Goal: Task Accomplishment & Management: Manage account settings

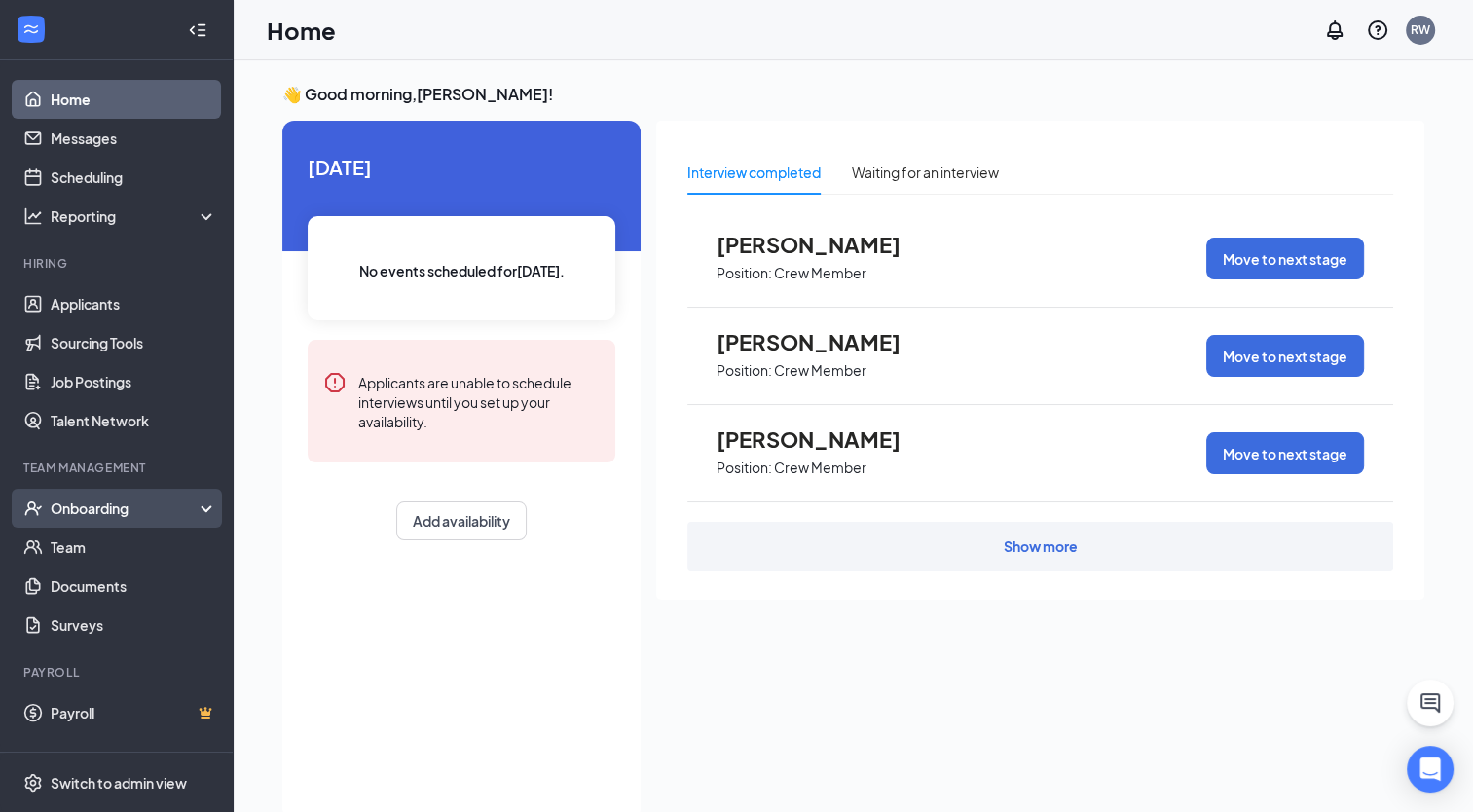
click at [102, 505] on div "Onboarding" at bounding box center [125, 509] width 150 height 20
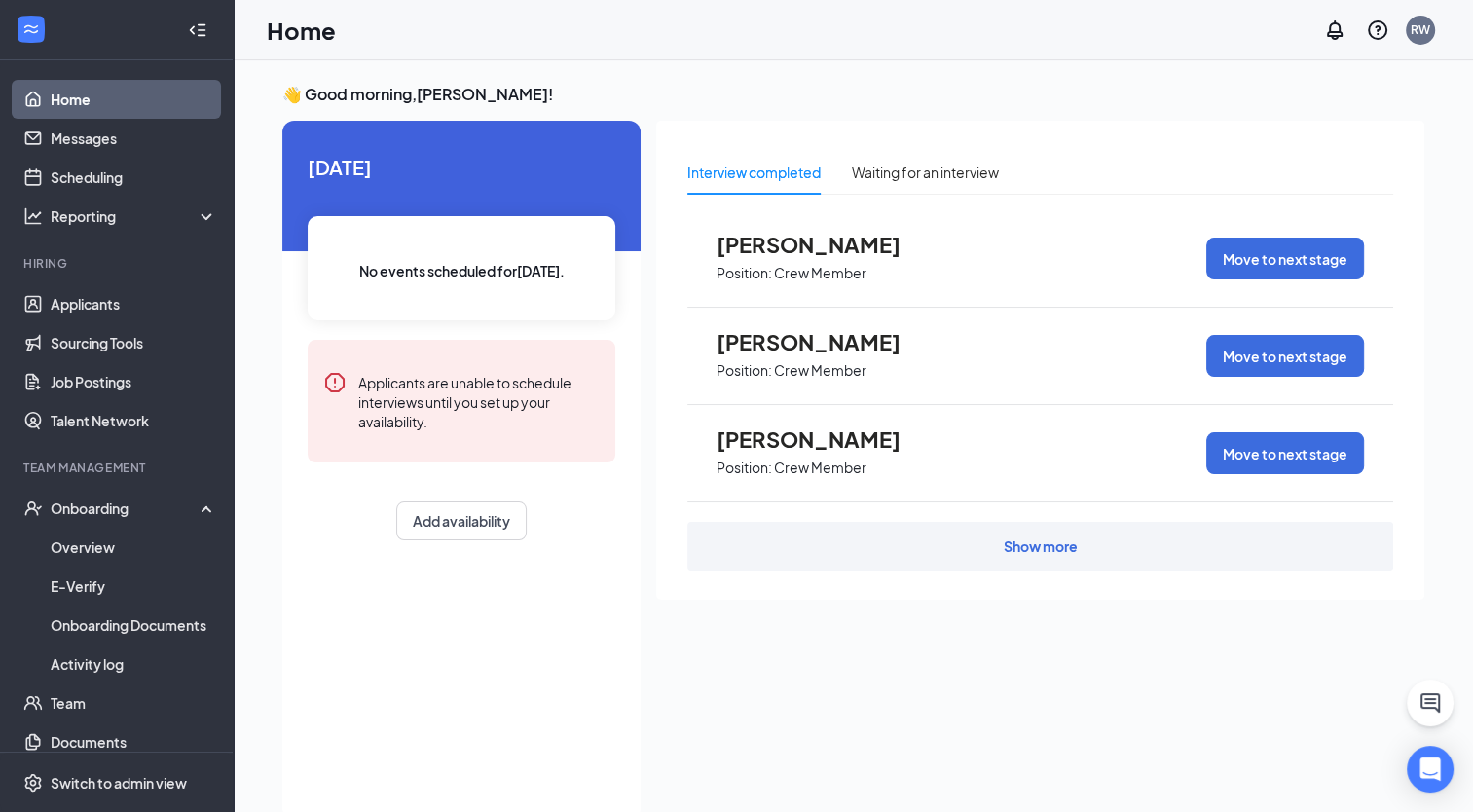
click at [951, 555] on div "Show more" at bounding box center [1040, 545] width 706 height 48
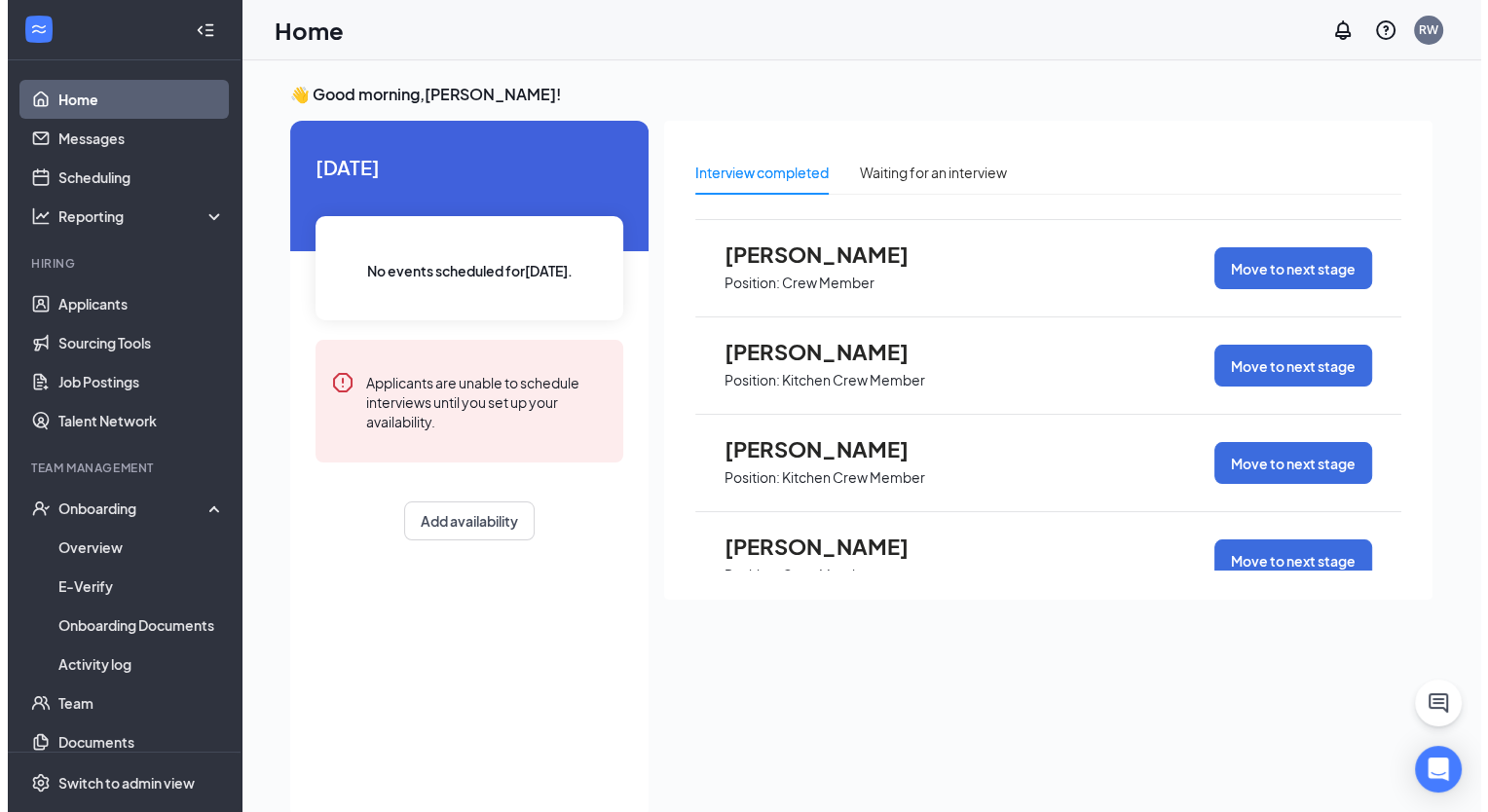
scroll to position [320, 0]
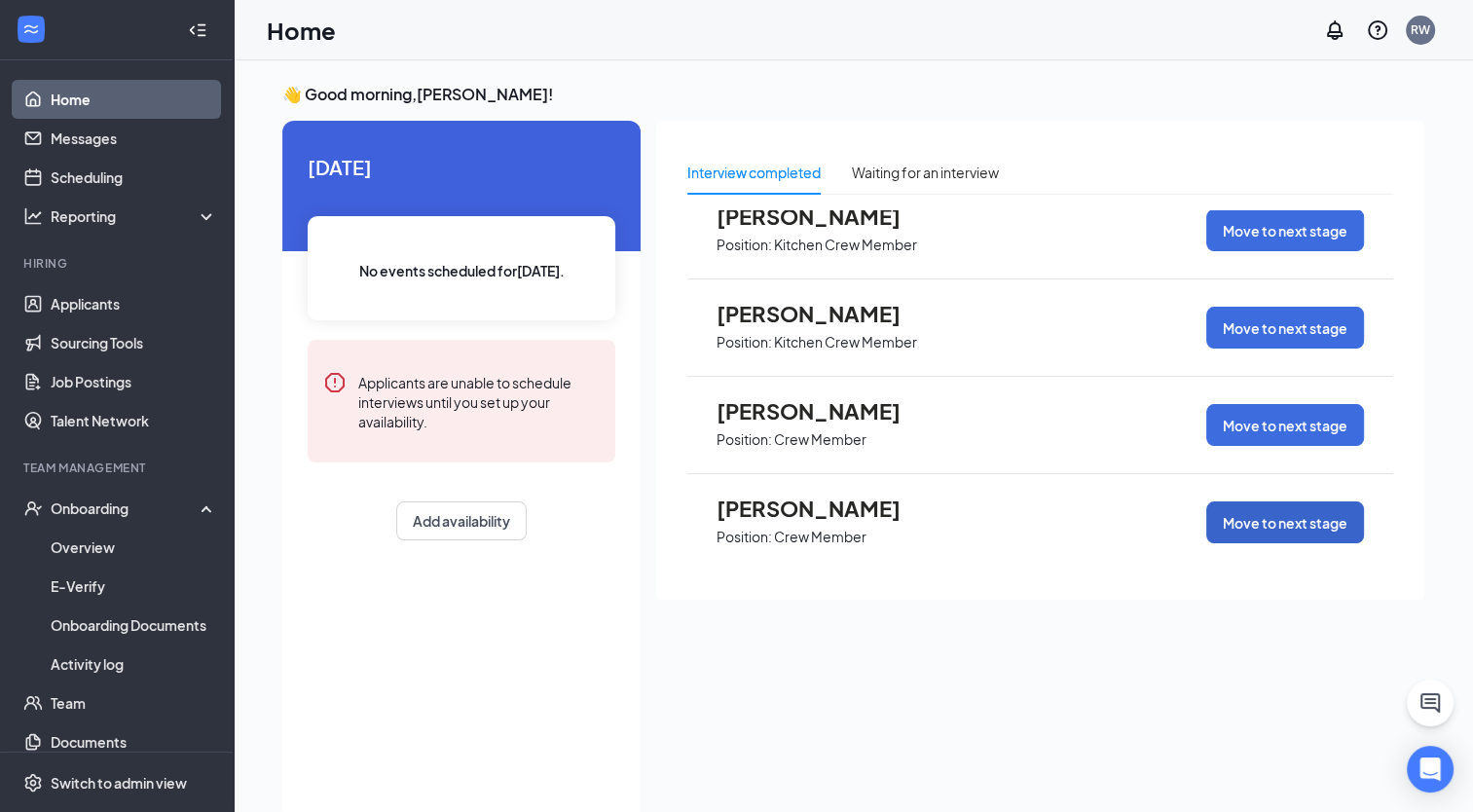
click at [1305, 526] on button "Move to next stage" at bounding box center [1285, 523] width 158 height 41
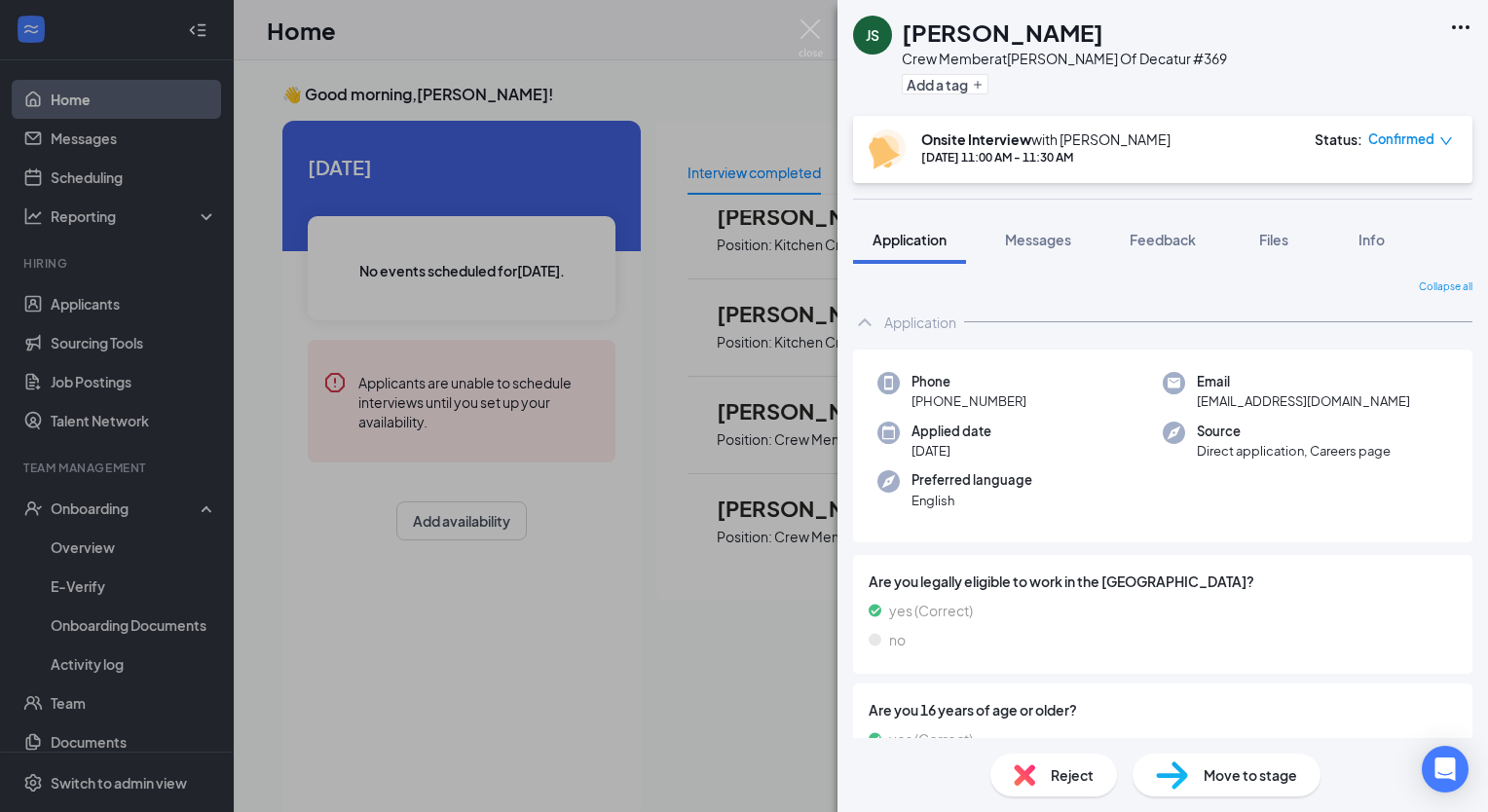
click at [1446, 141] on icon "down" at bounding box center [1447, 141] width 14 height 14
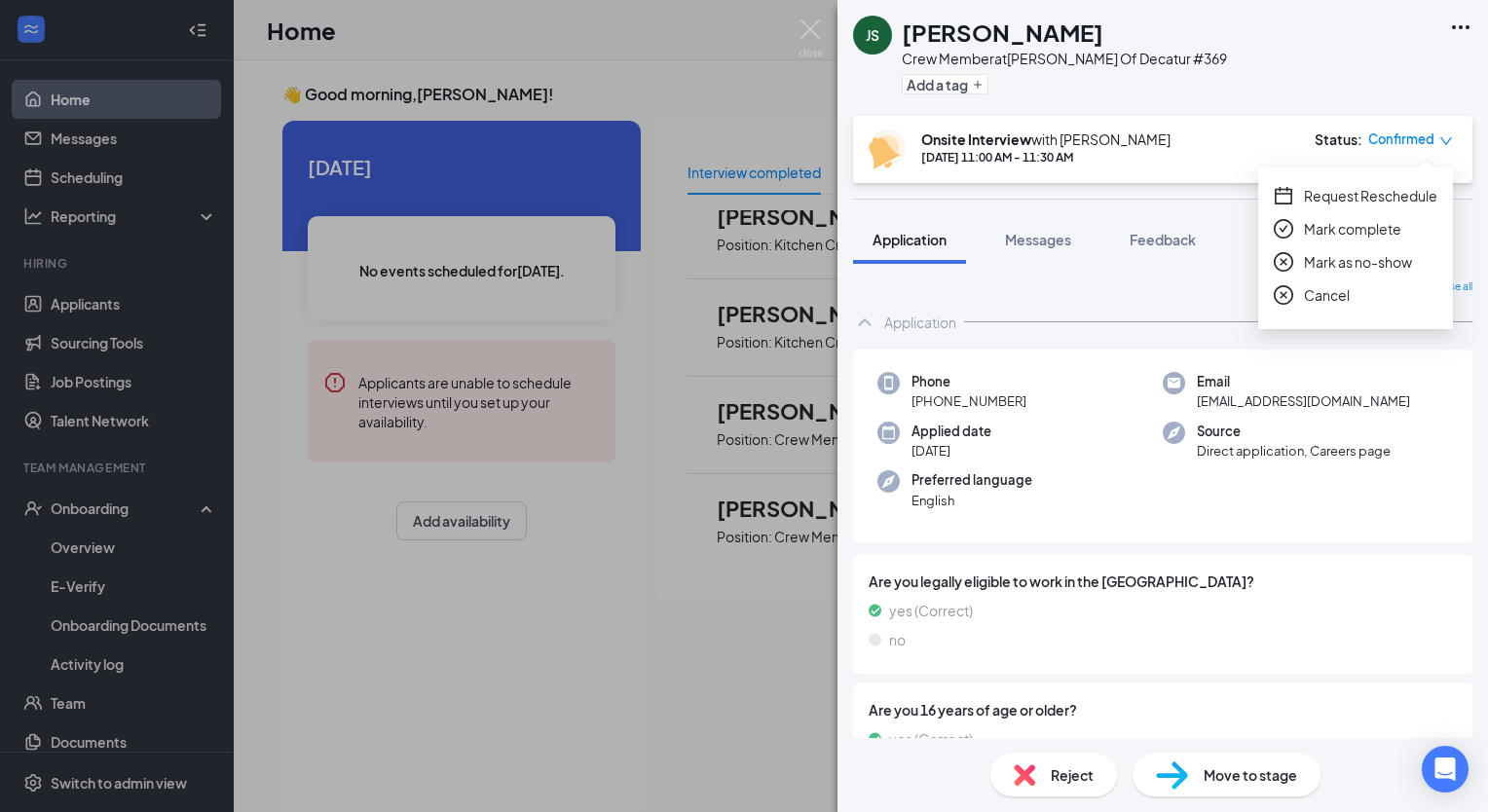
click at [1348, 221] on span "Mark complete" at bounding box center [1353, 229] width 98 height 22
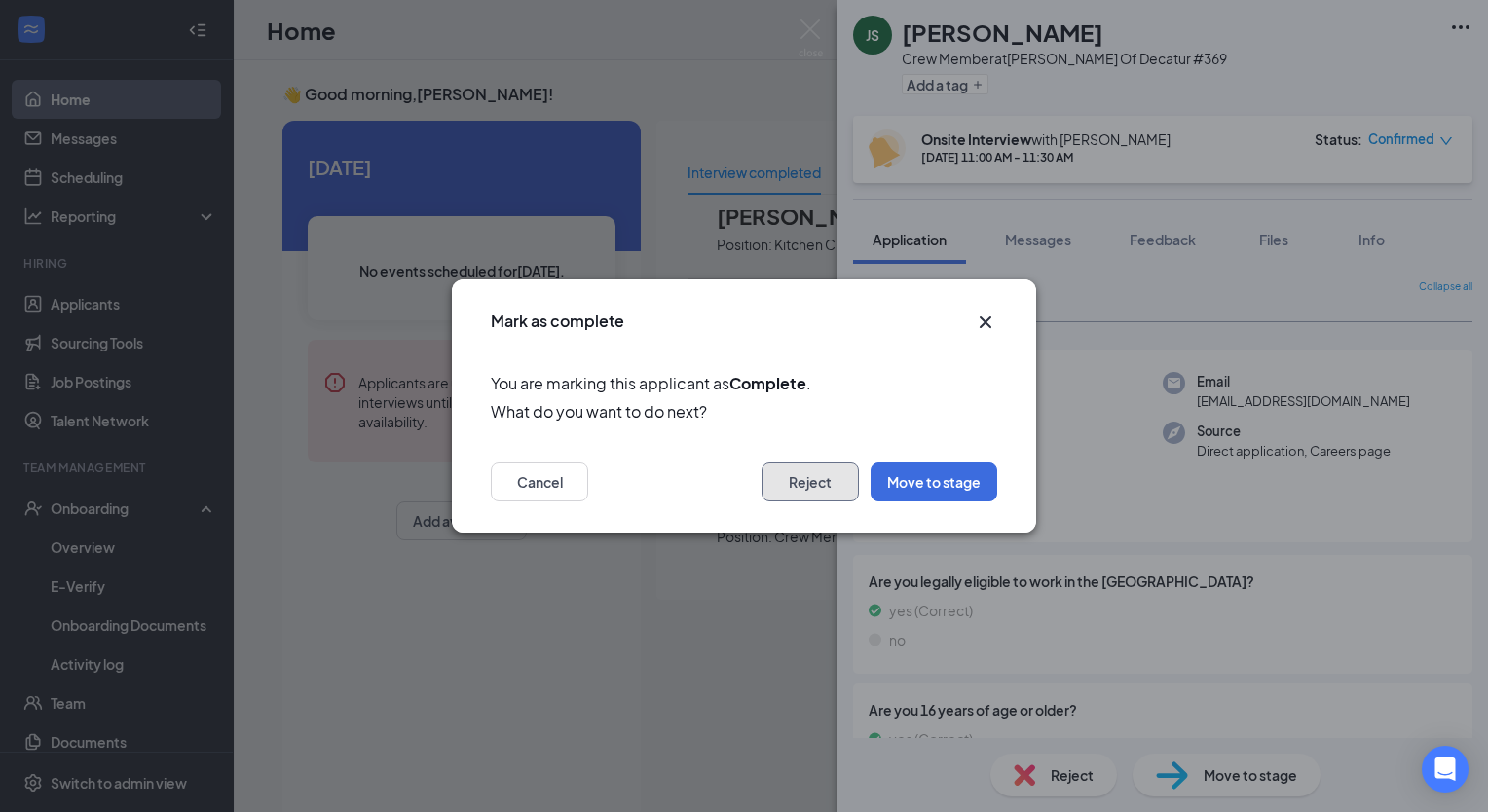
click at [833, 497] on button "Reject" at bounding box center [810, 481] width 98 height 39
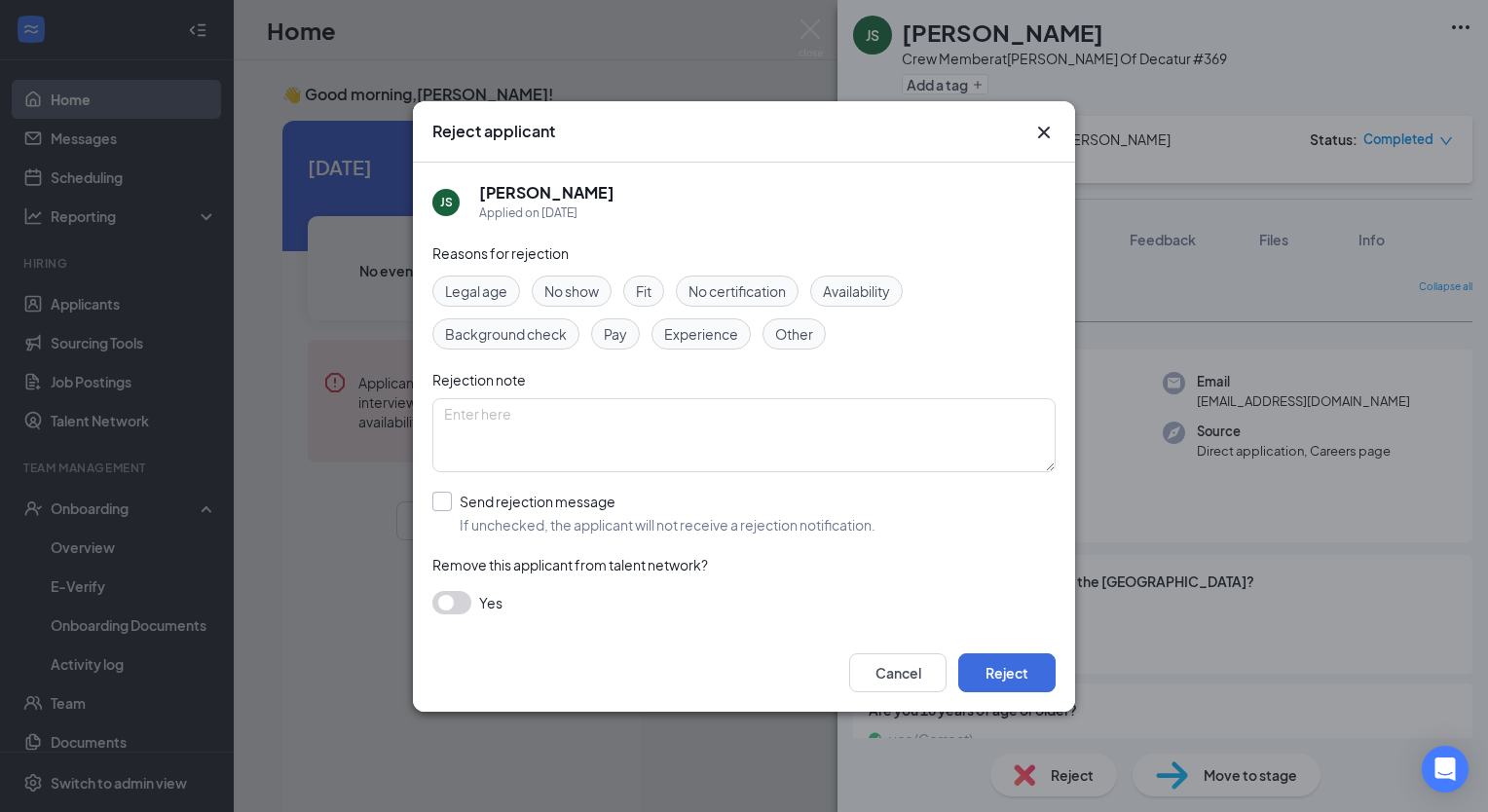
click at [439, 505] on input "Send rejection message If unchecked, the applicant will not receive a rejection…" at bounding box center [654, 513] width 443 height 42
checkbox input "true"
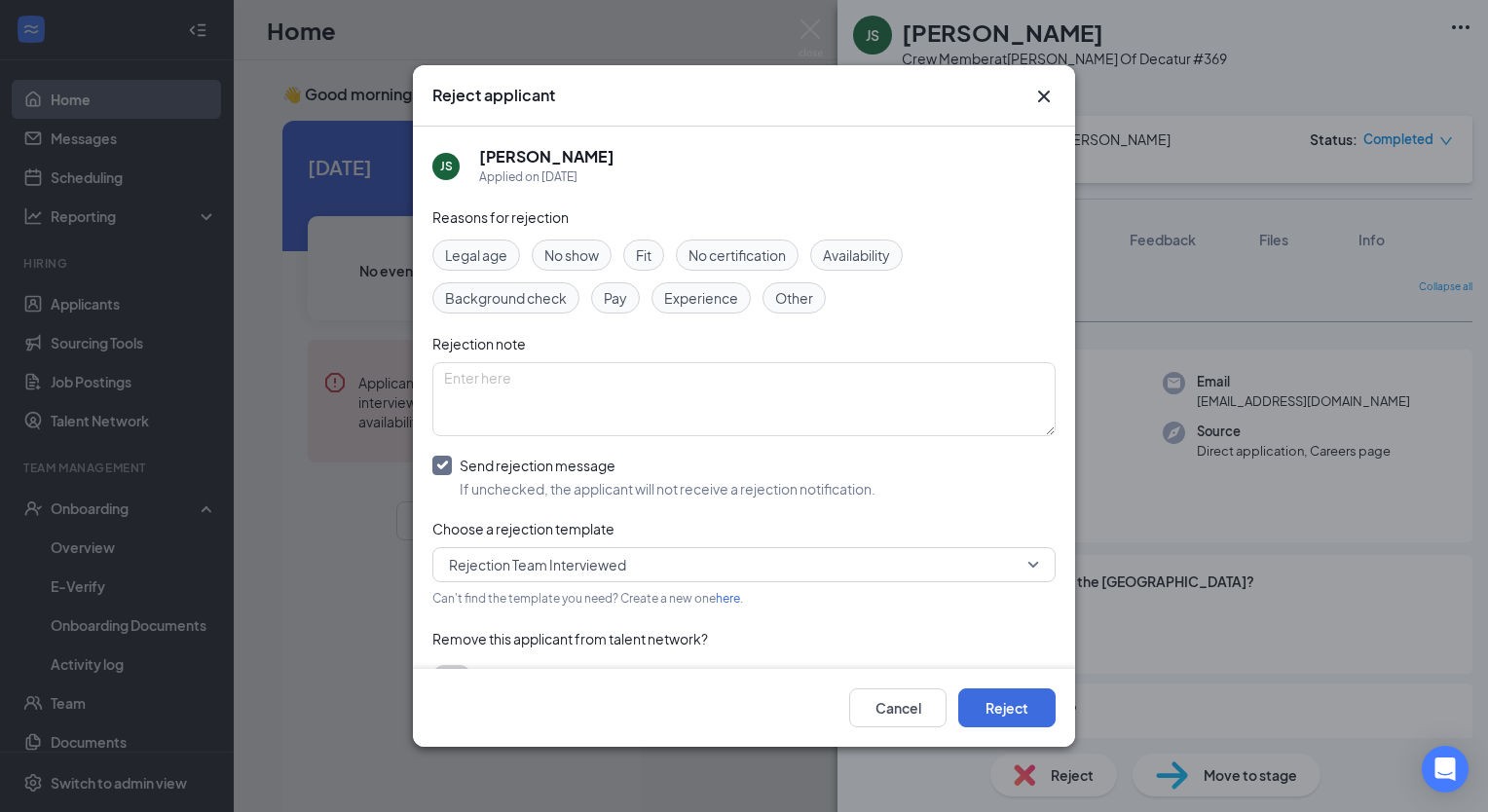
click at [646, 254] on span "Fit" at bounding box center [644, 255] width 16 height 22
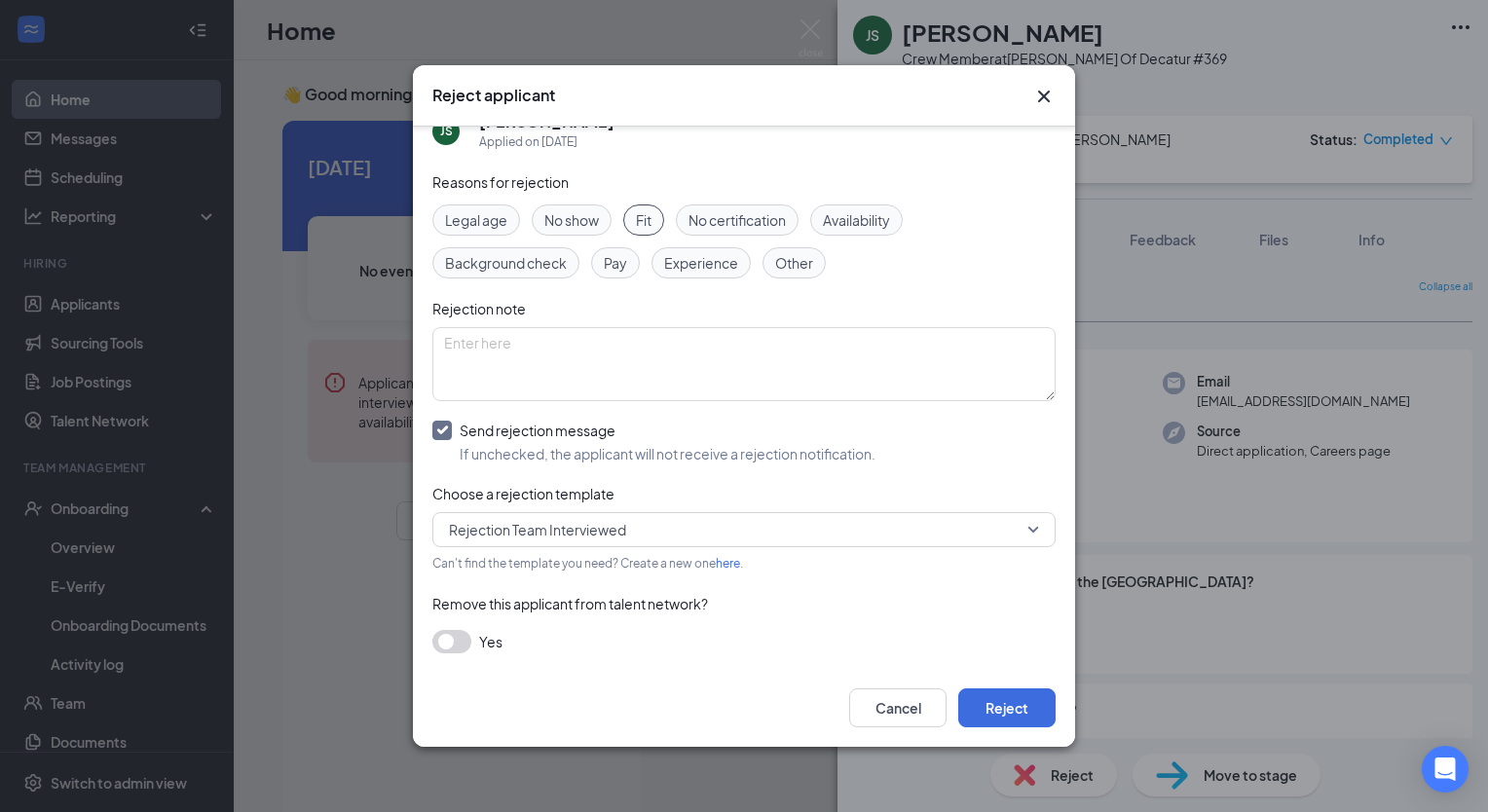
click at [455, 633] on button "button" at bounding box center [452, 642] width 39 height 24
click at [997, 716] on button "Reject" at bounding box center [1007, 707] width 98 height 39
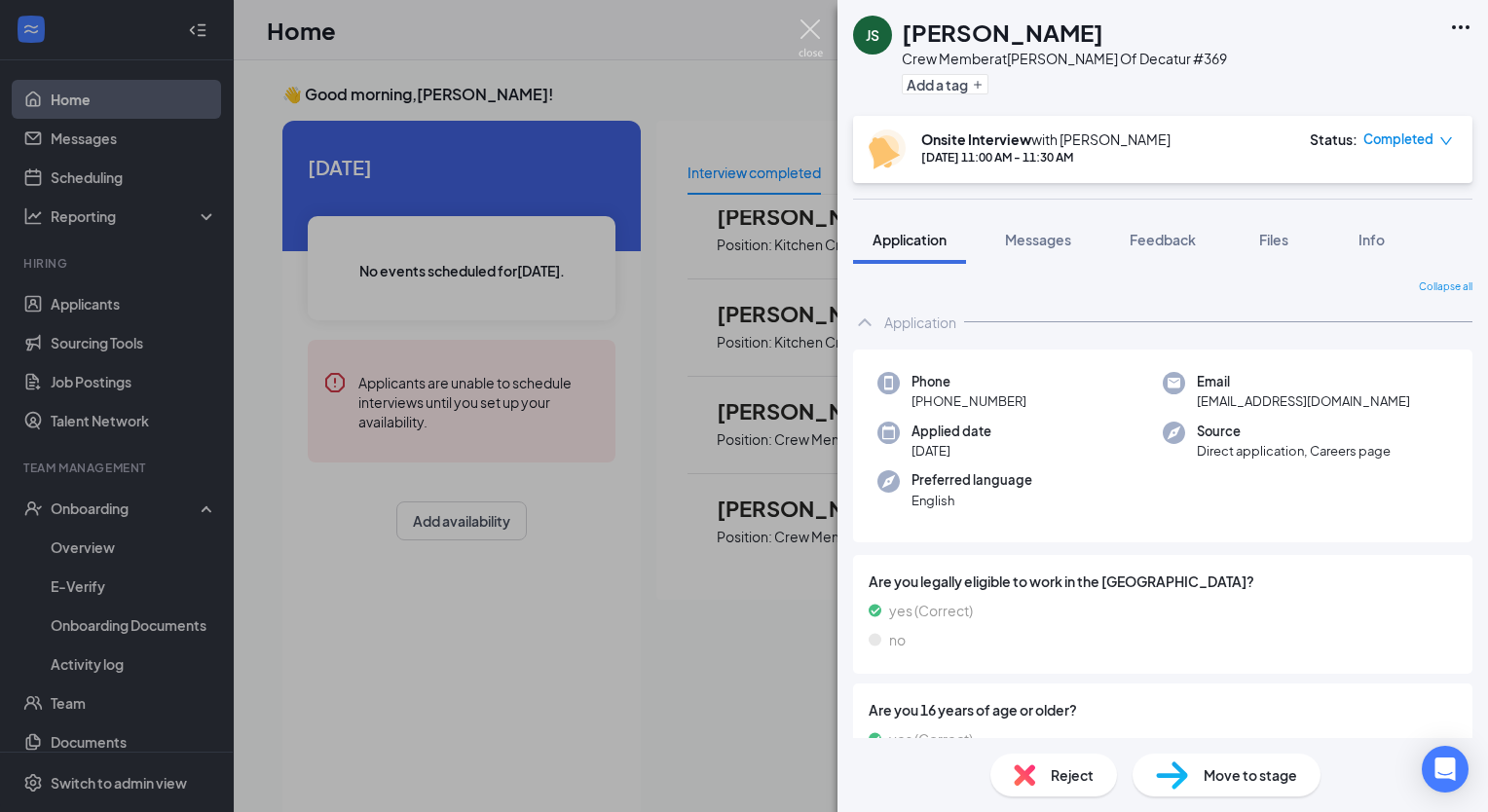
click at [809, 30] on img at bounding box center [810, 39] width 25 height 38
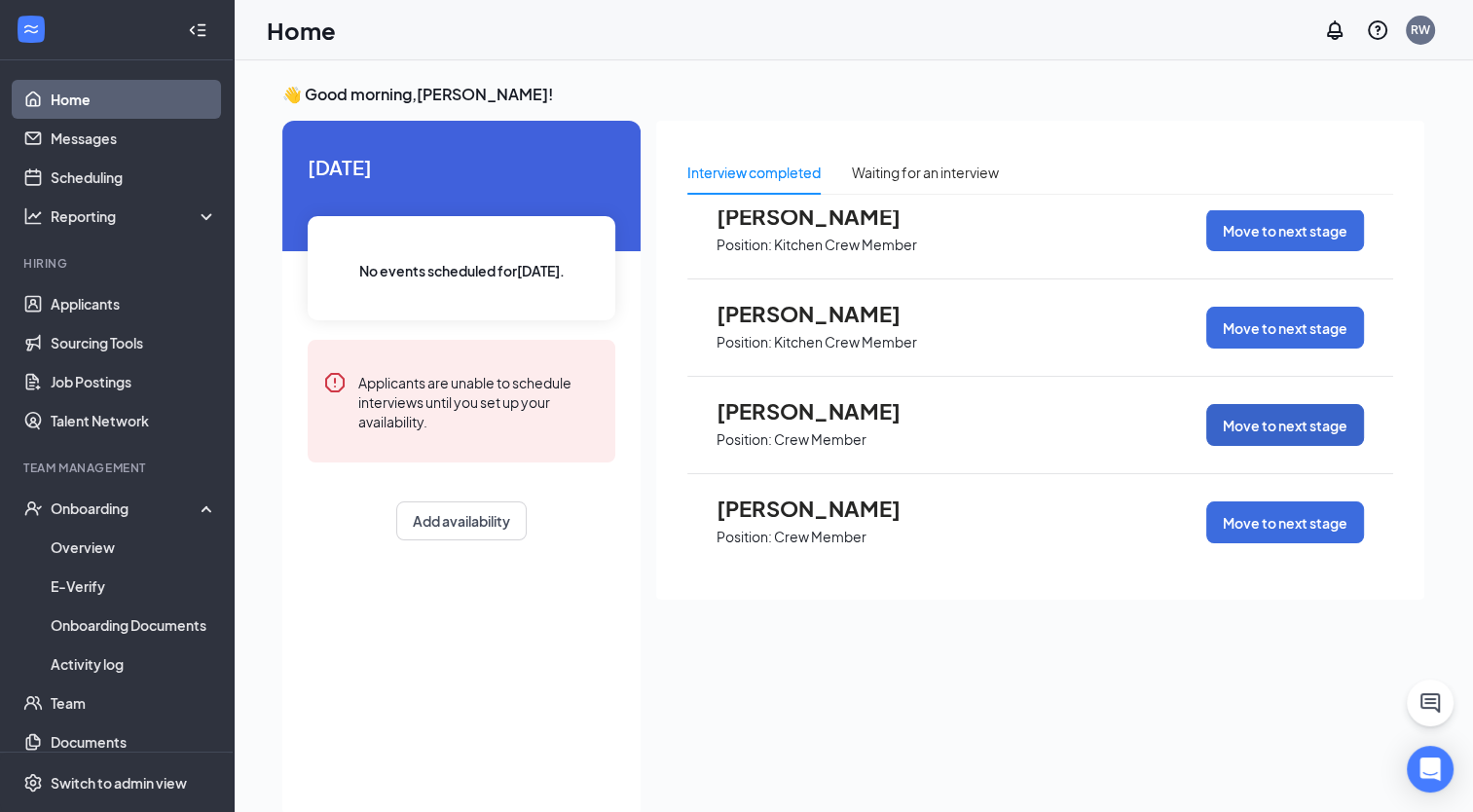
click at [1245, 420] on button "Move to next stage" at bounding box center [1285, 425] width 158 height 41
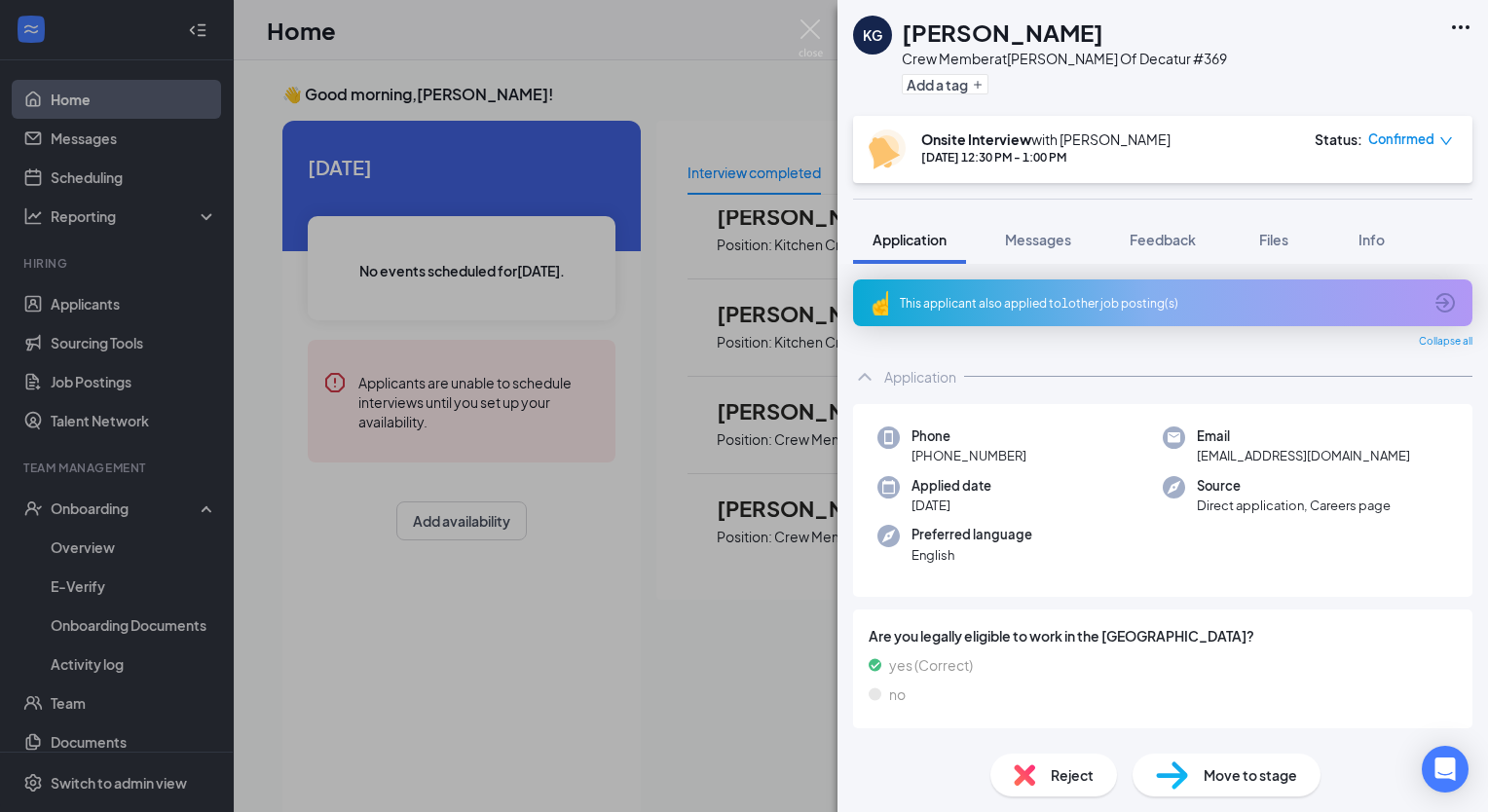
click at [1447, 141] on icon "down" at bounding box center [1447, 141] width 14 height 14
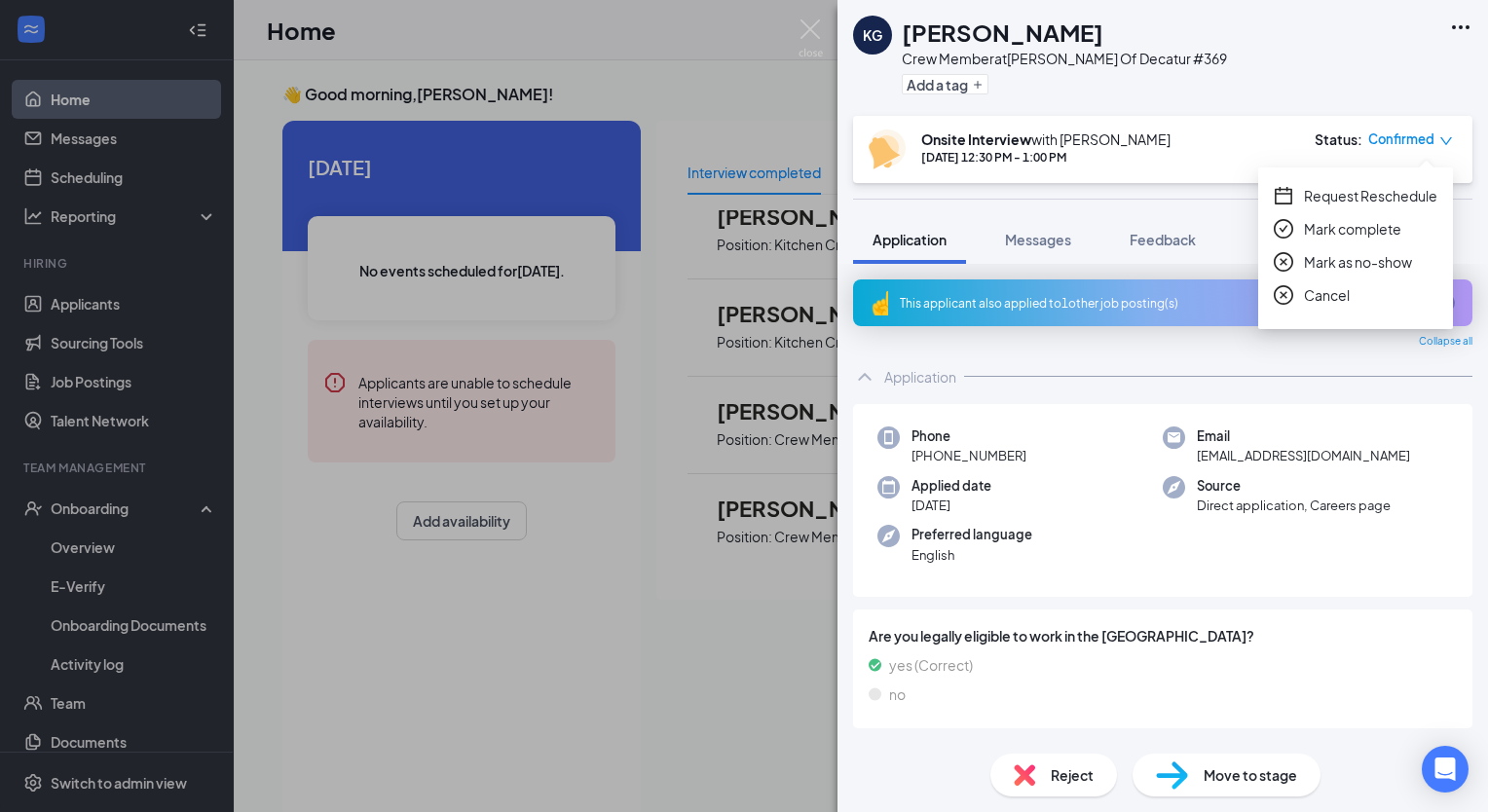
click at [1325, 225] on span "Mark complete" at bounding box center [1353, 229] width 98 height 22
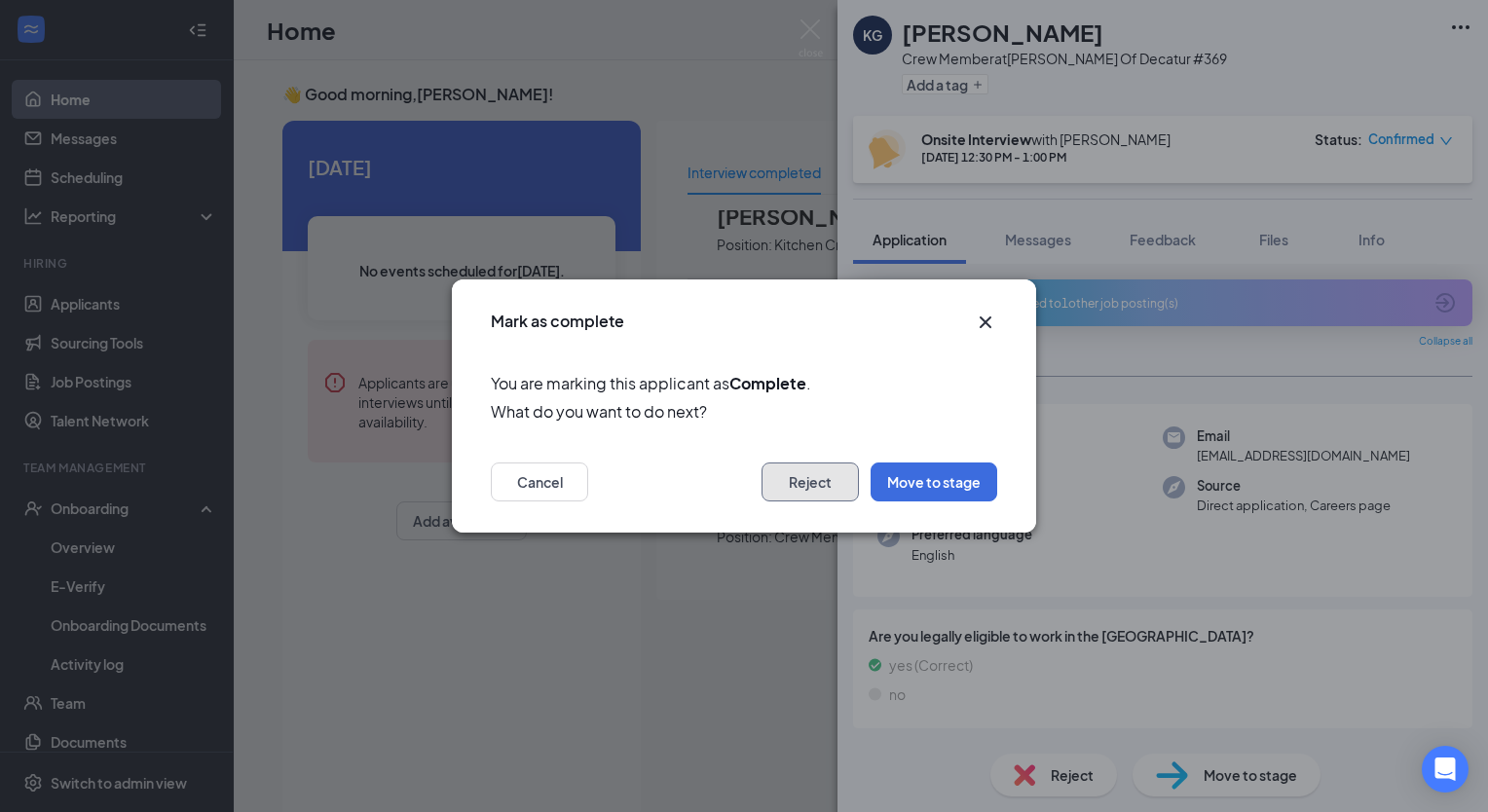
click at [845, 481] on button "Reject" at bounding box center [810, 481] width 98 height 39
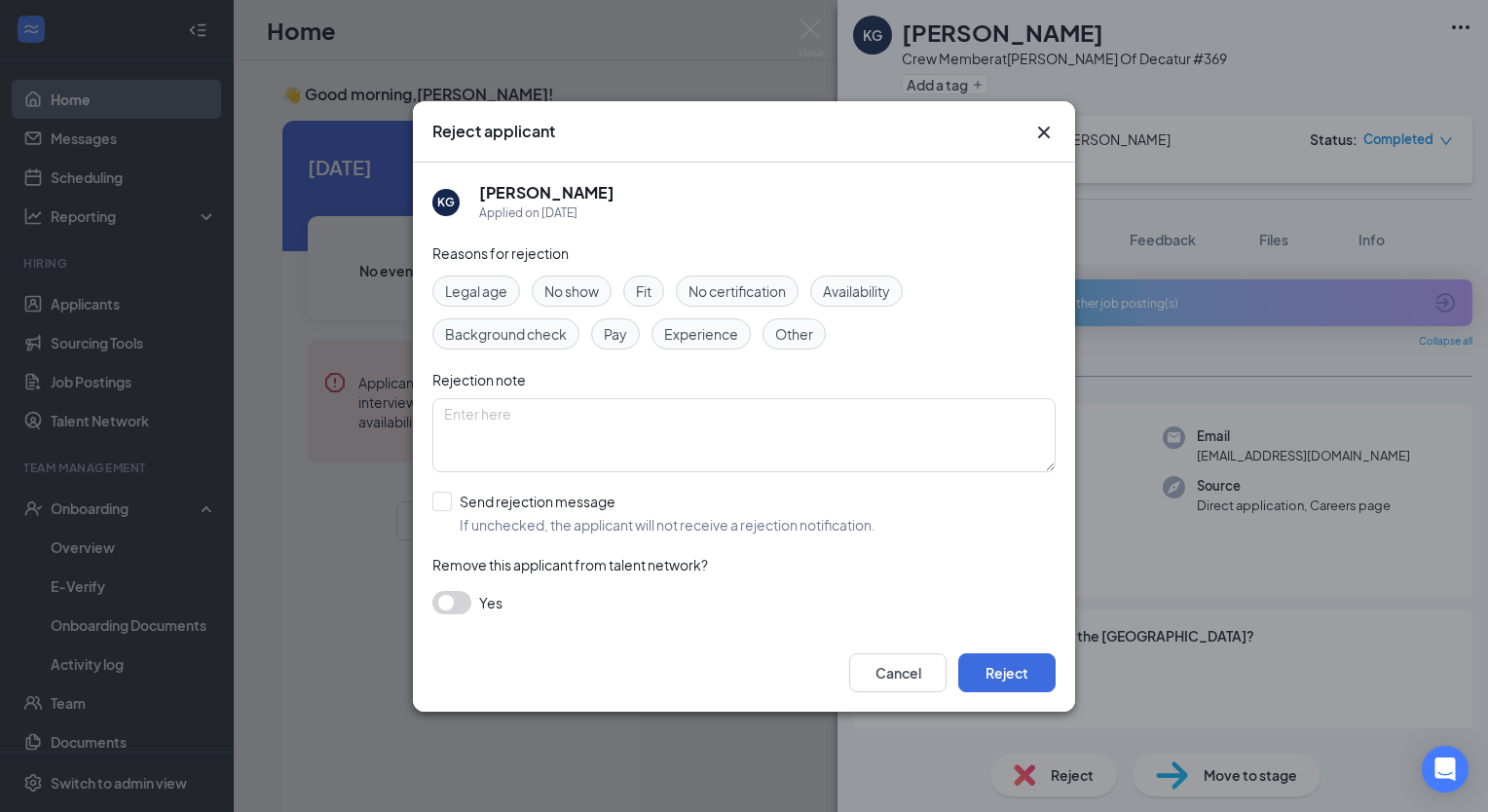
click at [650, 288] on span "Fit" at bounding box center [644, 291] width 16 height 22
click at [442, 508] on input "Send rejection message If unchecked, the applicant will not receive a rejection…" at bounding box center [654, 513] width 443 height 42
checkbox input "true"
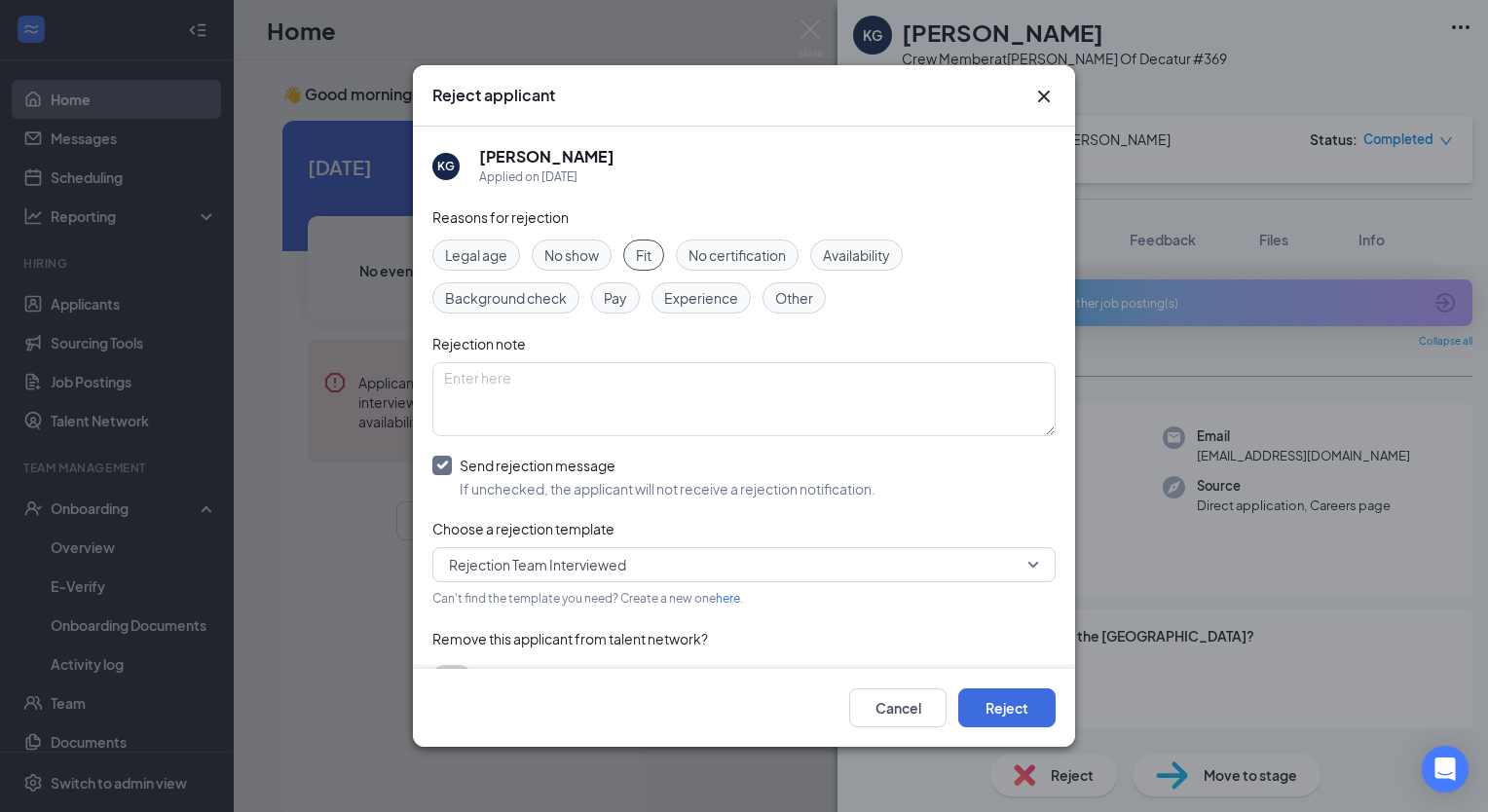
scroll to position [35, 0]
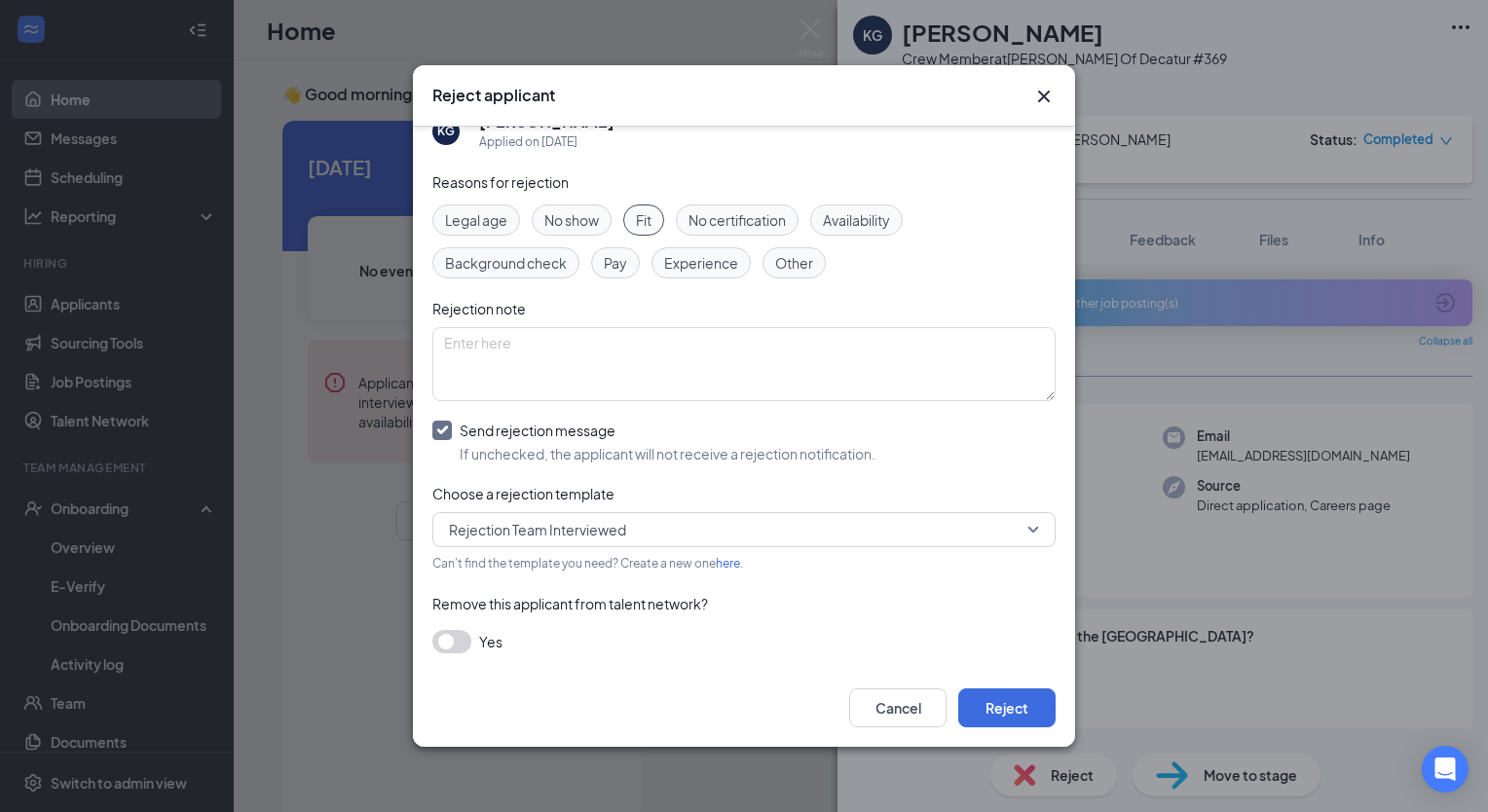
click at [452, 642] on button "button" at bounding box center [452, 642] width 39 height 24
click at [1023, 701] on button "Reject" at bounding box center [1007, 707] width 98 height 39
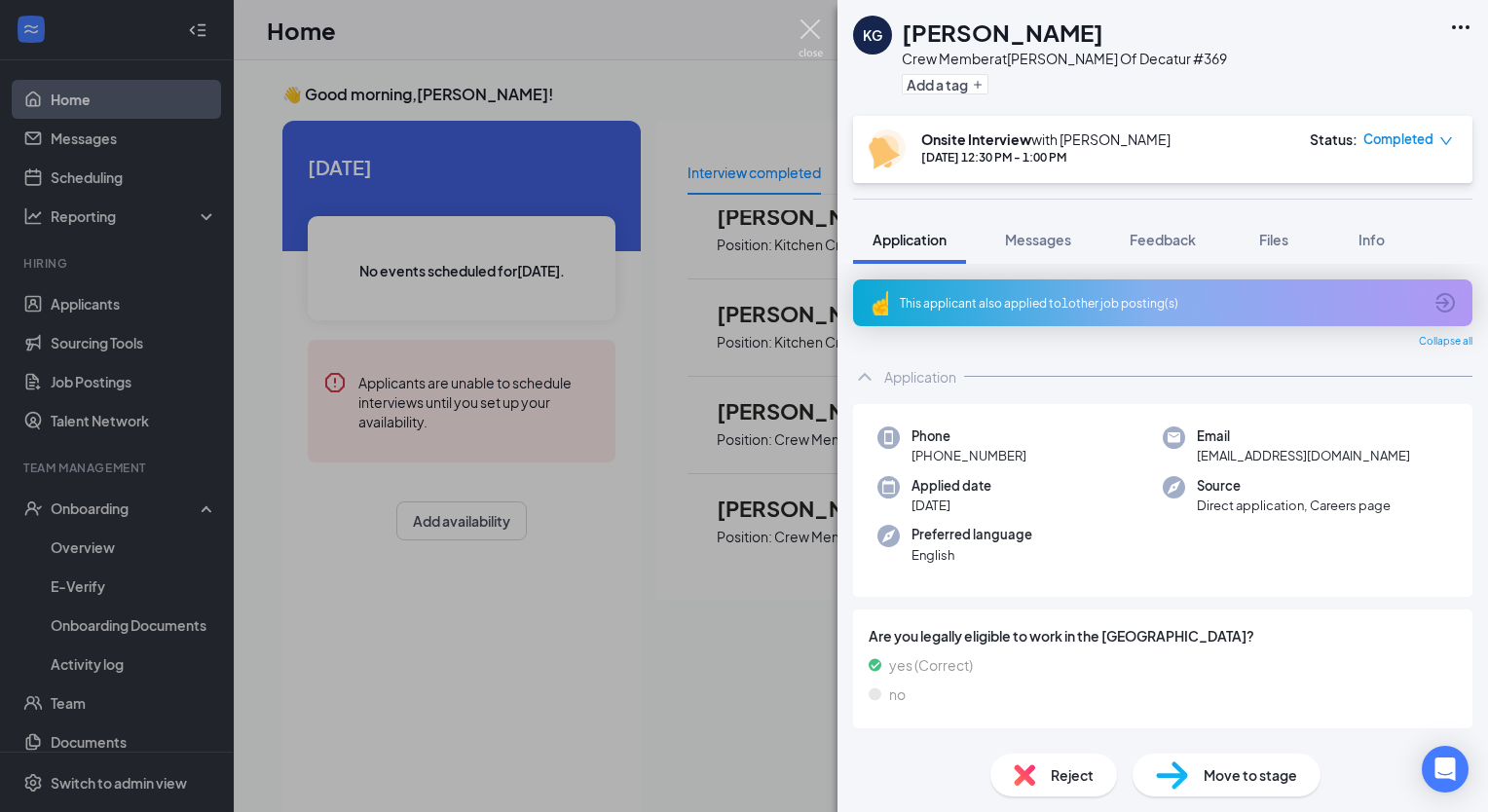
click at [809, 35] on img at bounding box center [810, 39] width 25 height 38
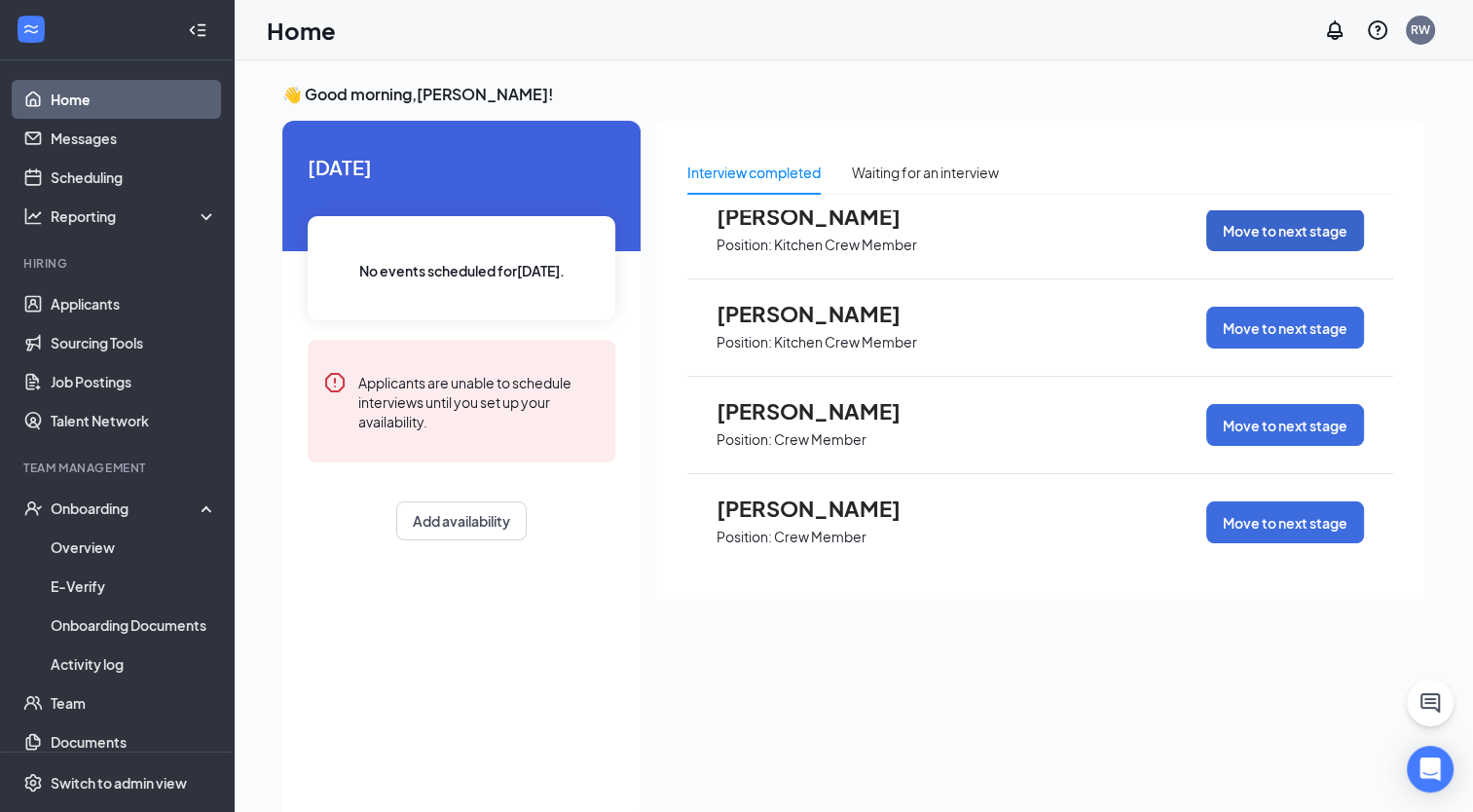
click at [1289, 234] on button "Move to next stage" at bounding box center [1285, 230] width 158 height 41
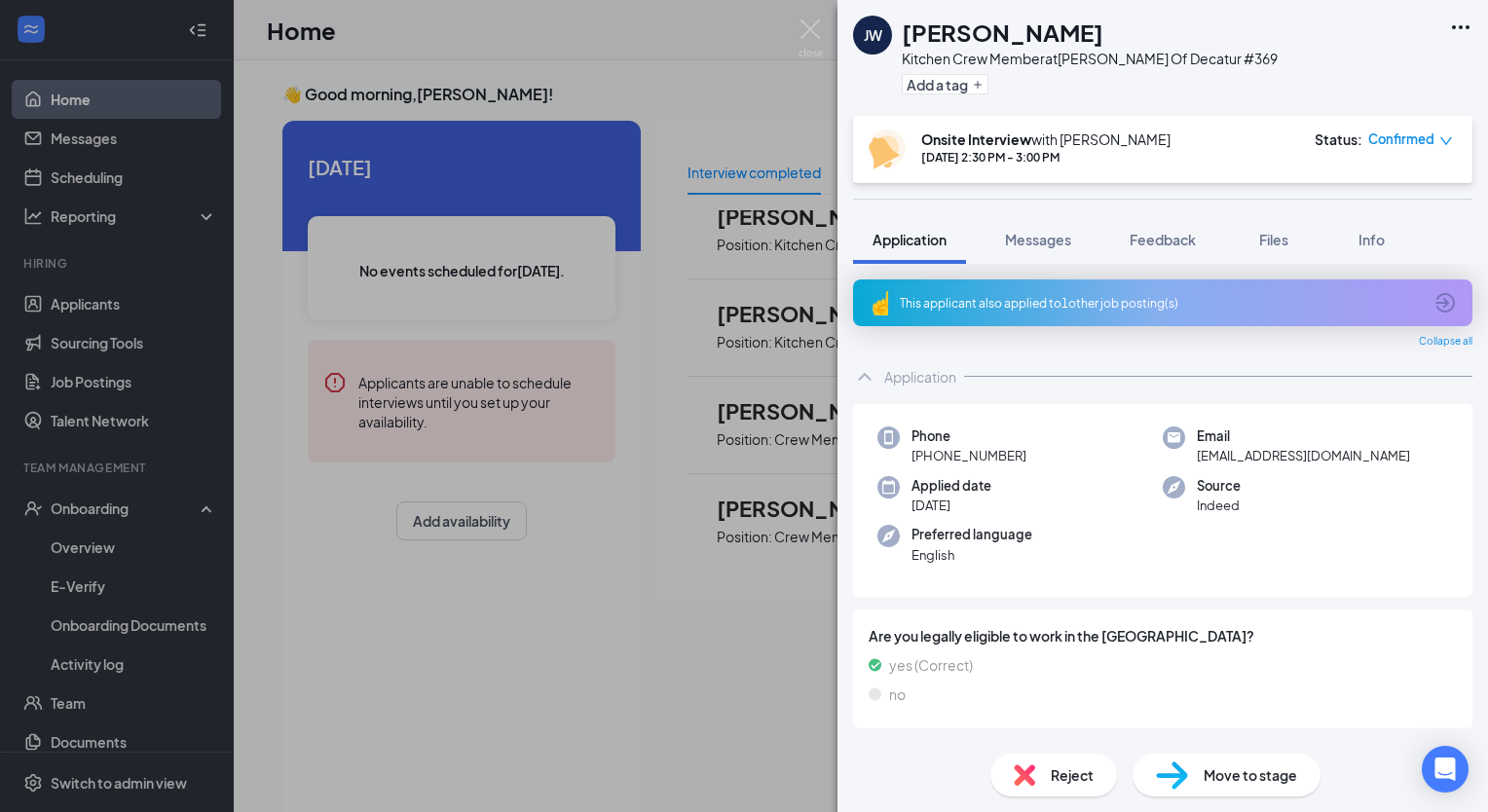
click at [1440, 138] on icon "down" at bounding box center [1447, 141] width 14 height 14
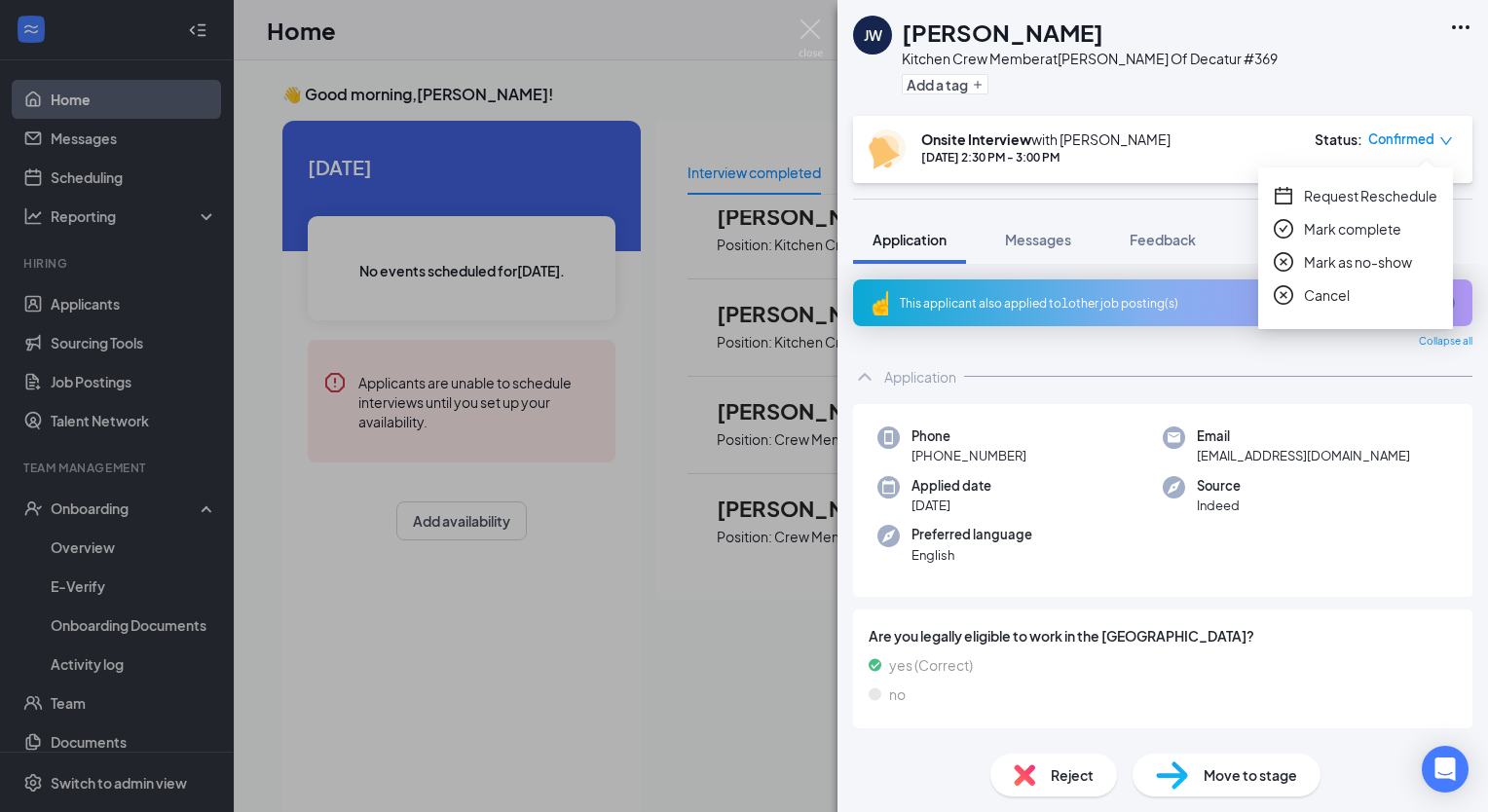
click at [1386, 232] on span "Mark complete" at bounding box center [1353, 229] width 98 height 22
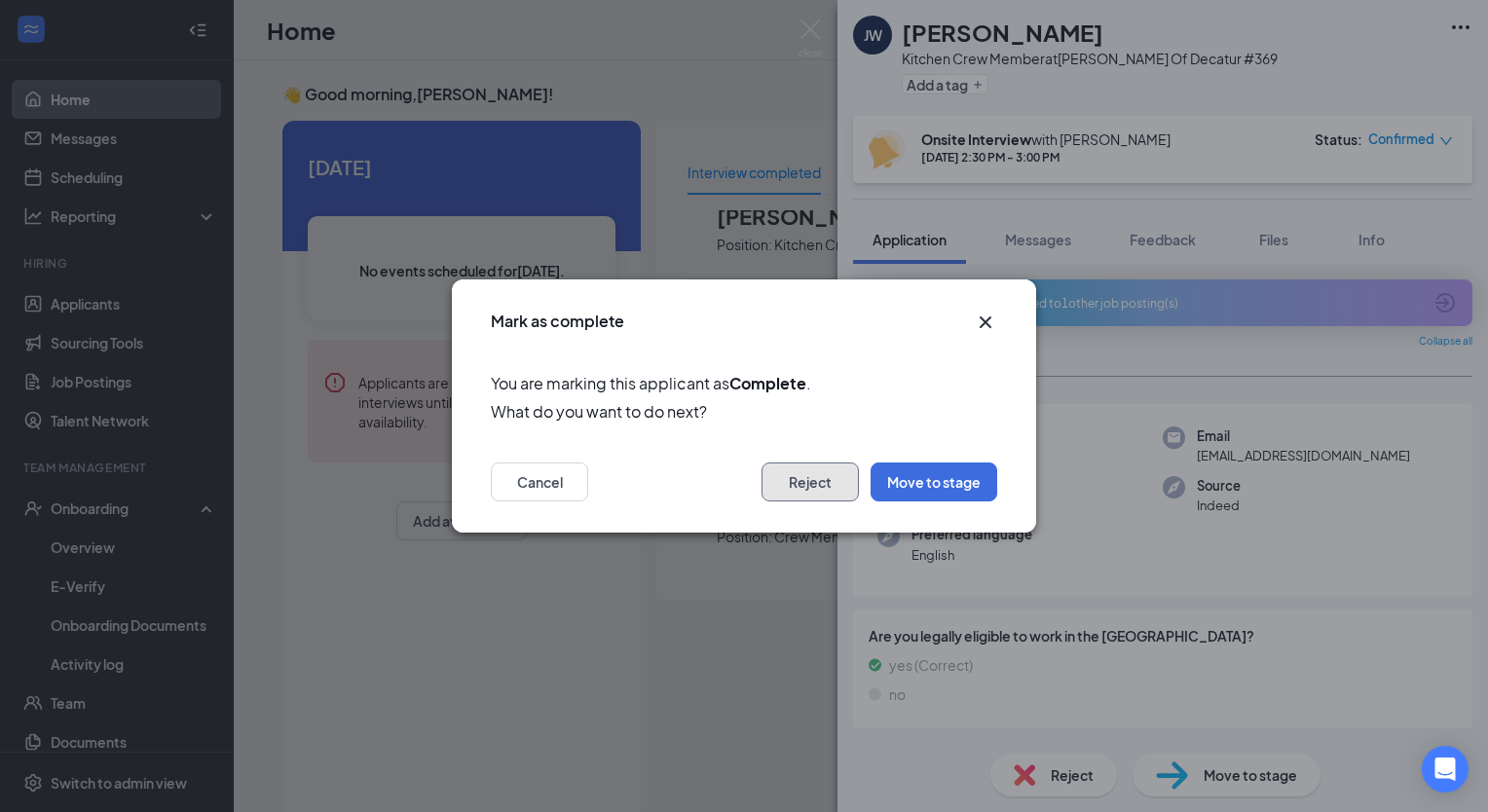
click at [814, 470] on button "Reject" at bounding box center [810, 481] width 98 height 39
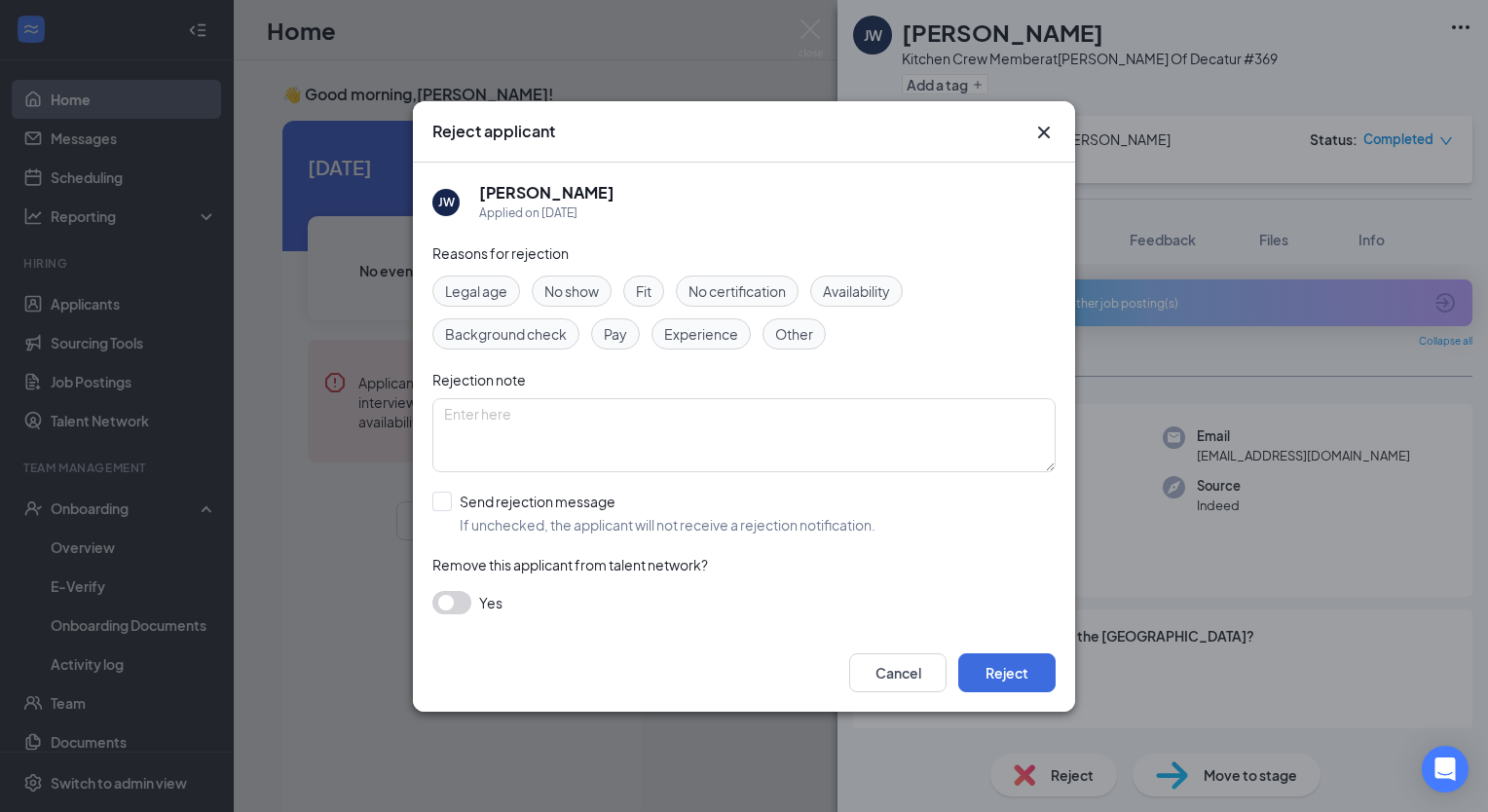
click at [645, 288] on span "Fit" at bounding box center [644, 291] width 16 height 22
click at [455, 493] on input "Send rejection message If unchecked, the applicant will not receive a rejection…" at bounding box center [654, 513] width 443 height 42
checkbox input "true"
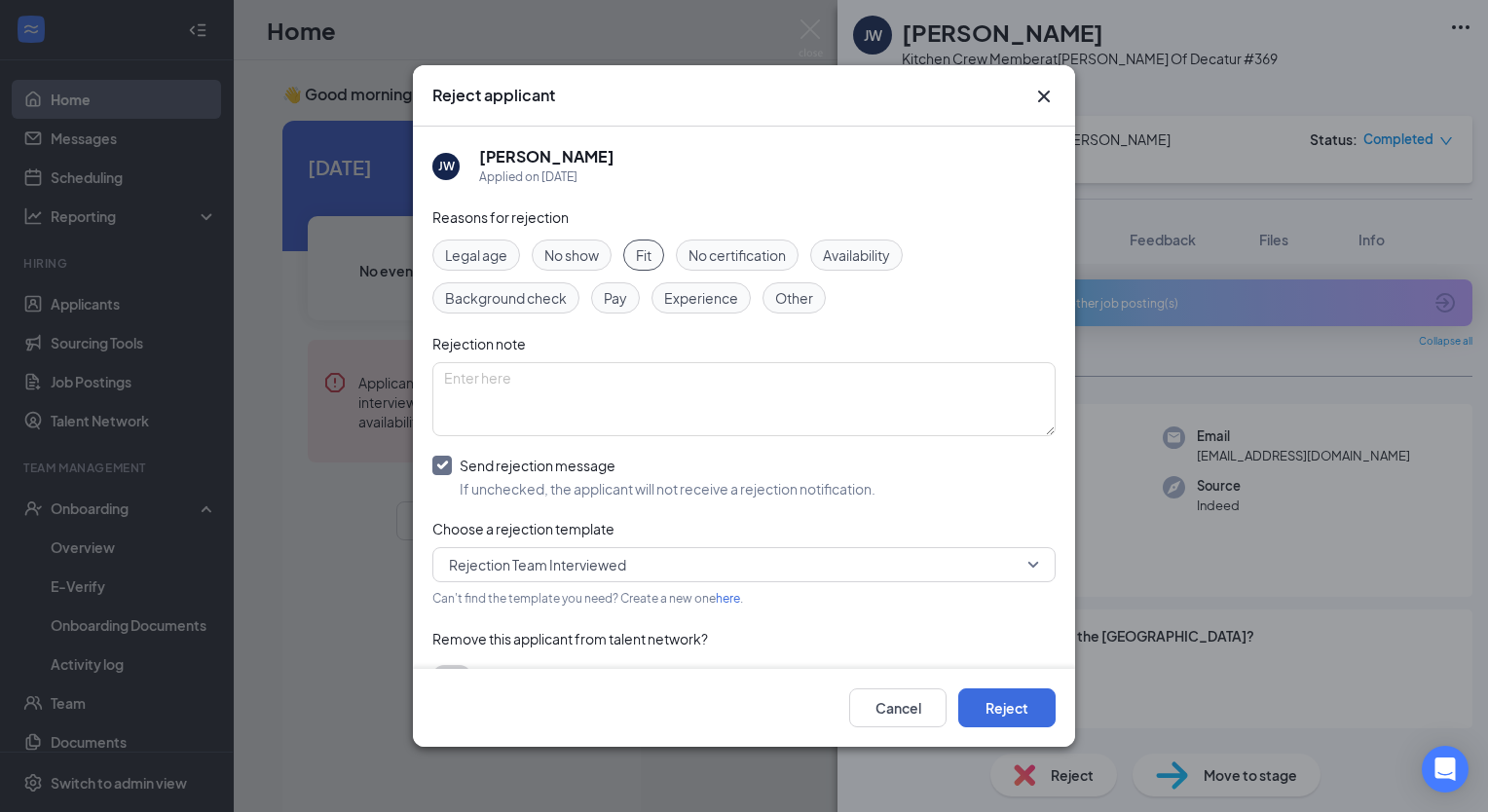
click at [458, 660] on div "Reasons for rejection Legal age No show Fit No certification Availability Backg…" at bounding box center [744, 457] width 623 height 502
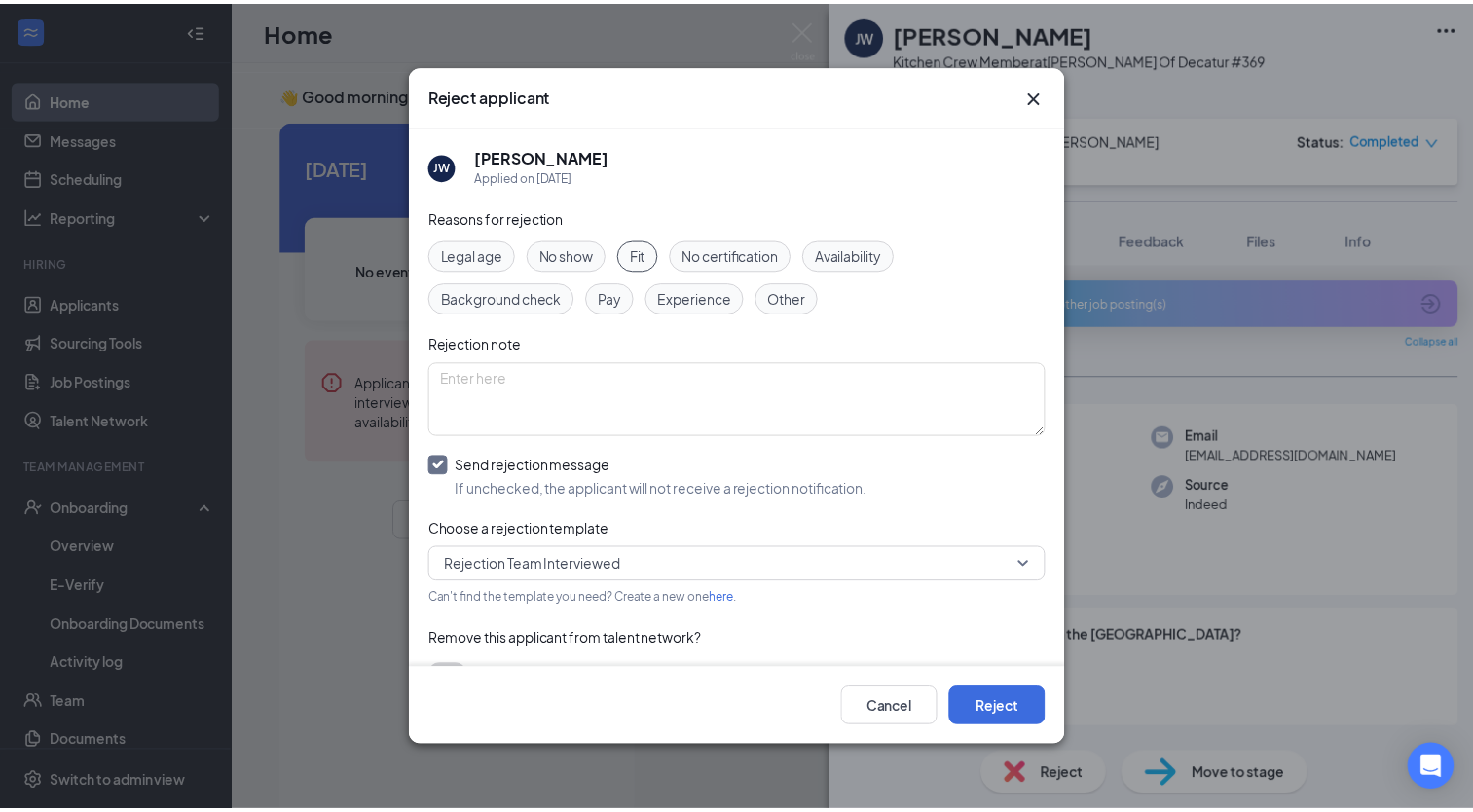
scroll to position [35, 0]
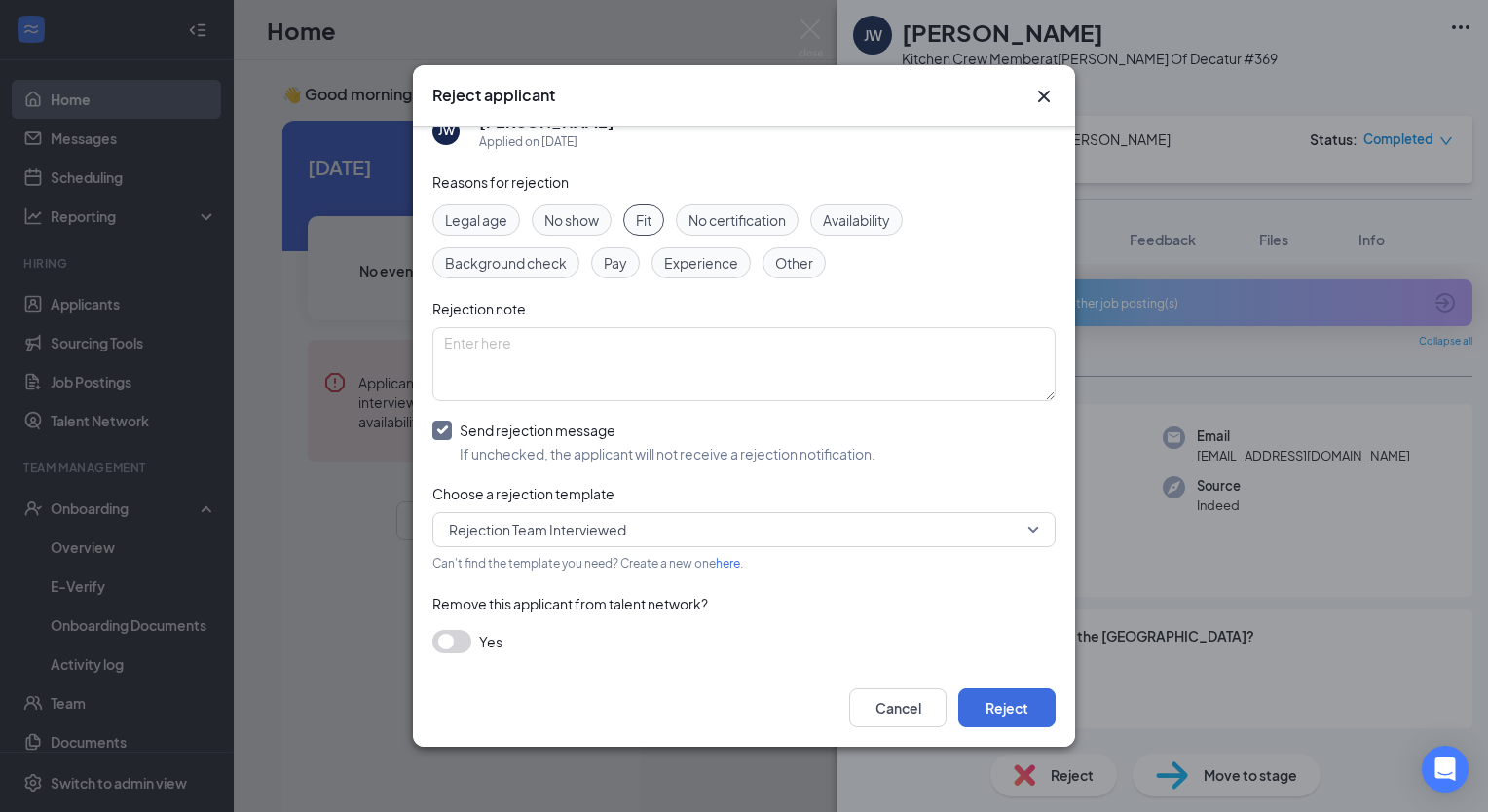
click at [454, 637] on button "button" at bounding box center [452, 642] width 39 height 24
click at [1003, 704] on button "Reject" at bounding box center [1007, 707] width 98 height 39
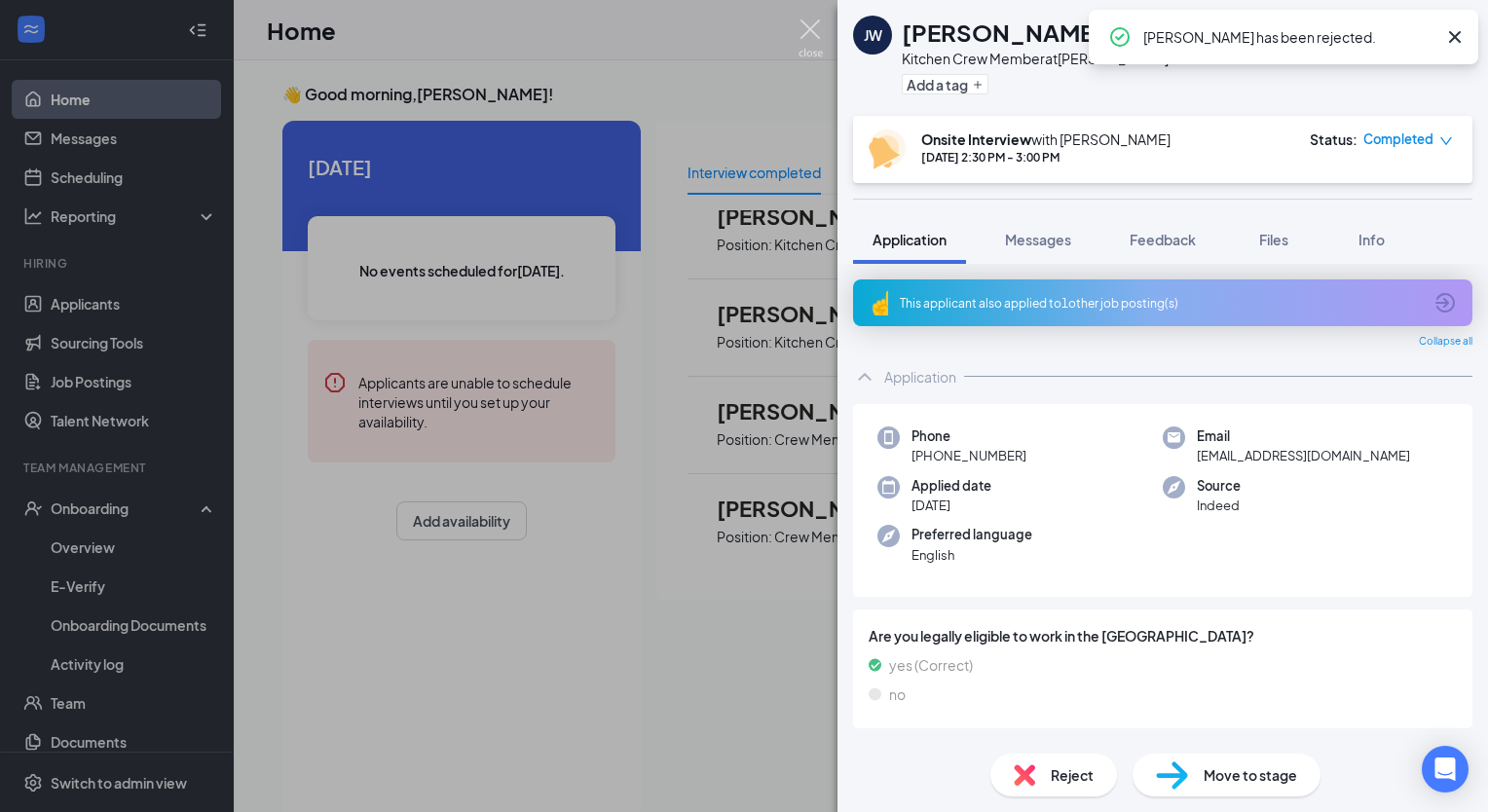
click at [805, 39] on img at bounding box center [810, 39] width 25 height 38
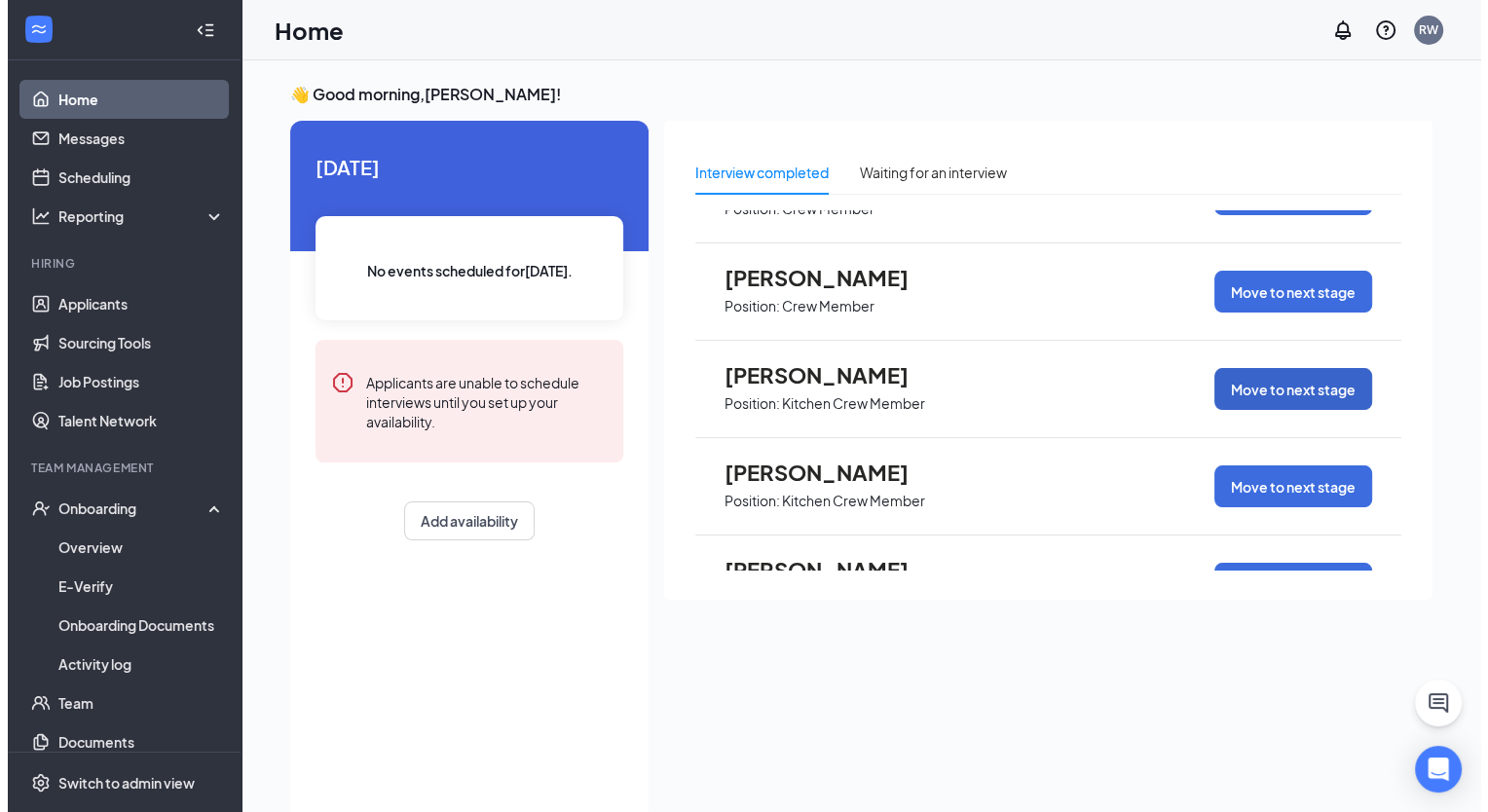
scroll to position [157, 0]
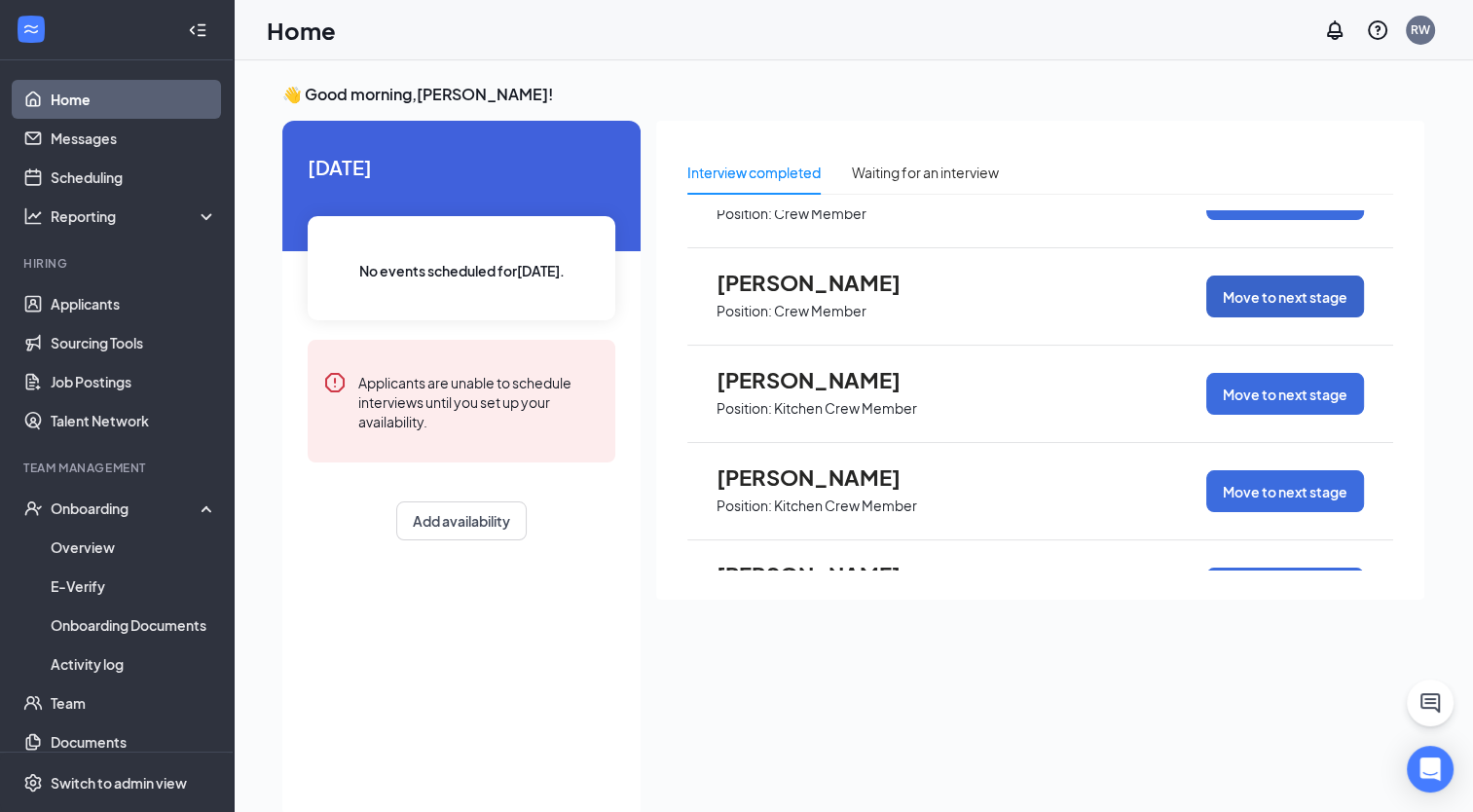
click at [1274, 293] on button "Move to next stage" at bounding box center [1285, 296] width 158 height 41
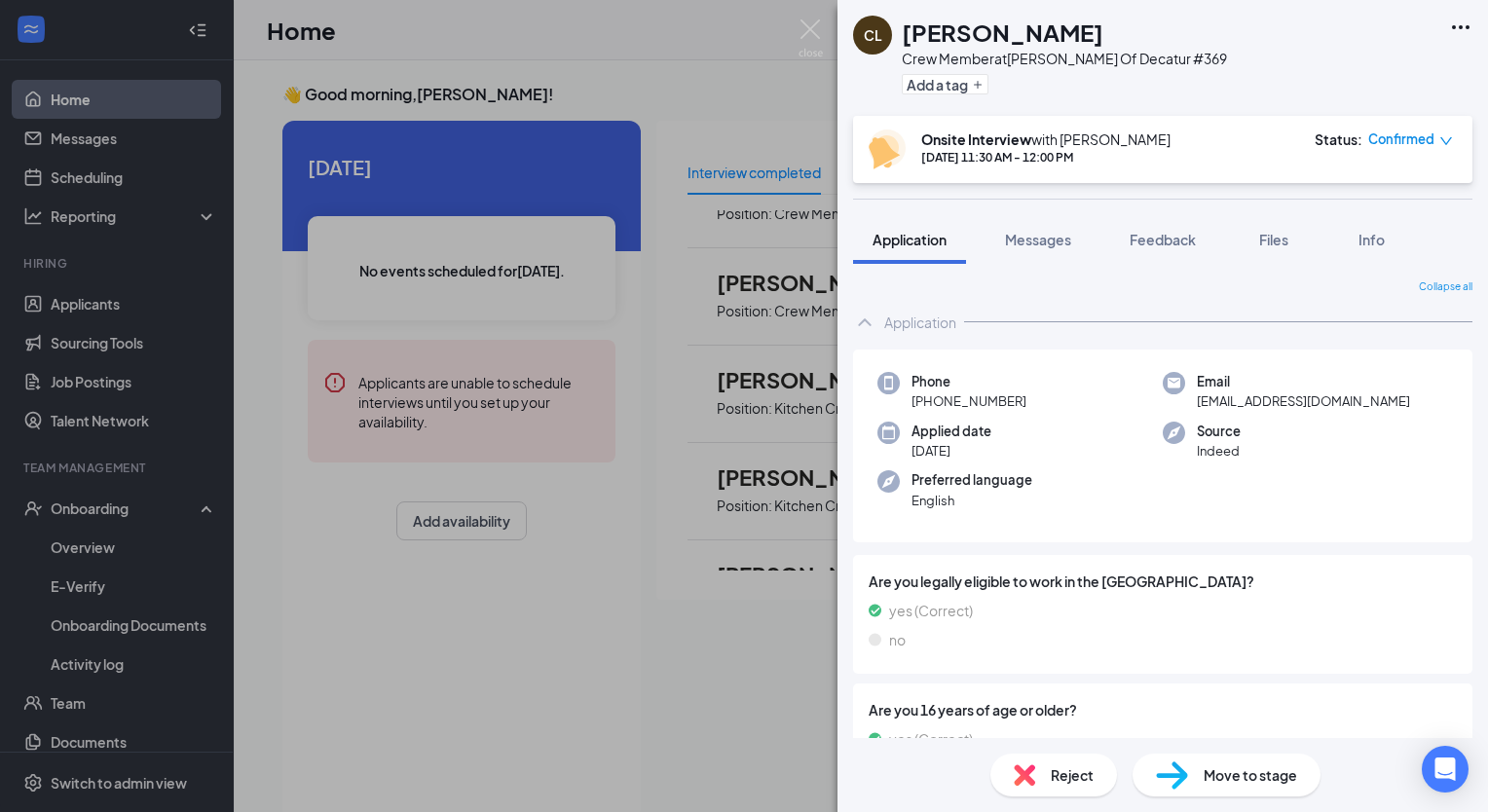
click at [1443, 141] on icon "down" at bounding box center [1447, 141] width 14 height 14
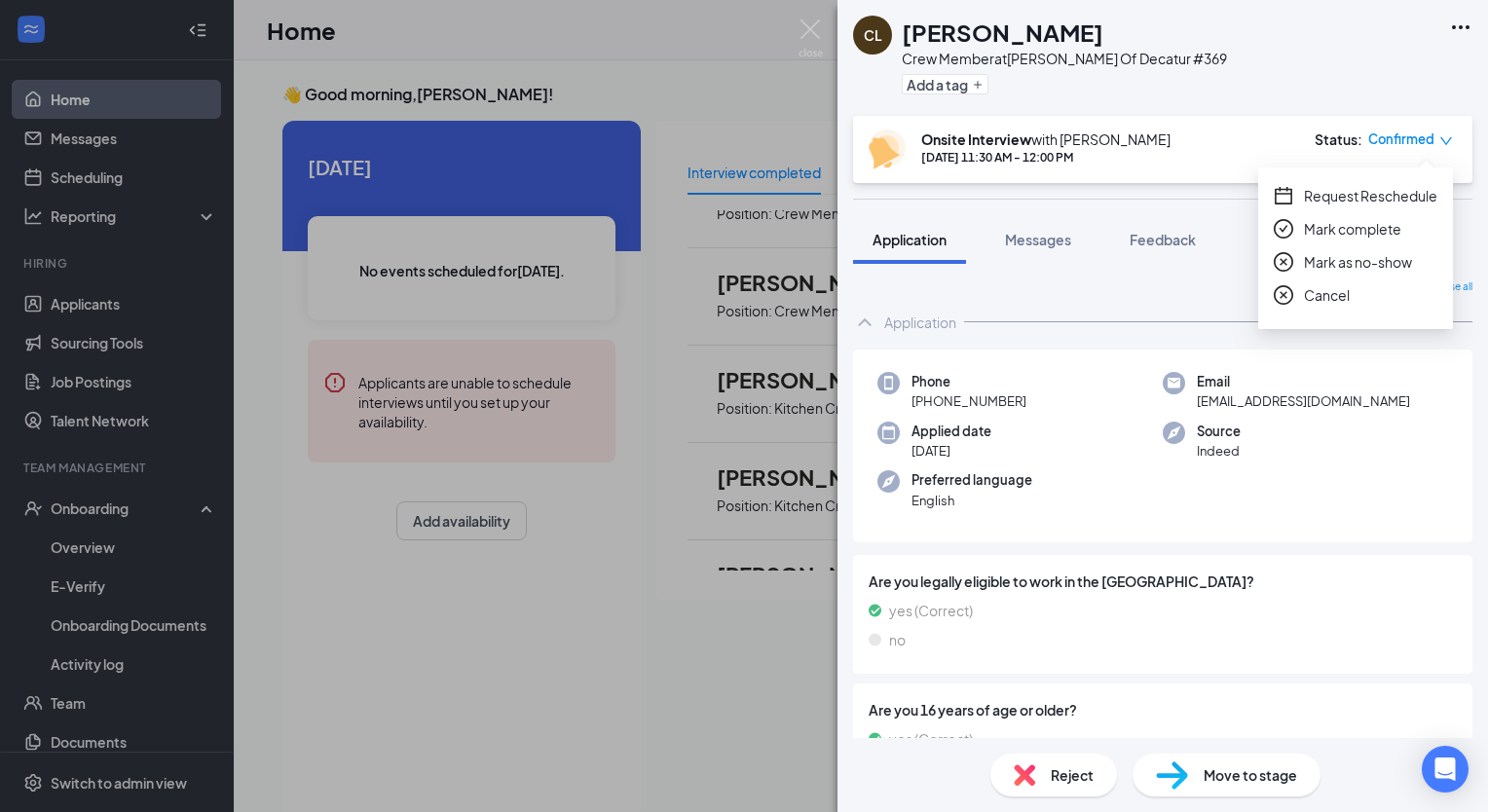
click at [1356, 224] on span "Mark complete" at bounding box center [1353, 229] width 98 height 22
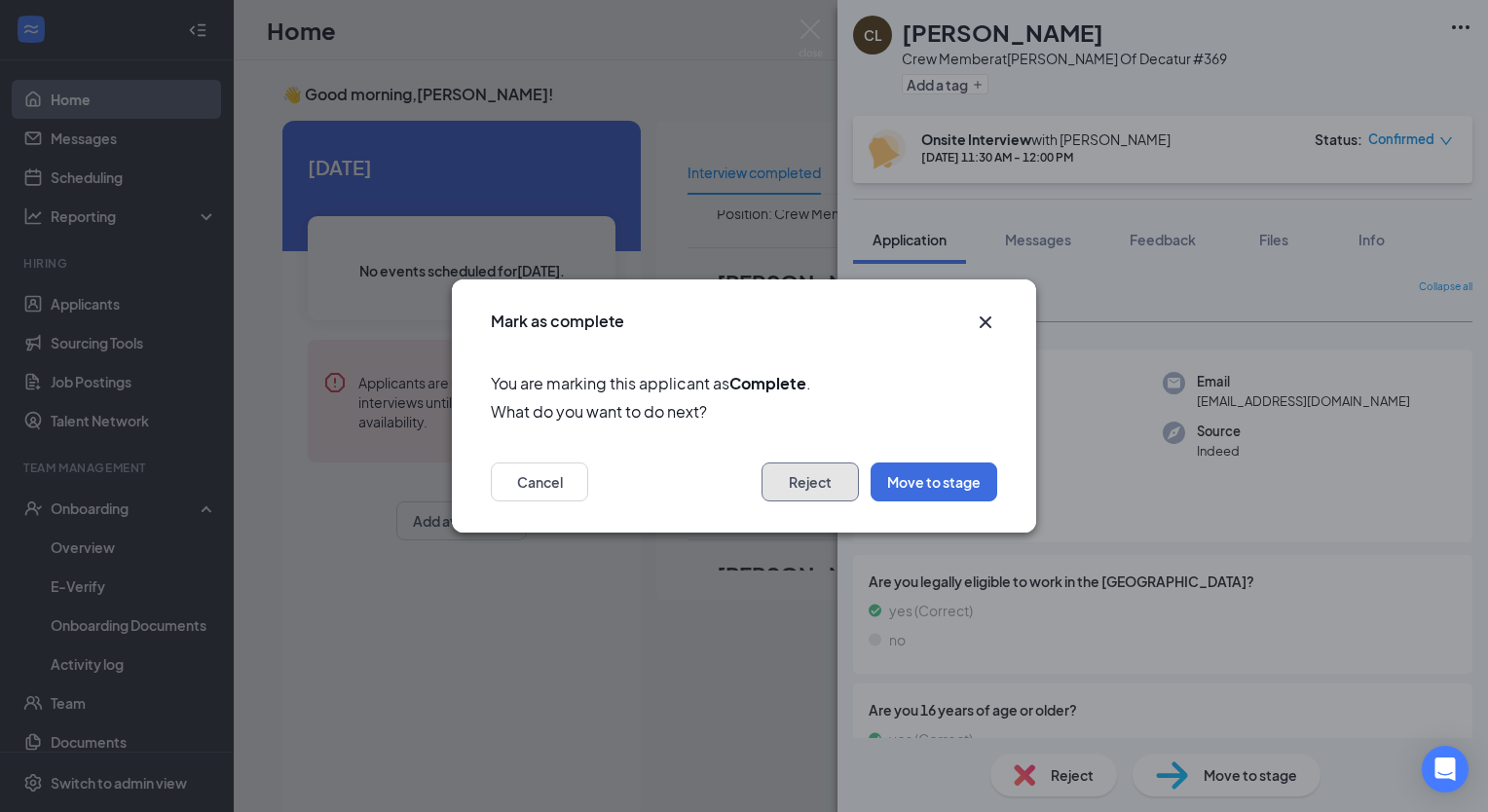
click at [816, 488] on button "Reject" at bounding box center [810, 481] width 98 height 39
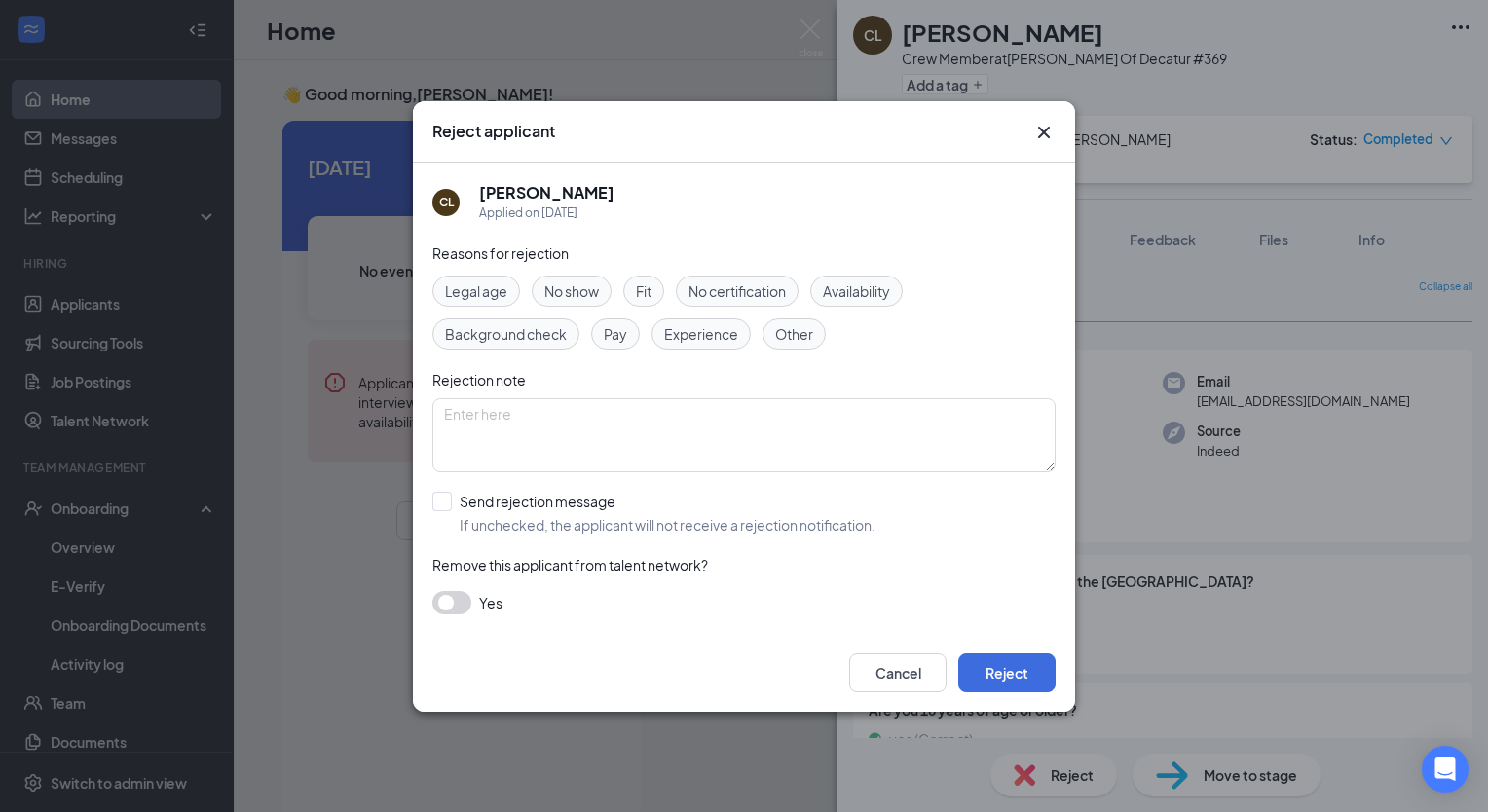
click at [575, 290] on span "No show" at bounding box center [571, 291] width 54 height 22
click at [651, 294] on span "Fit" at bounding box center [644, 291] width 16 height 22
click at [438, 505] on input "Send rejection message If unchecked, the applicant will not receive a rejection…" at bounding box center [654, 513] width 443 height 42
checkbox input "true"
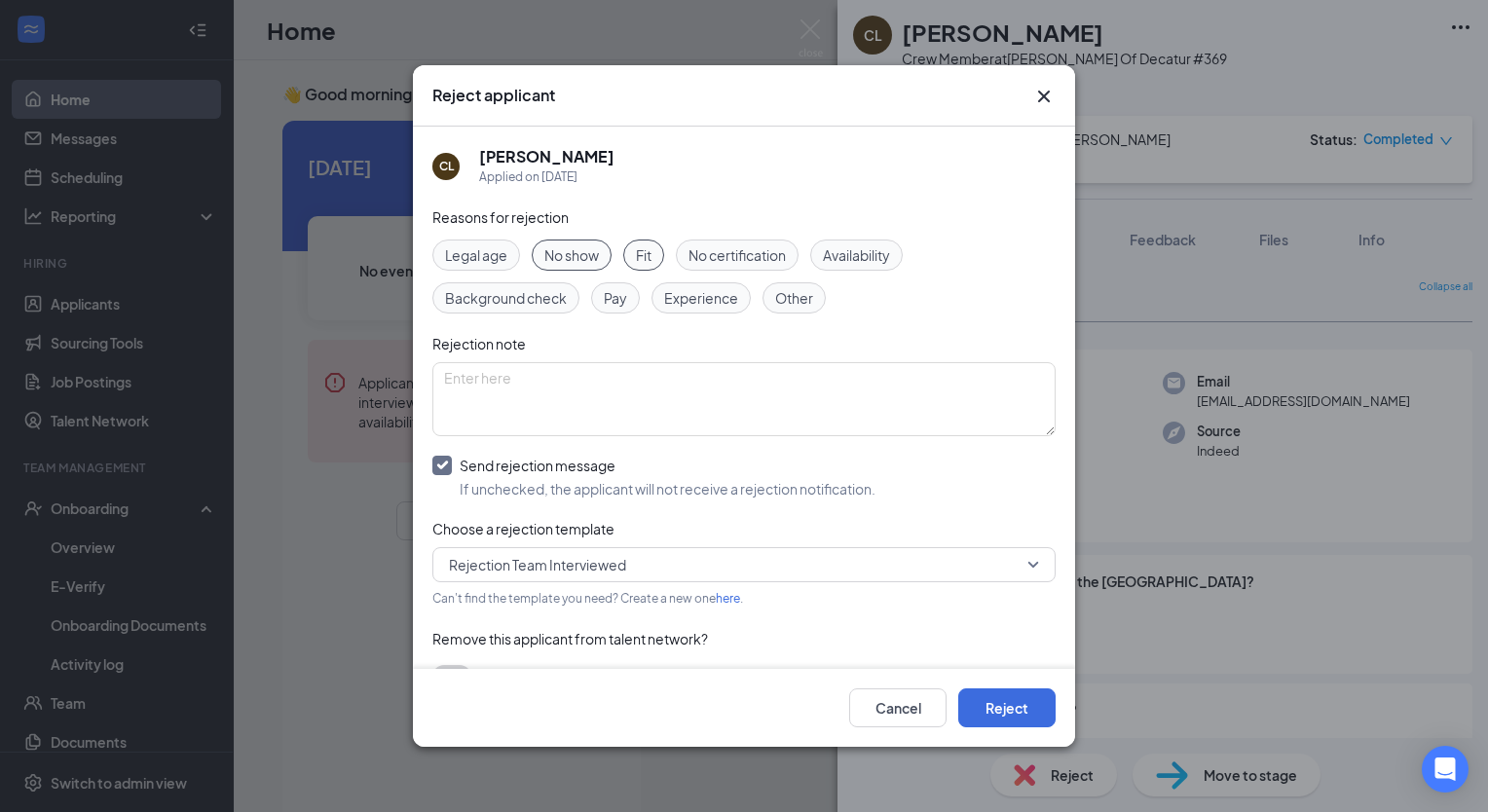
click at [455, 665] on button "button" at bounding box center [452, 677] width 39 height 24
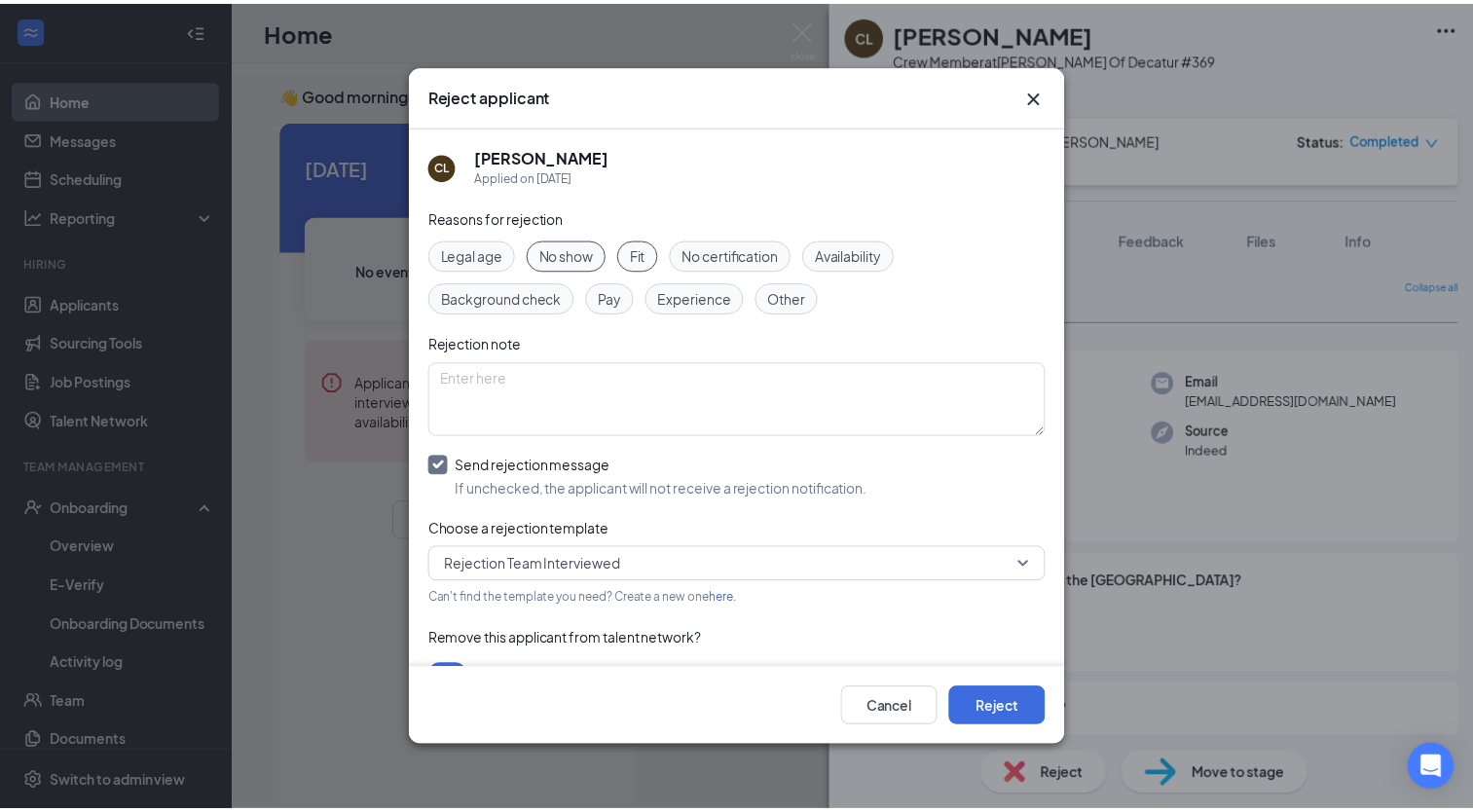
scroll to position [123, 0]
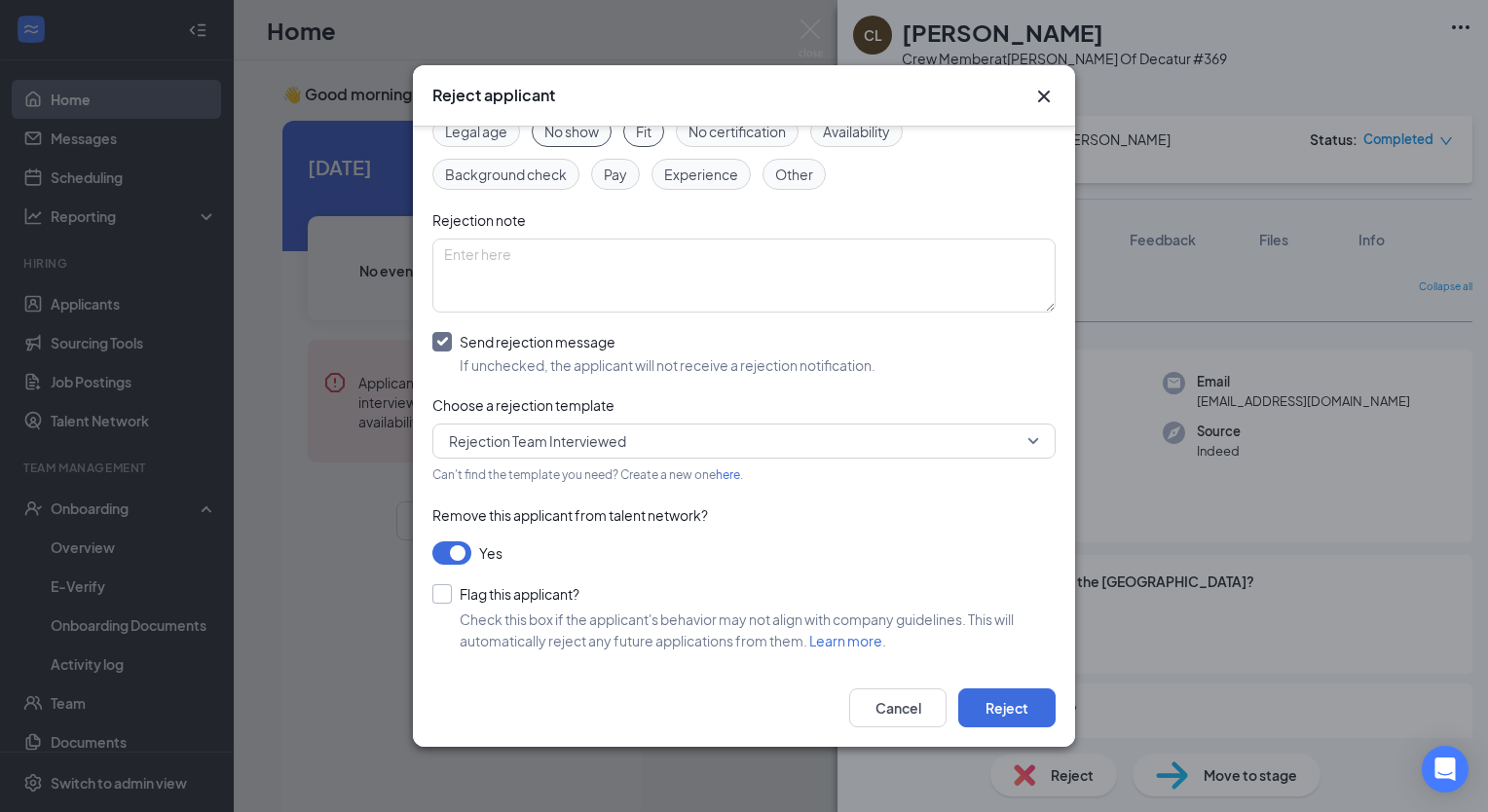
click at [444, 596] on input "Flag this applicant?" at bounding box center [506, 594] width 147 height 20
checkbox input "true"
click at [1018, 711] on button "Reject" at bounding box center [1007, 707] width 98 height 39
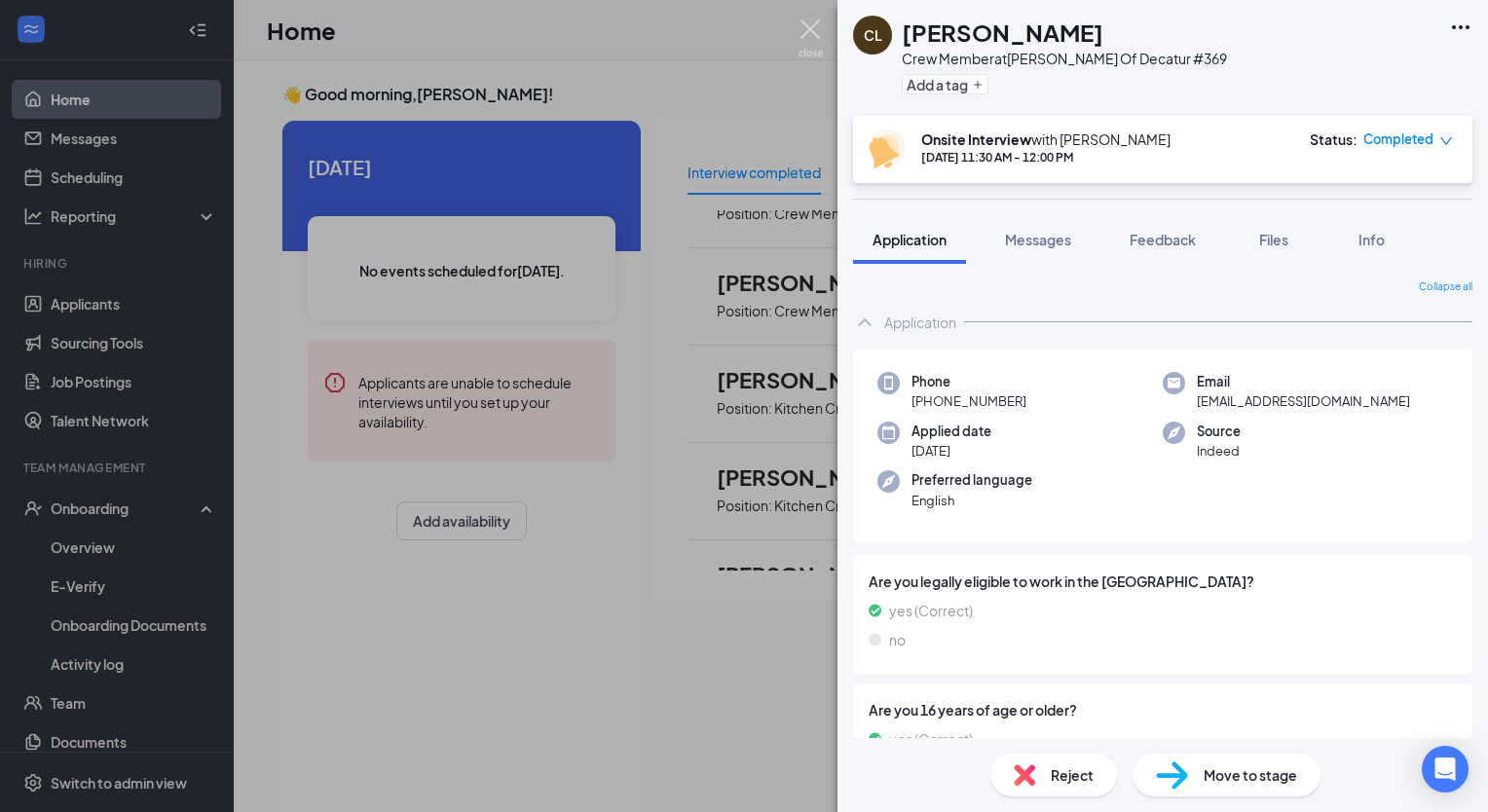
click at [813, 34] on img at bounding box center [810, 39] width 25 height 38
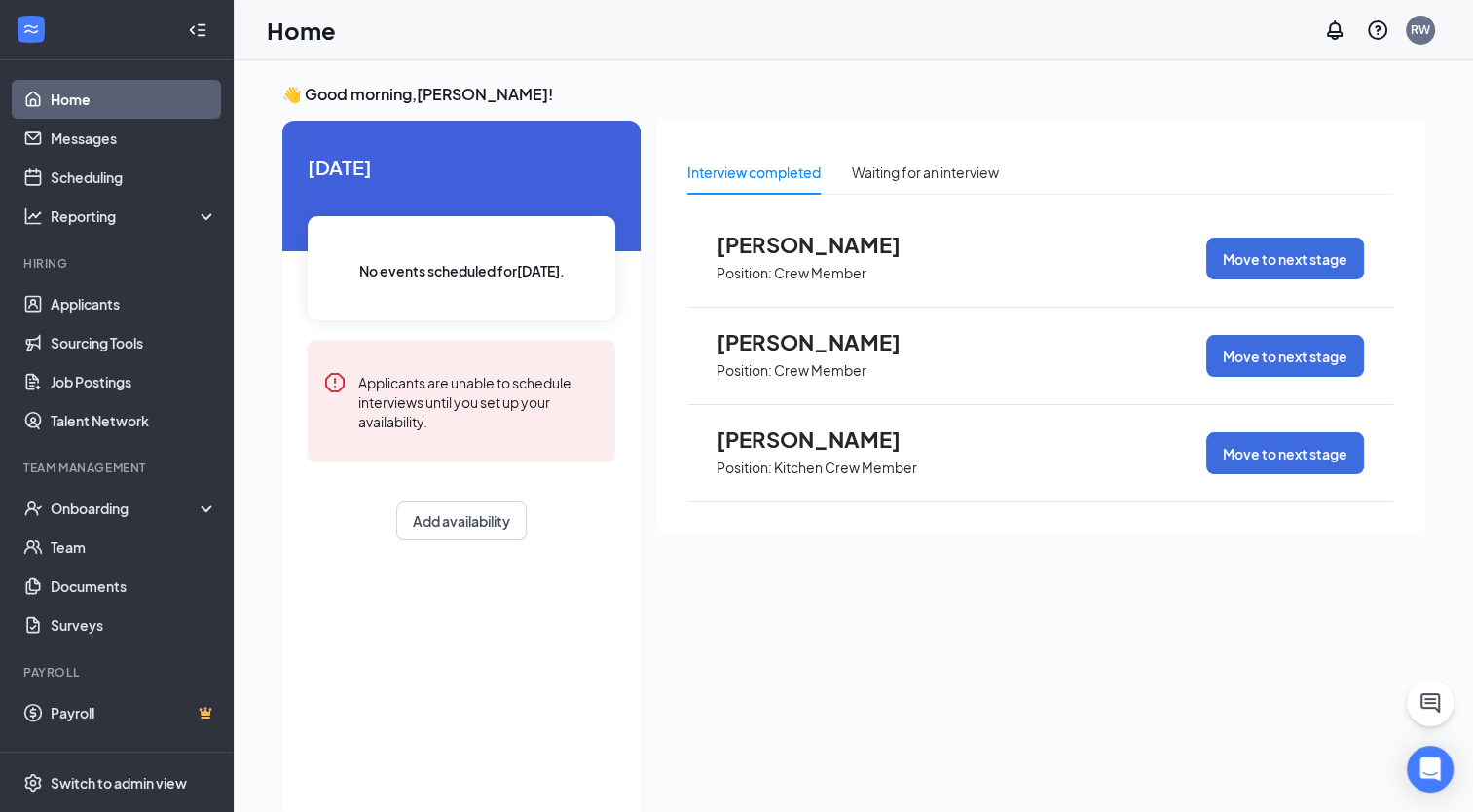
click at [1003, 191] on div "Interview completed Waiting for an interview" at bounding box center [1040, 172] width 706 height 44
click at [946, 247] on div "[PERSON_NAME] Position: Crew Member Move to next stage" at bounding box center [1040, 259] width 706 height 98
click at [112, 138] on link "Messages" at bounding box center [133, 137] width 167 height 39
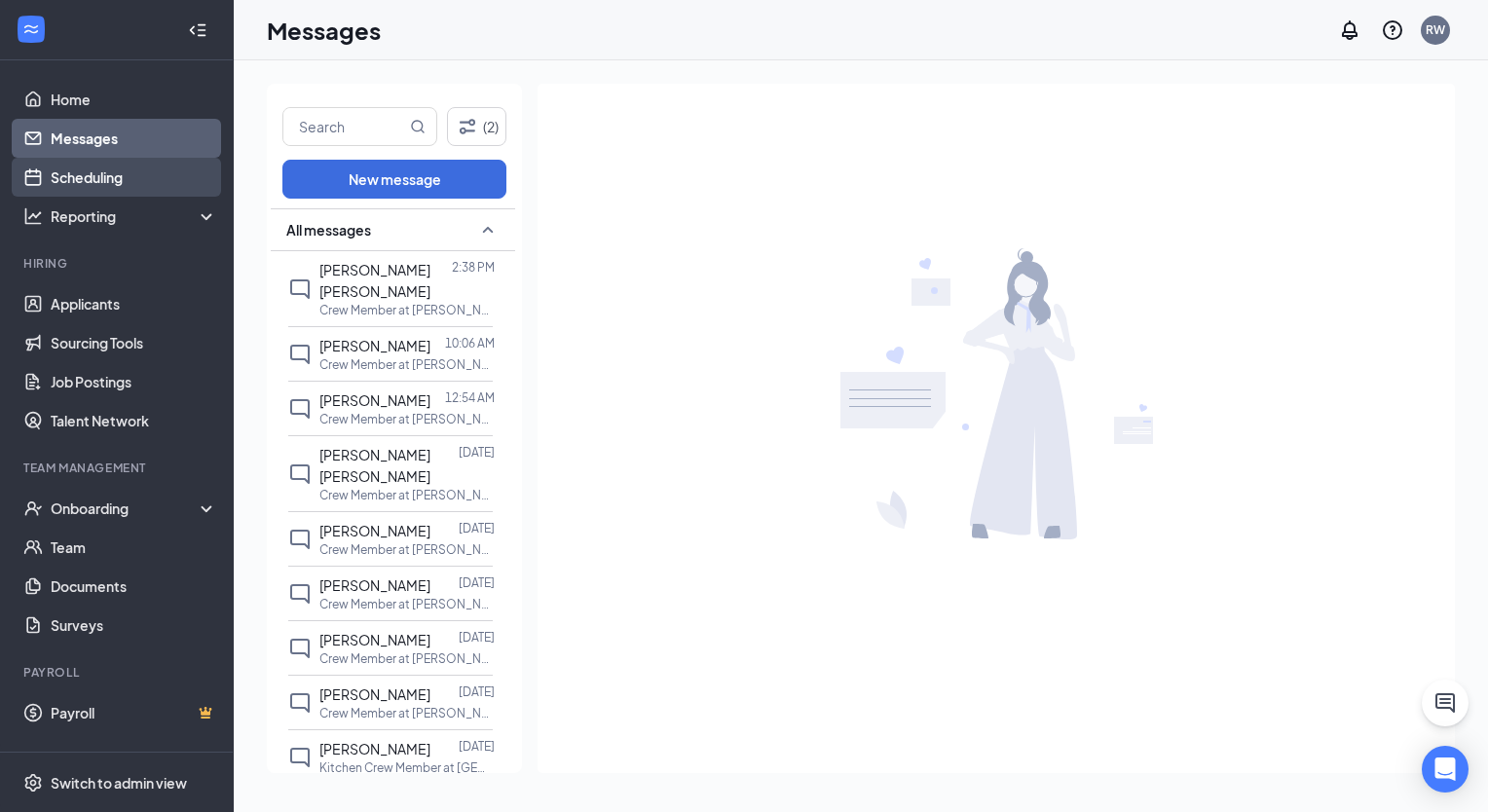
click at [148, 175] on link "Scheduling" at bounding box center [133, 177] width 167 height 39
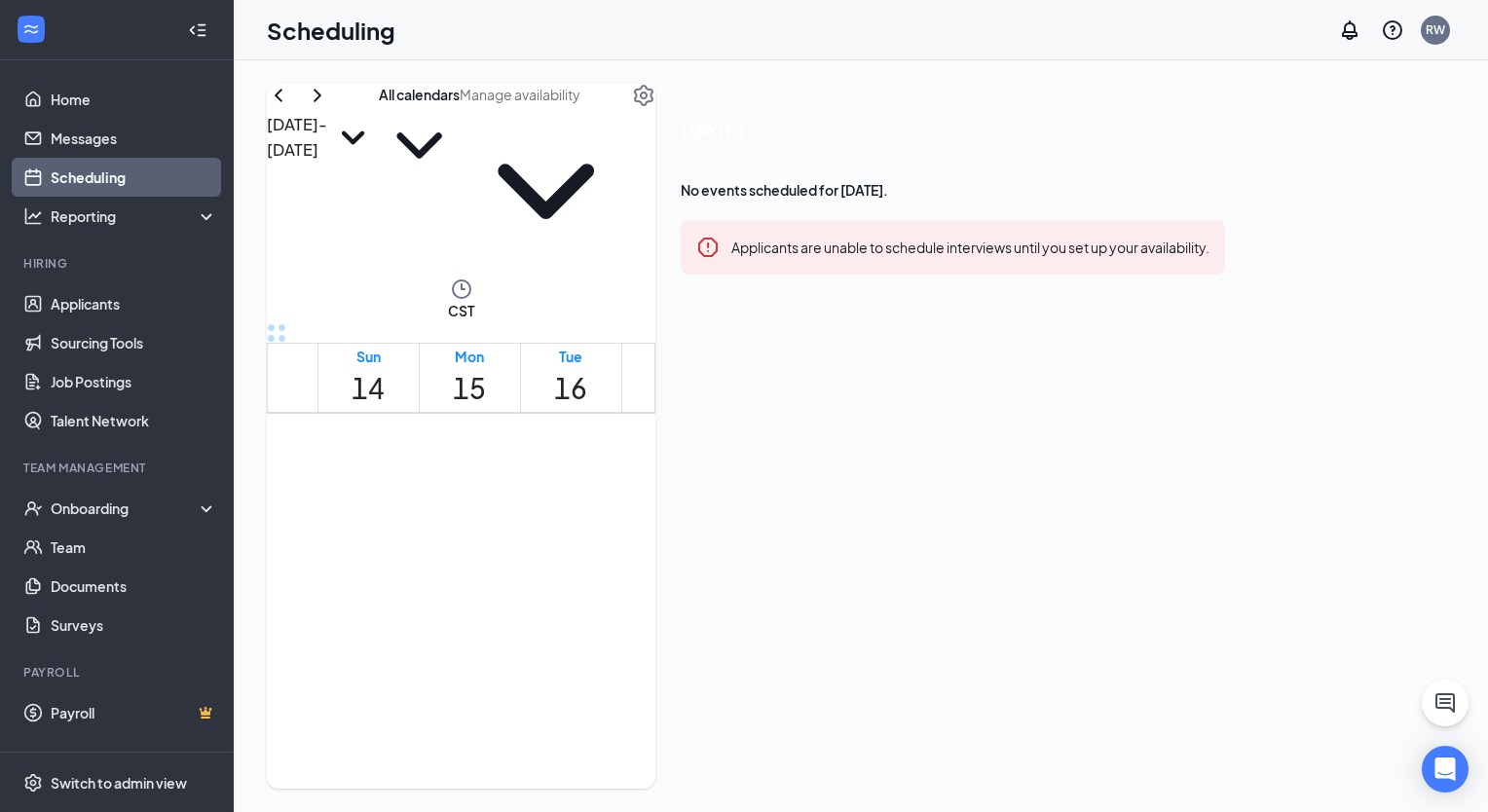
scroll to position [1647, 0]
click at [283, 101] on icon "ChevronLeft" at bounding box center [279, 95] width 8 height 13
click at [595, 463] on div "1" at bounding box center [575, 480] width 40 height 34
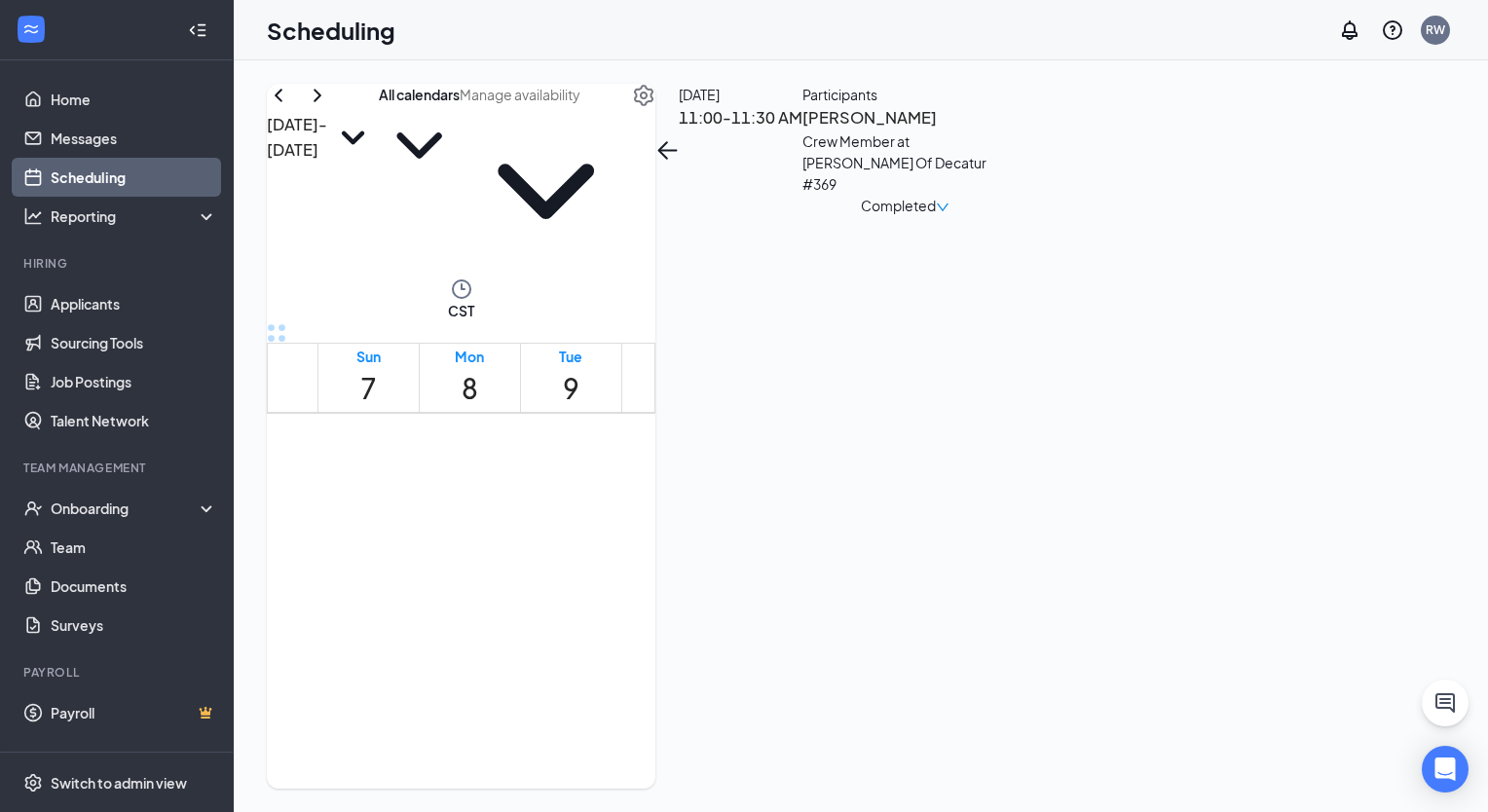
click at [620, 482] on div "1" at bounding box center [612, 496] width 34 height 28
click at [735, 462] on span "2:30-3:00 PM" at bounding box center [752, 434] width 34 height 56
click at [769, 336] on icon "User" at bounding box center [782, 322] width 27 height 27
click at [987, 130] on h3 "[PERSON_NAME]" at bounding box center [884, 118] width 205 height 26
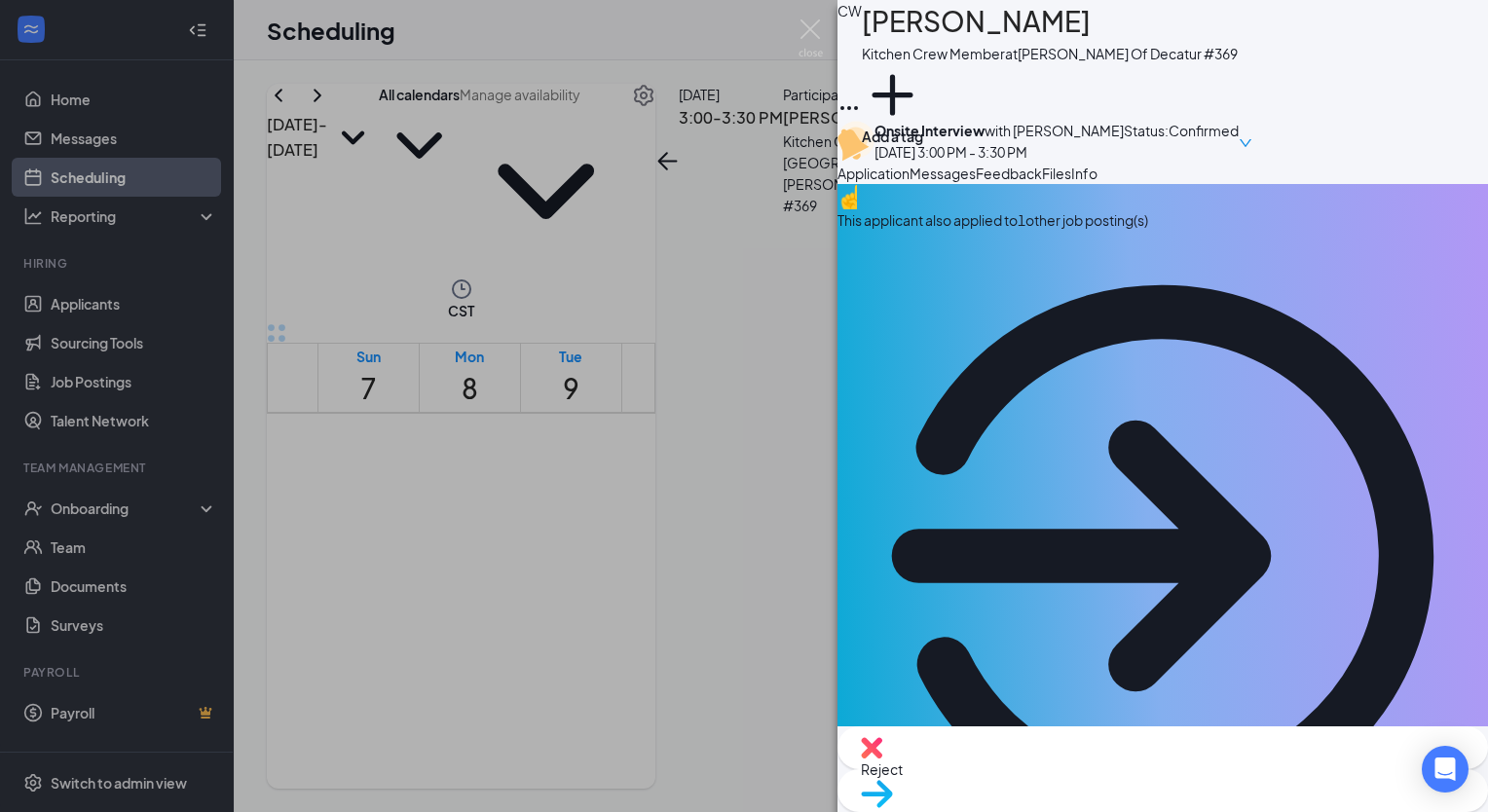
click at [976, 182] on span "Messages" at bounding box center [943, 174] width 66 height 18
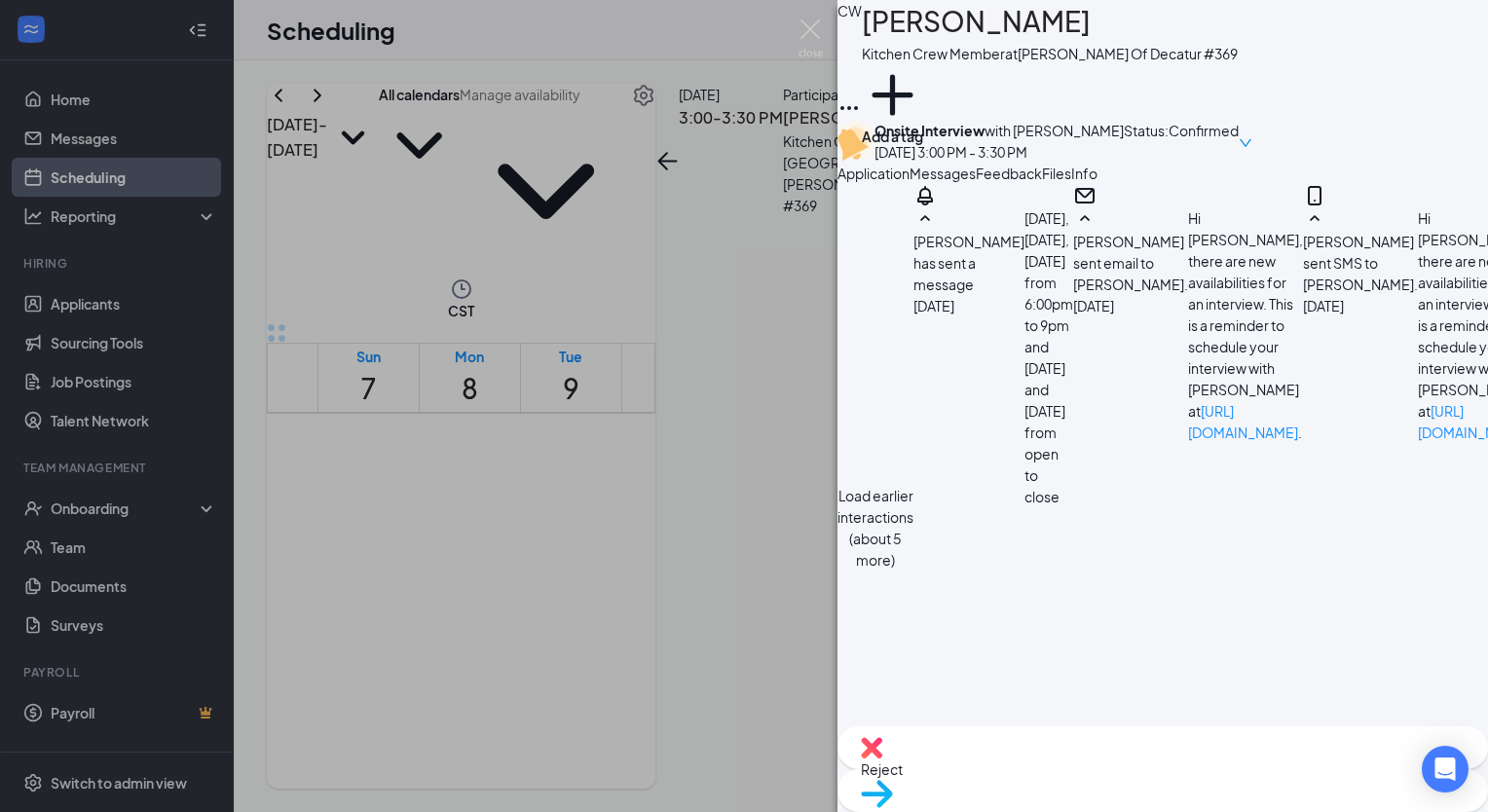
scroll to position [868, 0]
type textarea "Hello! Are you still interested in working for Culvers?"
checkbox input "true"
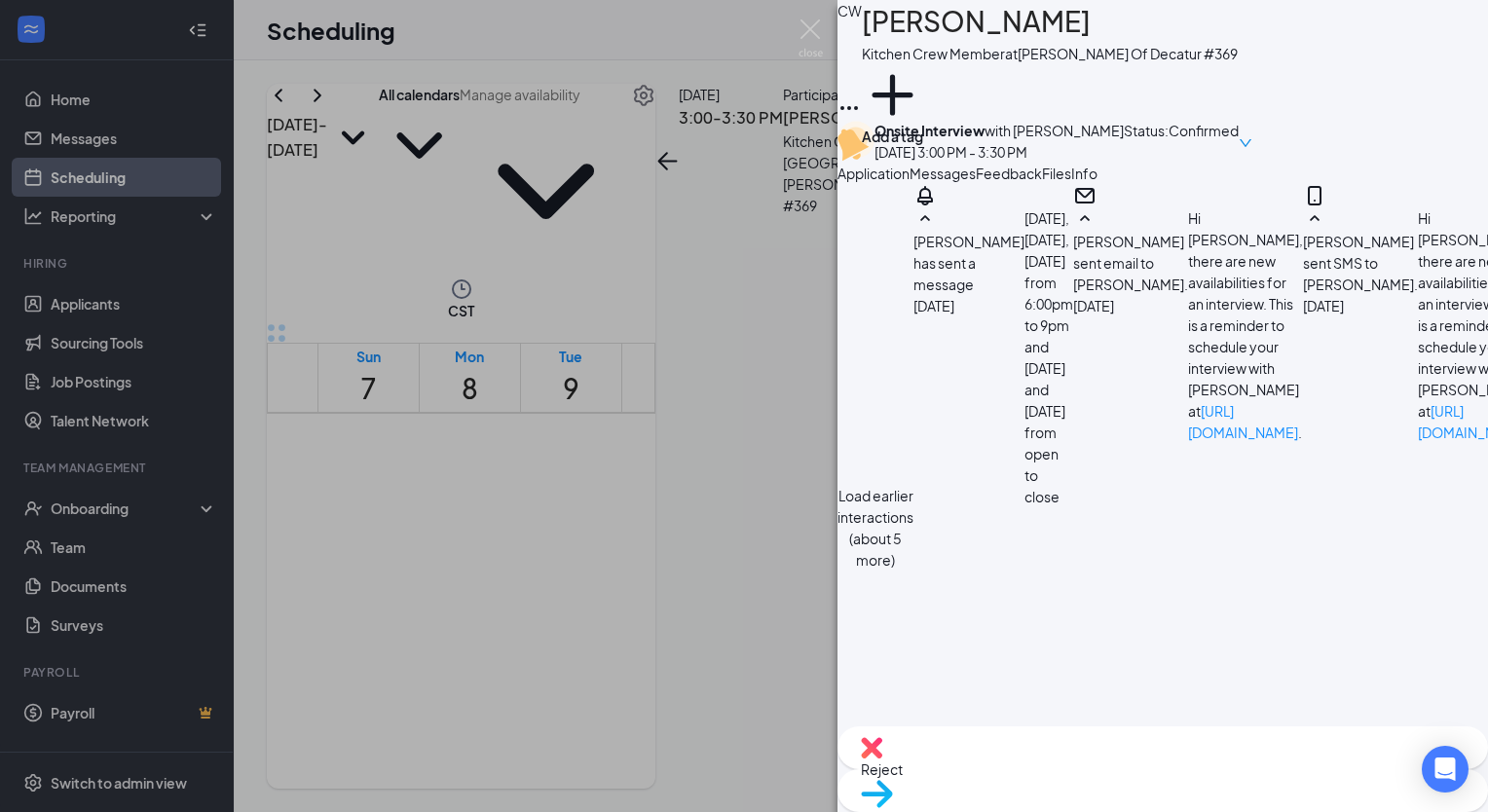
drag, startPoint x: 1326, startPoint y: 501, endPoint x: 966, endPoint y: 520, distance: 360.5
drag, startPoint x: 966, startPoint y: 520, endPoint x: 1078, endPoint y: 500, distance: 113.8
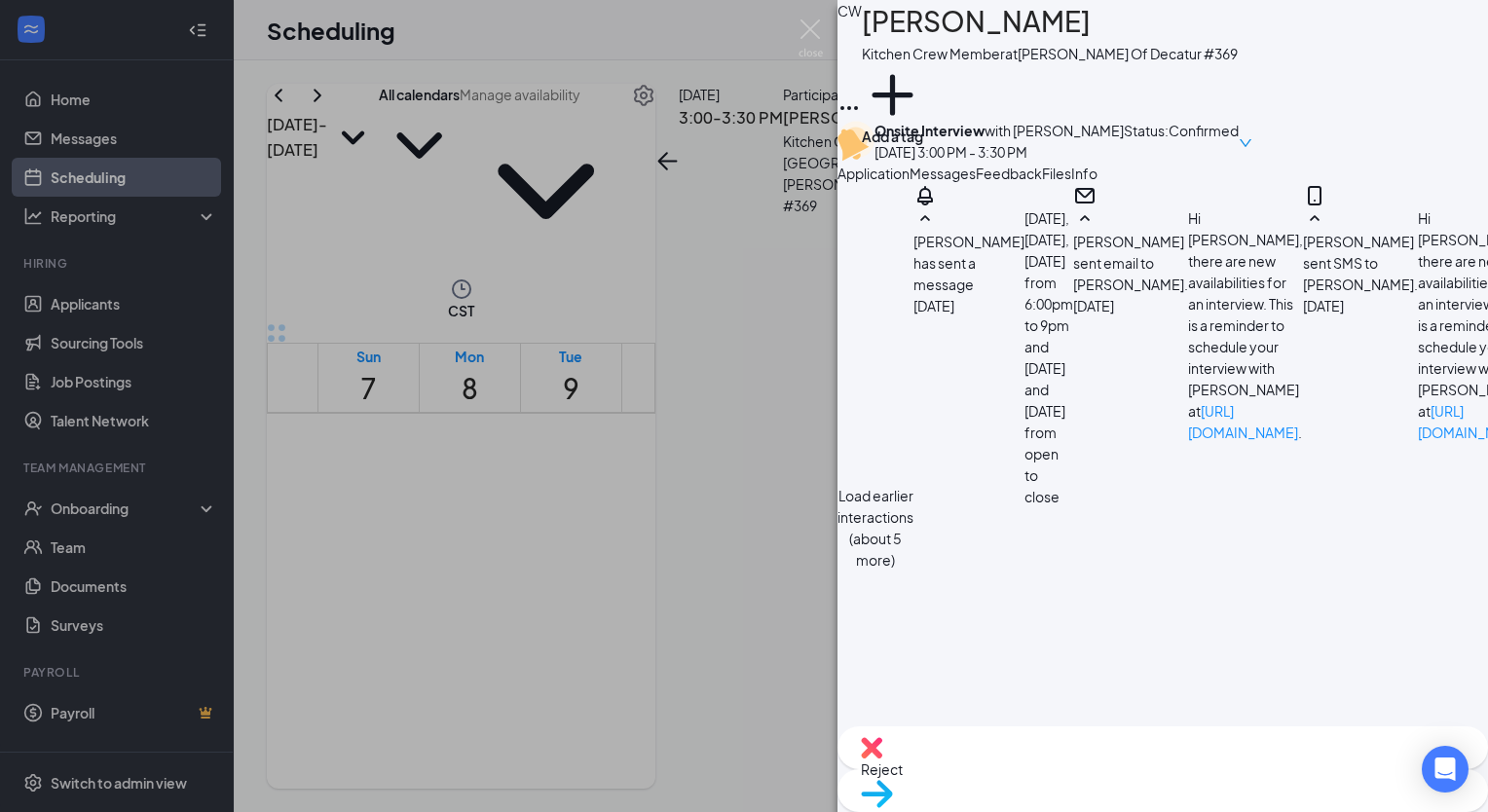
copy span "Hello! Are you still interested in working for Culvers?"
click at [678, 77] on div "CW [PERSON_NAME] Kitchen Crew Member at [PERSON_NAME] Of Decatur #369 Add a tag…" at bounding box center [744, 406] width 1488 height 812
click at [799, 34] on img at bounding box center [810, 39] width 25 height 38
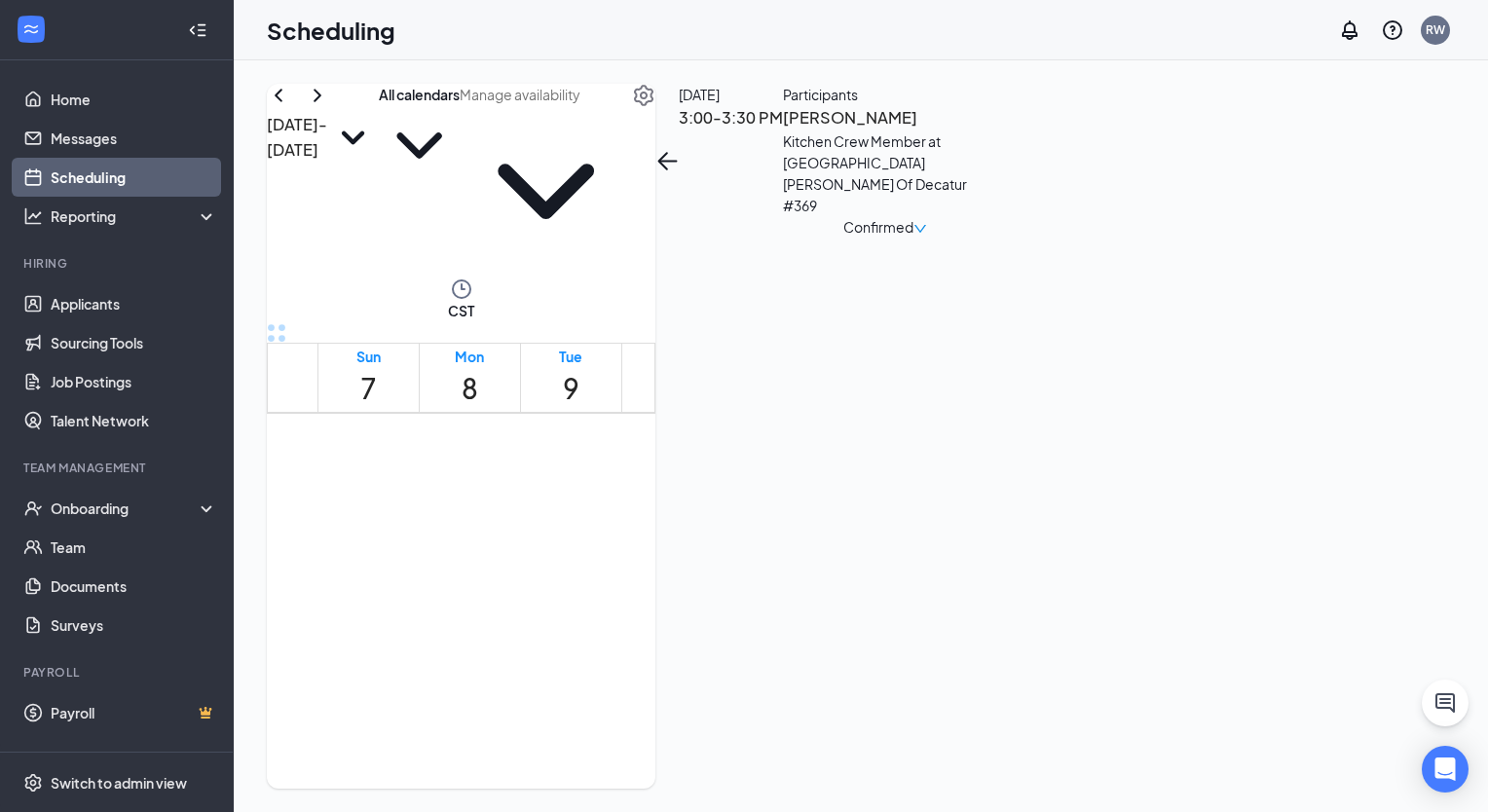
click at [735, 308] on span "2:30-3:00 PM" at bounding box center [752, 280] width 34 height 56
click at [703, 336] on div "1" at bounding box center [719, 322] width 34 height 27
click at [987, 130] on h3 "[PERSON_NAME]" at bounding box center [884, 118] width 205 height 26
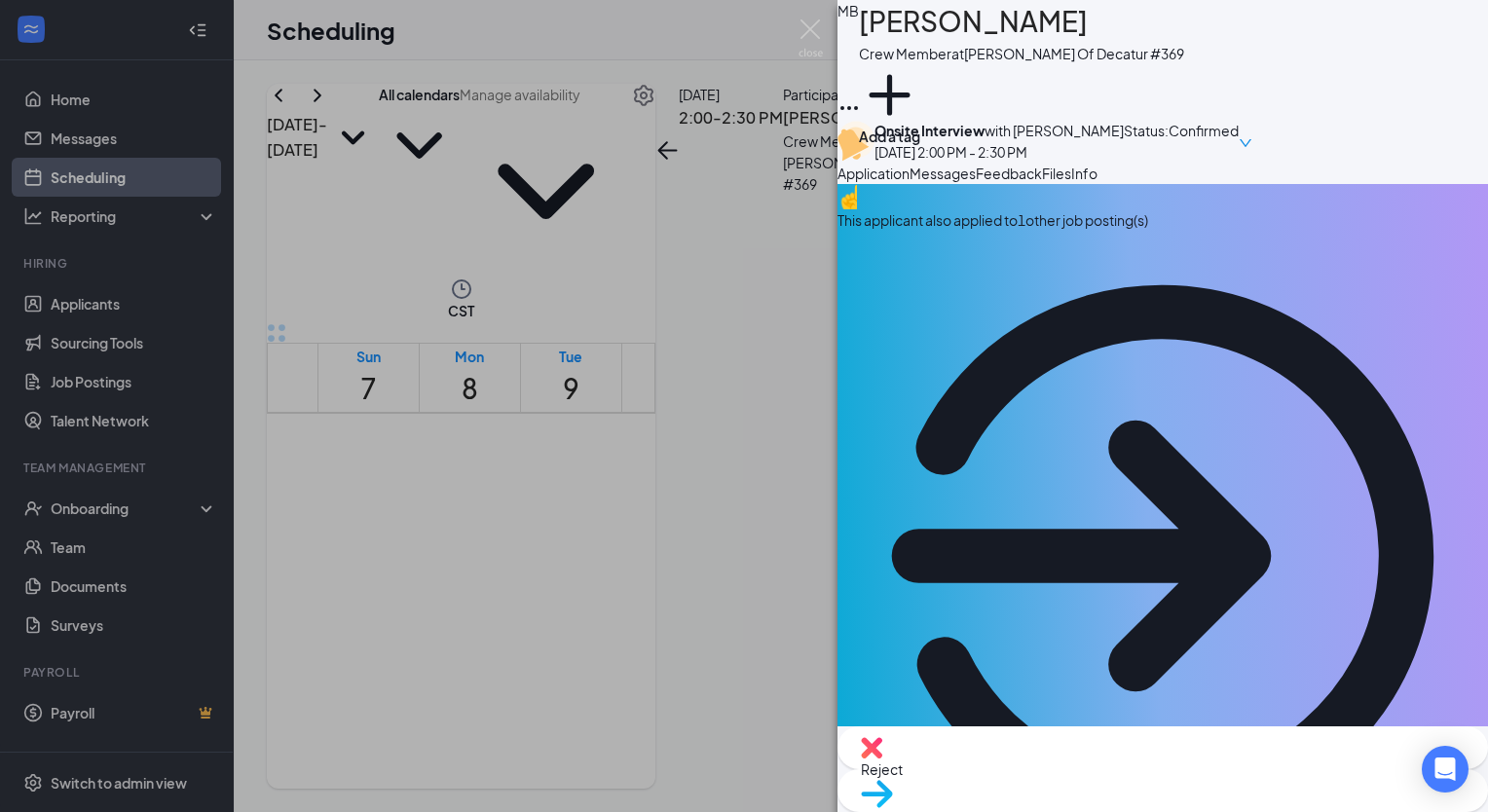
click at [976, 184] on div "Messages" at bounding box center [943, 174] width 66 height 22
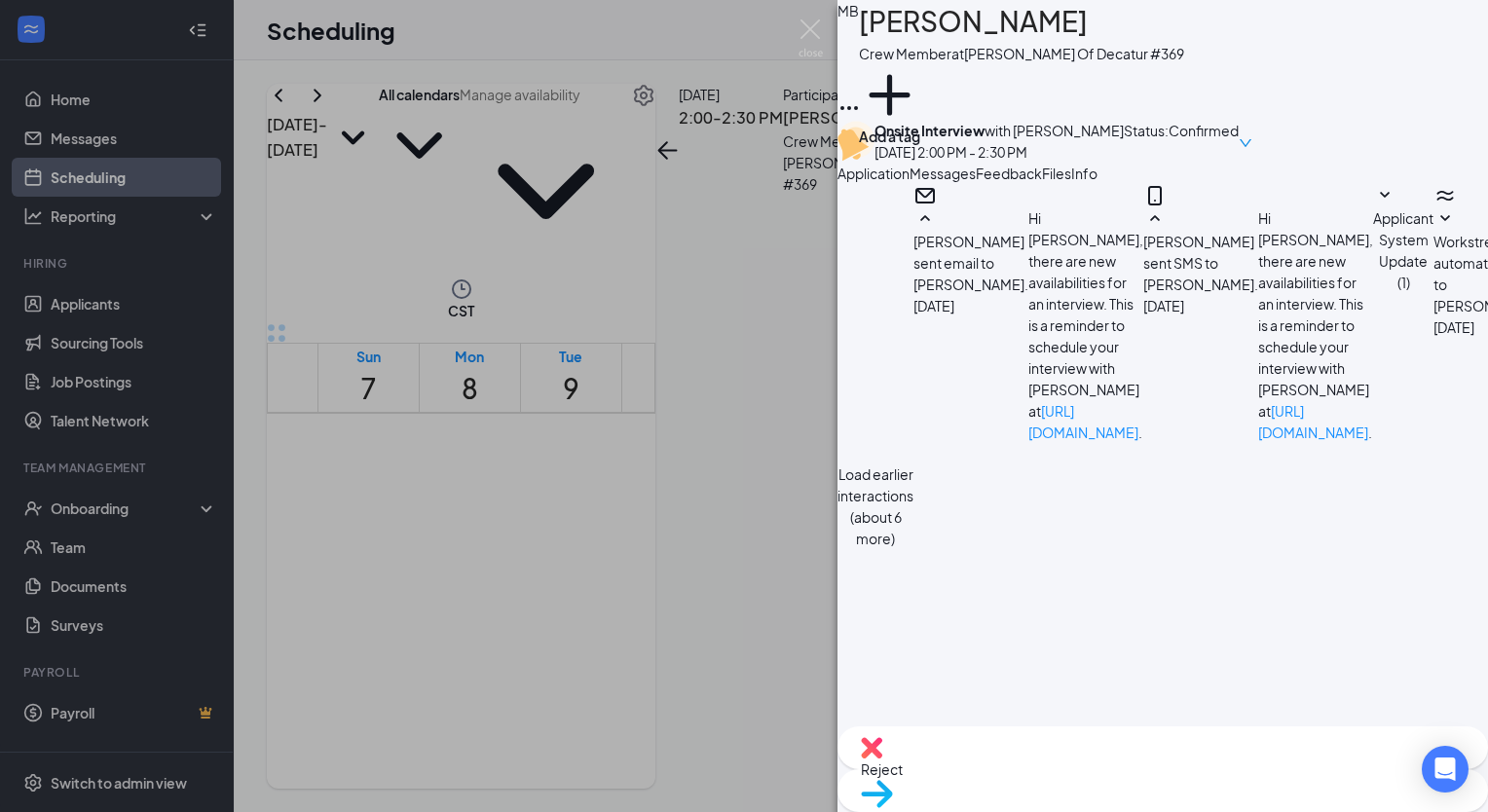
scroll to position [1148, 0]
paste textarea "Hello! Are you still interested in working for Culvers?"
type textarea "Hello! Are you still interested in working for Culvers?"
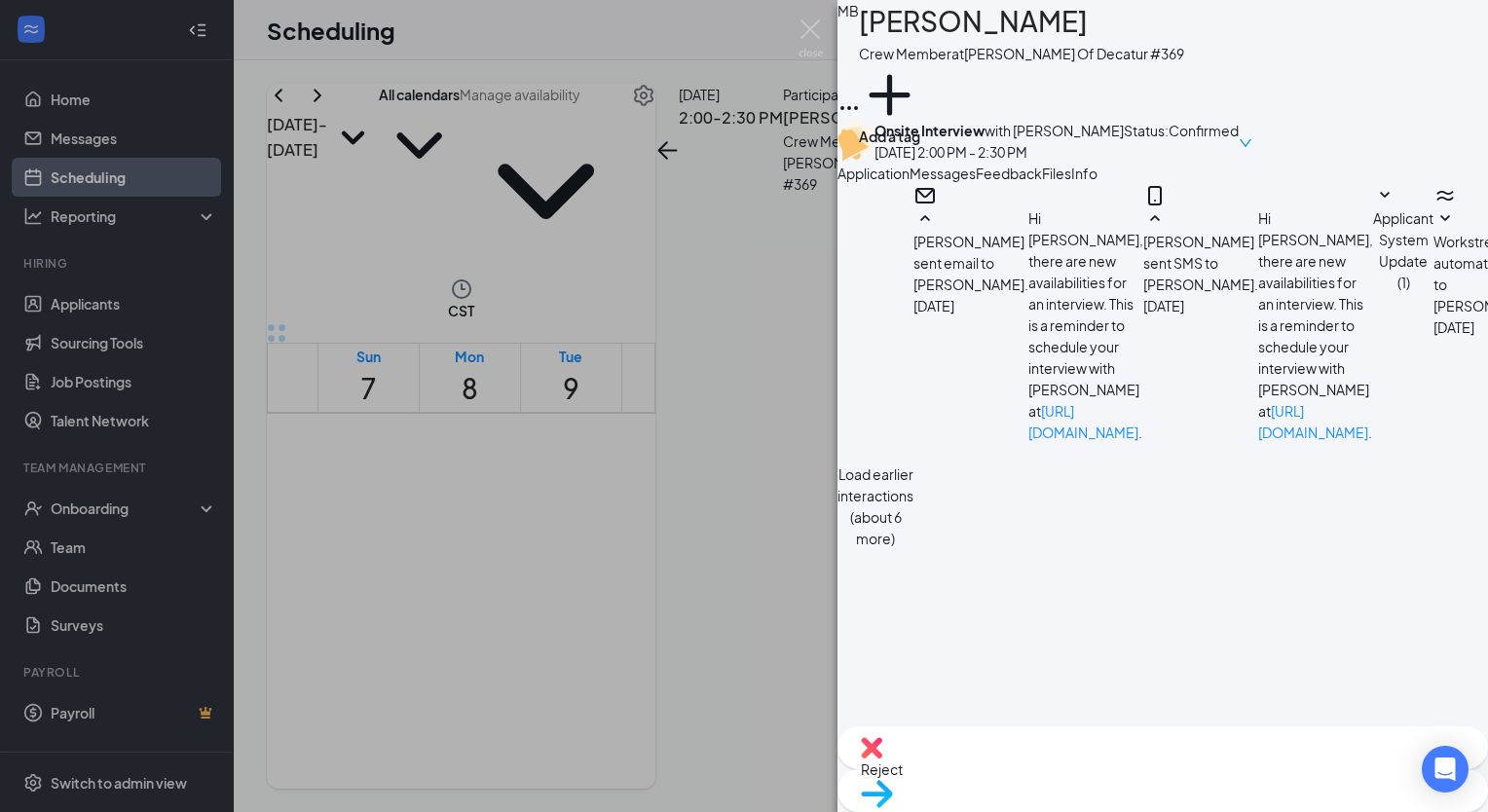
checkbox input "true"
click at [816, 30] on img at bounding box center [810, 39] width 25 height 38
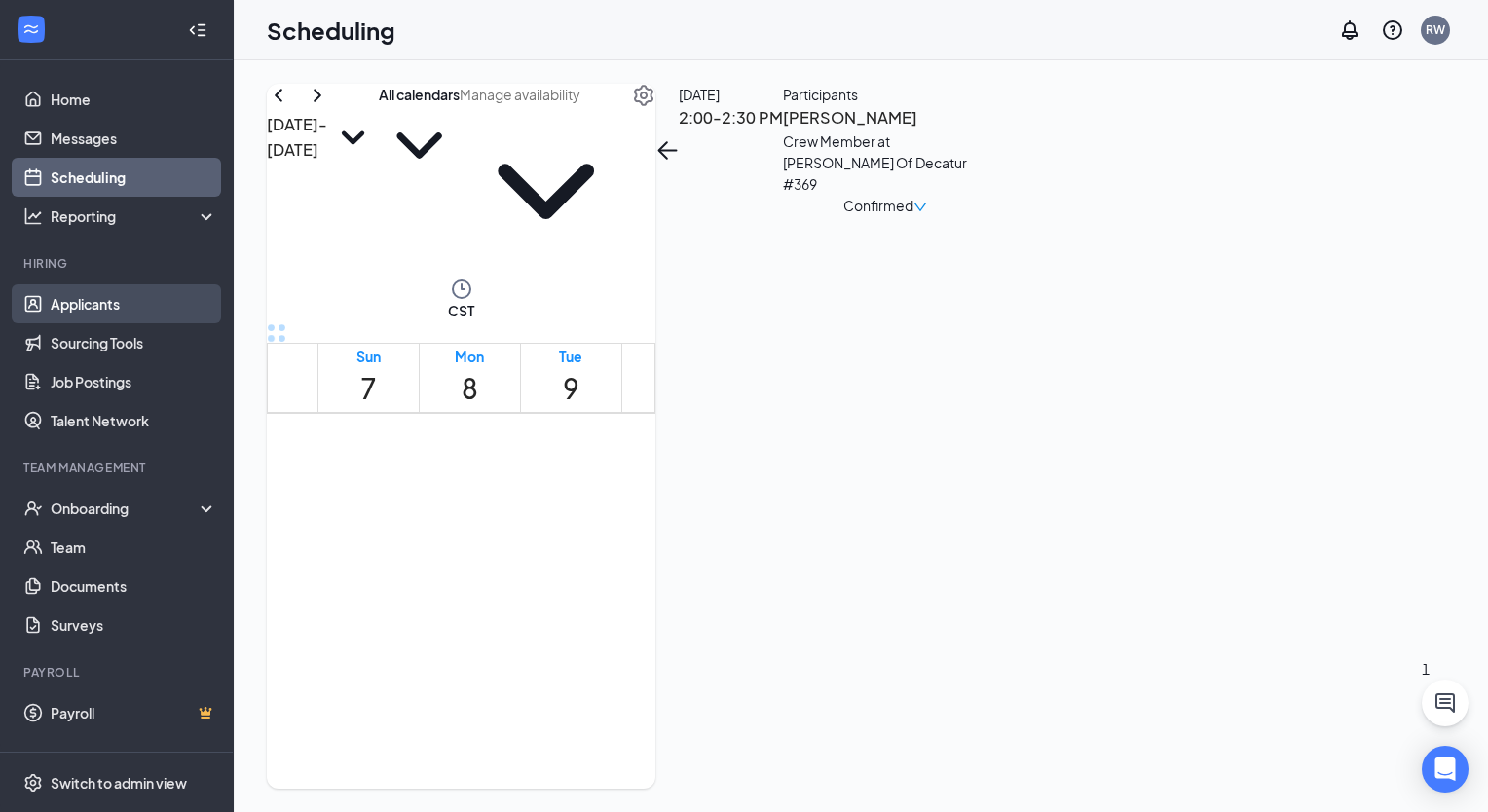
click at [94, 305] on link "Applicants" at bounding box center [133, 303] width 167 height 39
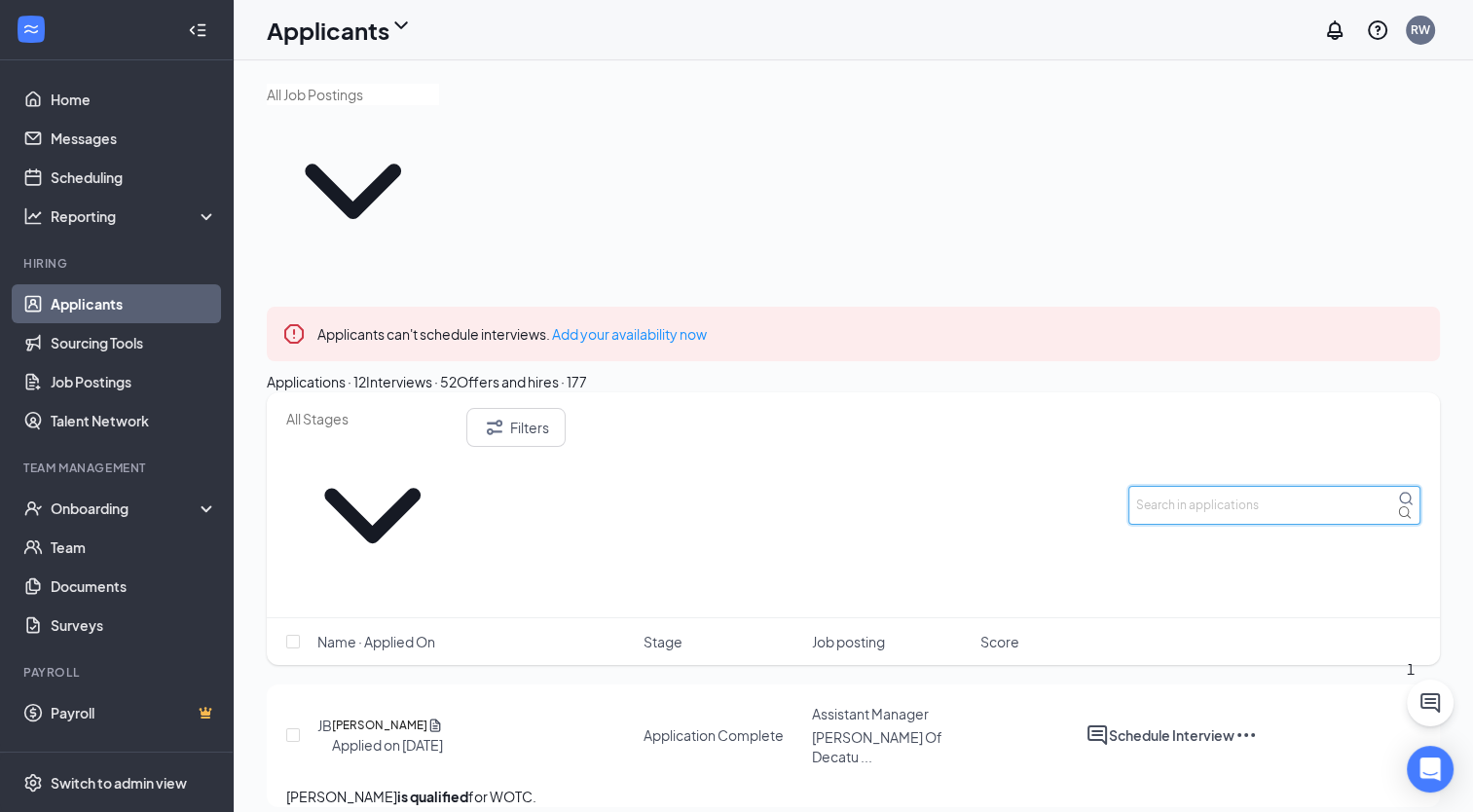
click at [1243, 486] on input "text" at bounding box center [1274, 505] width 292 height 39
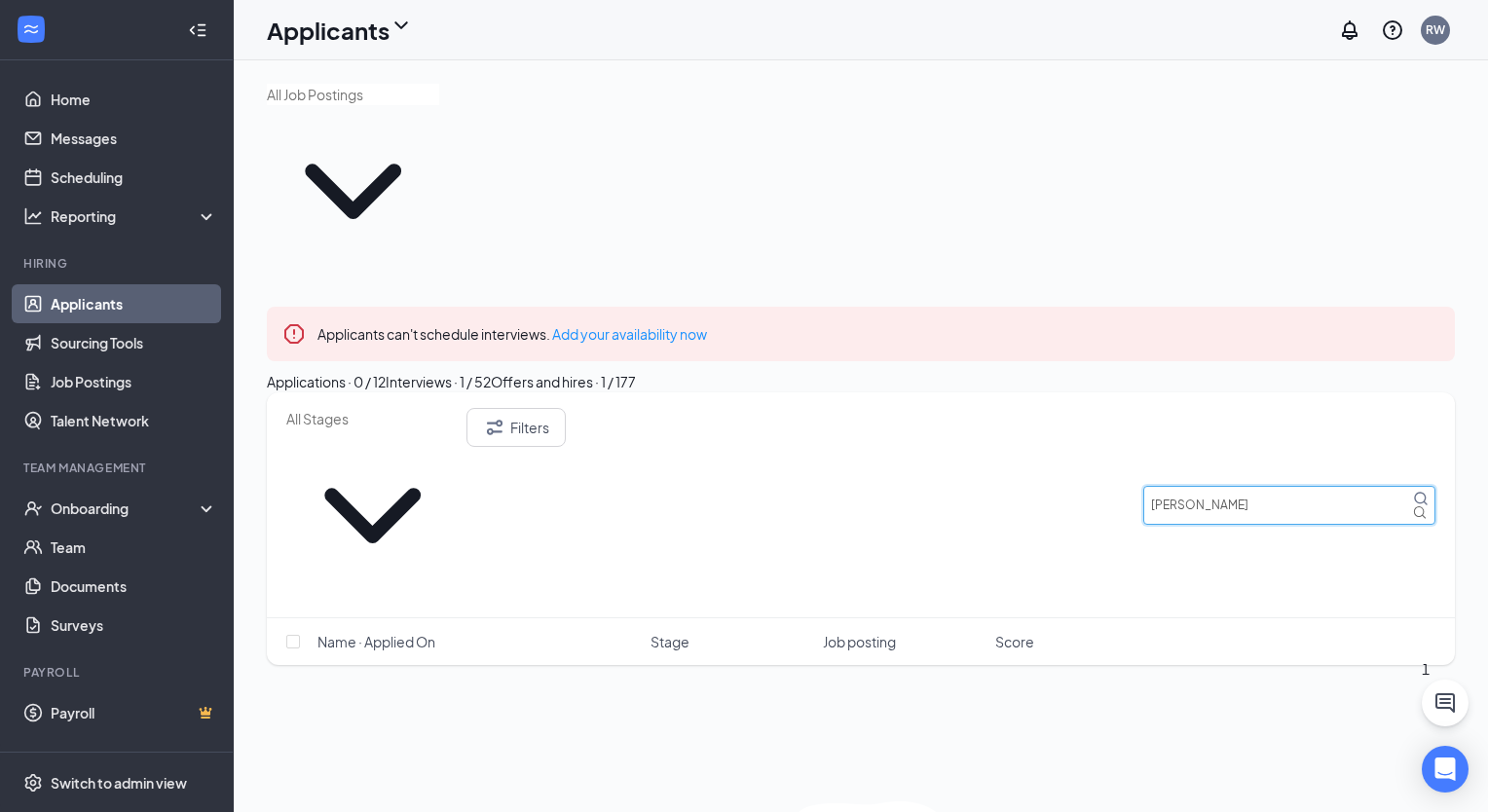
type input "[PERSON_NAME]"
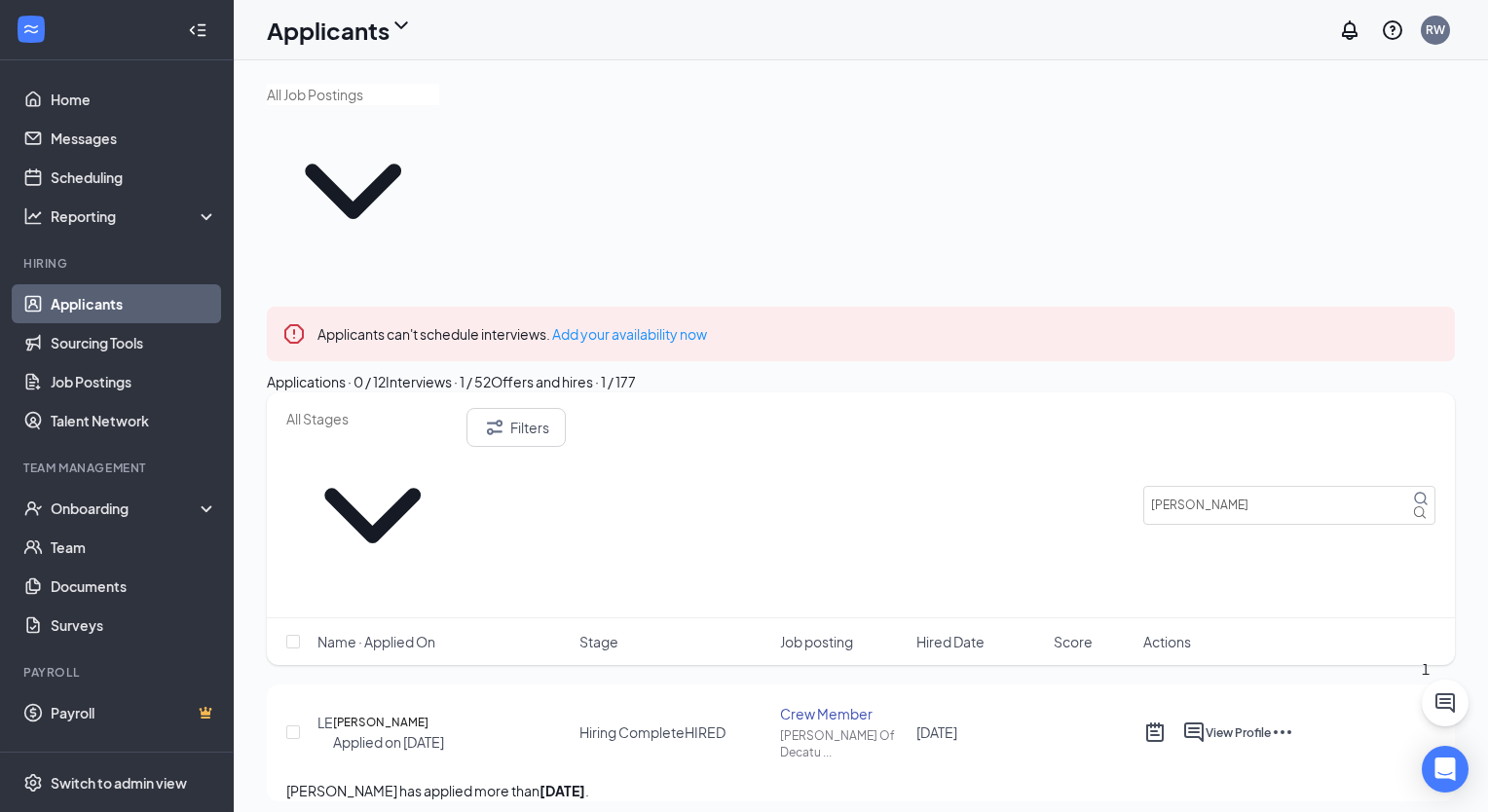
click at [491, 370] on div "Interviews · 1 / 52" at bounding box center [438, 381] width 105 height 22
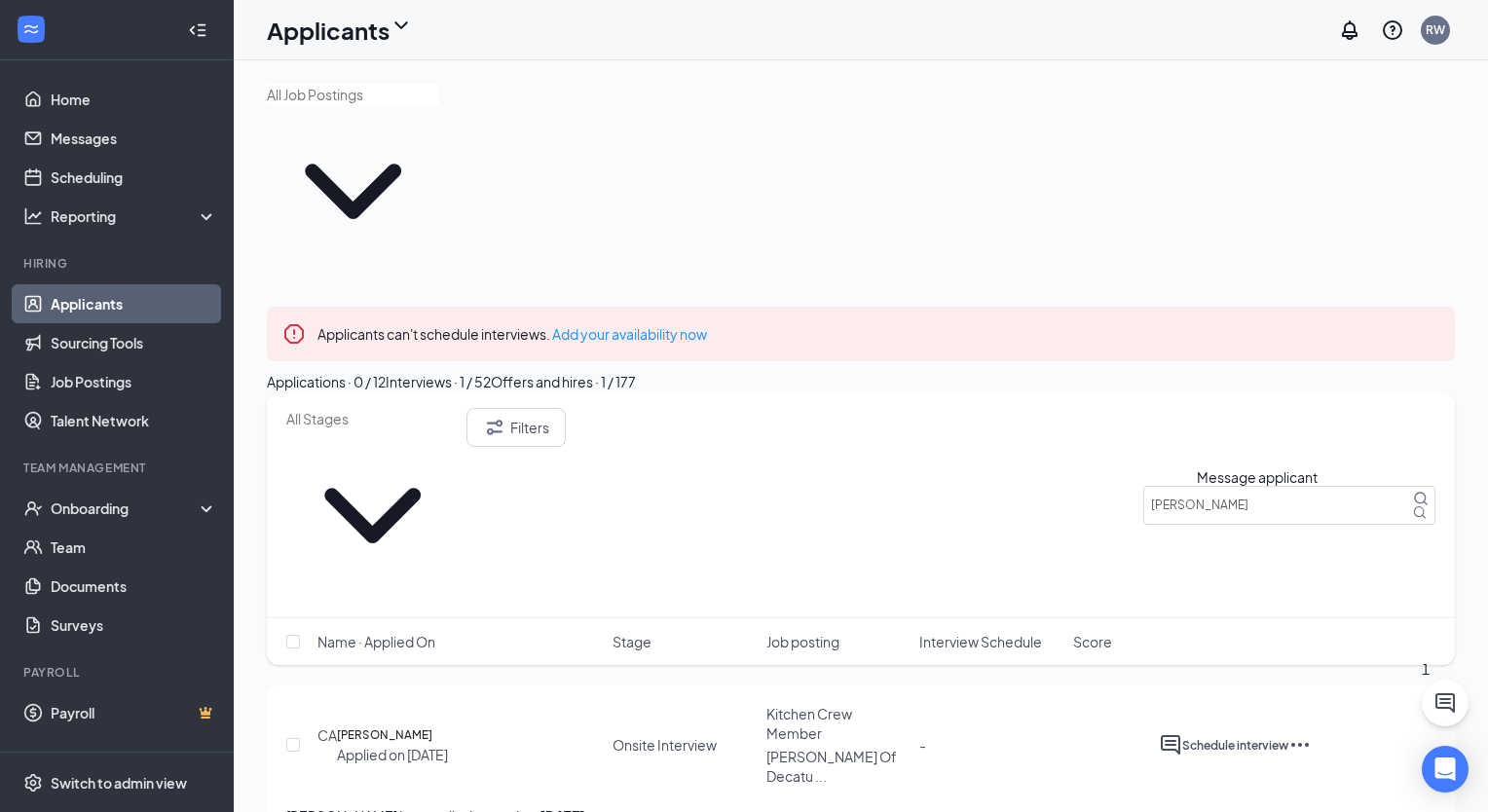
click at [1182, 733] on icon "ActiveChat" at bounding box center [1171, 745] width 24 height 24
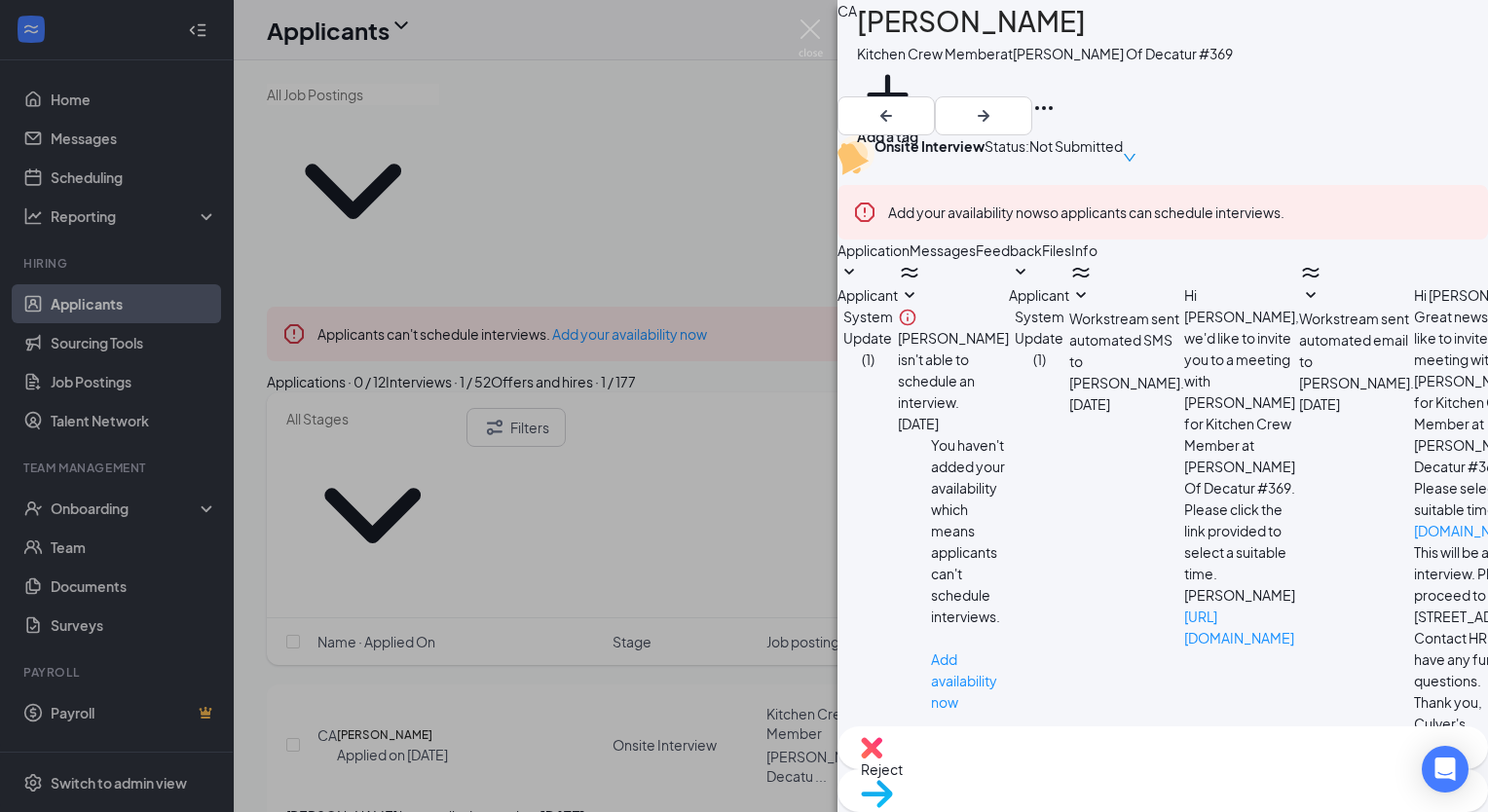
scroll to position [297, 0]
click at [1056, 734] on textarea at bounding box center [948, 792] width 219 height 117
type textarea "Hello! Are you still interested in working for Culvers?"
checkbox input "true"
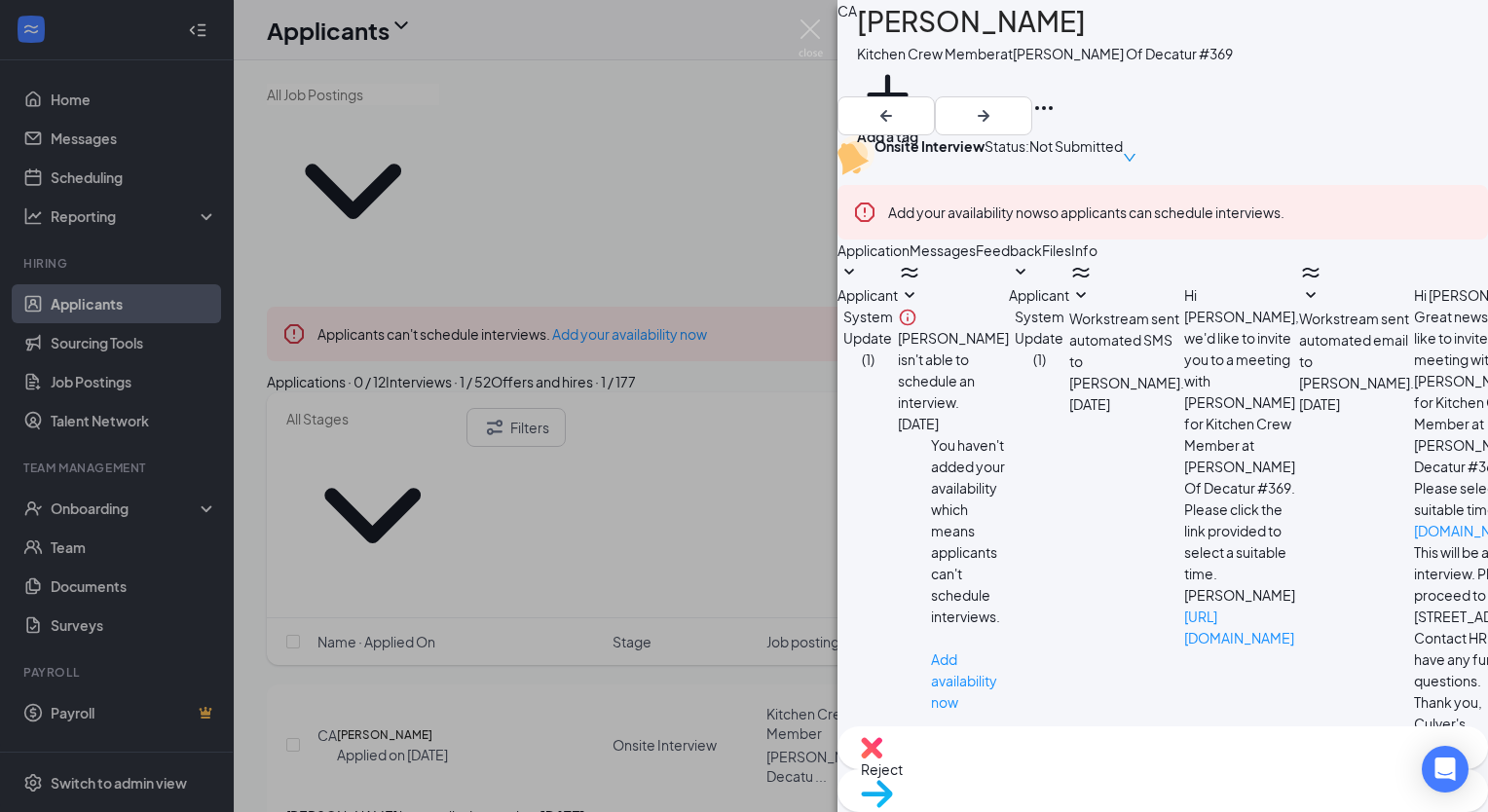
click at [810, 41] on img at bounding box center [810, 39] width 25 height 38
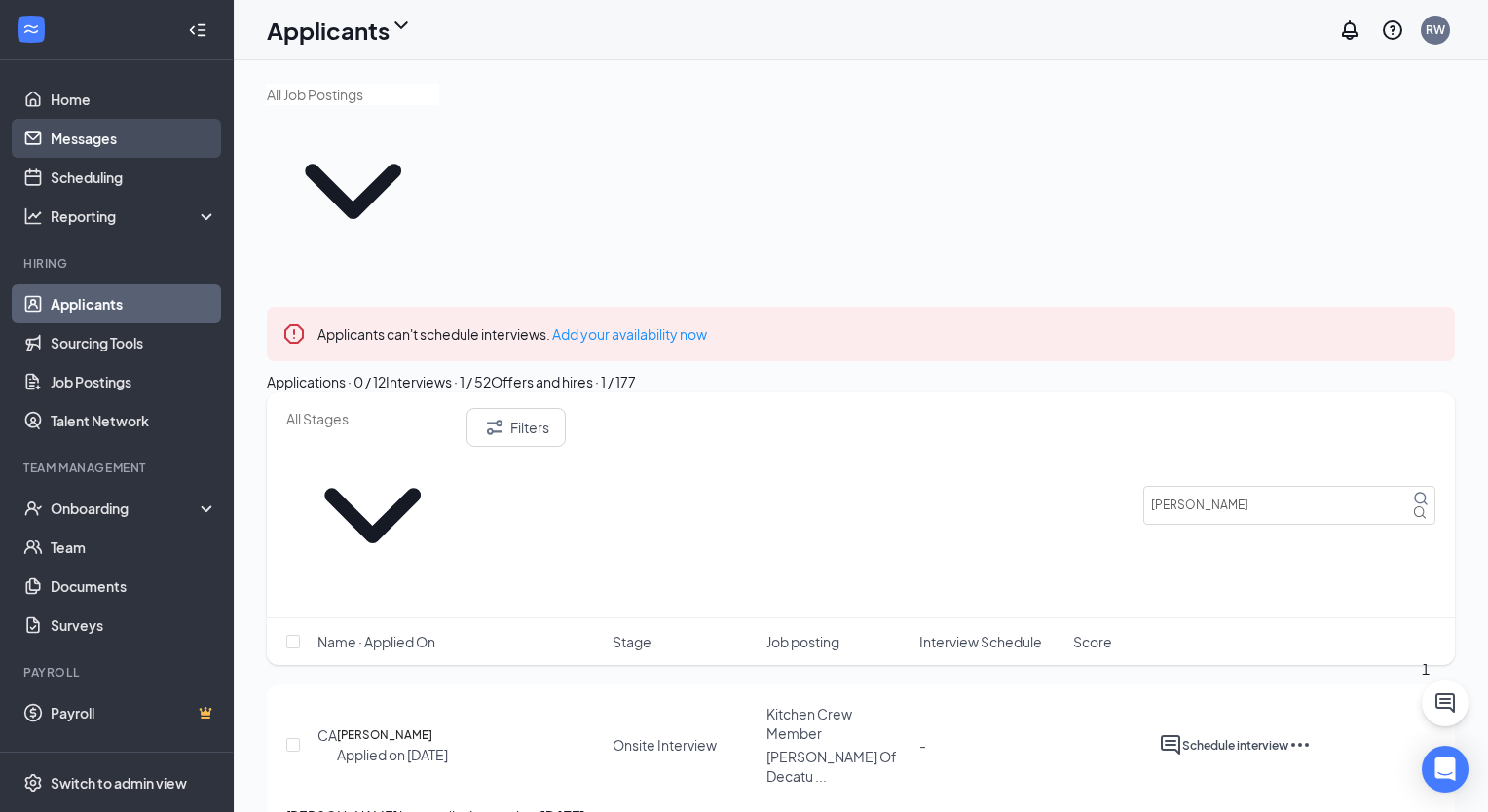
click at [107, 144] on link "Messages" at bounding box center [133, 137] width 167 height 39
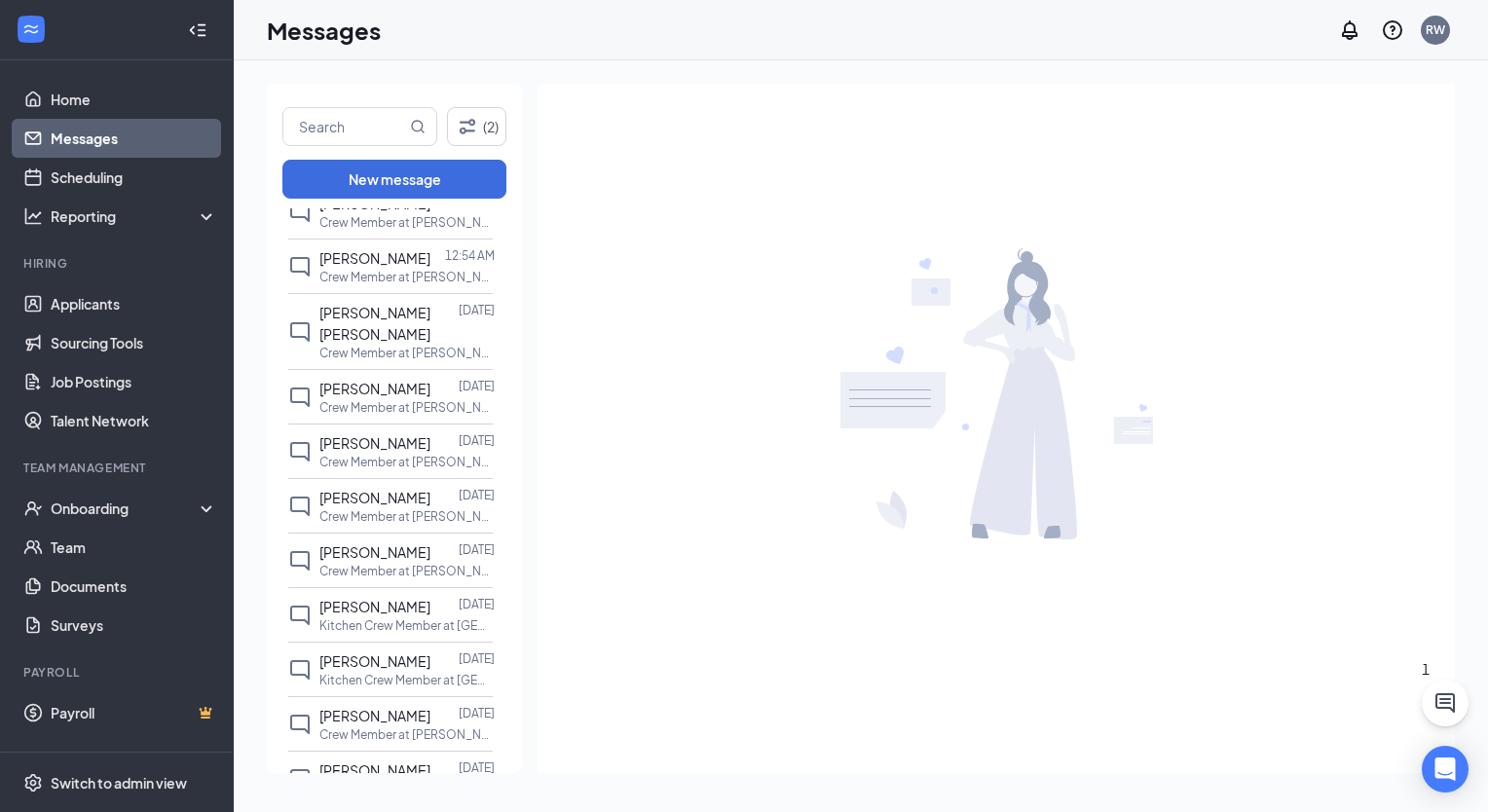
scroll to position [370, 0]
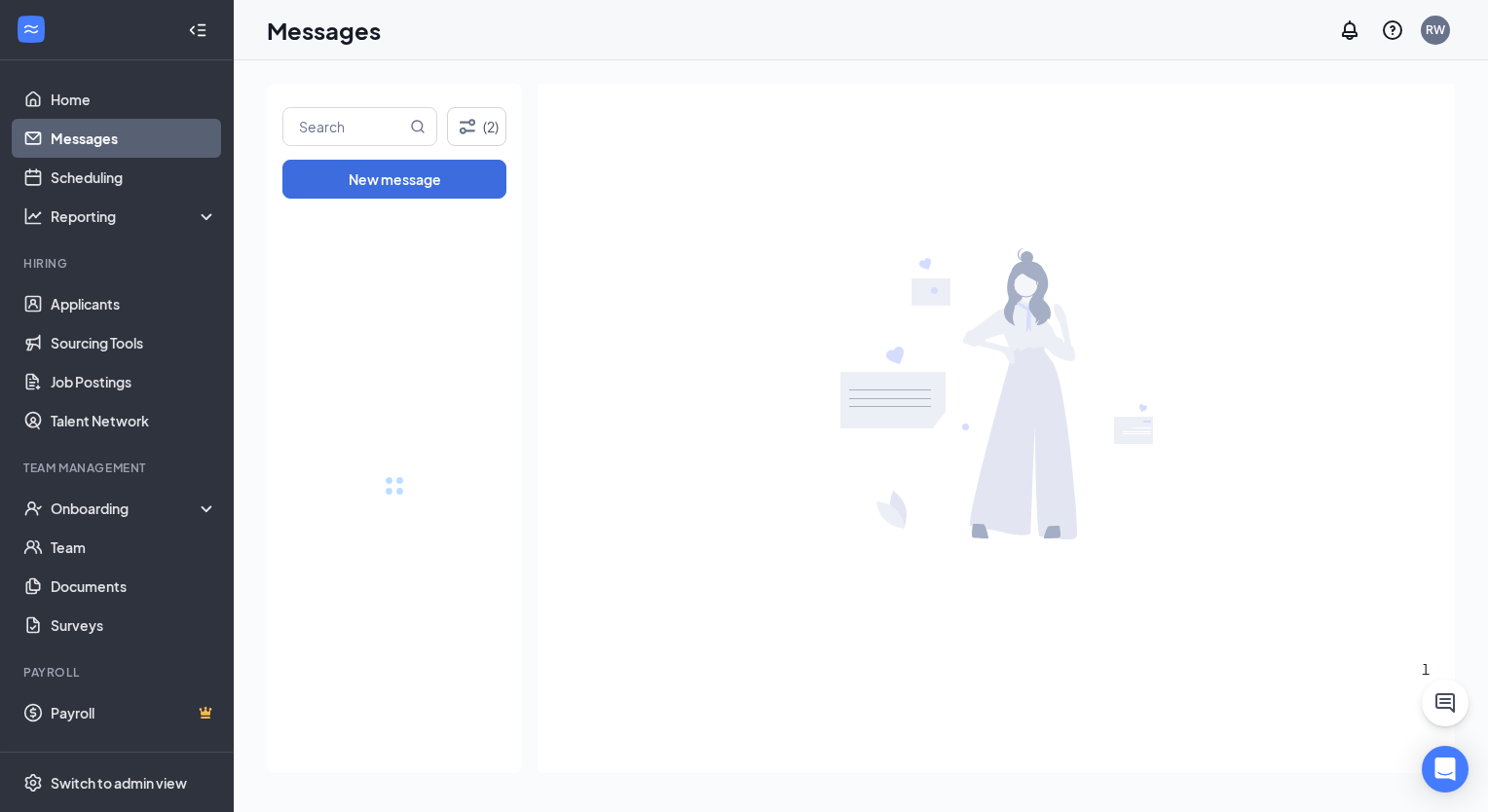
drag, startPoint x: 510, startPoint y: 350, endPoint x: 529, endPoint y: 542, distance: 192.9
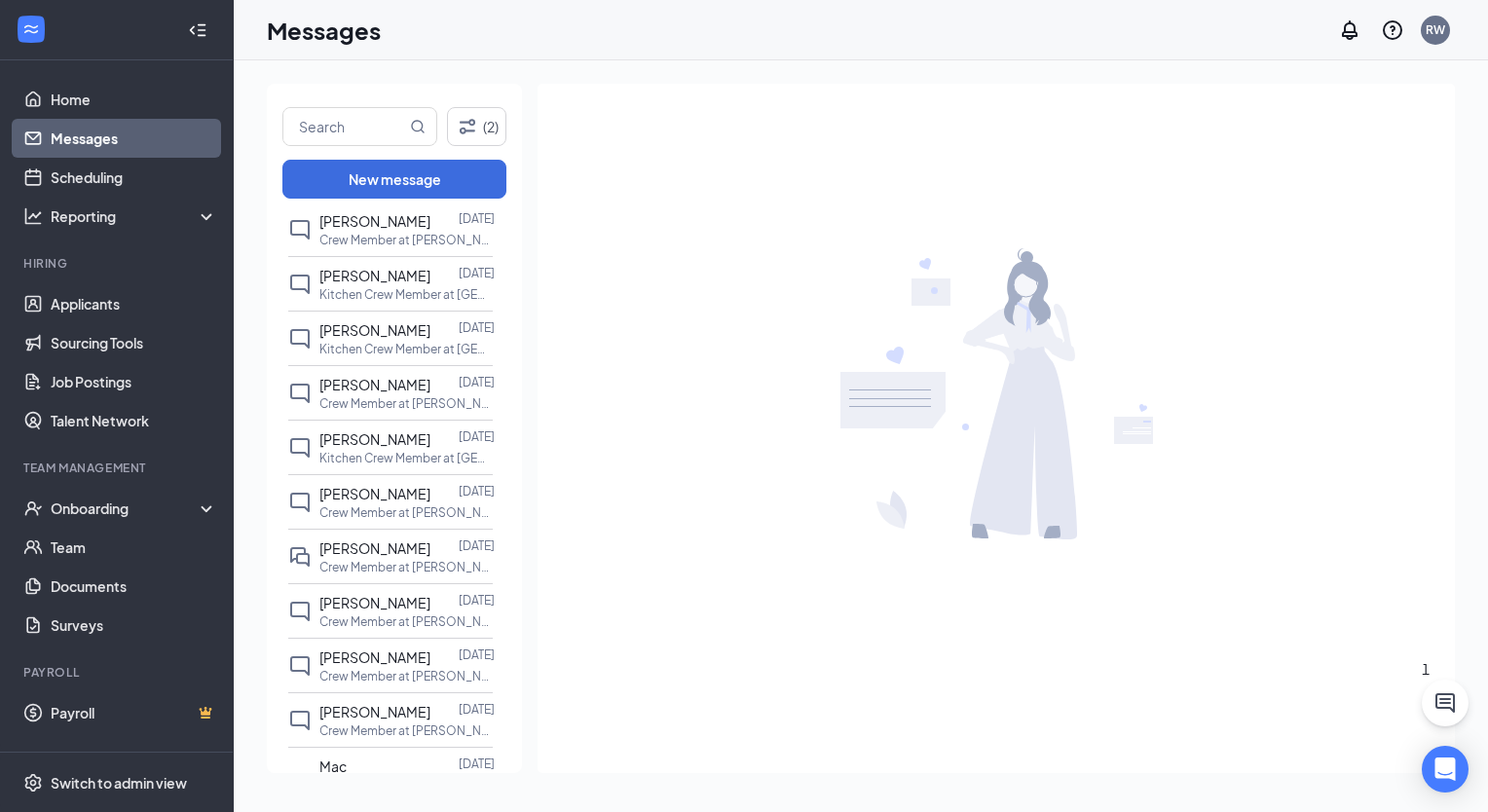
scroll to position [1503, 0]
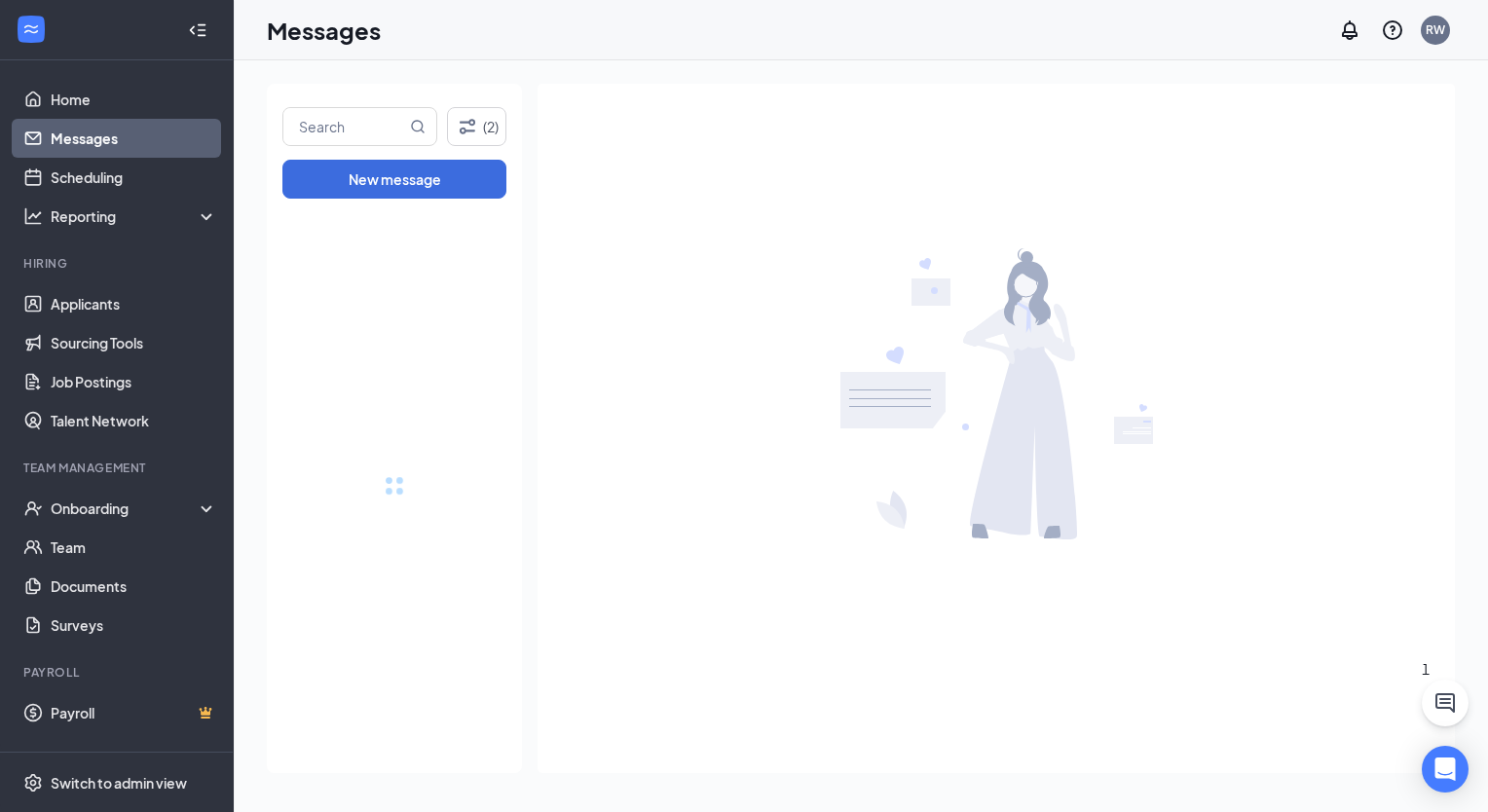
drag, startPoint x: 510, startPoint y: 581, endPoint x: 510, endPoint y: 637, distance: 56.0
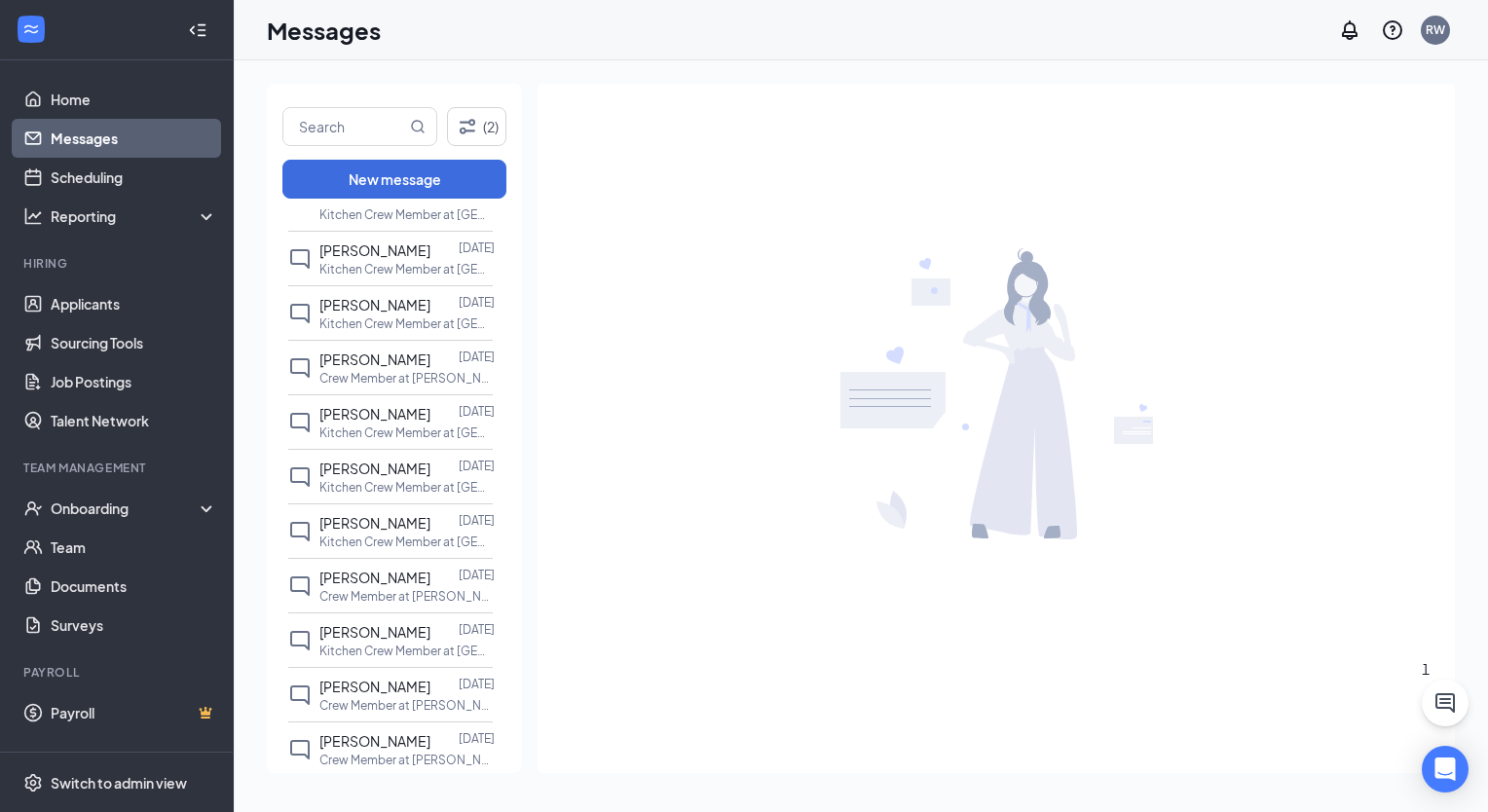
scroll to position [2130, 0]
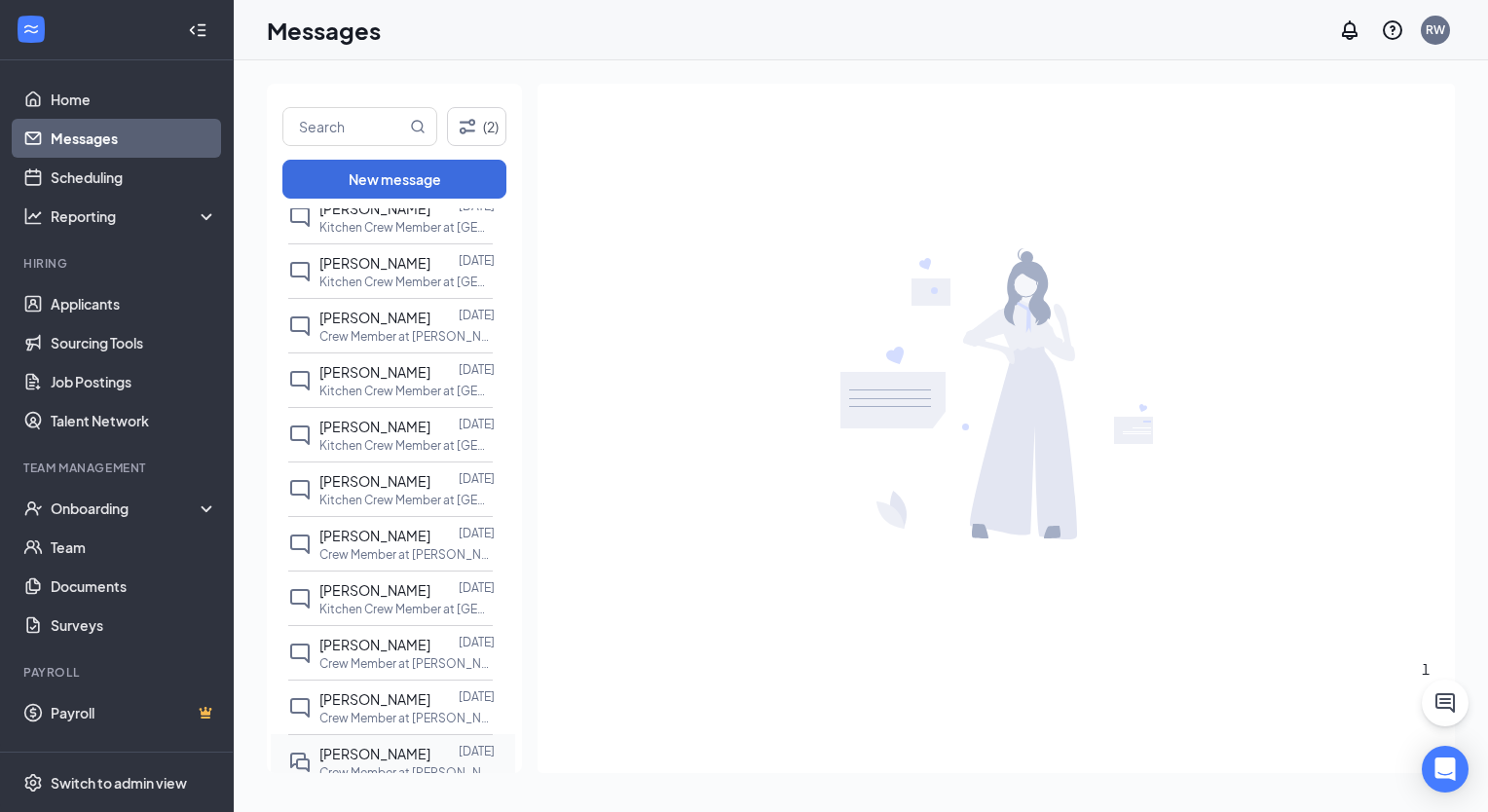
click at [401, 745] on span "[PERSON_NAME]" at bounding box center [374, 754] width 111 height 18
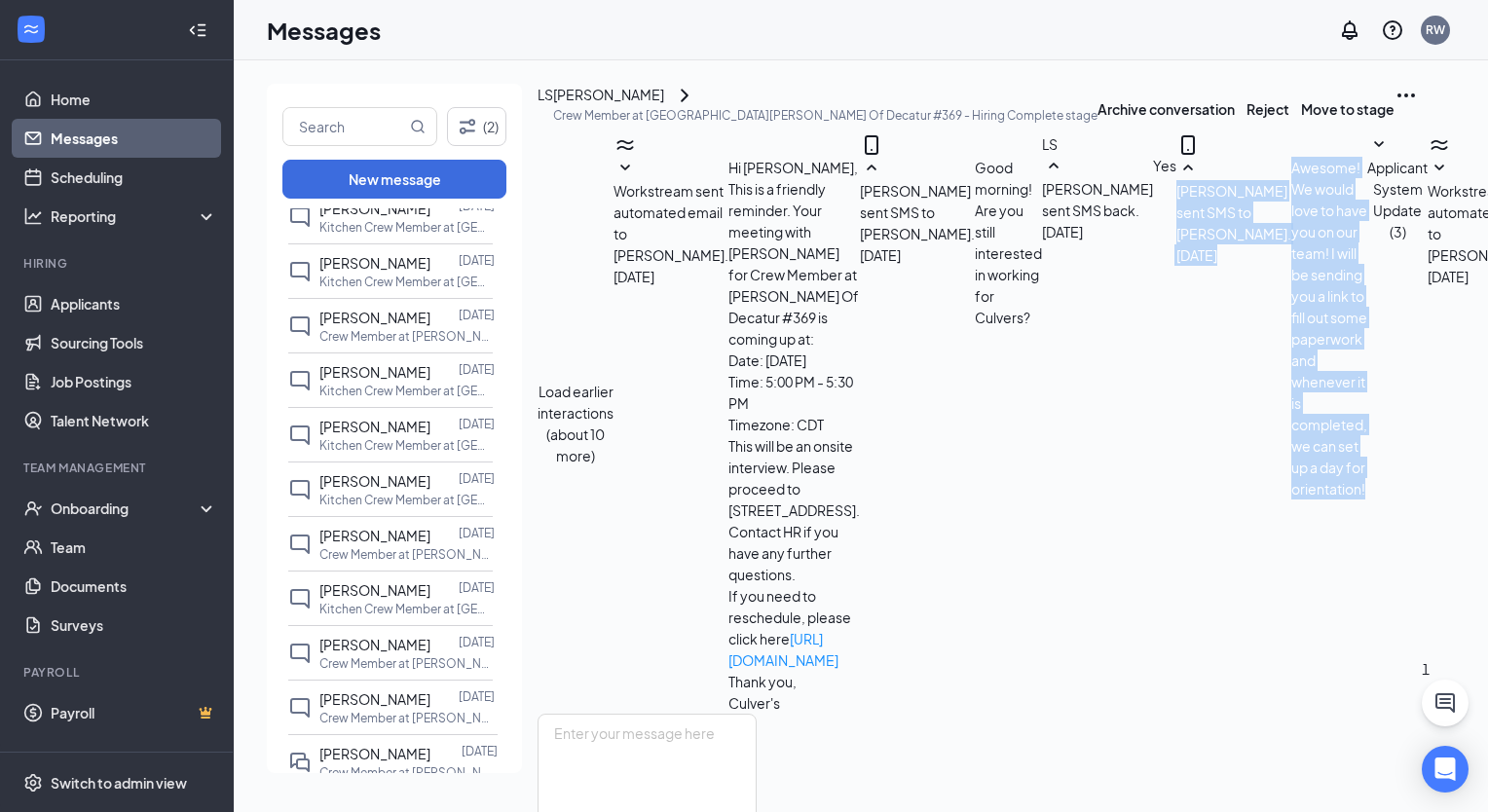
scroll to position [317, 0]
drag, startPoint x: 876, startPoint y: 238, endPoint x: 793, endPoint y: 263, distance: 86.7
click at [1177, 263] on div "[PERSON_NAME] sent SMS to [PERSON_NAME]. [DATE] Awesome! We would love to have …" at bounding box center [1272, 328] width 191 height 343
copy span "Awesome! We would love to have you on our team! I will be sending you a link to…"
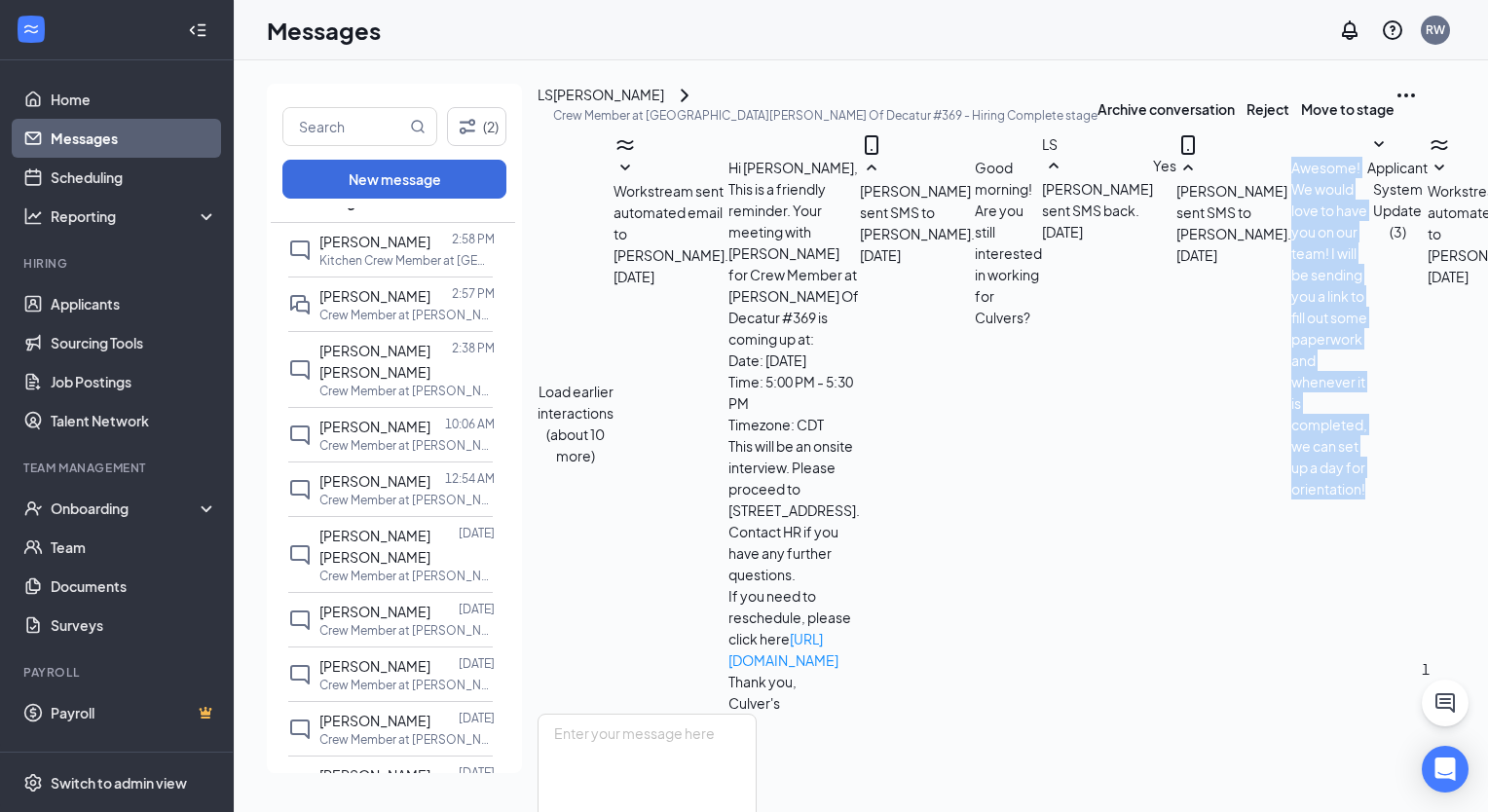
scroll to position [0, 0]
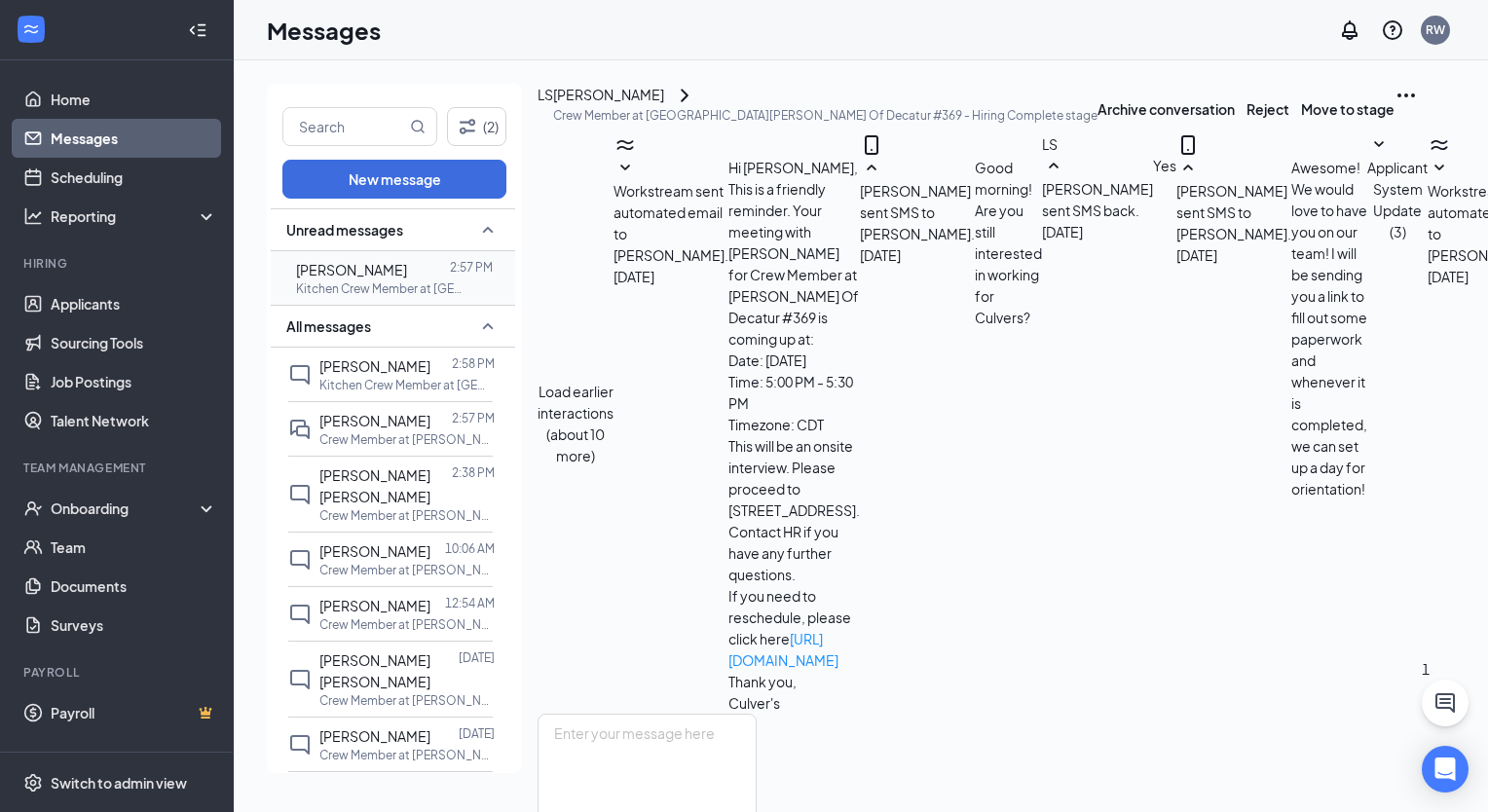
click at [453, 283] on p "Kitchen Crew Member at [GEOGRAPHIC_DATA][PERSON_NAME] Of Decatur #369" at bounding box center [383, 288] width 175 height 17
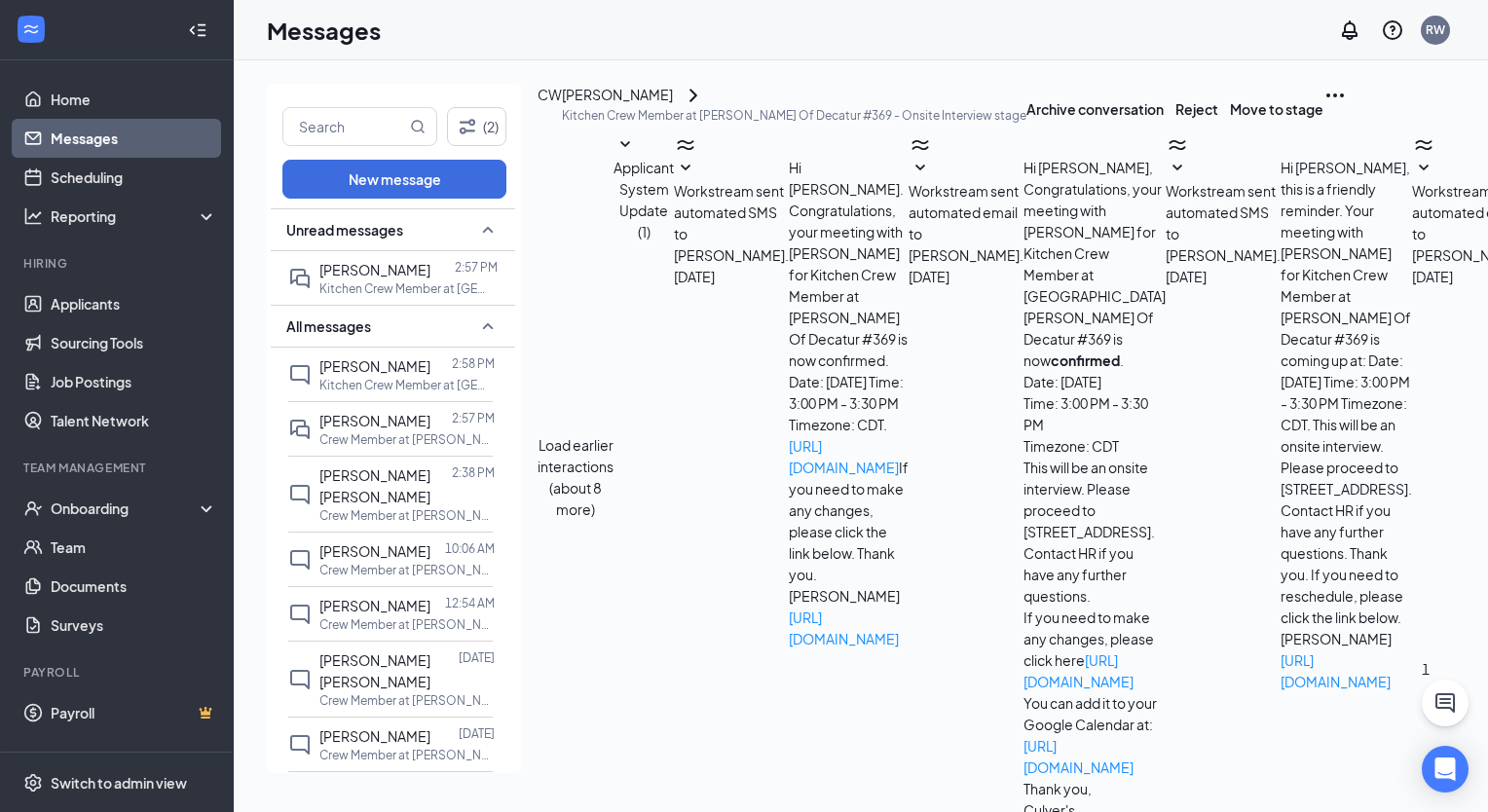
scroll to position [470, 0]
paste textarea "Awesome! We would love to have you on our team! I will be sending you a link to…"
type textarea "Awesome! We would love to have you on our team! I will be sending you a link to…"
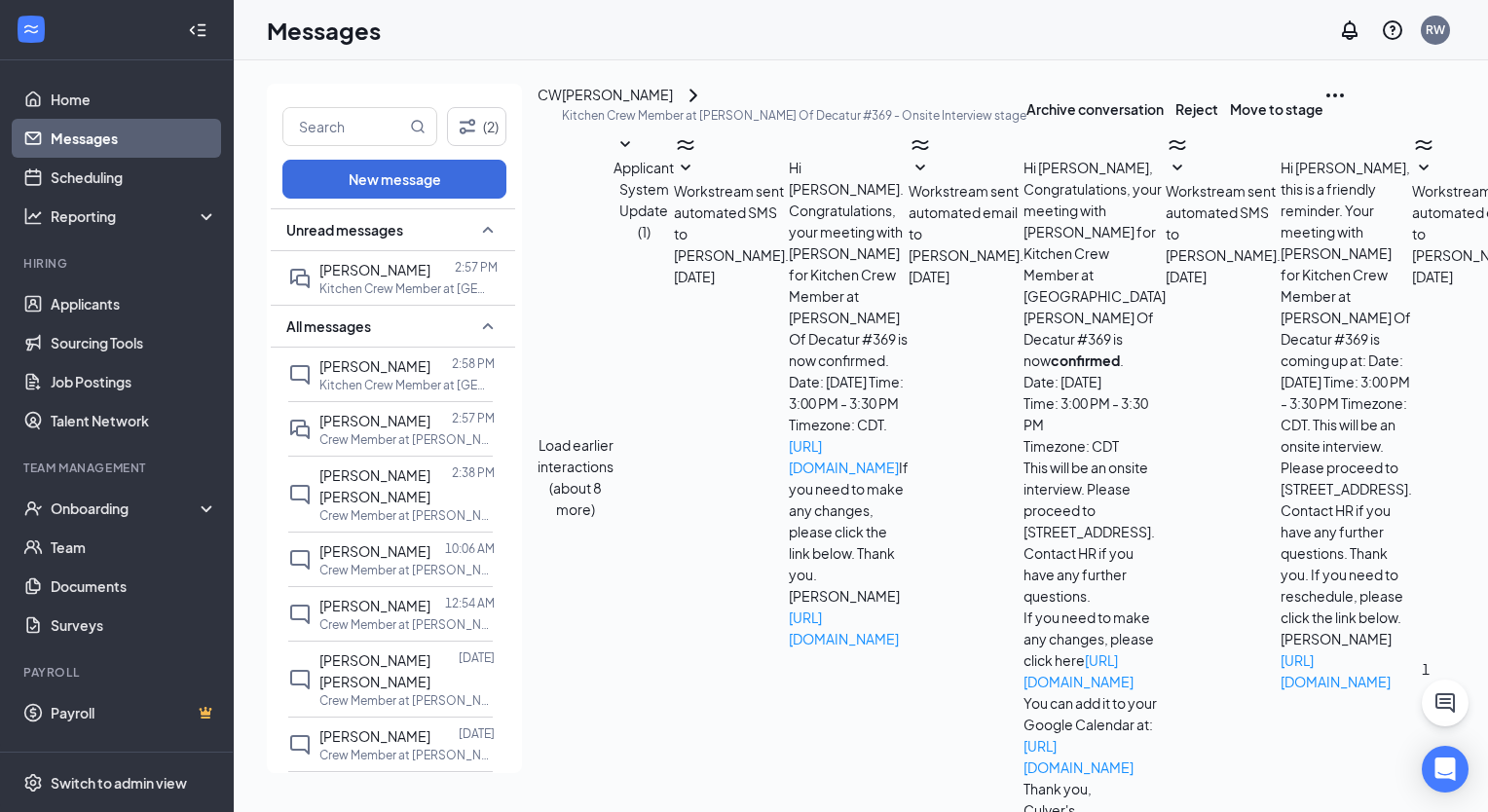
checkbox input "true"
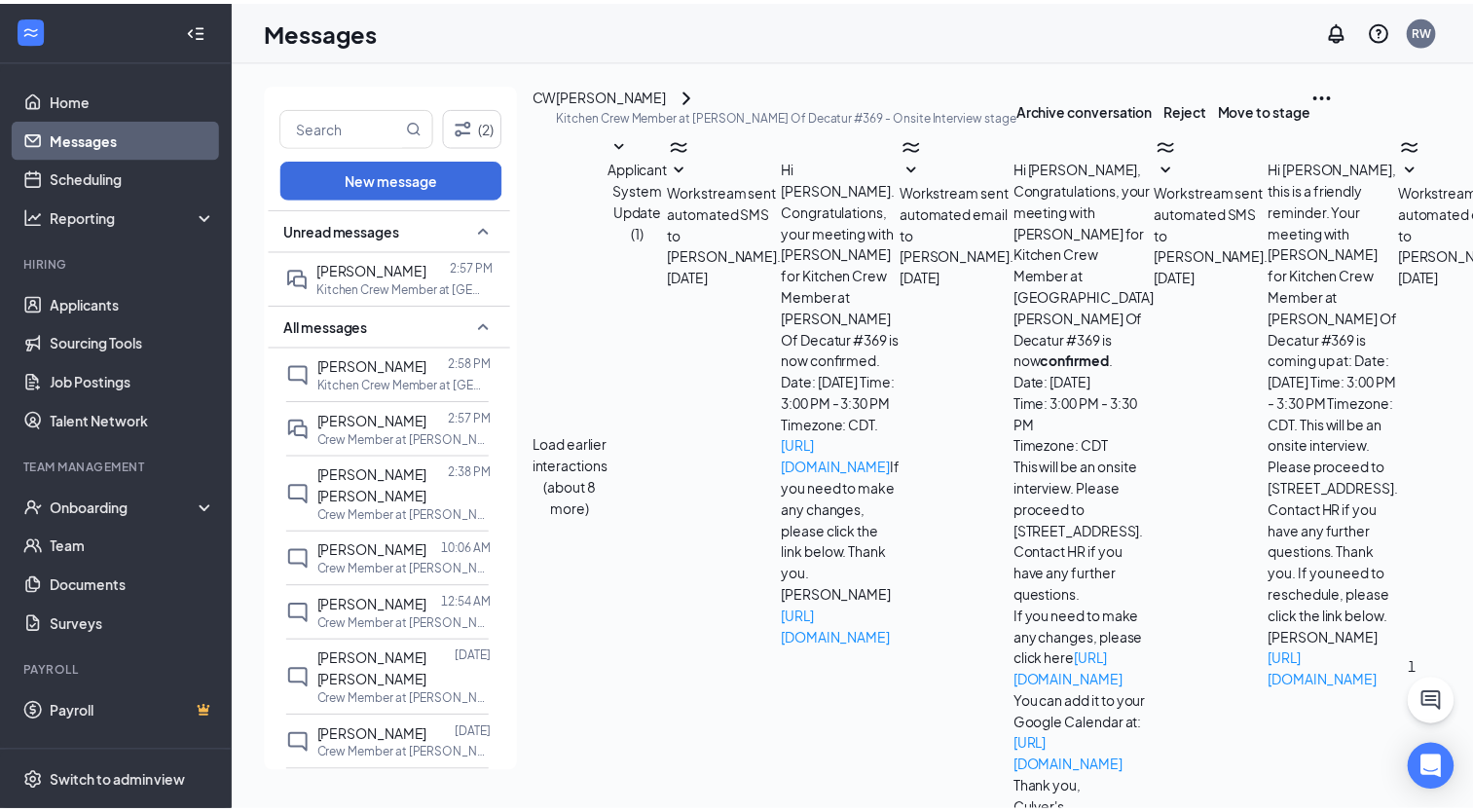
scroll to position [767, 0]
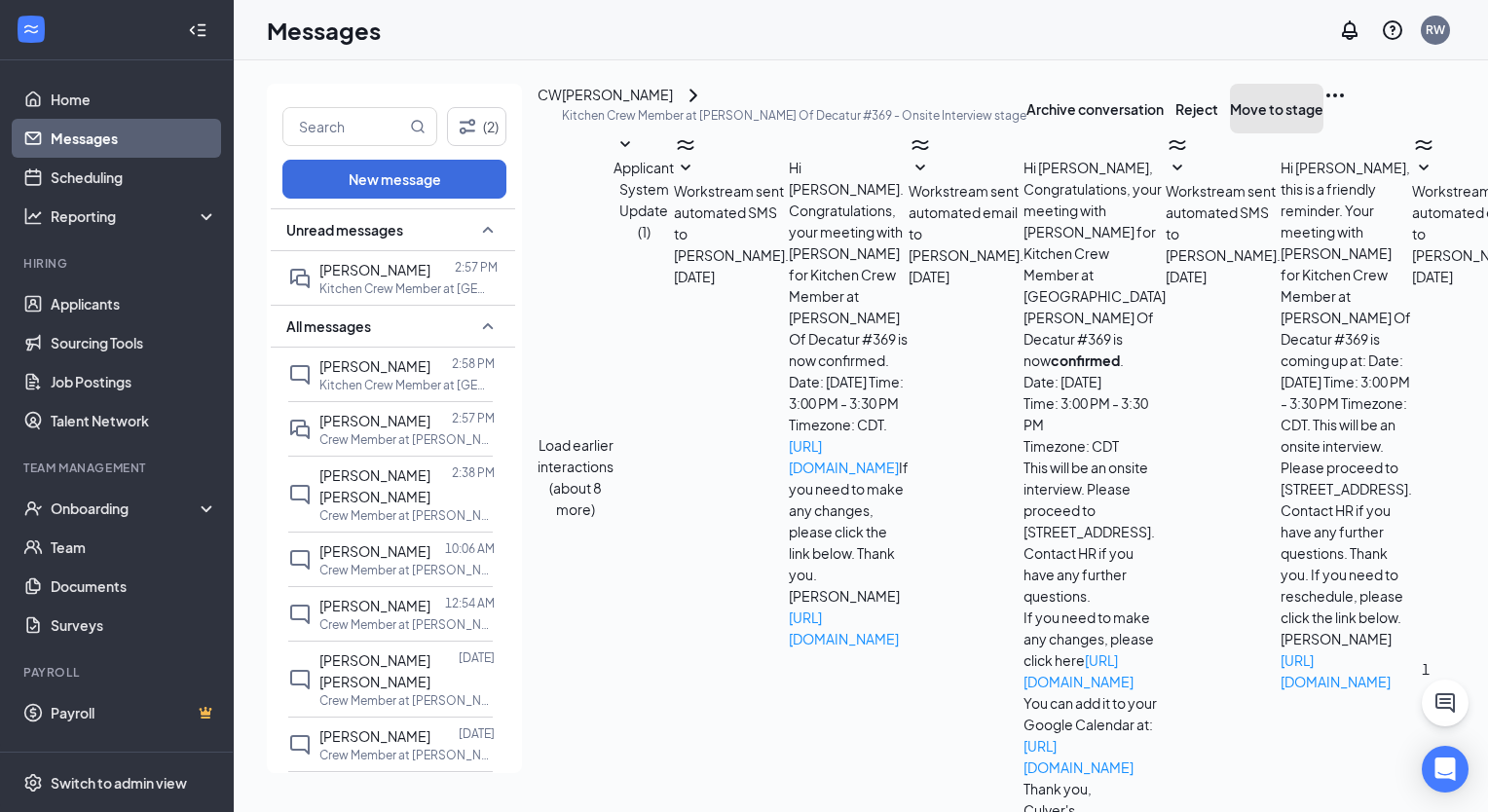
click at [1323, 111] on button "Move to stage" at bounding box center [1277, 109] width 94 height 49
click at [123, 512] on div "Onboarding" at bounding box center [125, 509] width 150 height 20
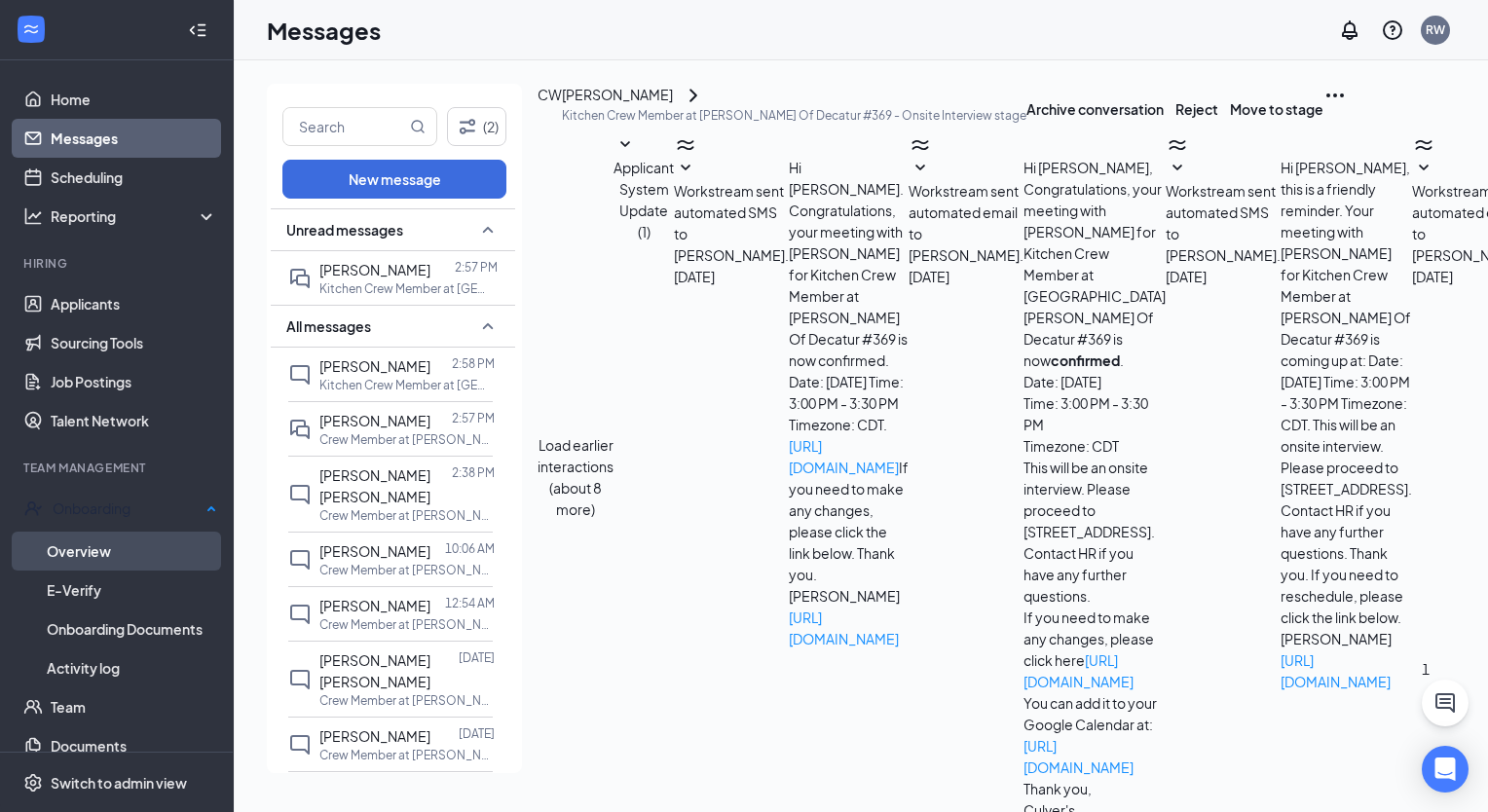
click at [124, 547] on link "Overview" at bounding box center [131, 550] width 170 height 39
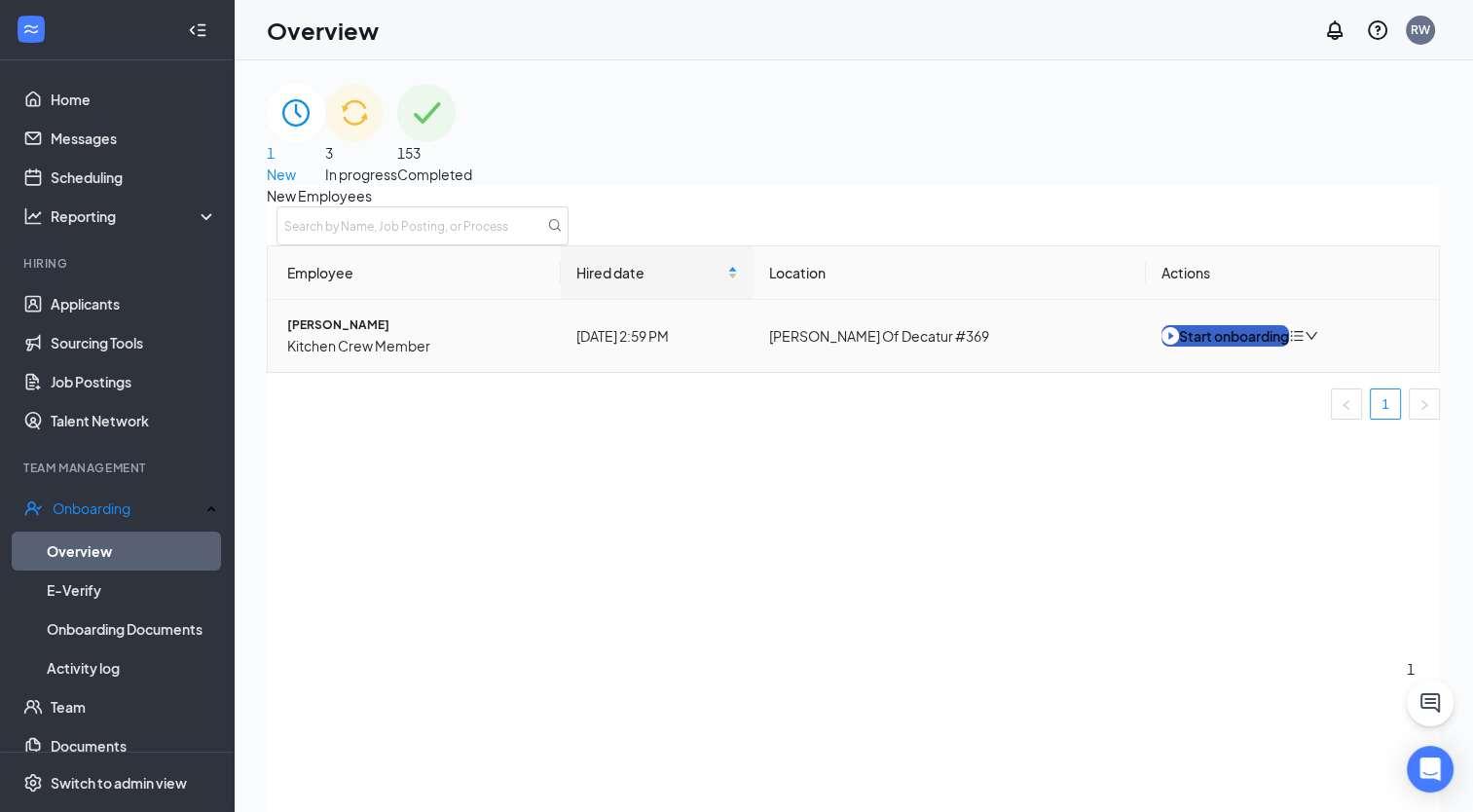
click at [1217, 347] on button "Start onboarding" at bounding box center [1225, 336] width 127 height 22
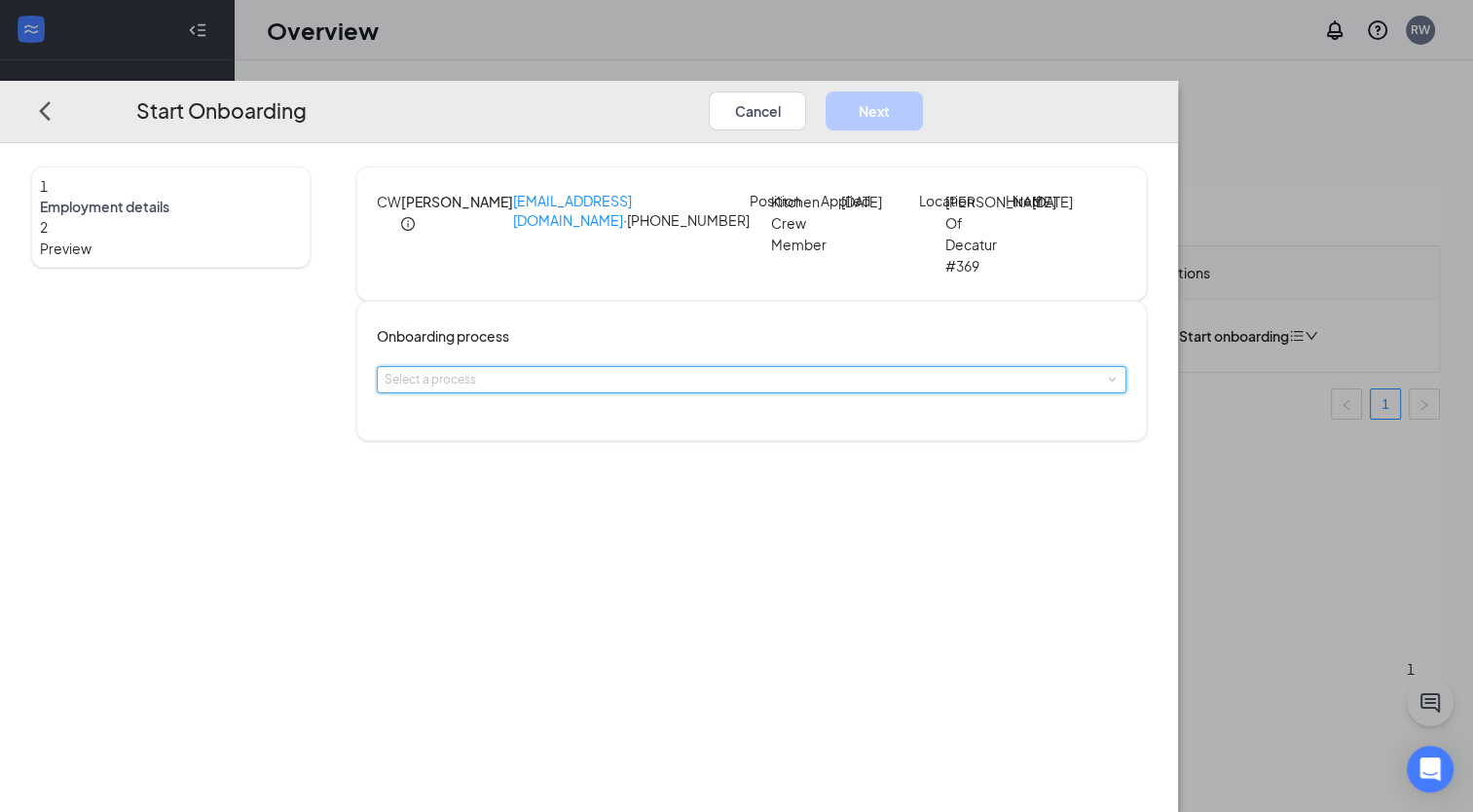
click at [758, 392] on div "Select a process" at bounding box center [751, 380] width 734 height 26
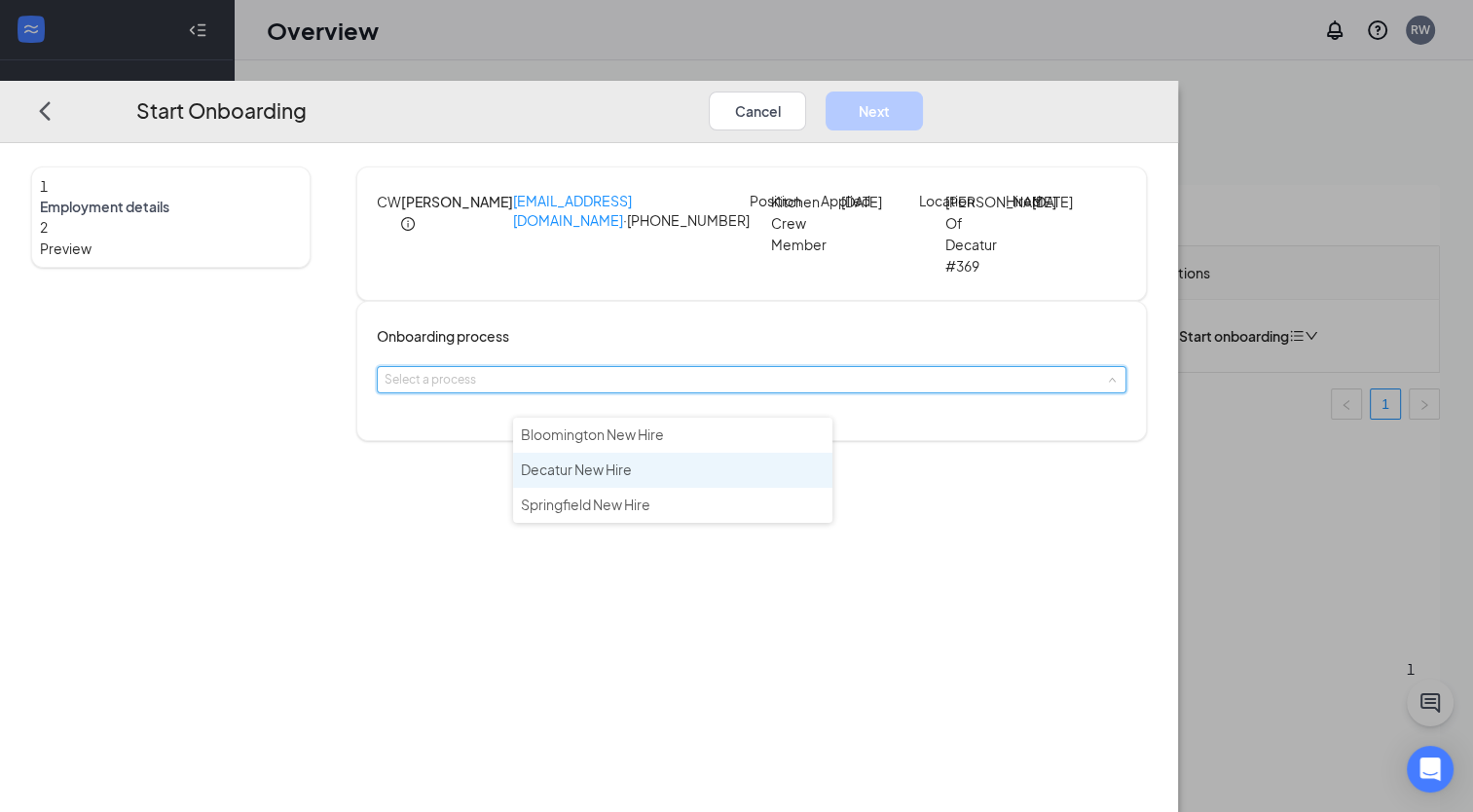
click at [600, 468] on span "Decatur New Hire" at bounding box center [576, 469] width 111 height 18
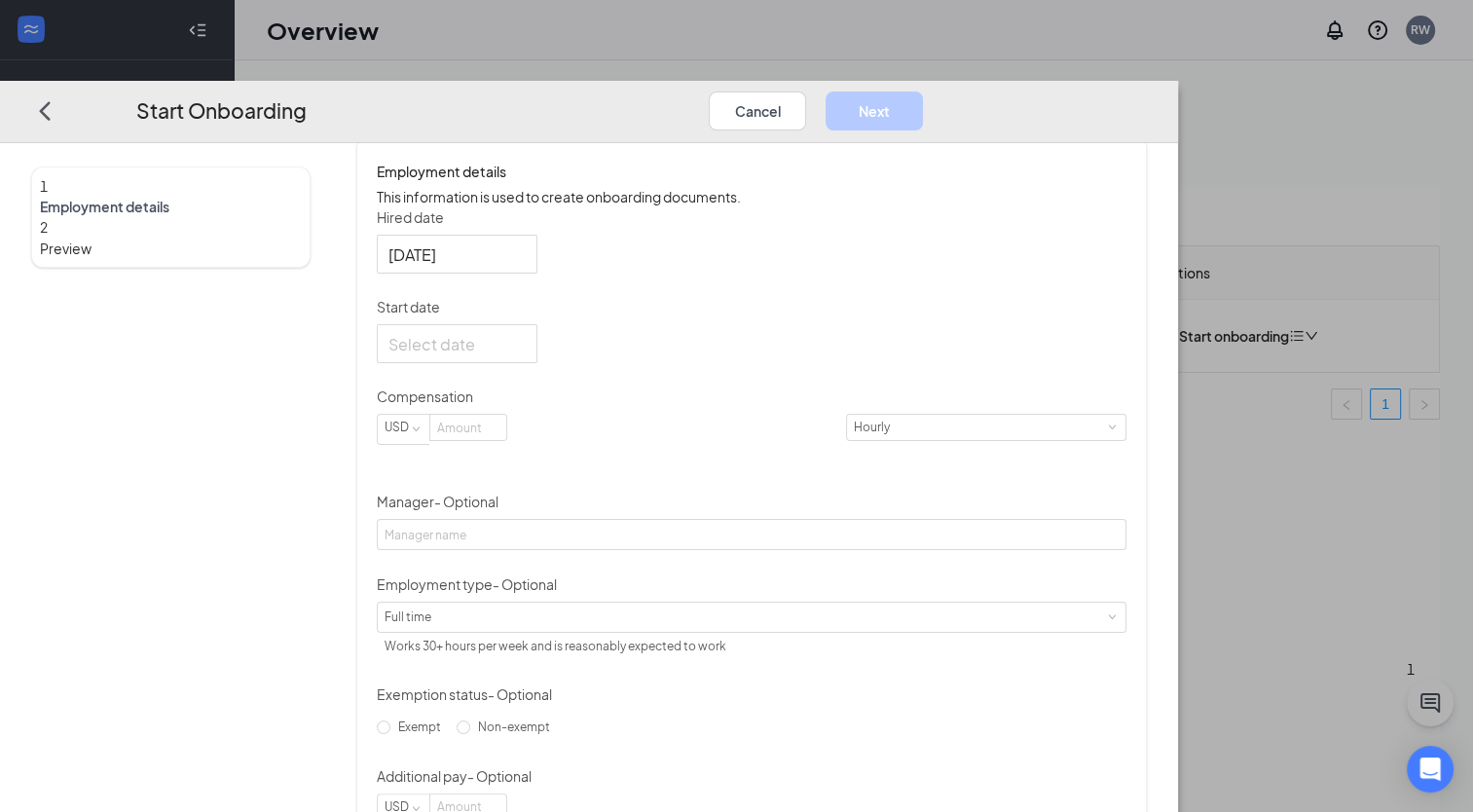
scroll to position [315, 0]
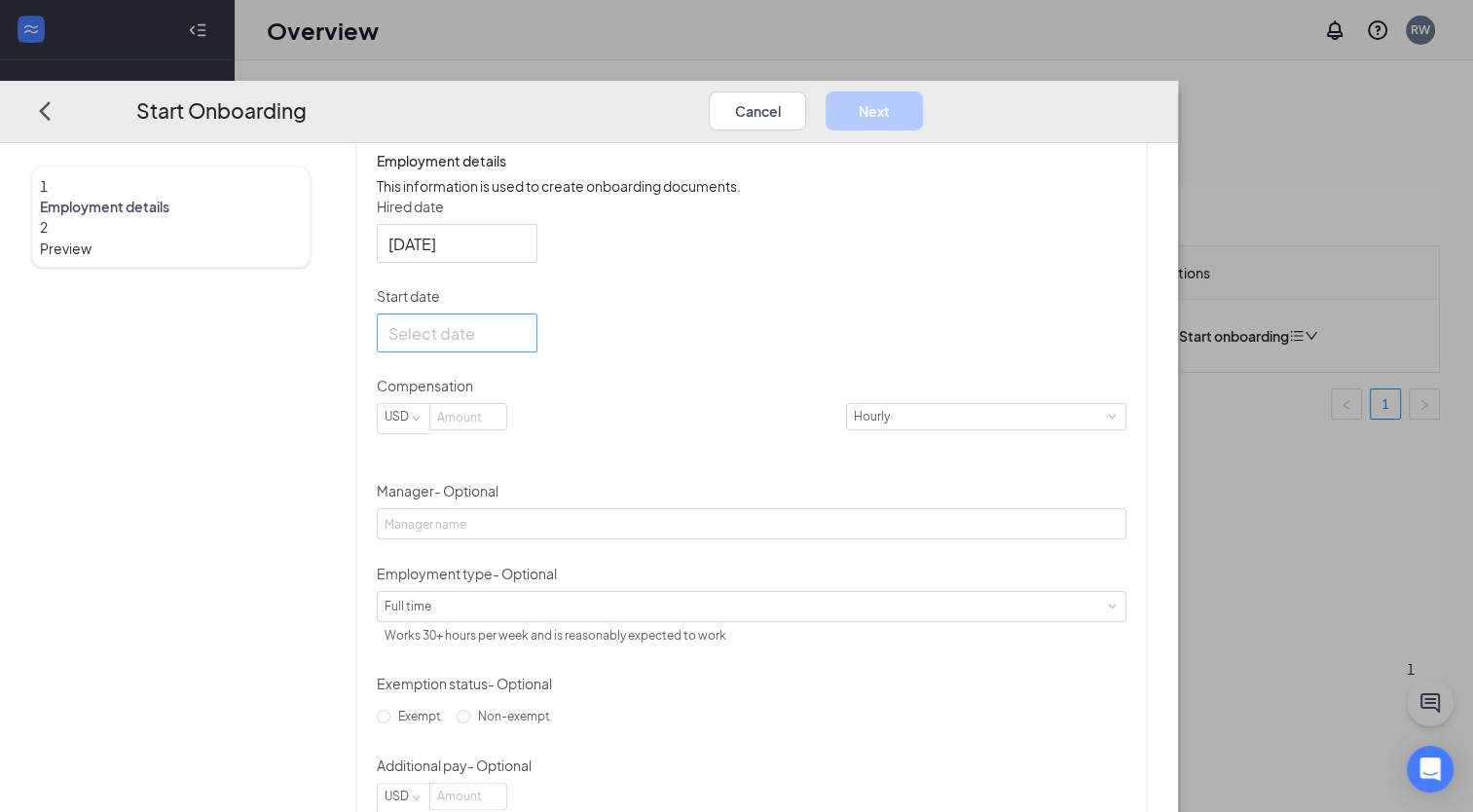
click at [537, 354] on div at bounding box center [456, 333] width 161 height 39
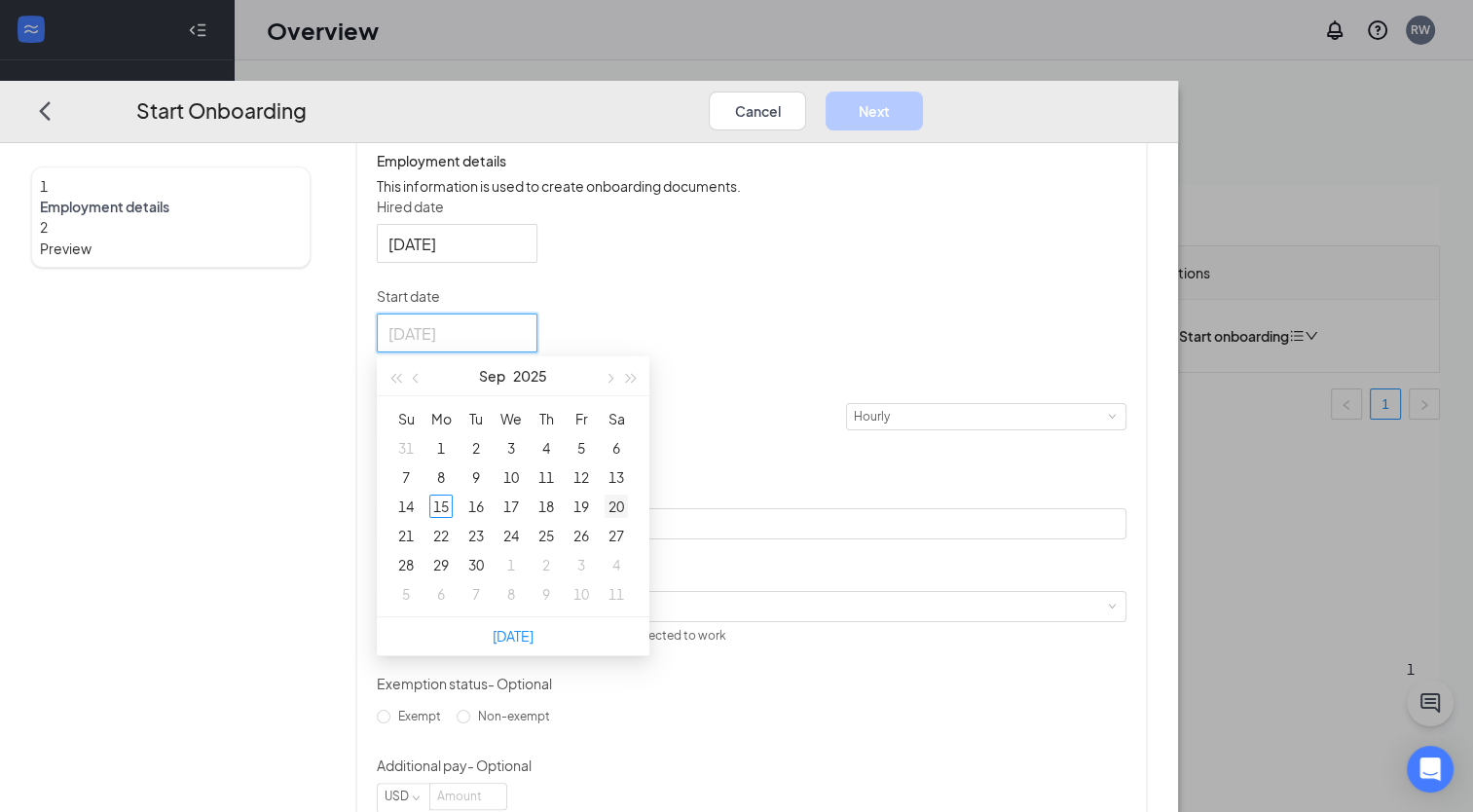
type input "[DATE]"
click at [628, 519] on div "20" at bounding box center [616, 508] width 24 height 24
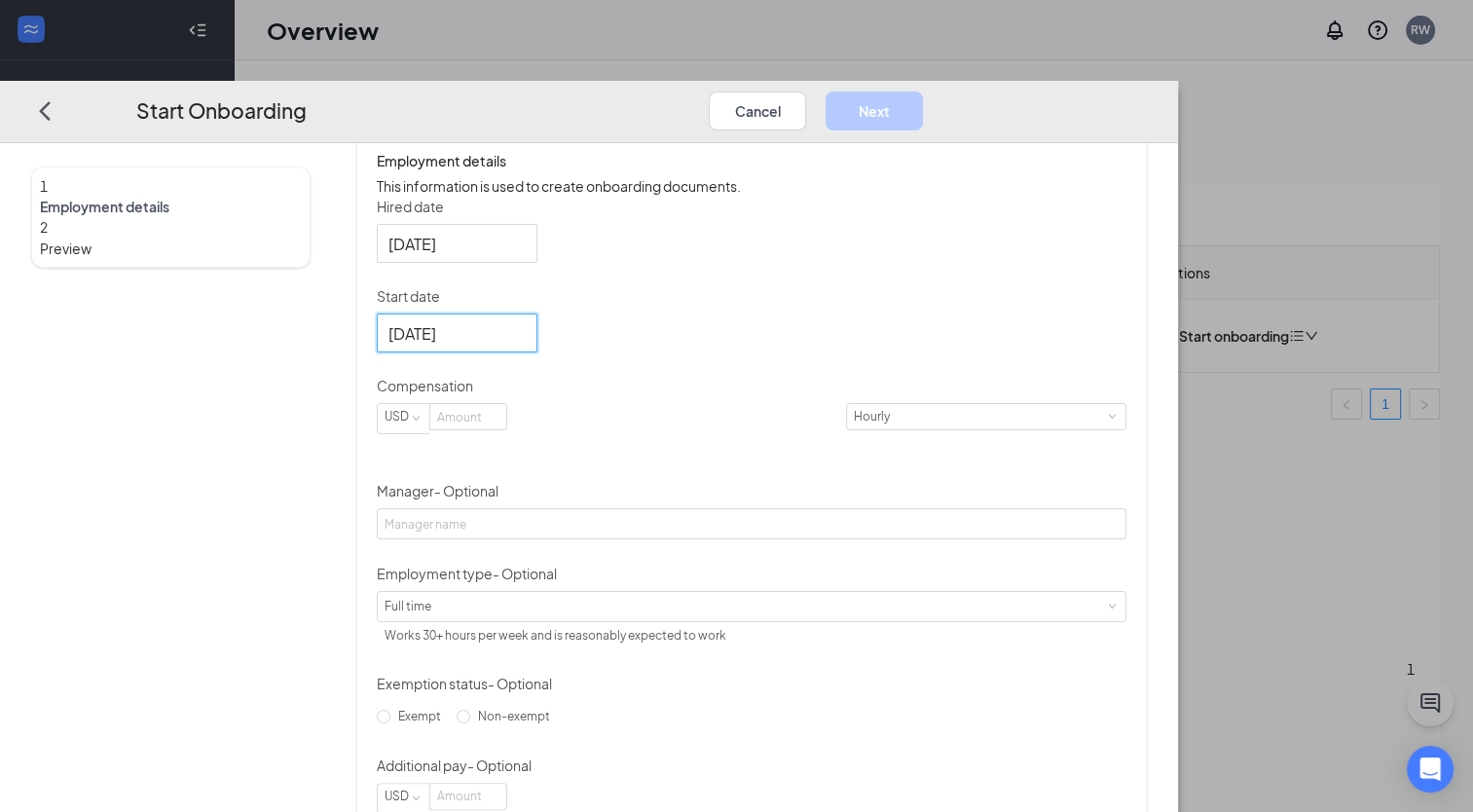
click at [894, 308] on div "Hired date [DATE] Start date [DATE] [DATE] Su Mo Tu We Th Fr Sa 31 1 2 3 4 5 6 …" at bounding box center [751, 505] width 750 height 617
click at [506, 431] on input at bounding box center [468, 418] width 76 height 26
type input "13"
click at [1023, 341] on div "Hired date [DATE] Start date [DATE] [DATE] Su Mo Tu We Th Fr Sa 31 1 2 3 4 5 6 …" at bounding box center [751, 505] width 750 height 617
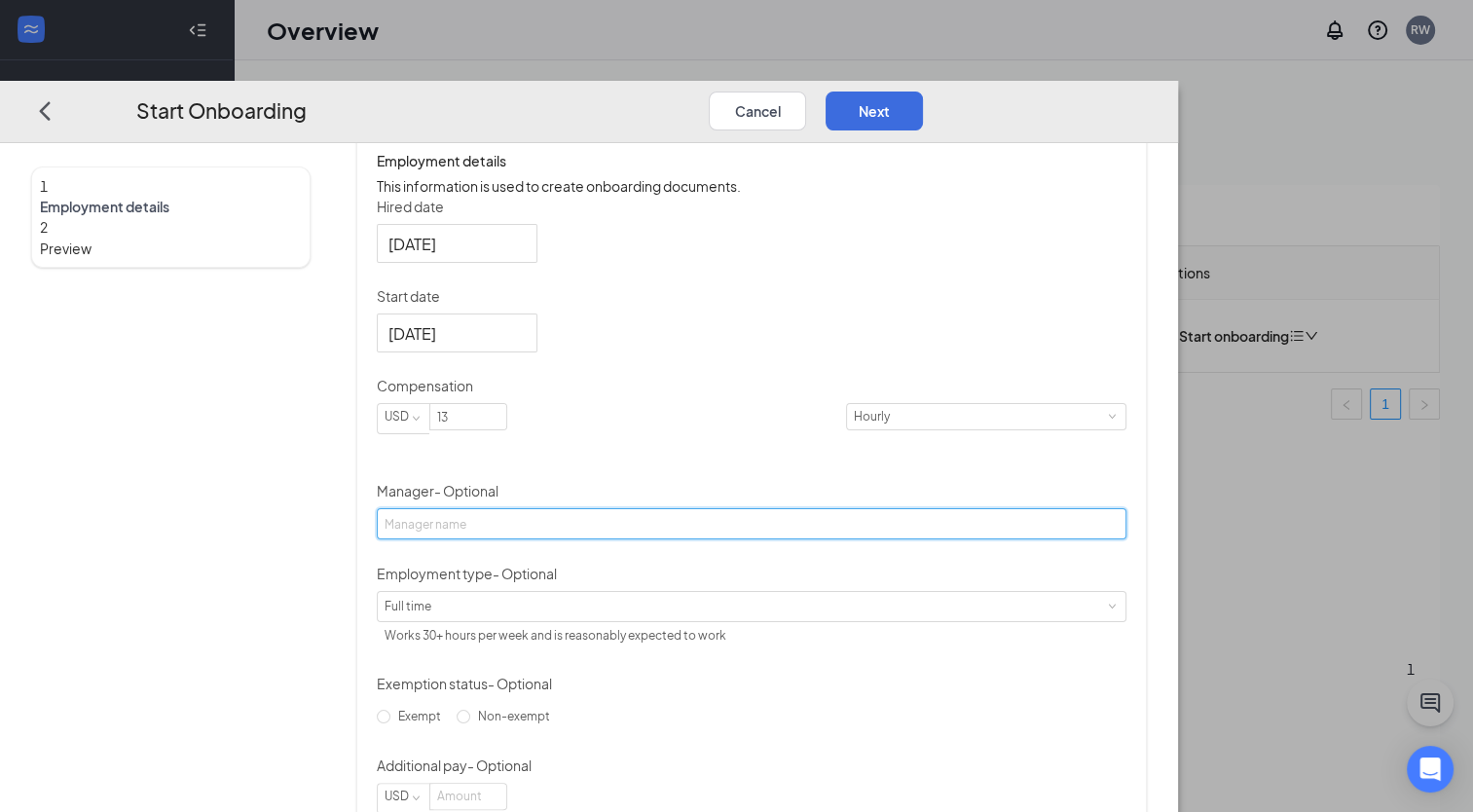
click at [537, 540] on input "Manager - Optional" at bounding box center [751, 525] width 750 height 32
type input "[PERSON_NAME]"
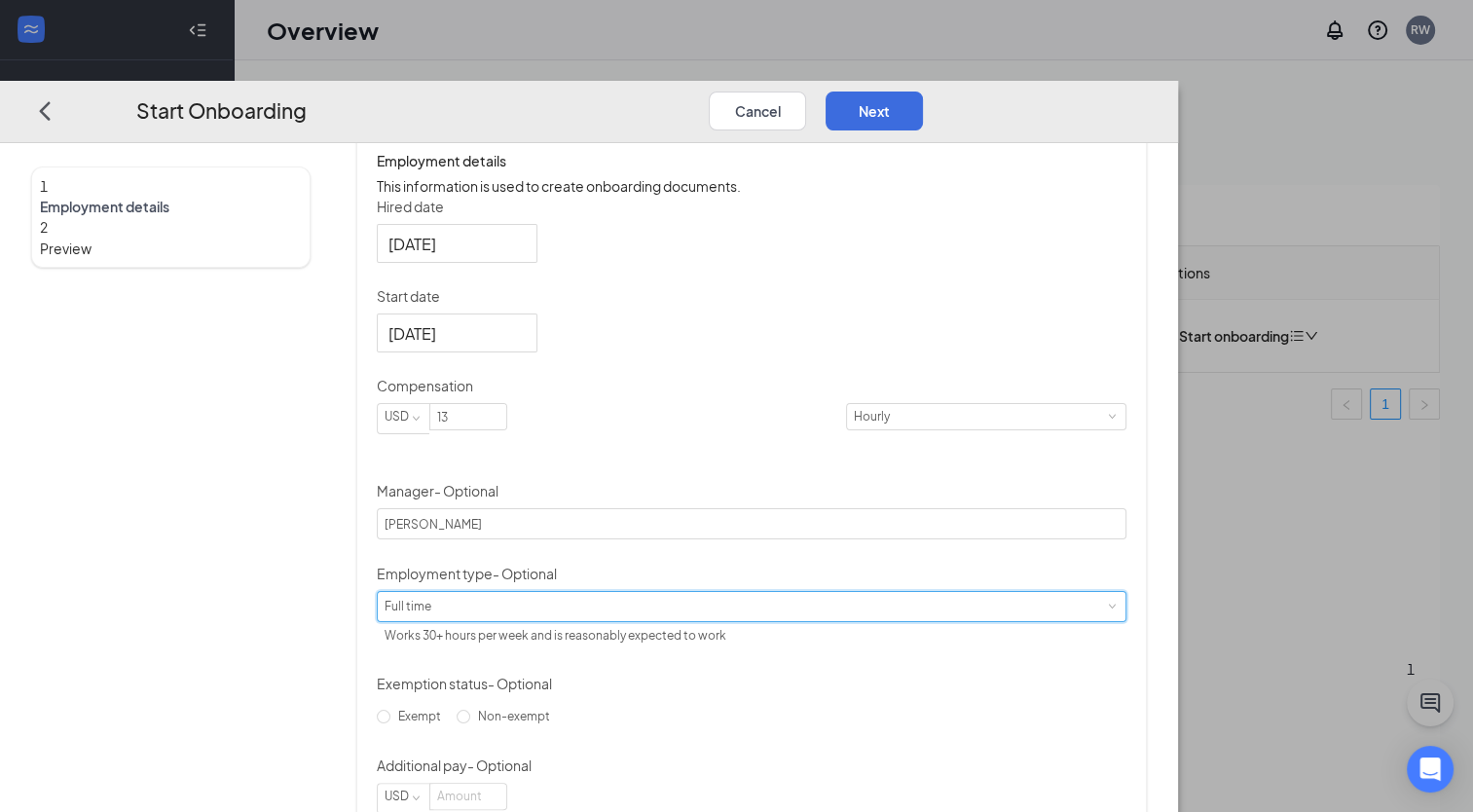
click at [722, 621] on div "Full time Works 30+ hours per week and is reasonably expected to work" at bounding box center [751, 607] width 734 height 30
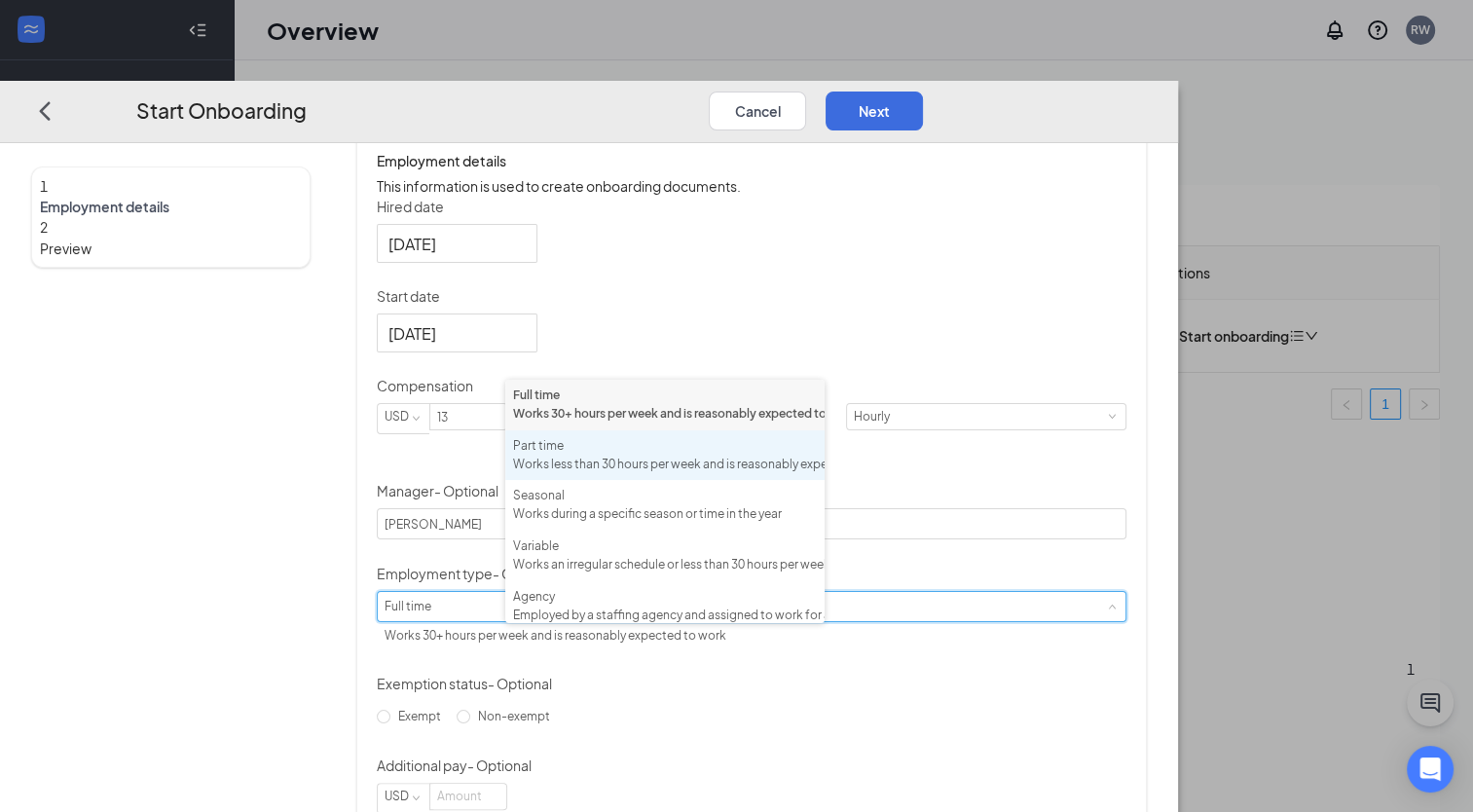
click at [607, 474] on div "Works less than 30 hours per week and is reasonably expected to work" at bounding box center [664, 464] width 303 height 19
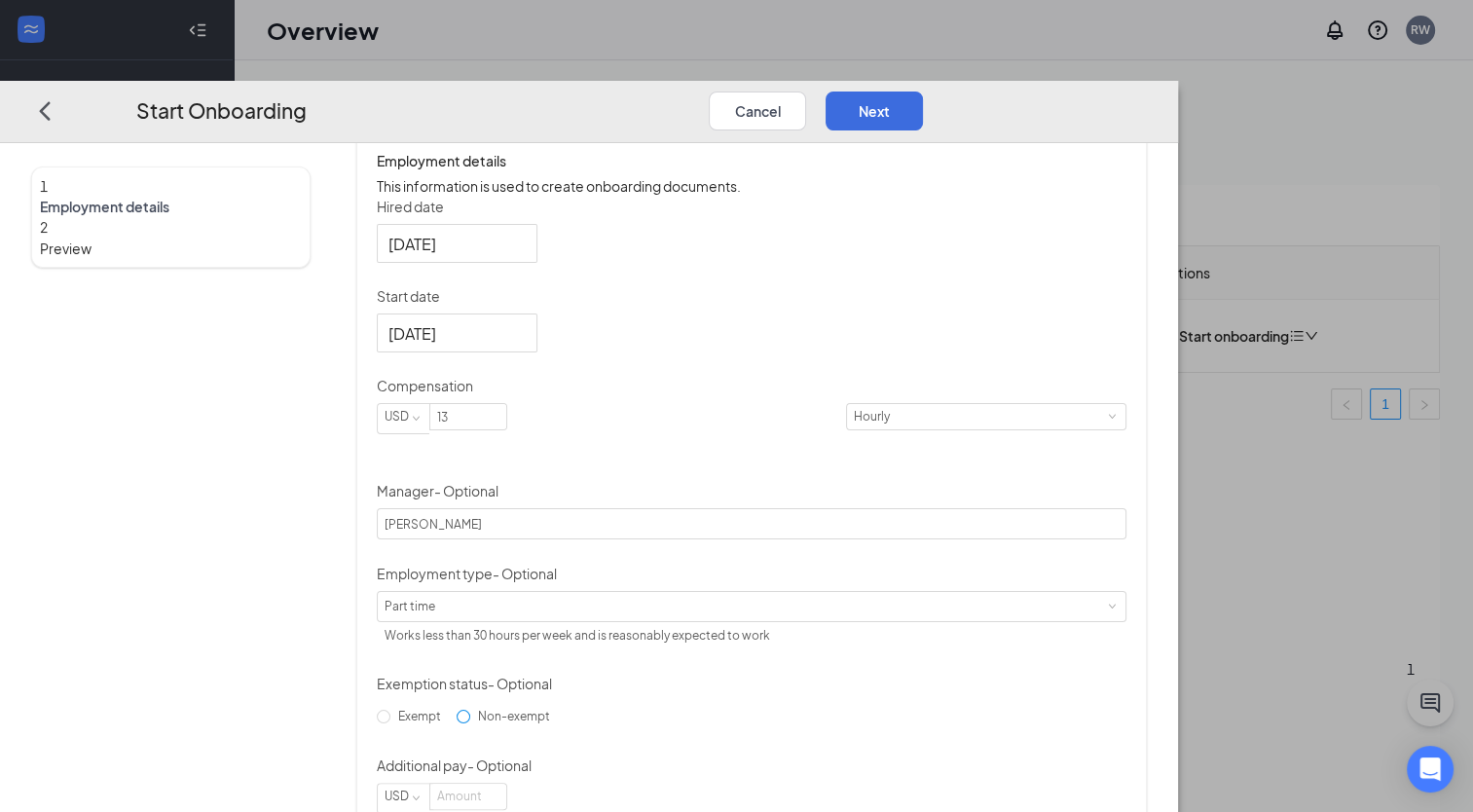
click at [470, 723] on input "Non-exempt" at bounding box center [463, 716] width 14 height 14
radio input "true"
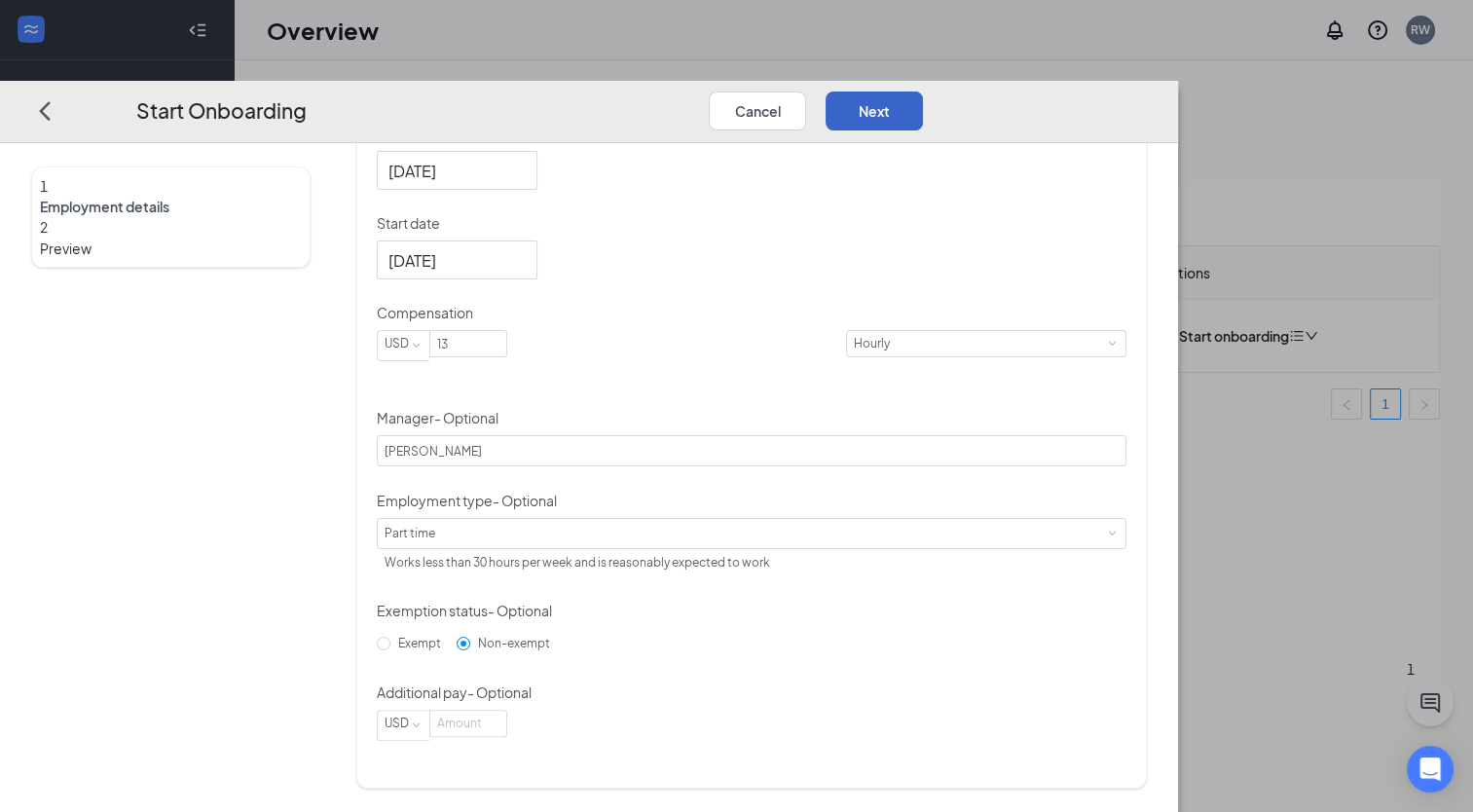
click at [923, 92] on button "Next" at bounding box center [874, 111] width 98 height 39
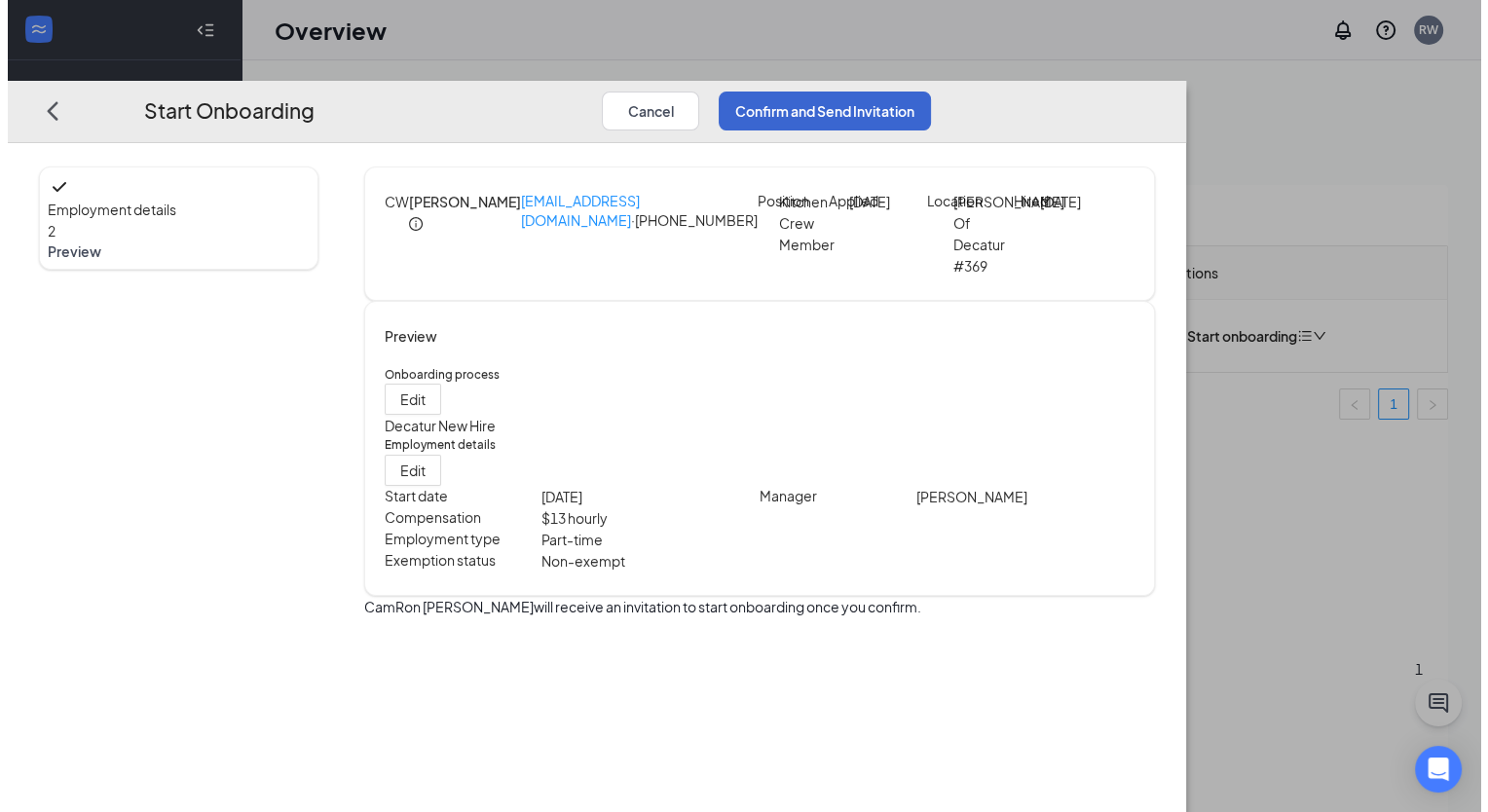
scroll to position [0, 0]
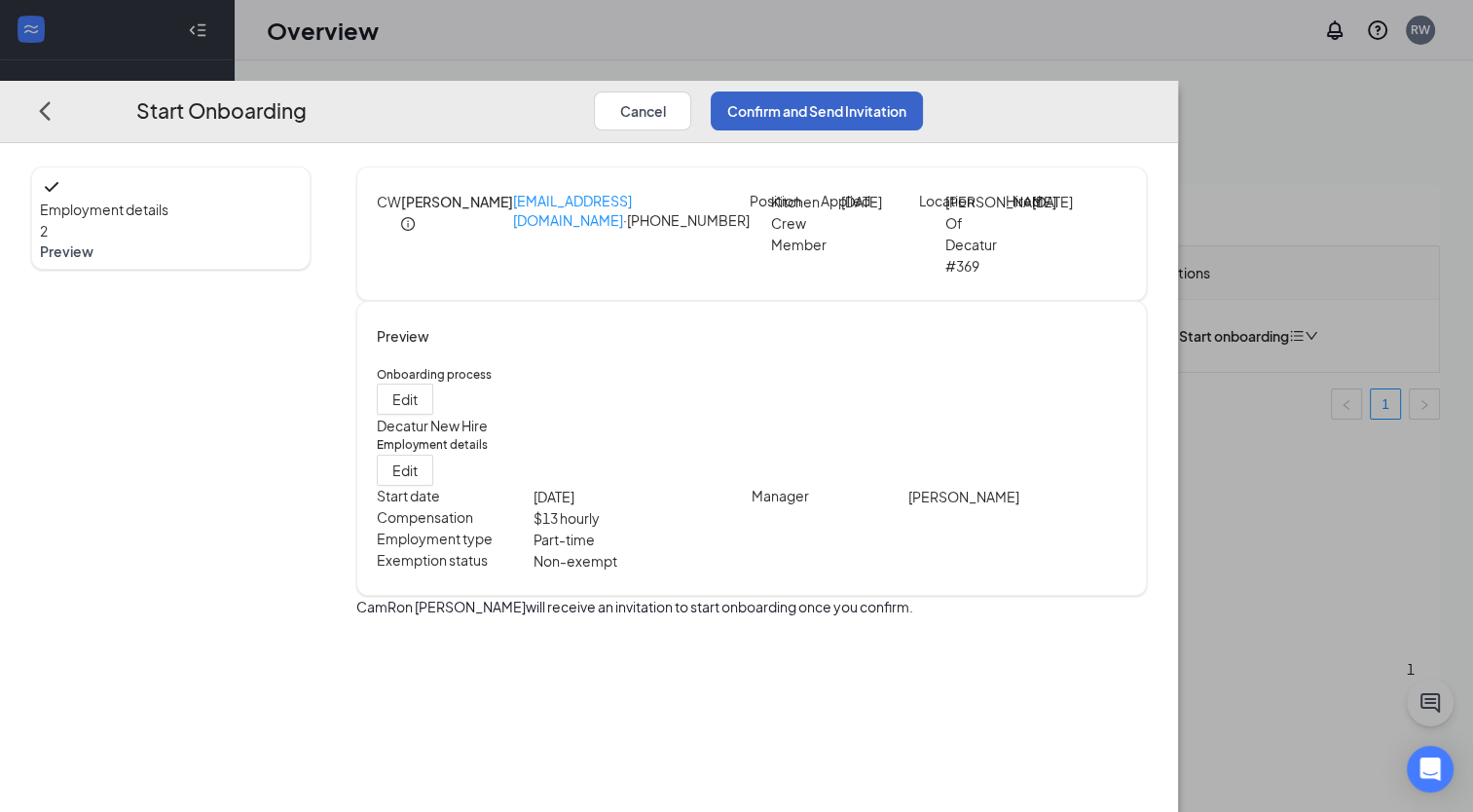
click at [923, 92] on button "Confirm and Send Invitation" at bounding box center [816, 111] width 212 height 39
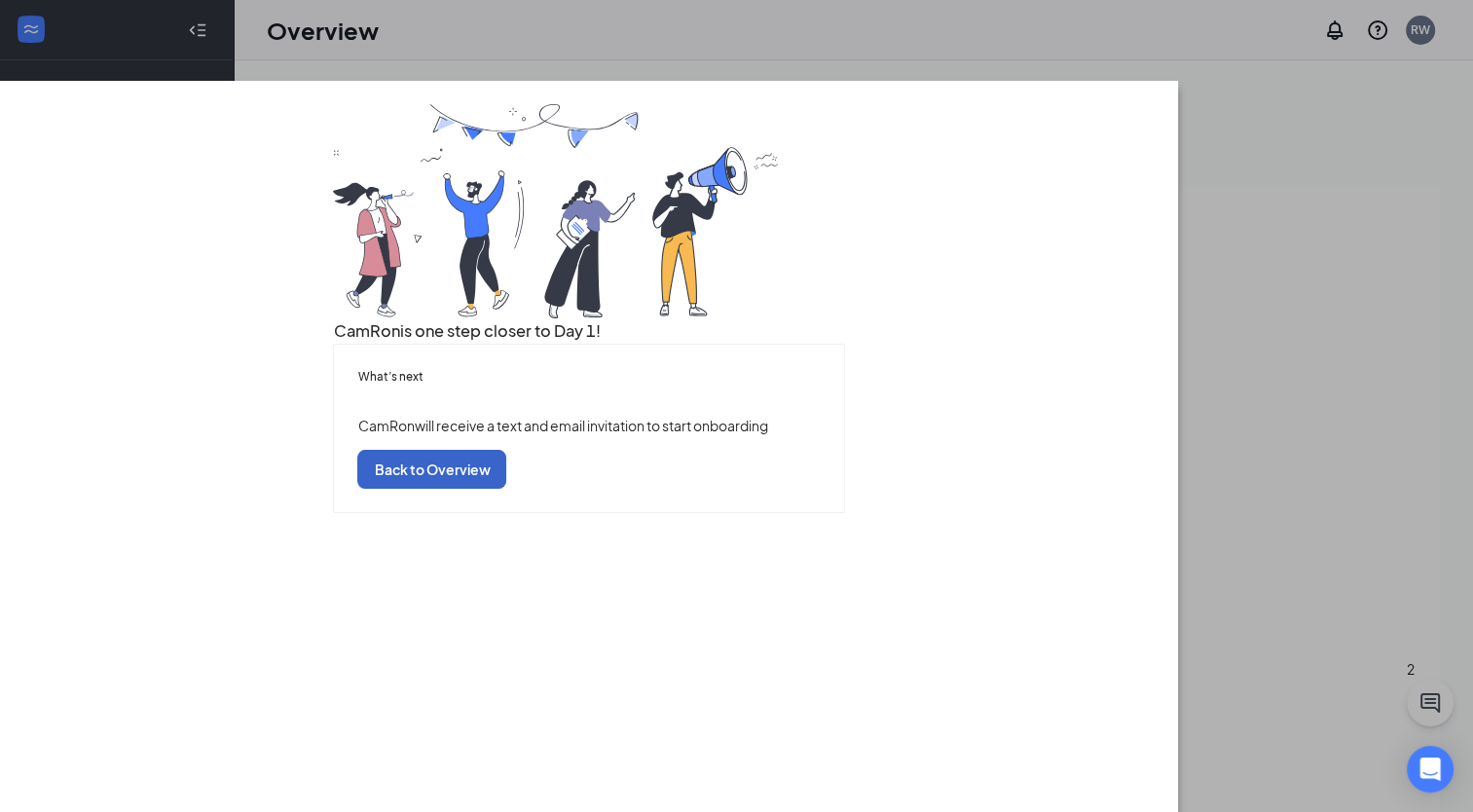
click at [506, 489] on button "Back to Overview" at bounding box center [432, 468] width 149 height 39
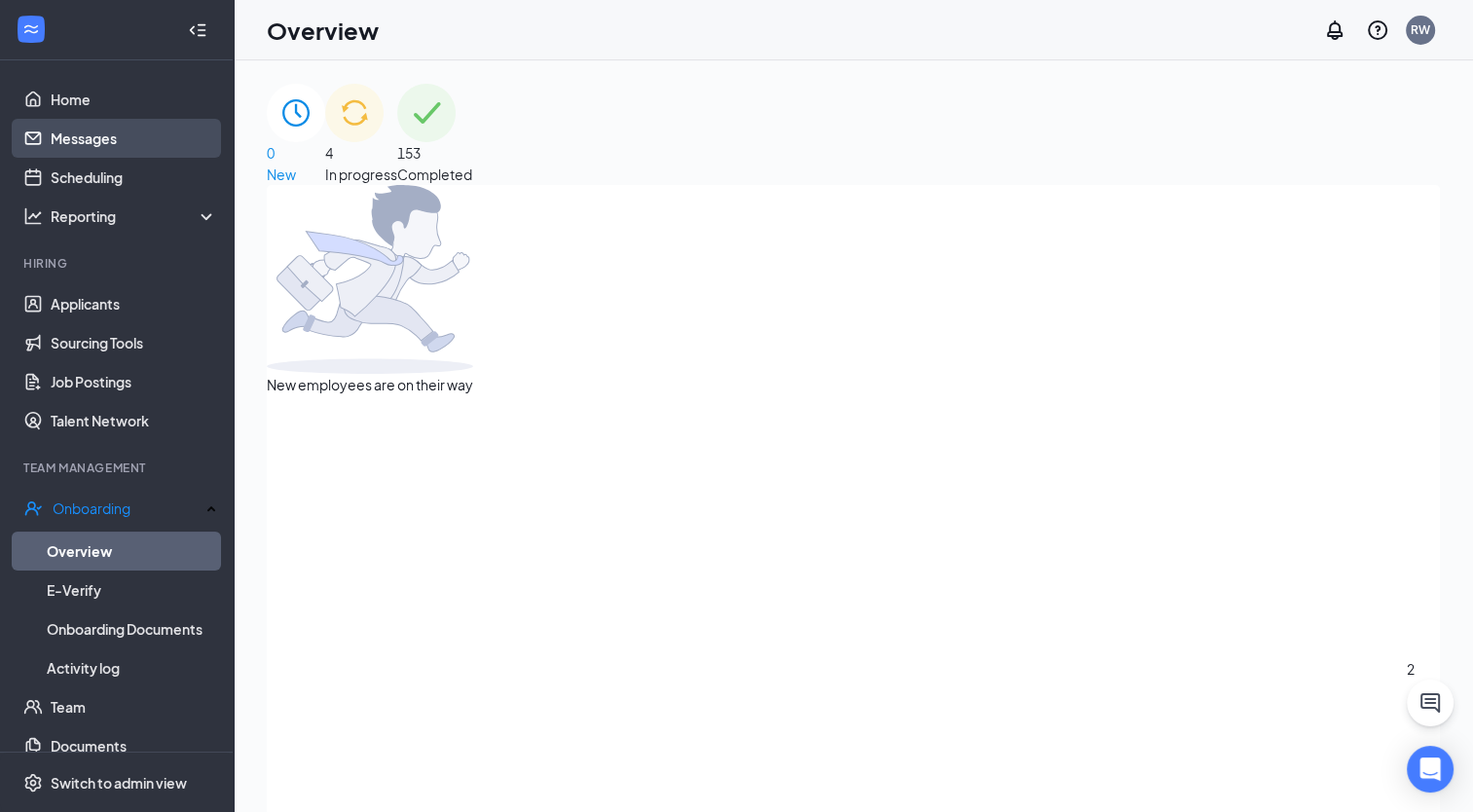
click at [116, 134] on link "Messages" at bounding box center [133, 137] width 167 height 39
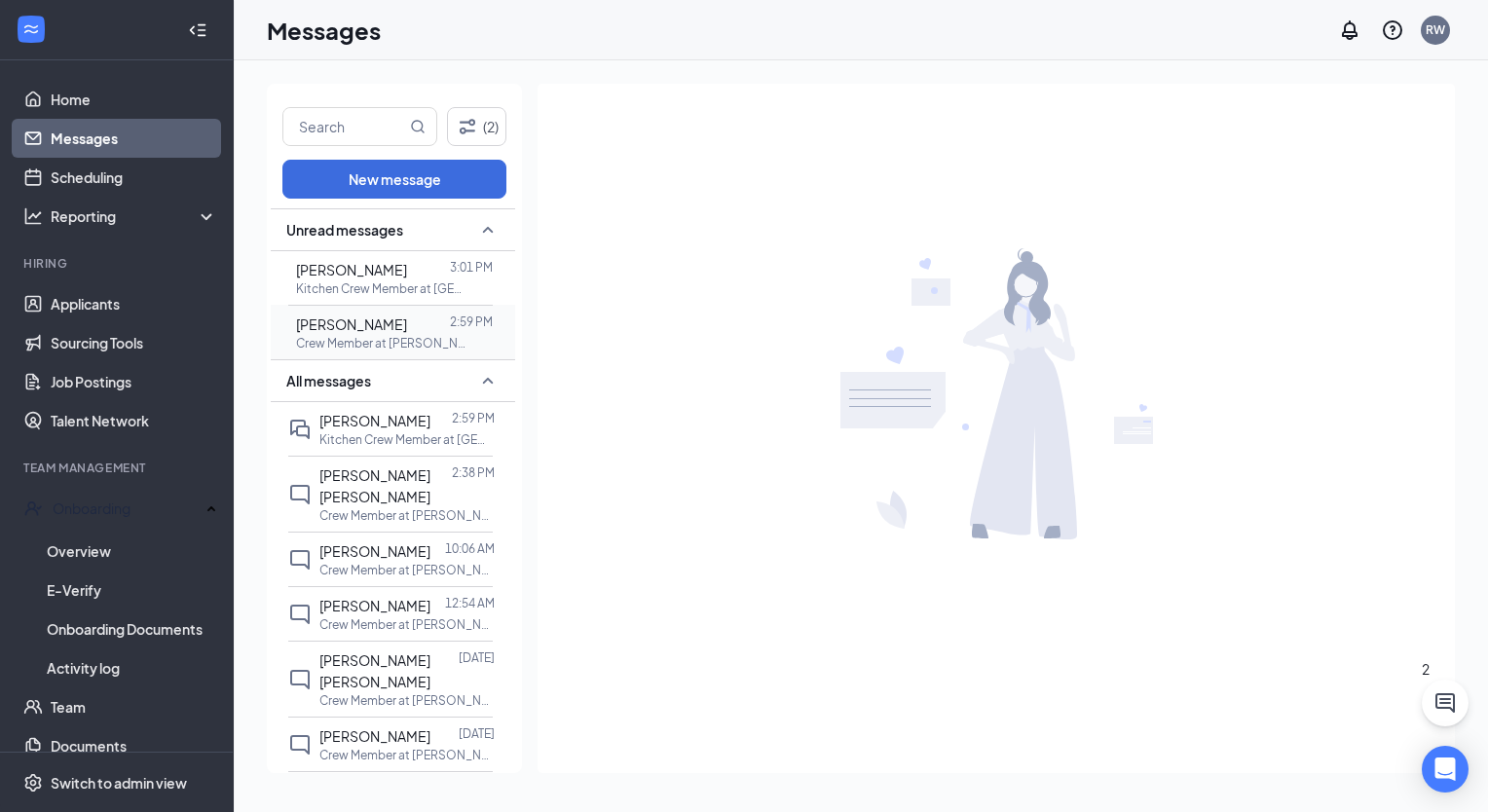
click at [407, 332] on div "[PERSON_NAME]" at bounding box center [352, 324] width 111 height 22
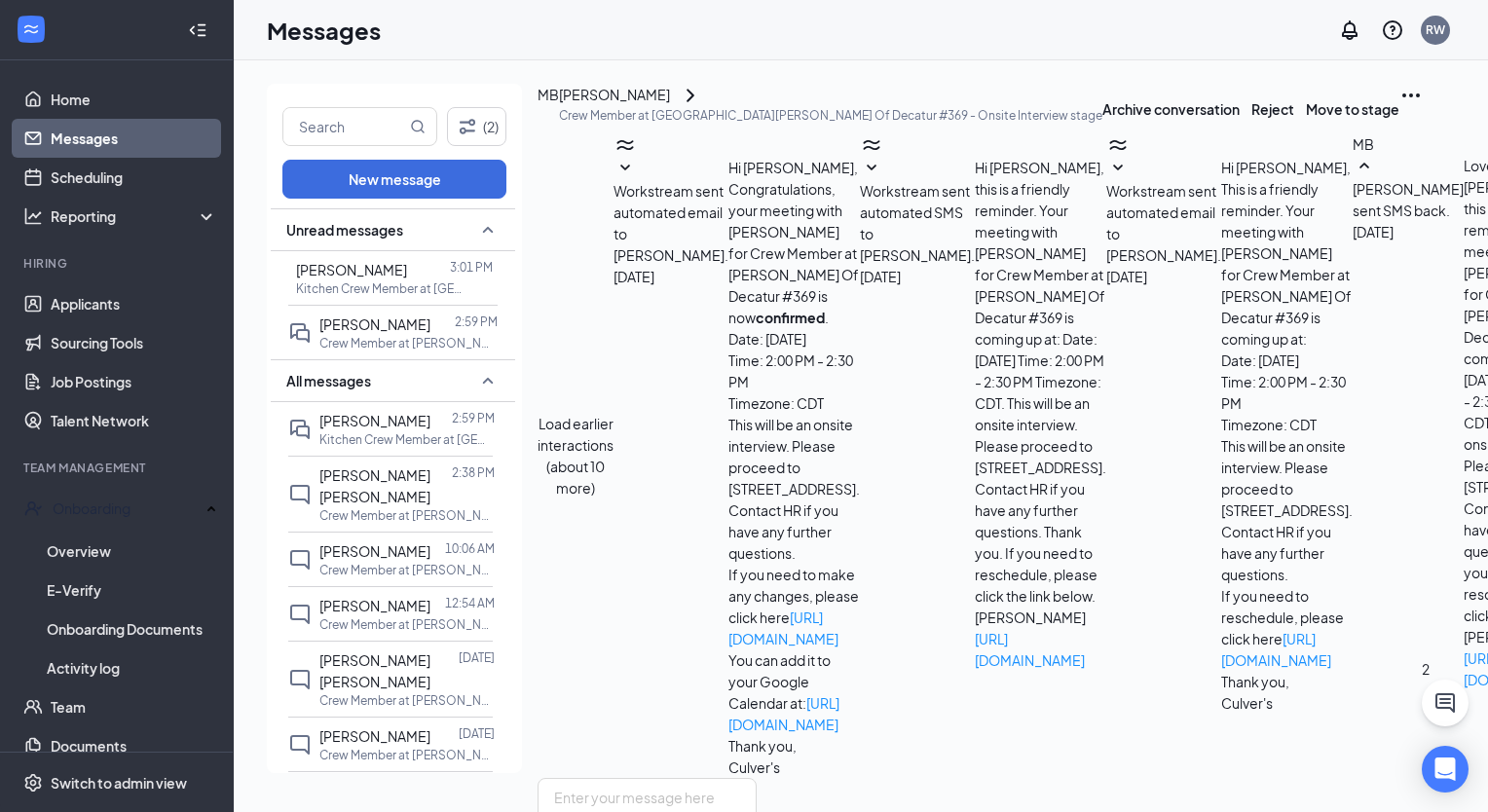
scroll to position [804, 0]
paste textarea "Awesome! We would love to have you on our team! I will be sending you a link to…"
type textarea "Awesome! We would love to have you on our team! I will be sending you a link to…"
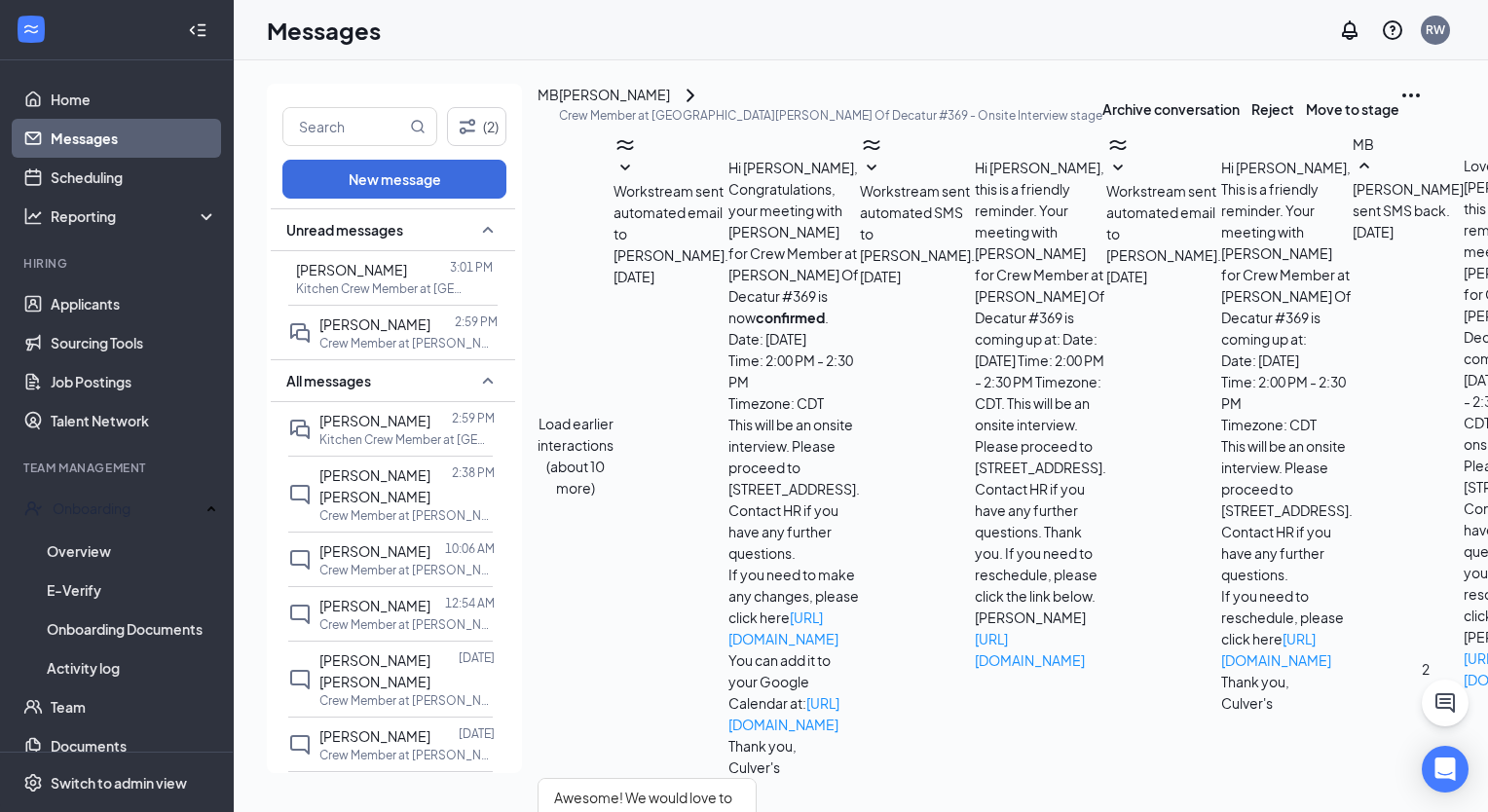
checkbox input "true"
click at [1332, 126] on button "Move to stage" at bounding box center [1353, 109] width 94 height 49
type input "Hiring Complete (final stage)"
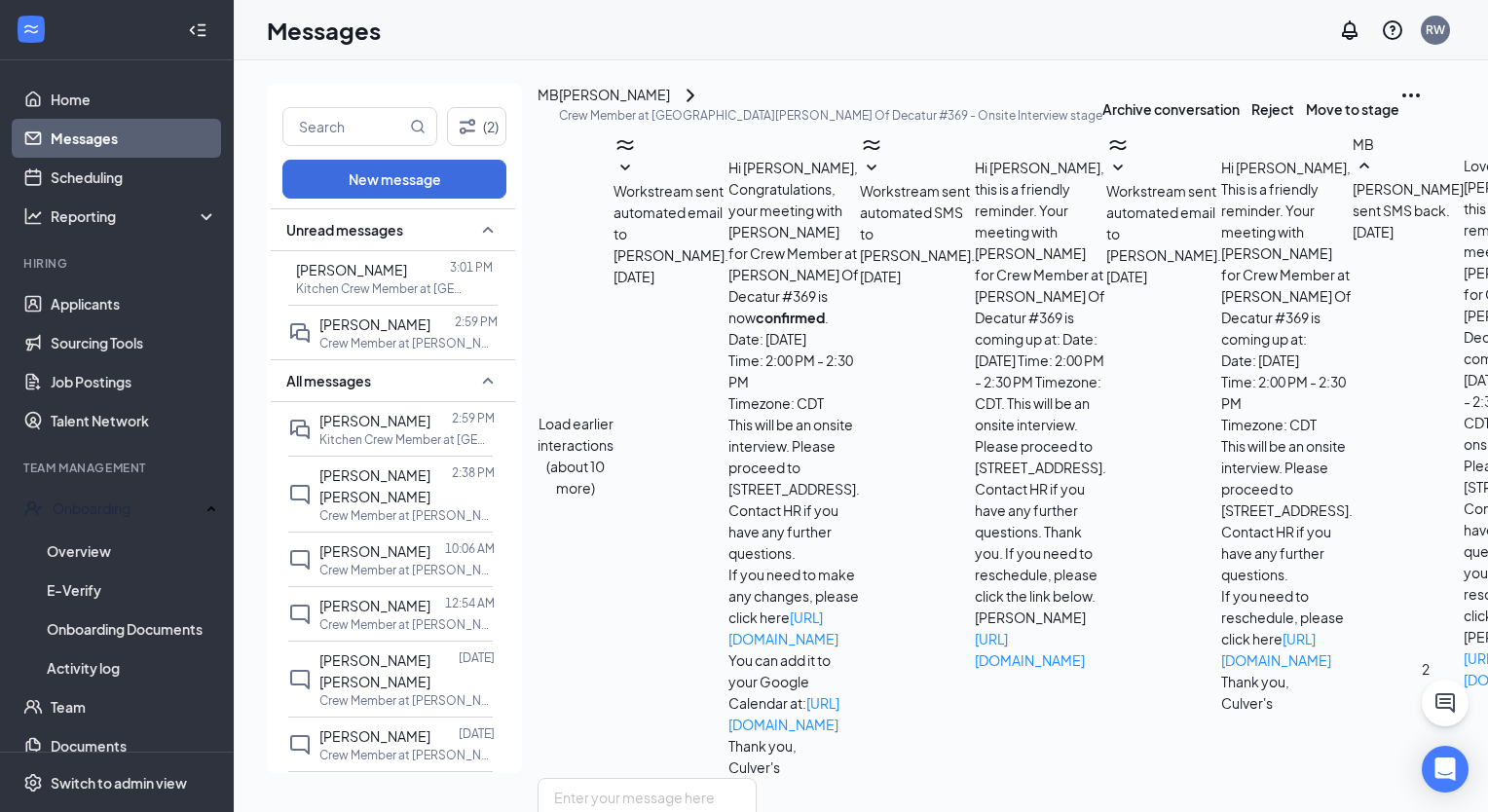
click at [372, 279] on div "[PERSON_NAME]" at bounding box center [352, 270] width 111 height 22
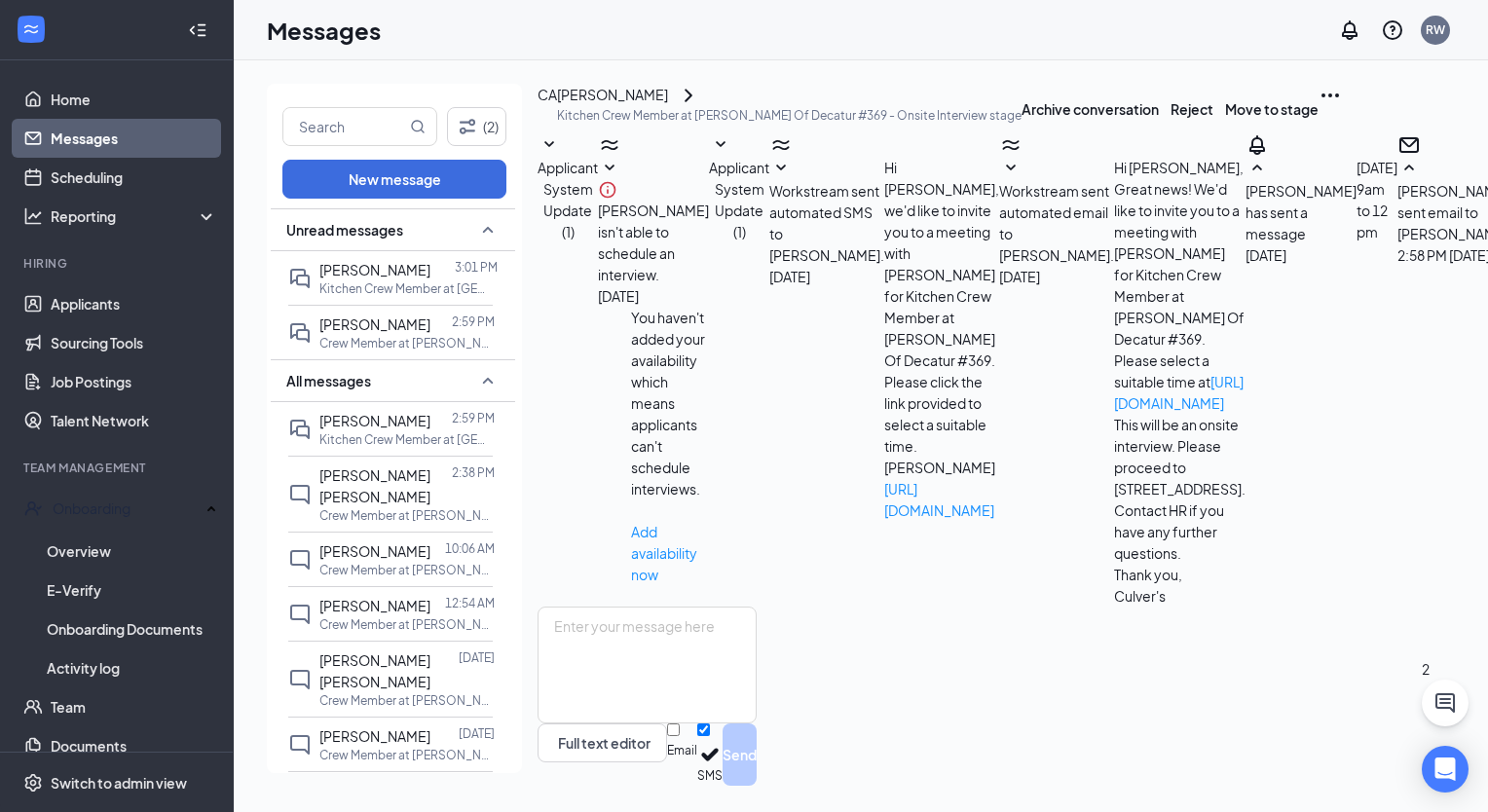
scroll to position [354, 0]
paste textarea "Awesome! We would love to have you on our team! I will be sending you a link to…"
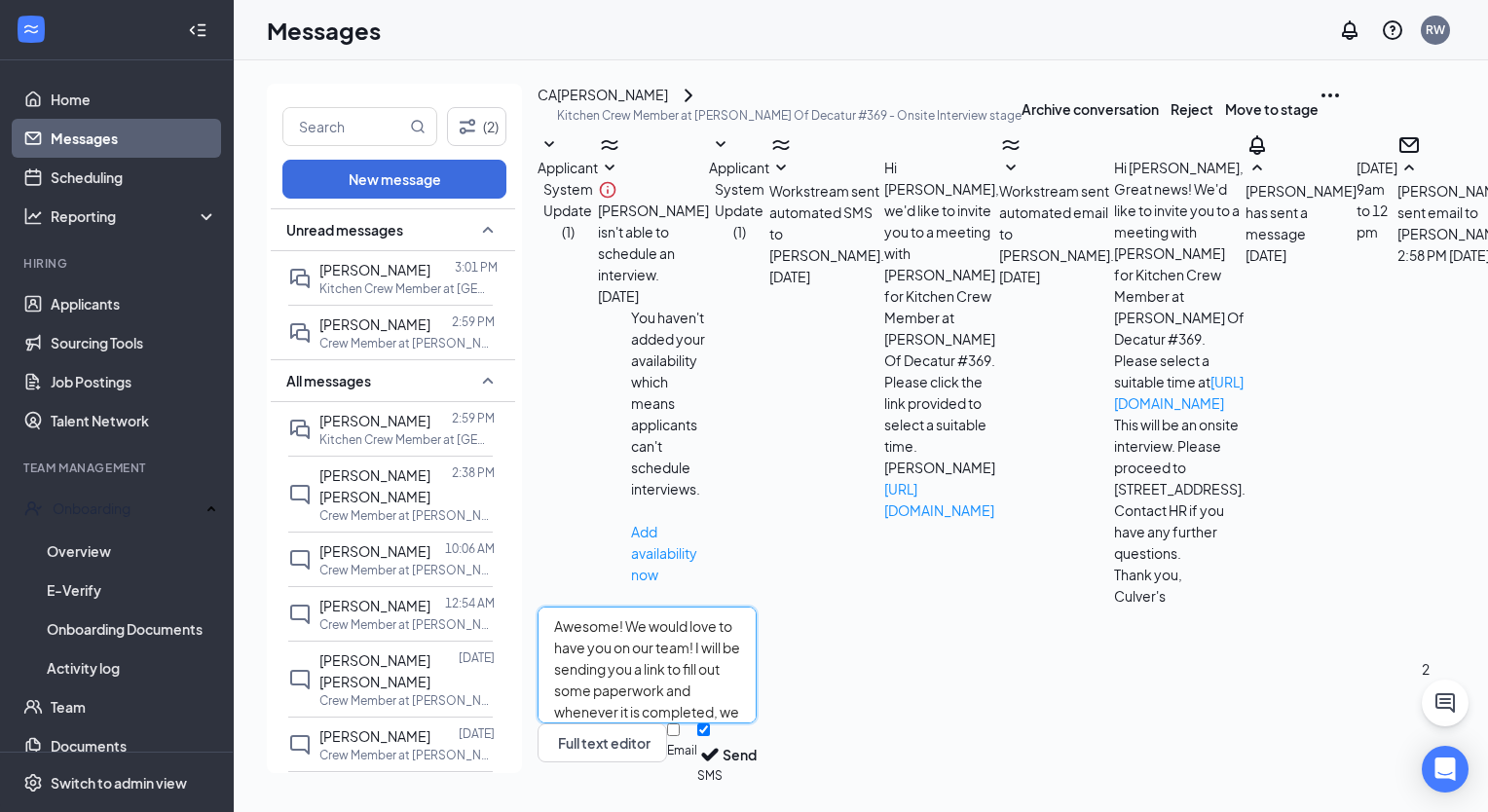
type textarea "Awesome! We would love to have you on our team! I will be sending you a link to…"
click at [680, 734] on input "Email" at bounding box center [673, 729] width 13 height 13
checkbox input "true"
click at [757, 738] on button "Send" at bounding box center [739, 757] width 34 height 67
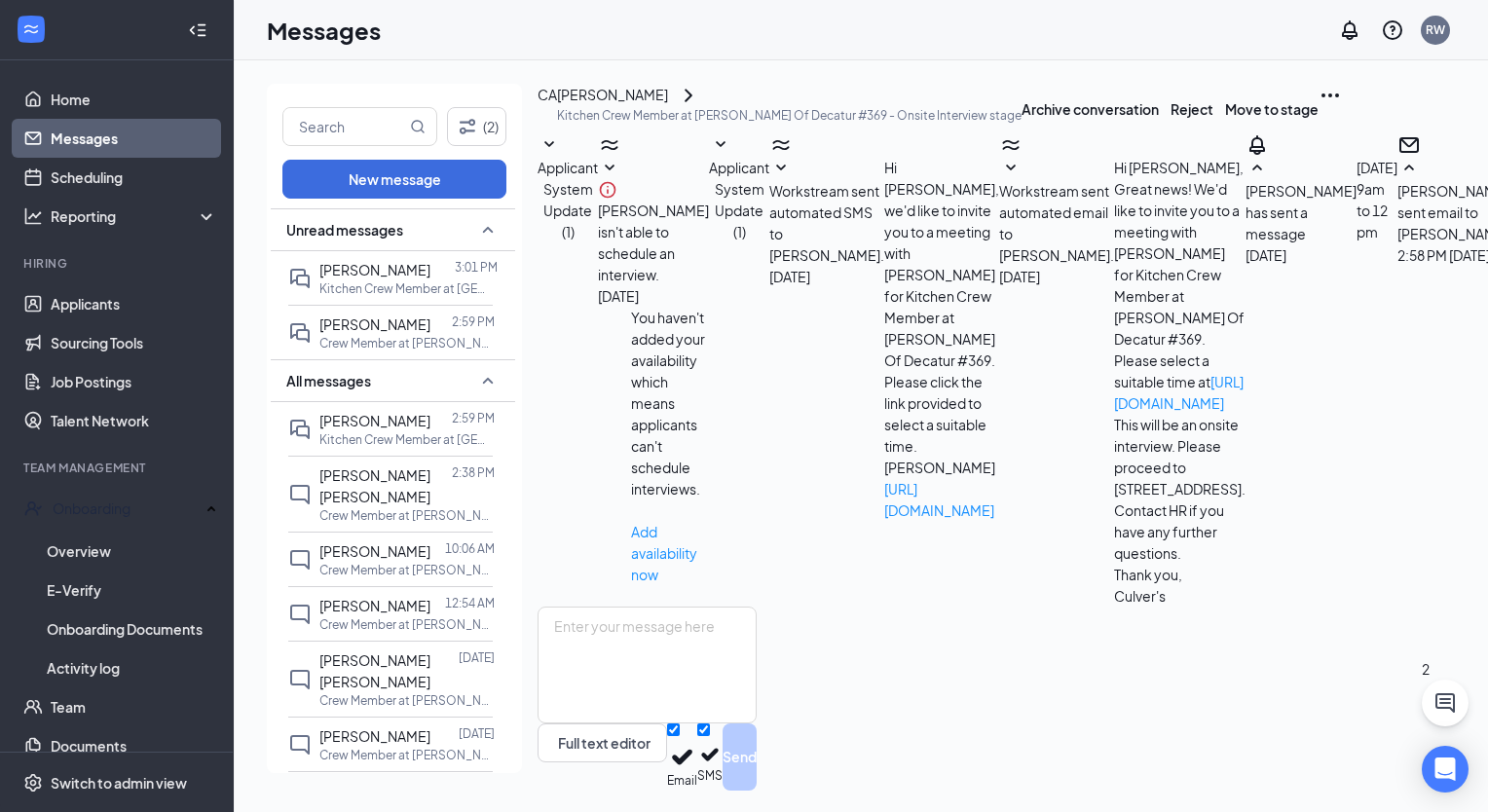
scroll to position [649, 0]
click at [421, 319] on span "[PERSON_NAME]" at bounding box center [374, 324] width 111 height 18
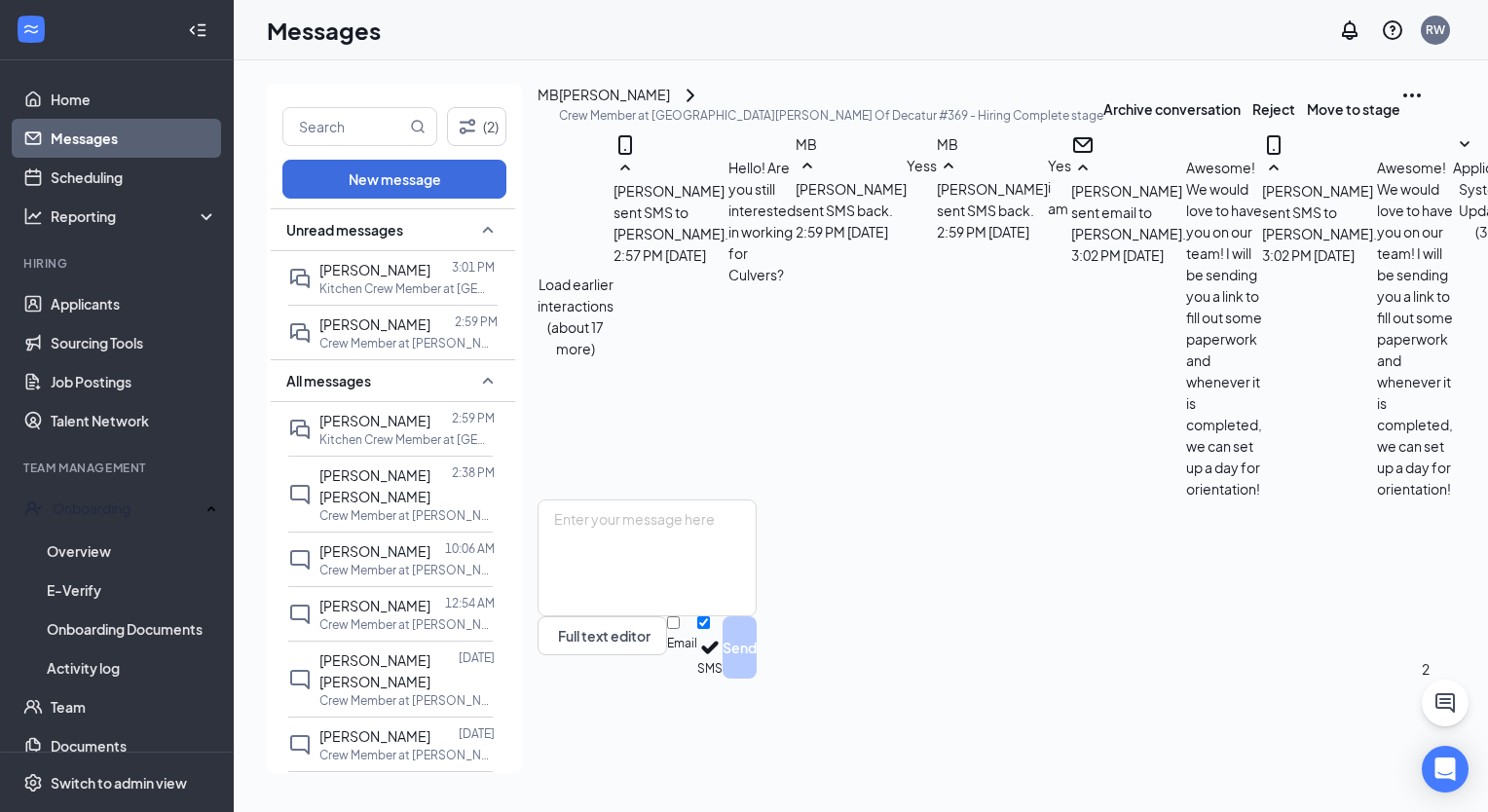
scroll to position [473, 0]
click at [431, 275] on div at bounding box center [442, 270] width 22 height 22
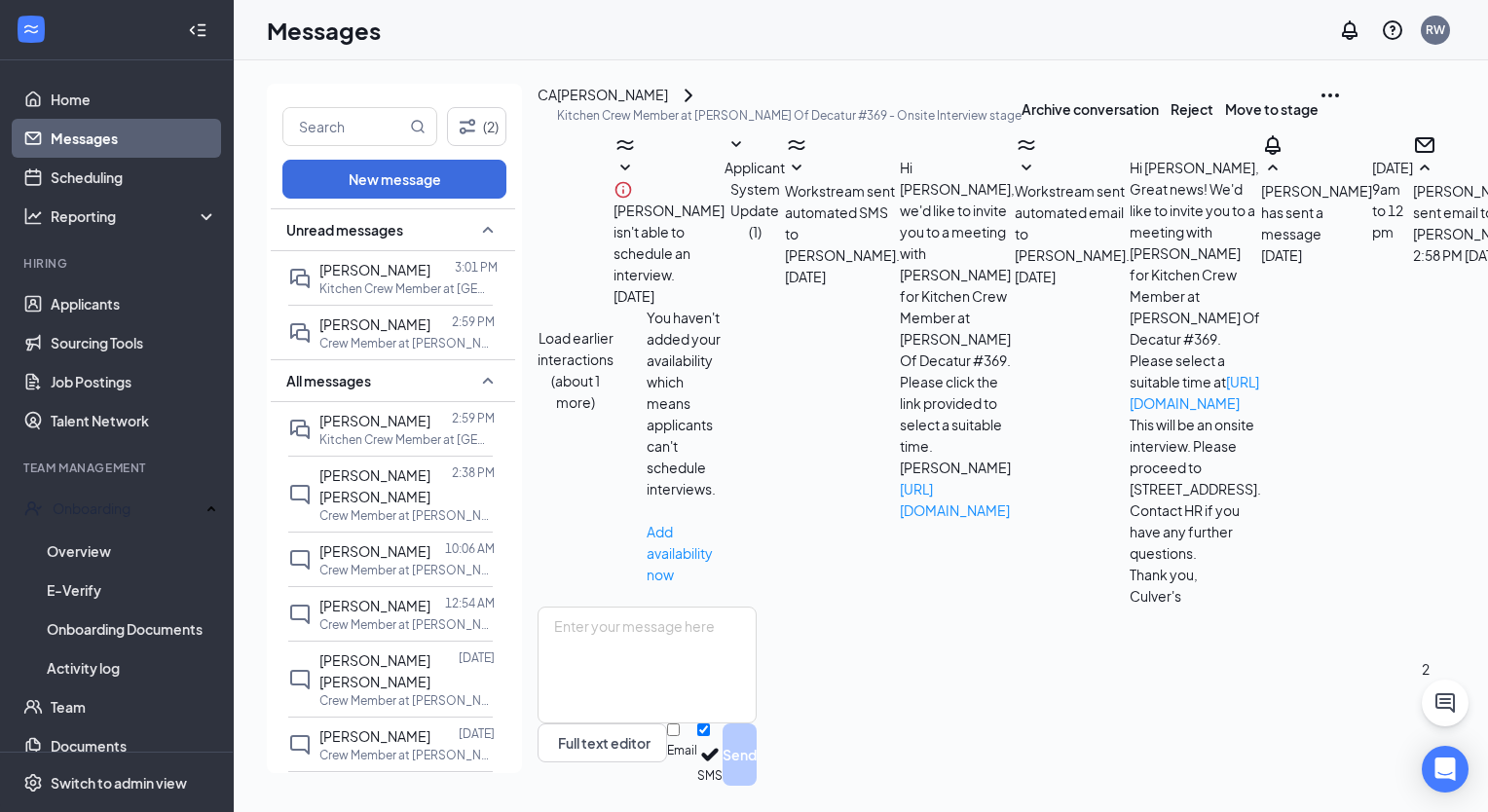
scroll to position [654, 0]
click at [1318, 117] on button "Move to stage" at bounding box center [1272, 109] width 94 height 49
click at [1318, 121] on button "Move to stage" at bounding box center [1272, 109] width 94 height 49
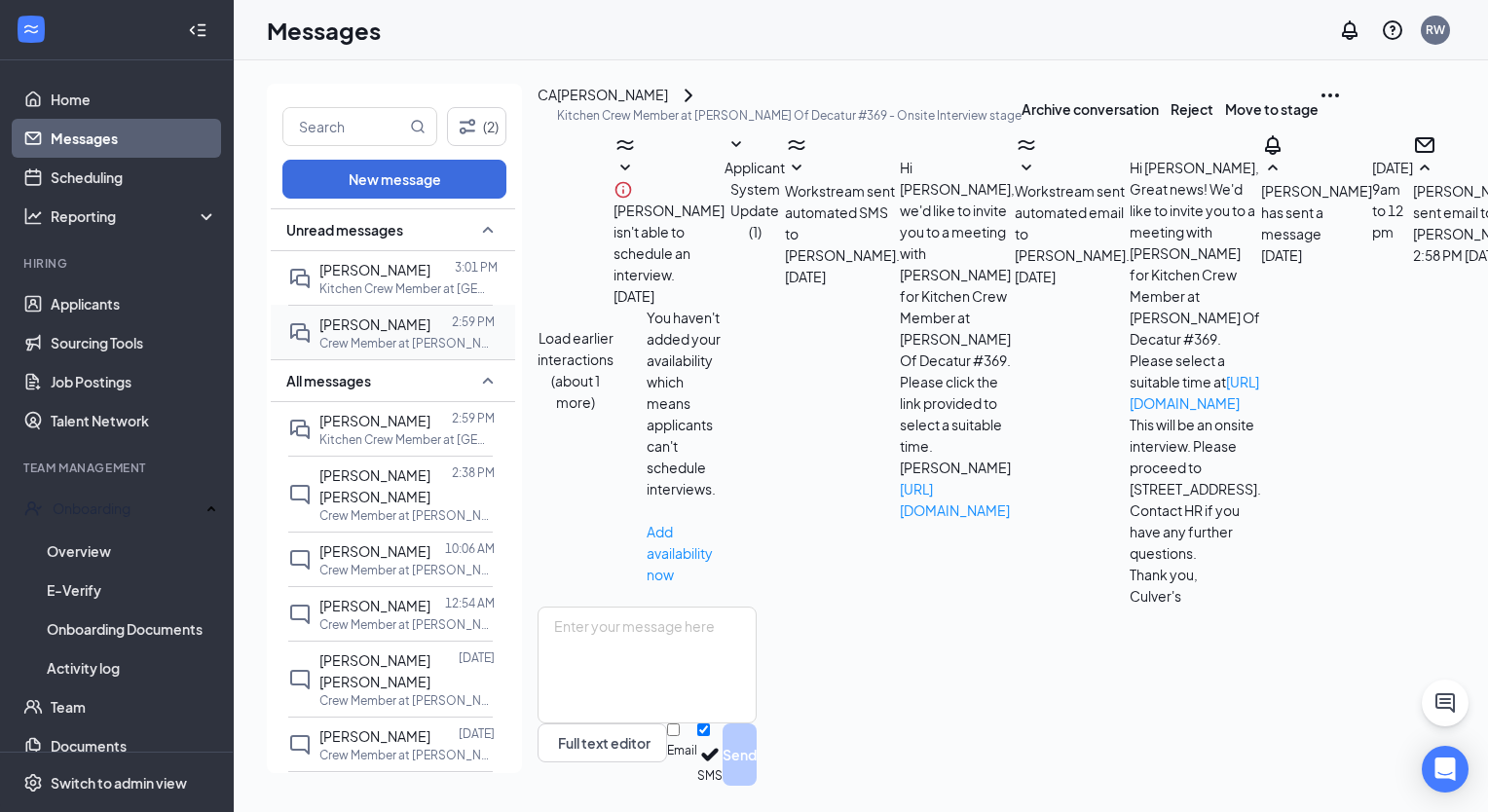
click at [377, 343] on p "Crew Member at [PERSON_NAME] Of Decatur #369" at bounding box center [406, 343] width 175 height 17
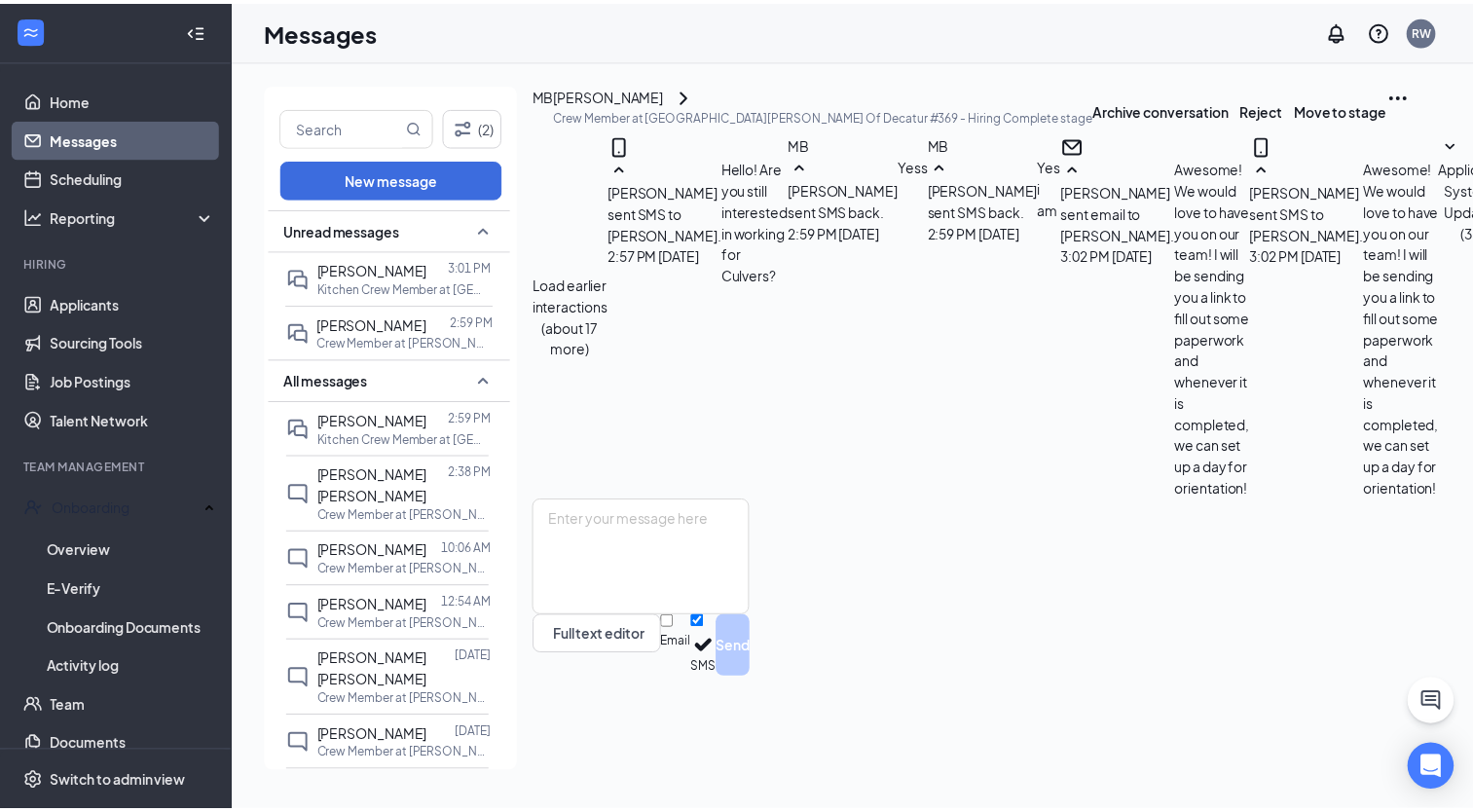
scroll to position [473, 0]
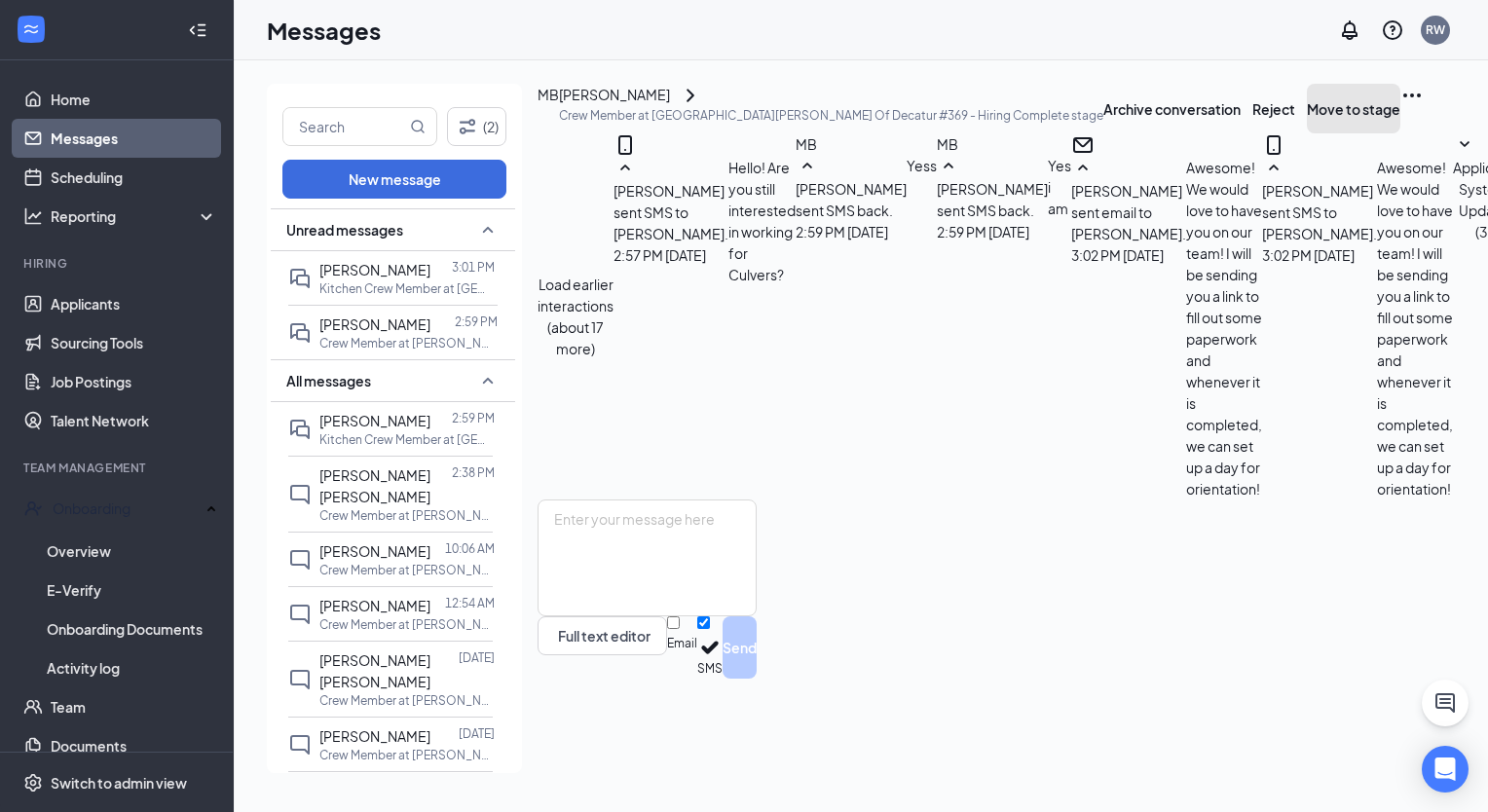
click at [1371, 126] on button "Move to stage" at bounding box center [1354, 109] width 94 height 49
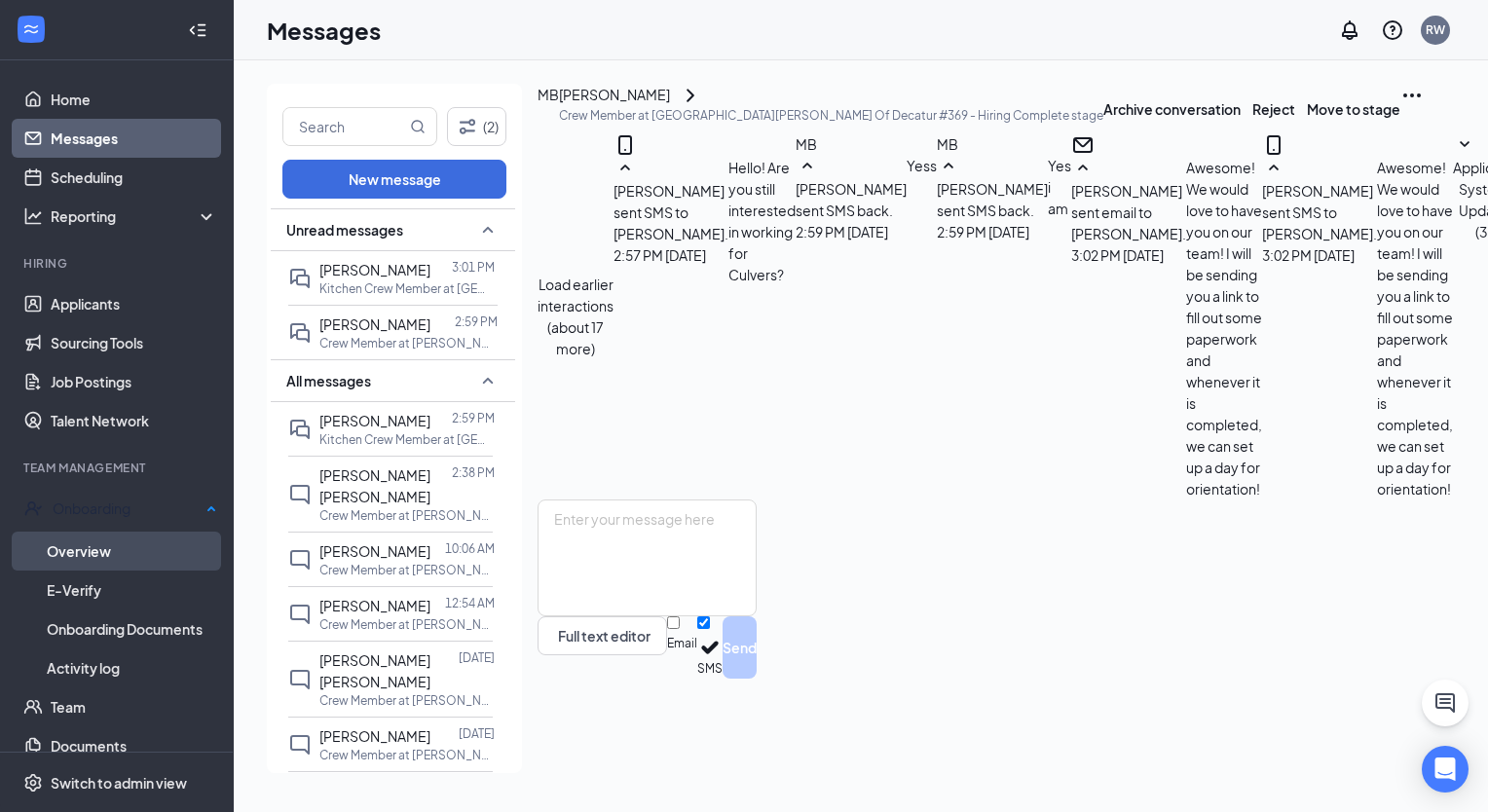
click at [121, 544] on link "Overview" at bounding box center [131, 550] width 170 height 39
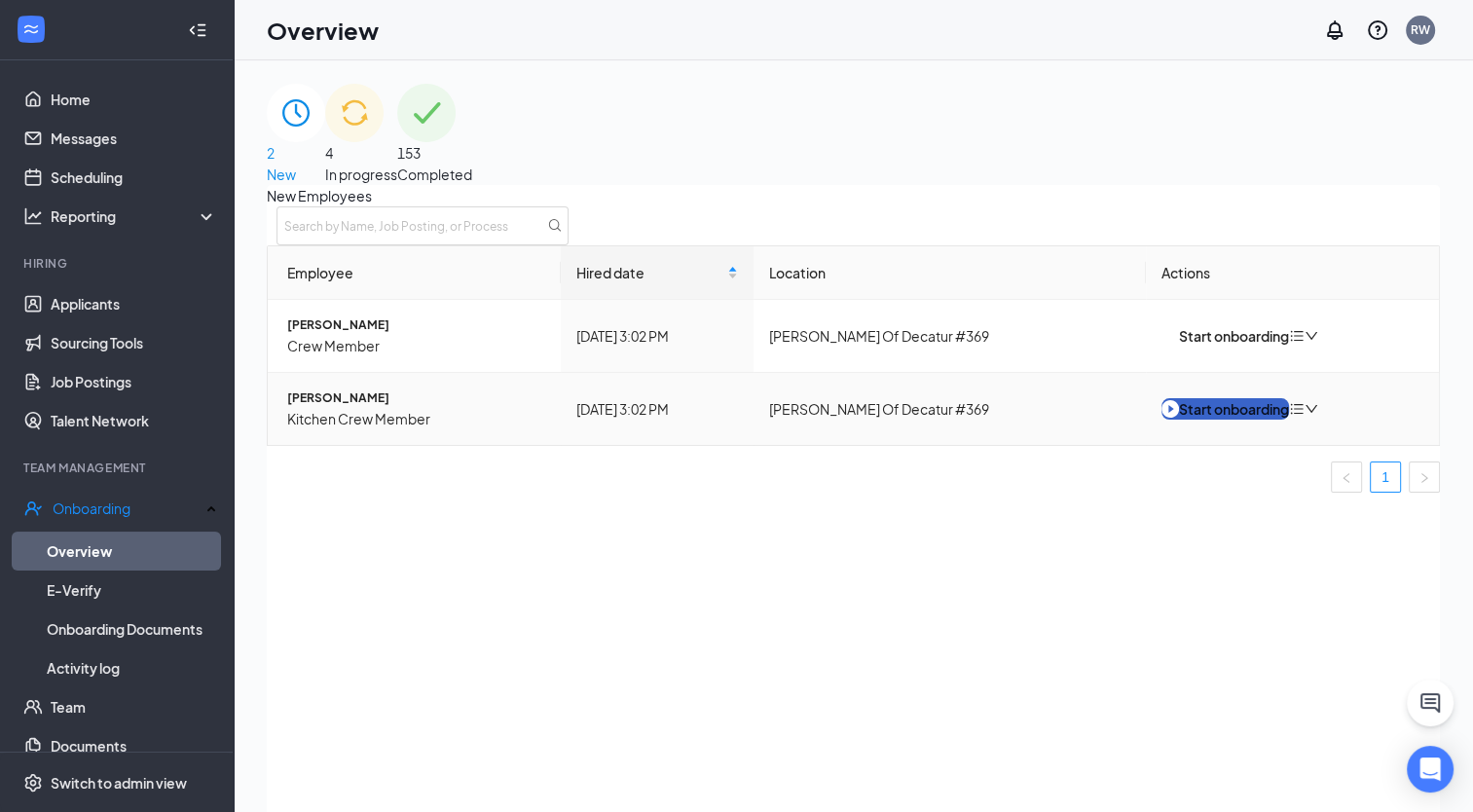
click at [1228, 420] on div "Start onboarding" at bounding box center [1225, 409] width 127 height 22
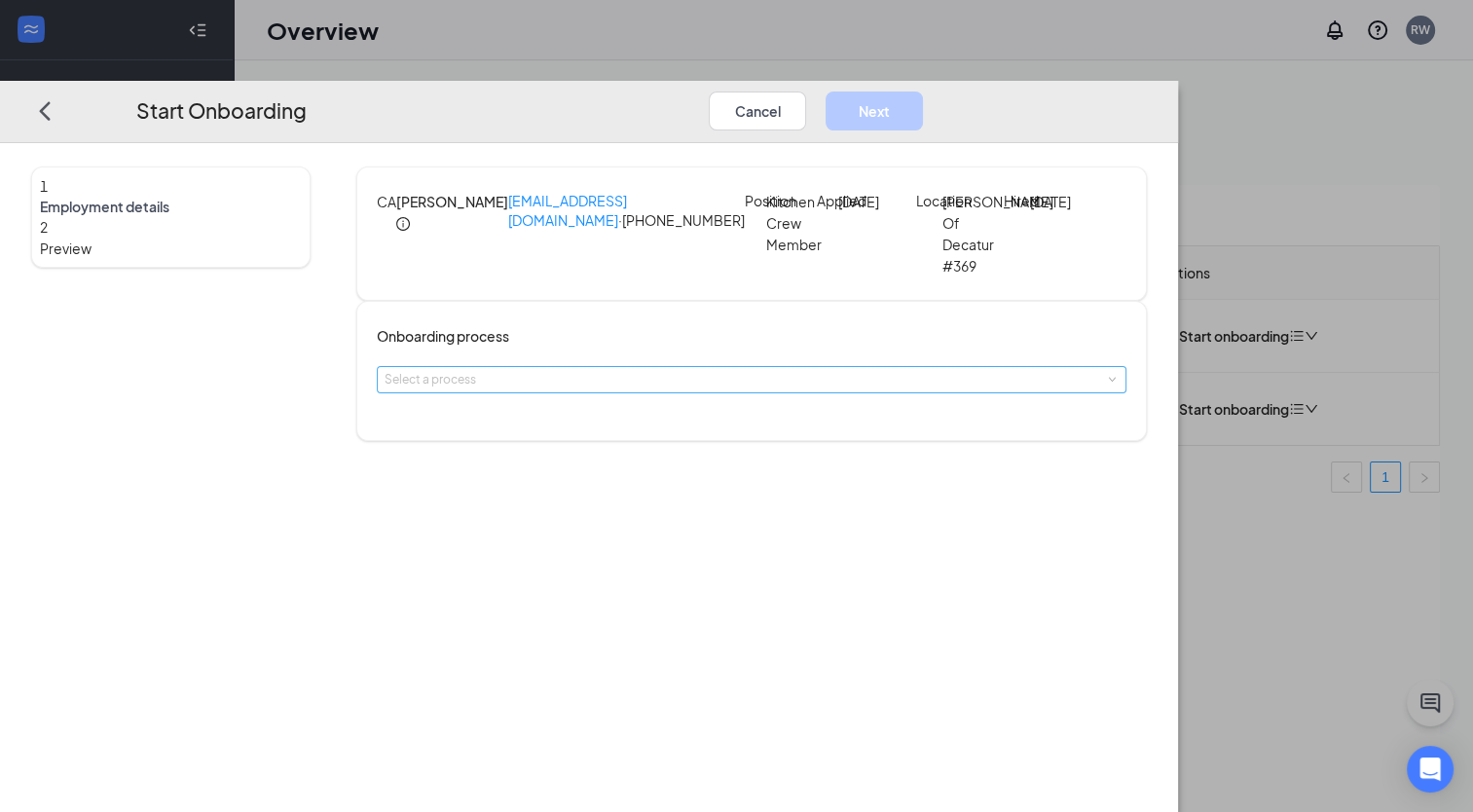
click at [801, 389] on div "Select a process" at bounding box center [747, 380] width 725 height 20
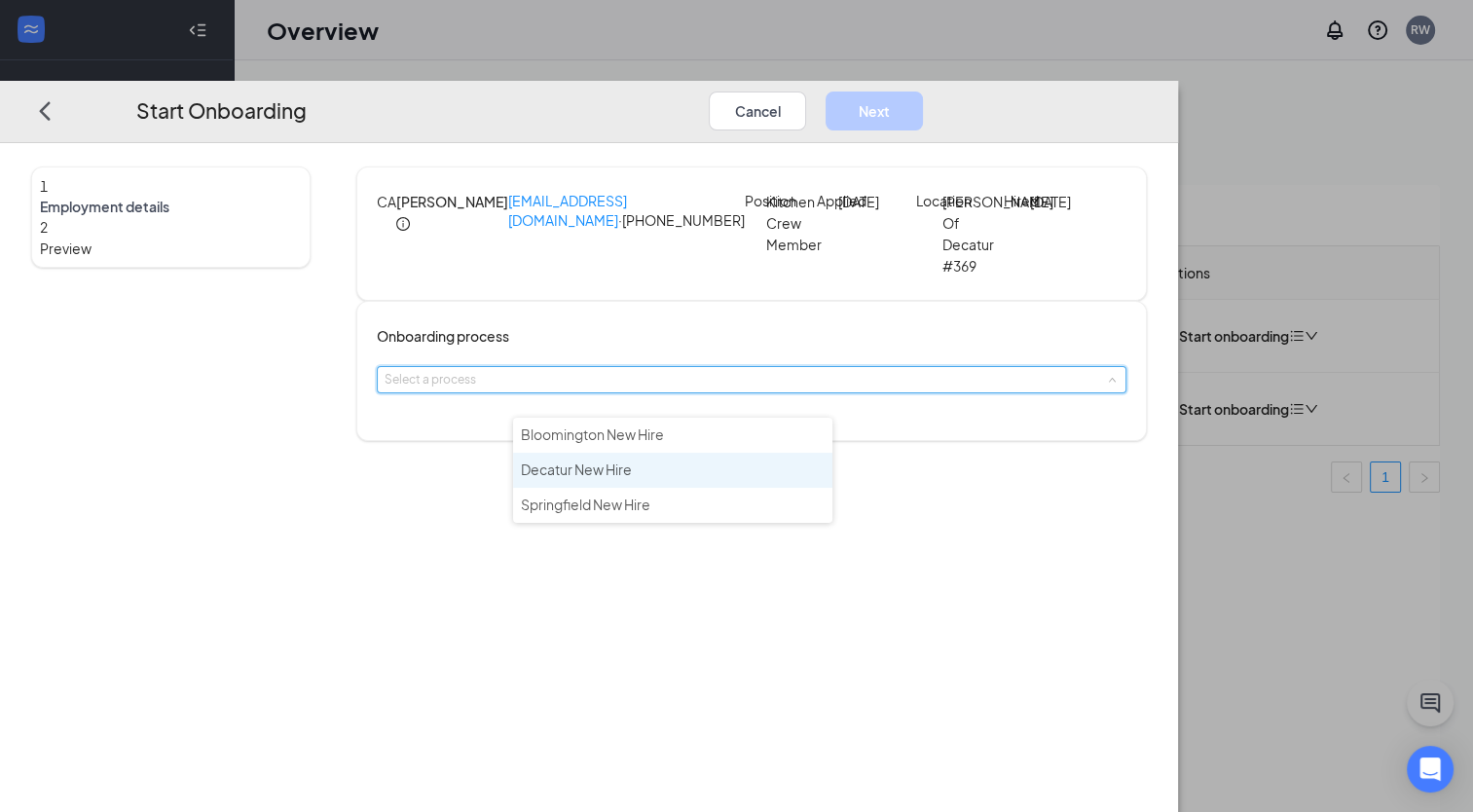
click at [631, 467] on span "Decatur New Hire" at bounding box center [576, 469] width 111 height 18
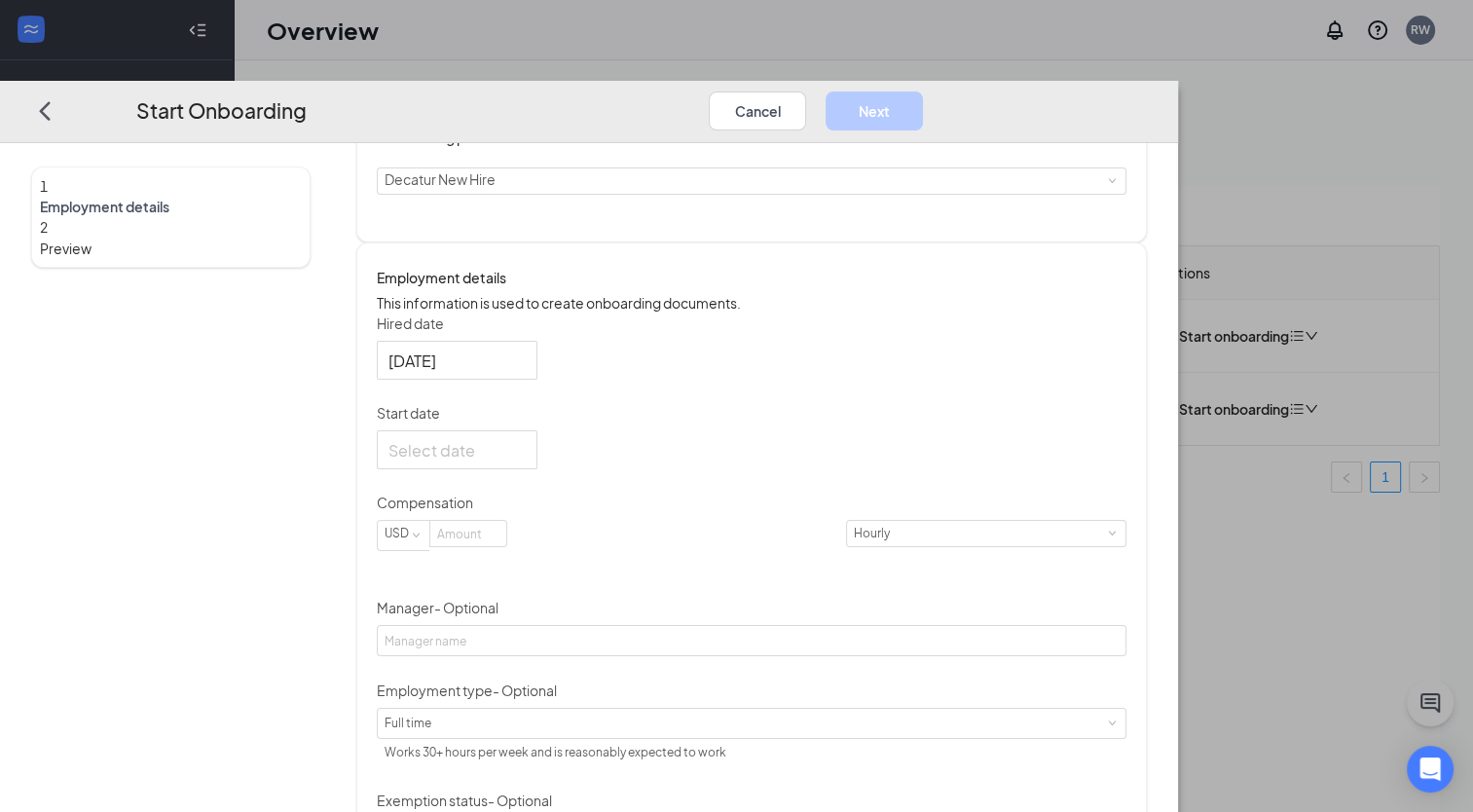
scroll to position [275, 0]
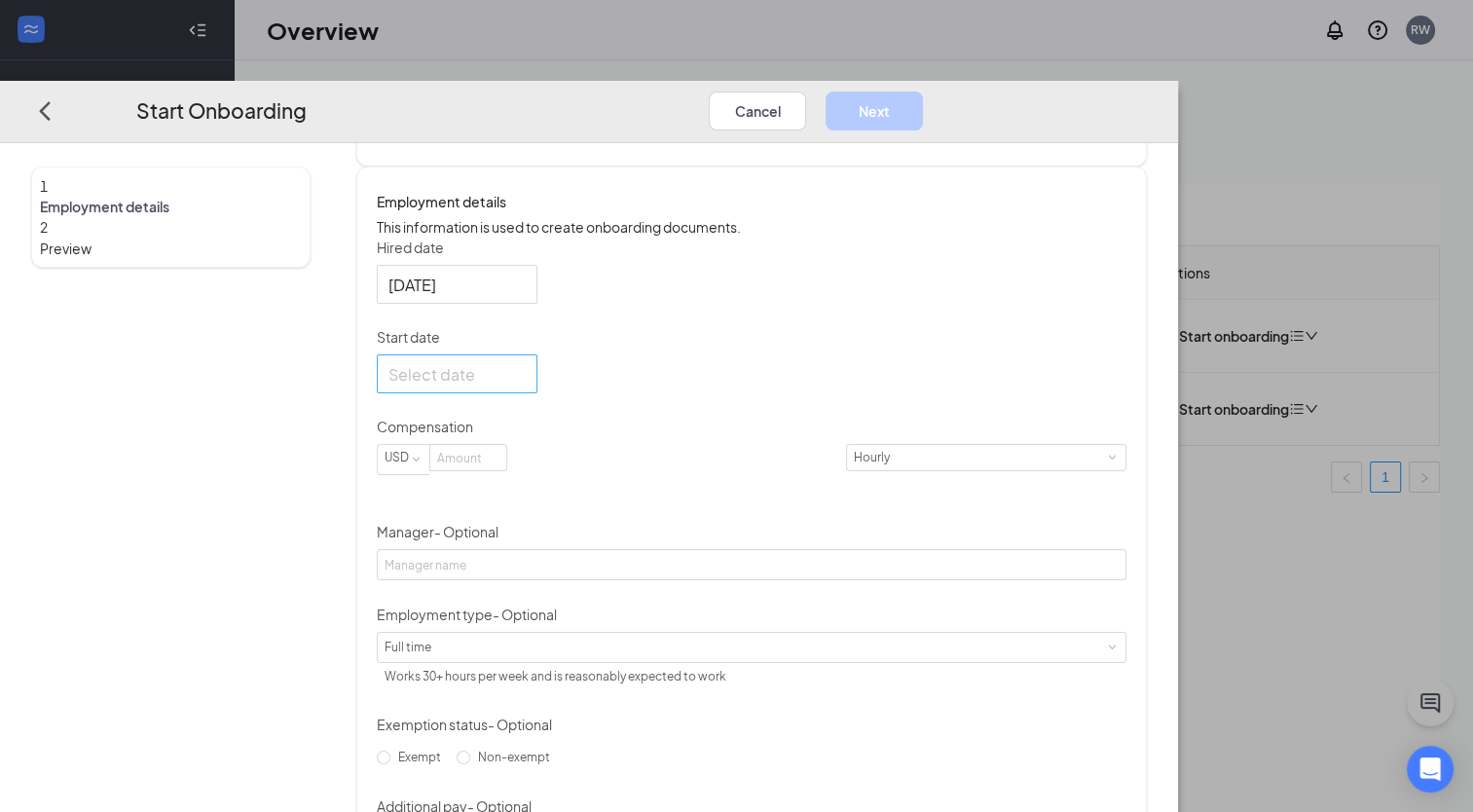
click at [526, 386] on div at bounding box center [456, 374] width 137 height 25
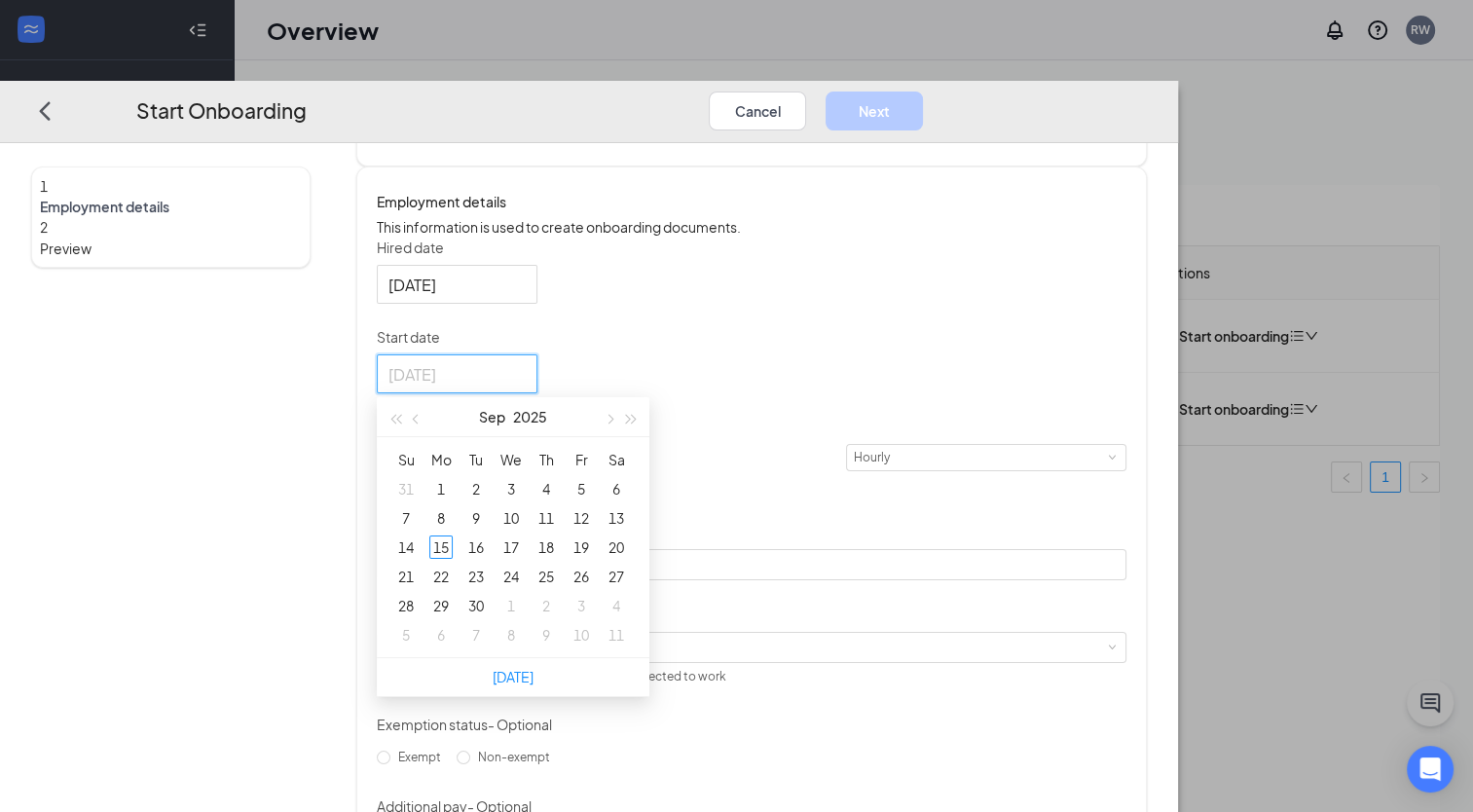
type input "[DATE]"
click at [628, 560] on div "20" at bounding box center [616, 548] width 24 height 24
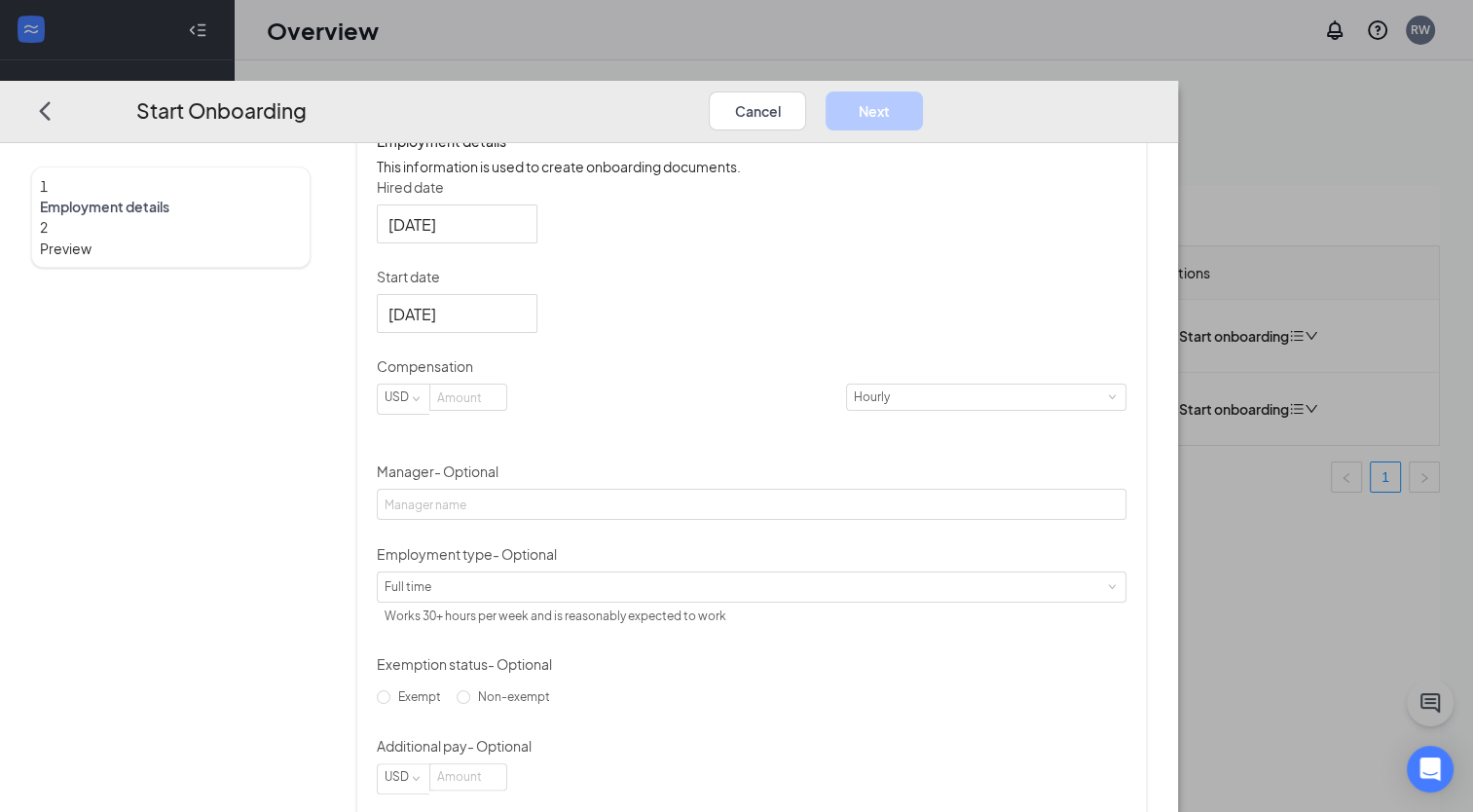
scroll to position [310, 0]
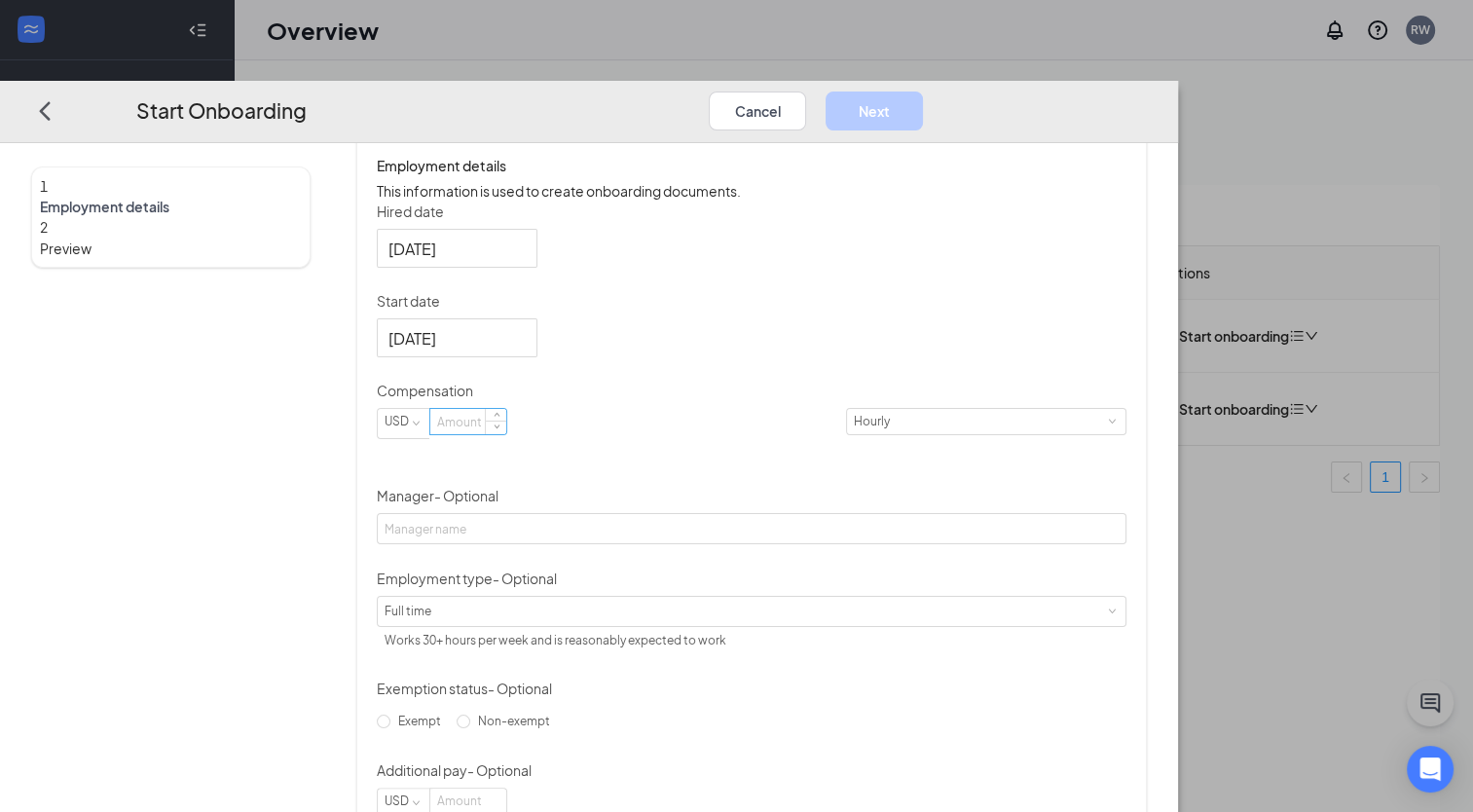
click at [506, 436] on input at bounding box center [468, 423] width 76 height 26
type input "15"
click at [946, 553] on div "Hired date [DATE] Start date [DATE] [DATE] Su Mo Tu We Th Fr Sa 31 1 2 3 4 5 6 …" at bounding box center [751, 510] width 750 height 617
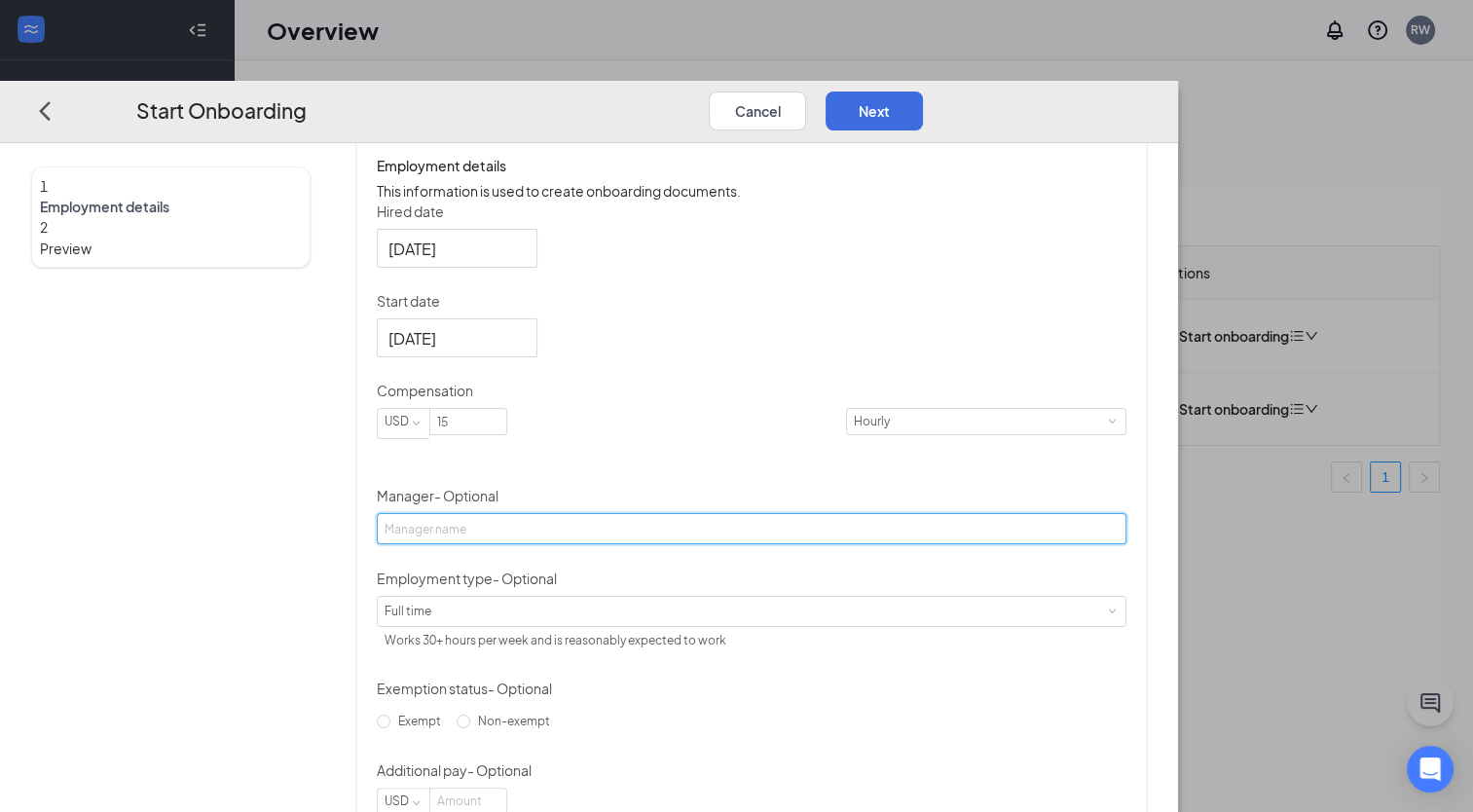
click at [695, 545] on input "Manager - Optional" at bounding box center [751, 529] width 750 height 32
type input "[PERSON_NAME]"
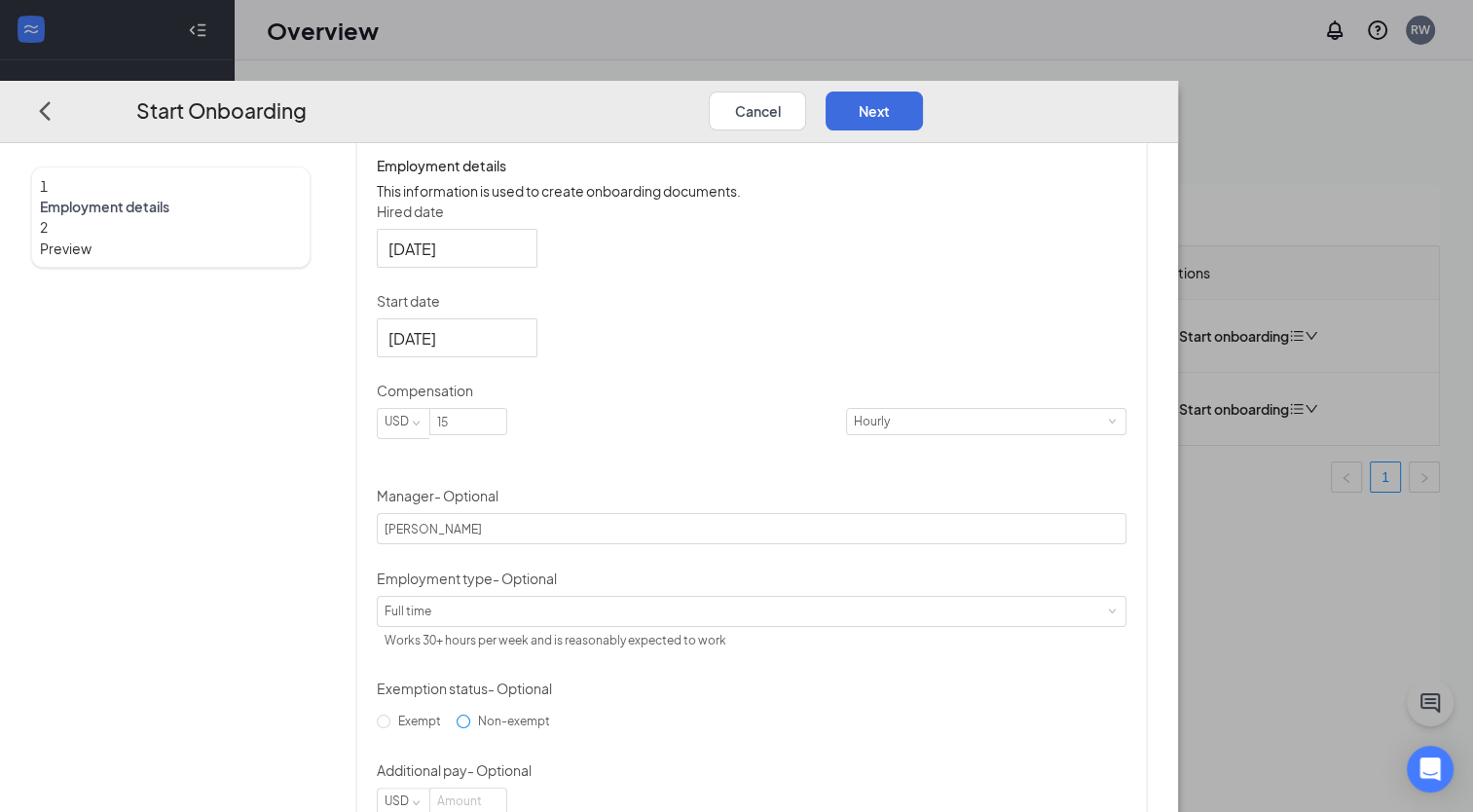
click at [470, 728] on input "Non-exempt" at bounding box center [463, 721] width 14 height 14
radio input "true"
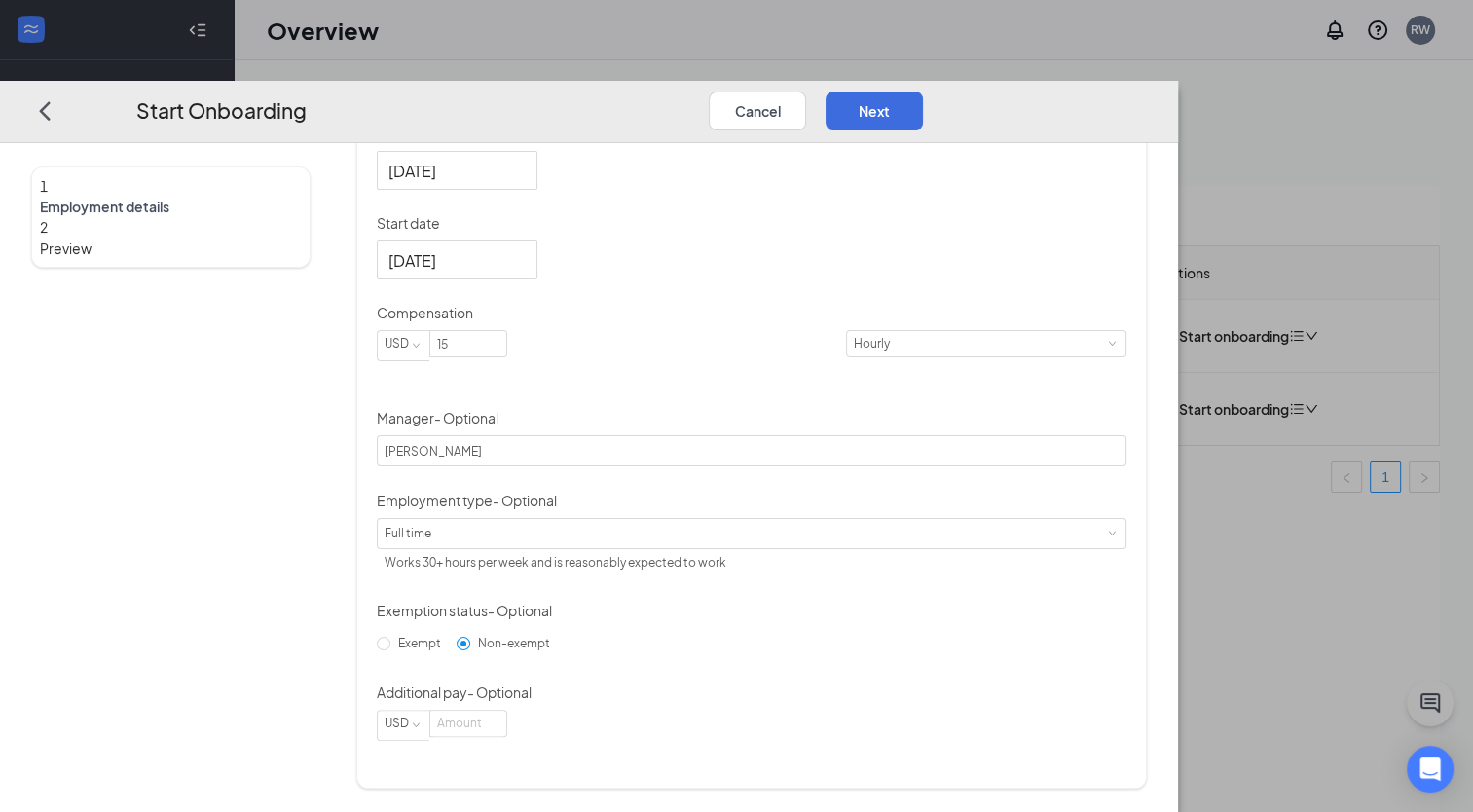
scroll to position [419, 0]
click at [923, 92] on button "Next" at bounding box center [874, 111] width 98 height 39
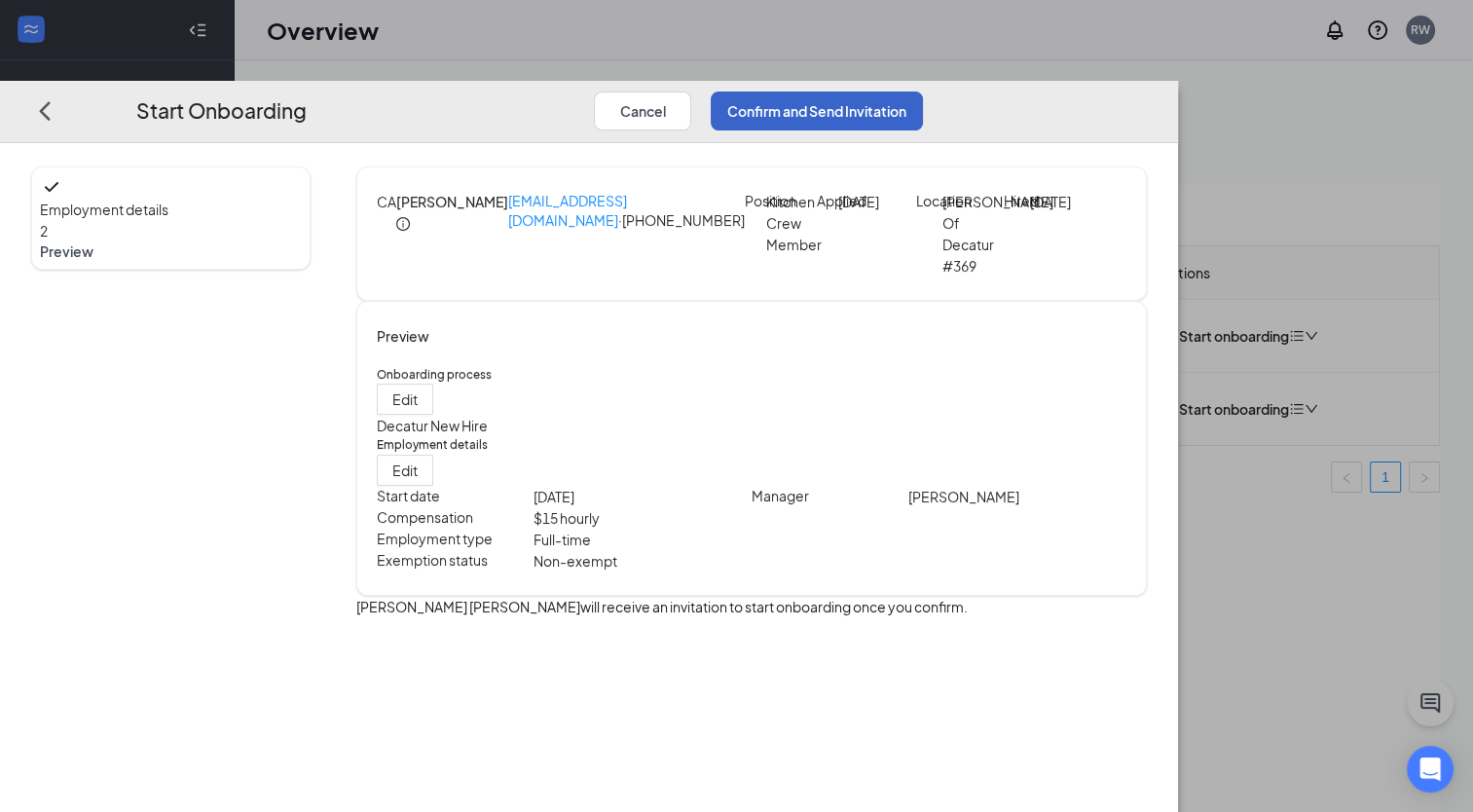
click at [923, 92] on button "Confirm and Send Invitation" at bounding box center [816, 111] width 212 height 39
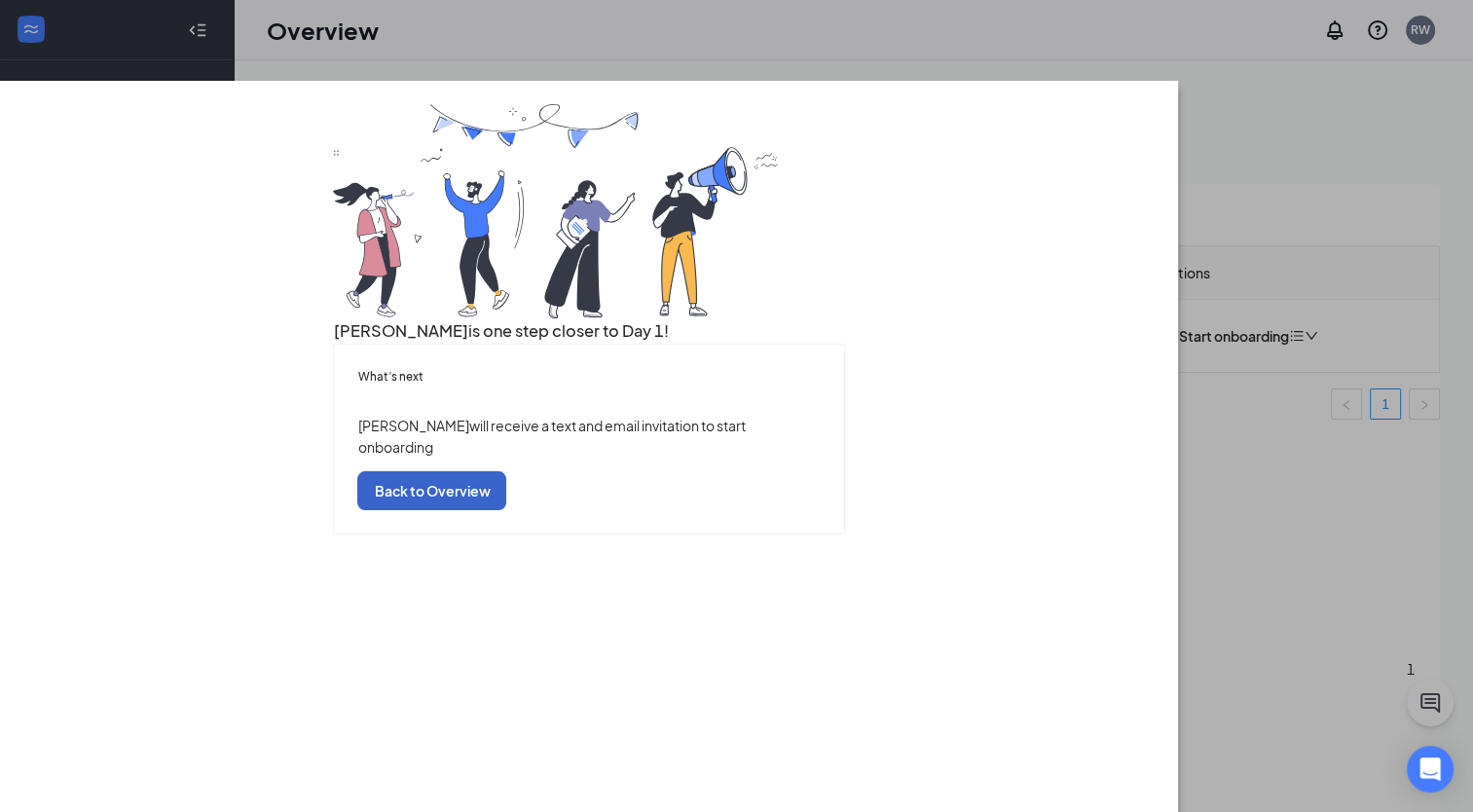
click at [506, 510] on button "Back to Overview" at bounding box center [432, 490] width 149 height 39
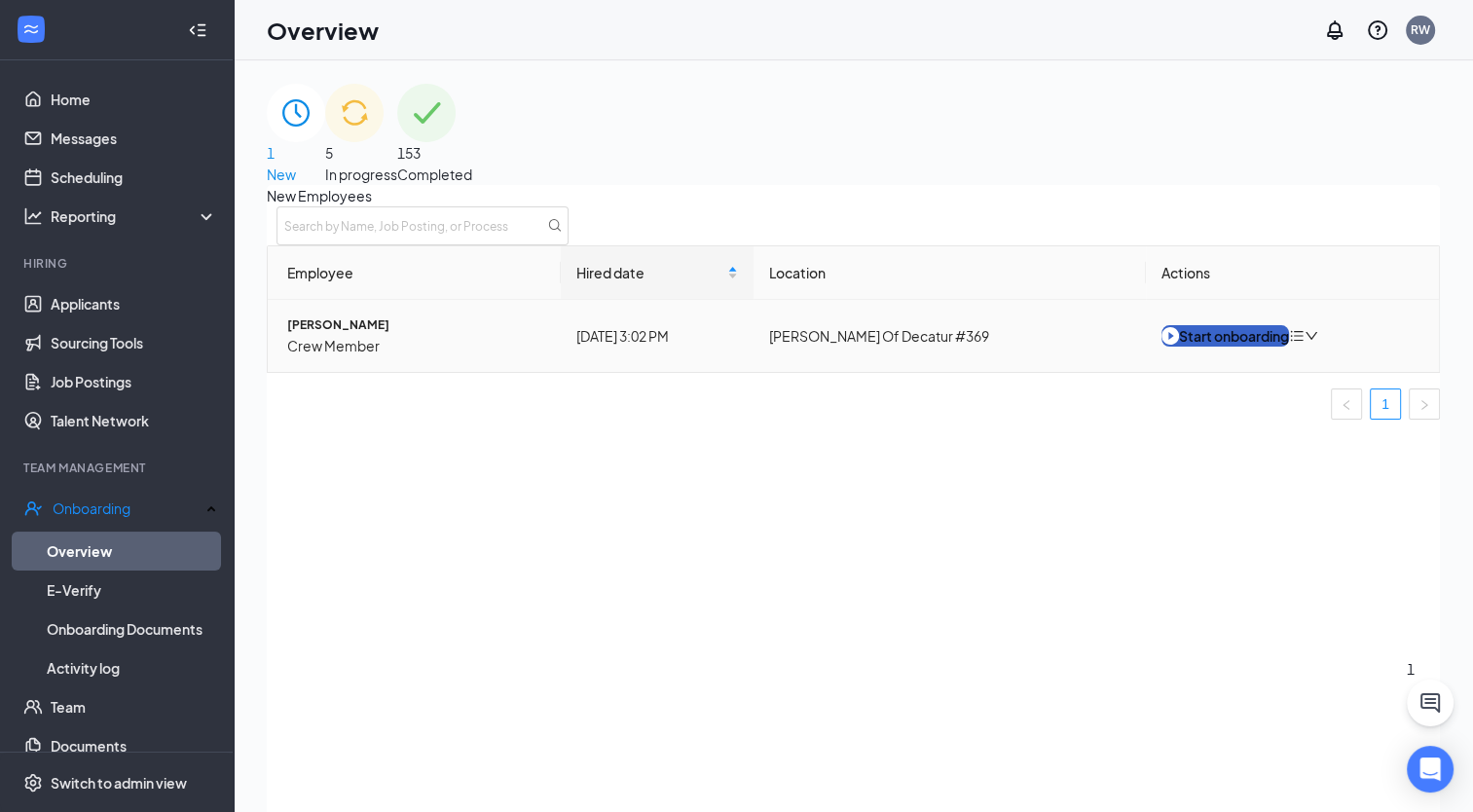
click at [1219, 347] on button "Start onboarding" at bounding box center [1225, 336] width 127 height 22
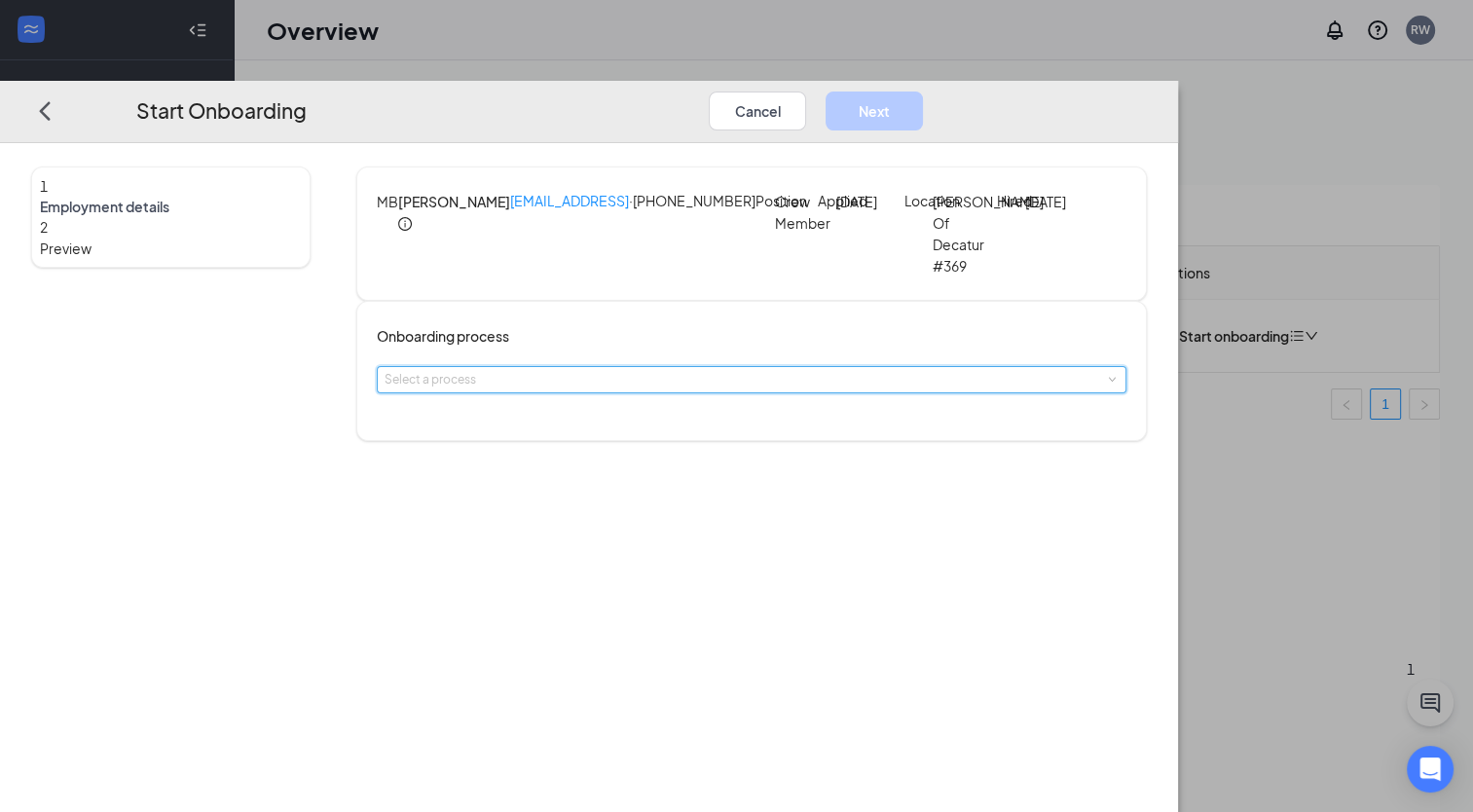
click at [808, 392] on div "Select a process" at bounding box center [751, 380] width 734 height 26
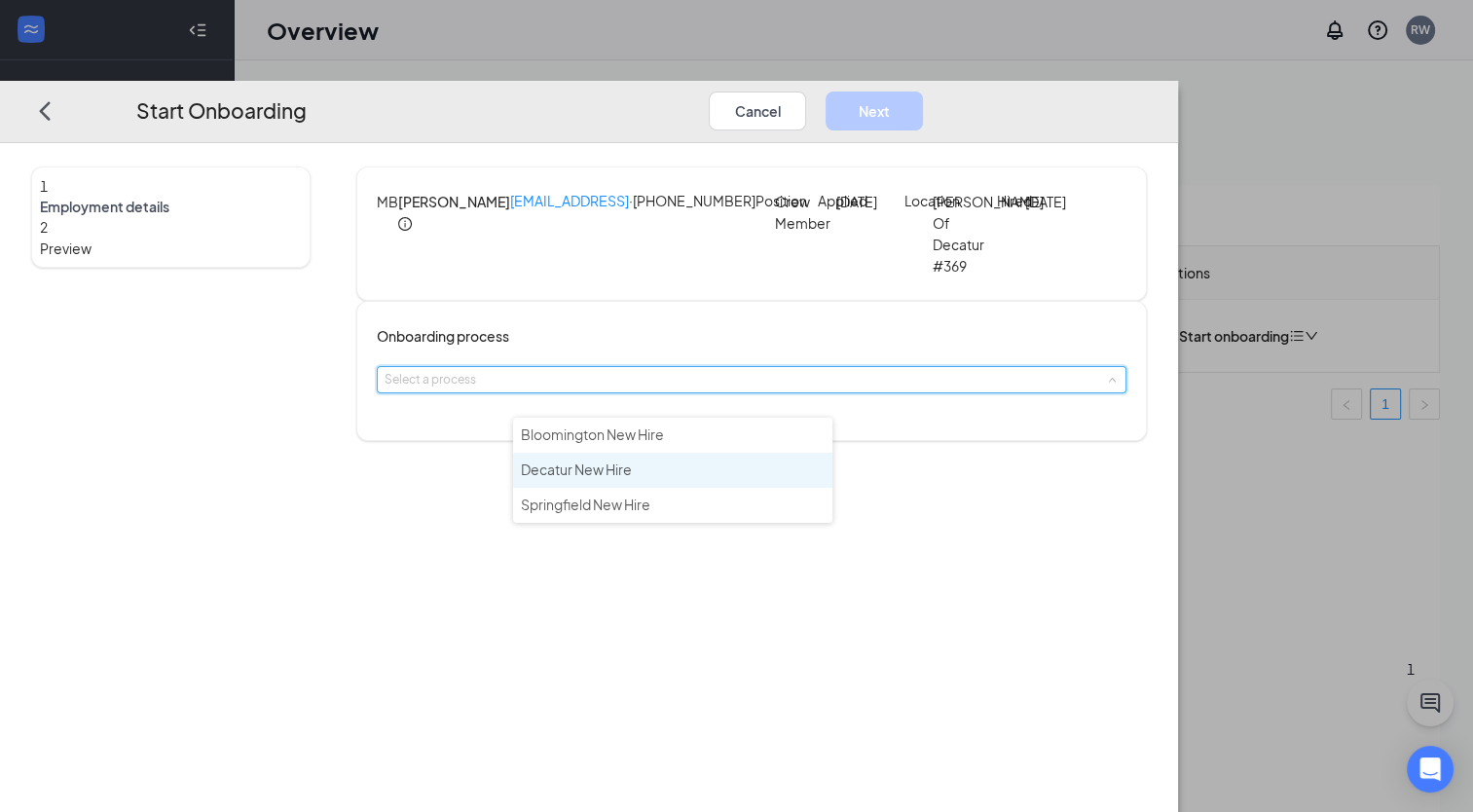
click at [606, 466] on span "Decatur New Hire" at bounding box center [576, 469] width 111 height 18
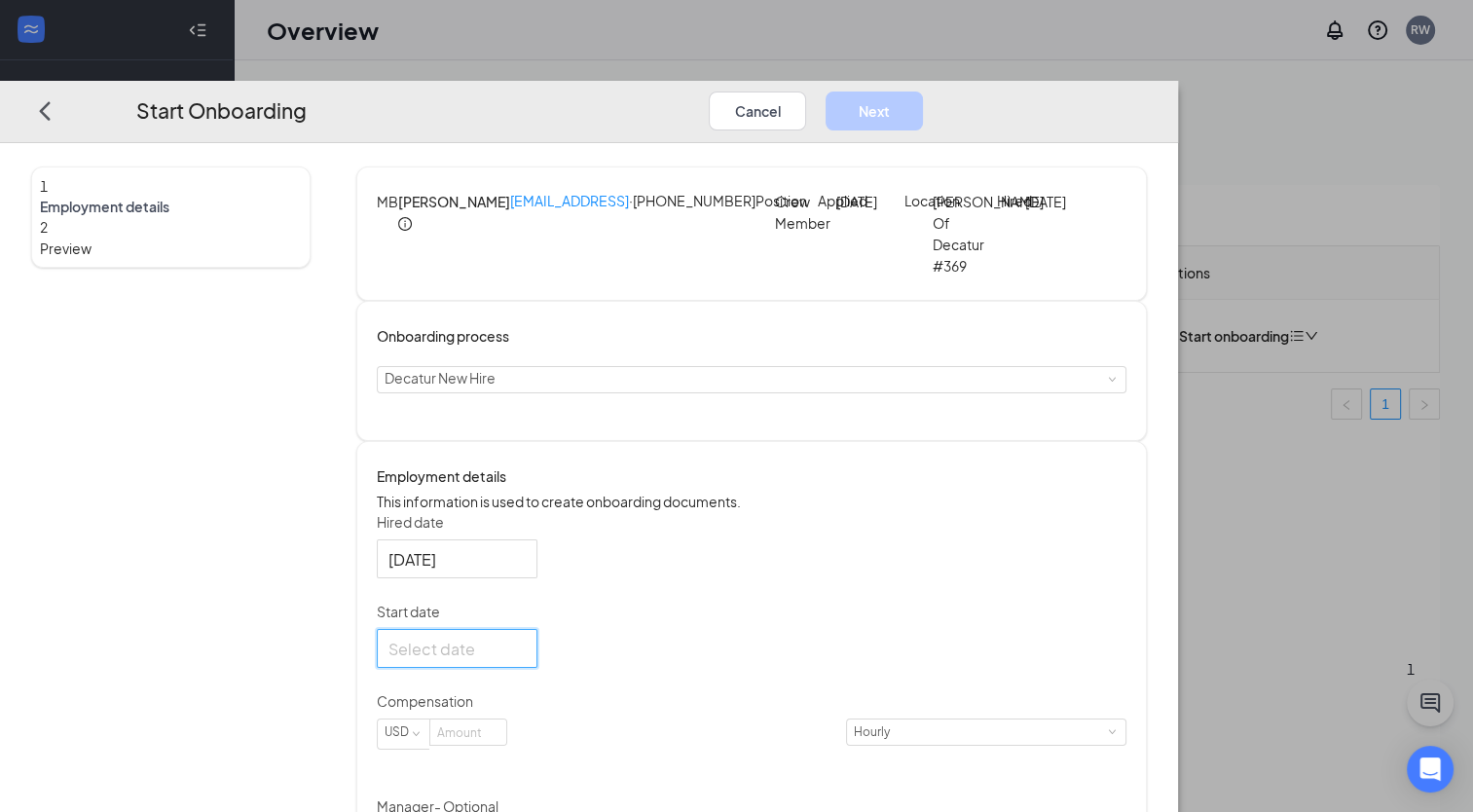
click at [522, 661] on input "Start date" at bounding box center [454, 649] width 133 height 25
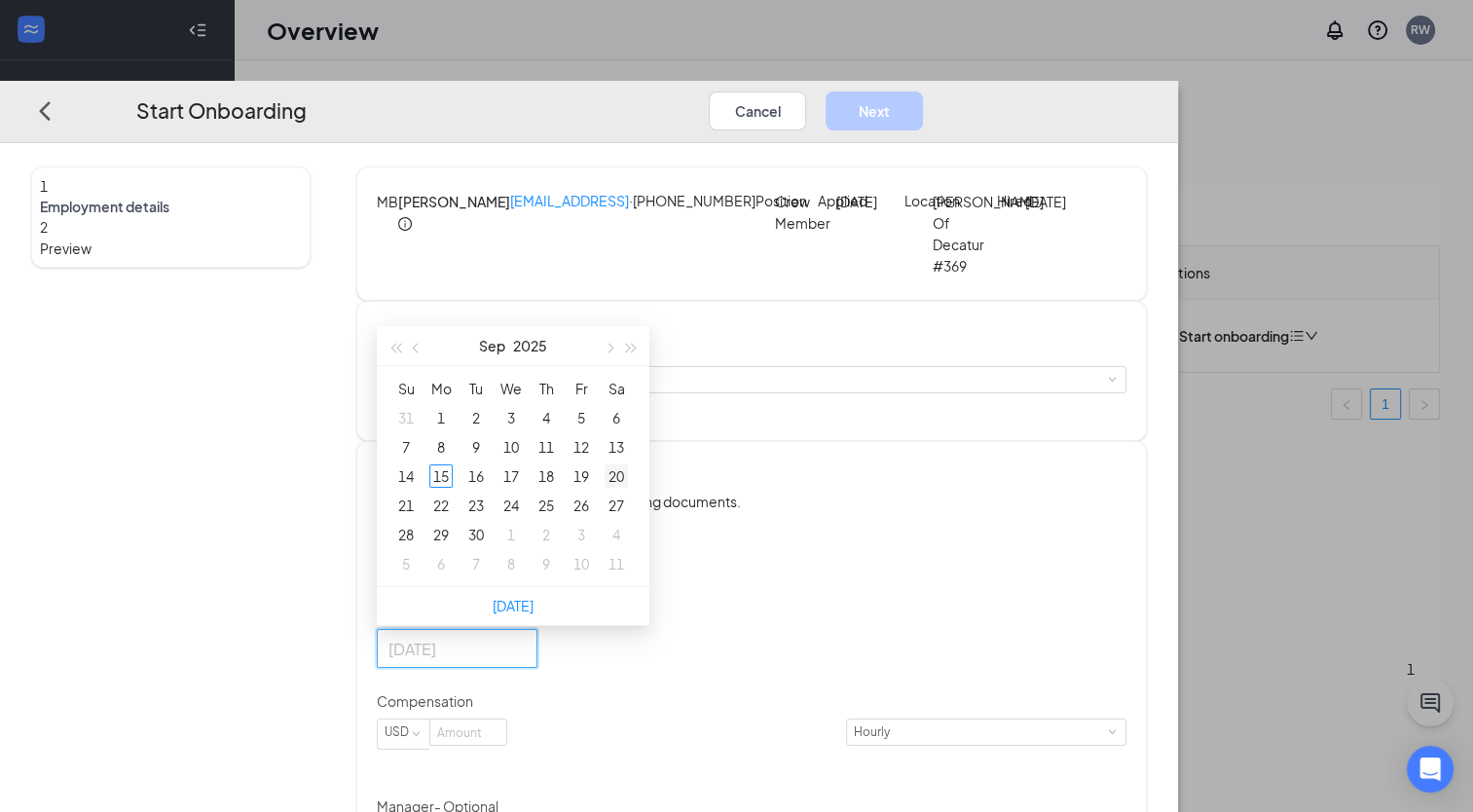
type input "[DATE]"
click at [628, 489] on div "20" at bounding box center [616, 477] width 24 height 24
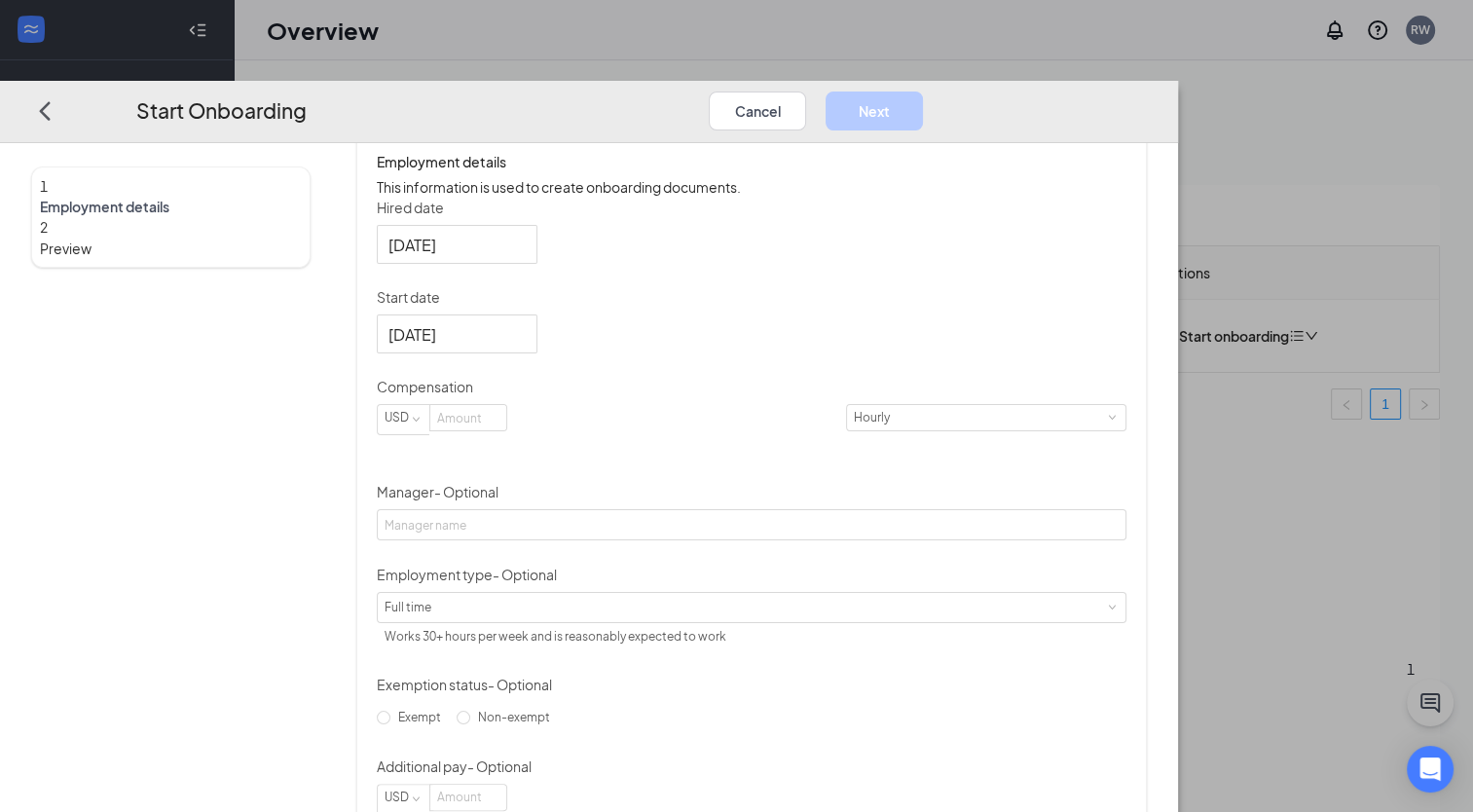
scroll to position [303, 0]
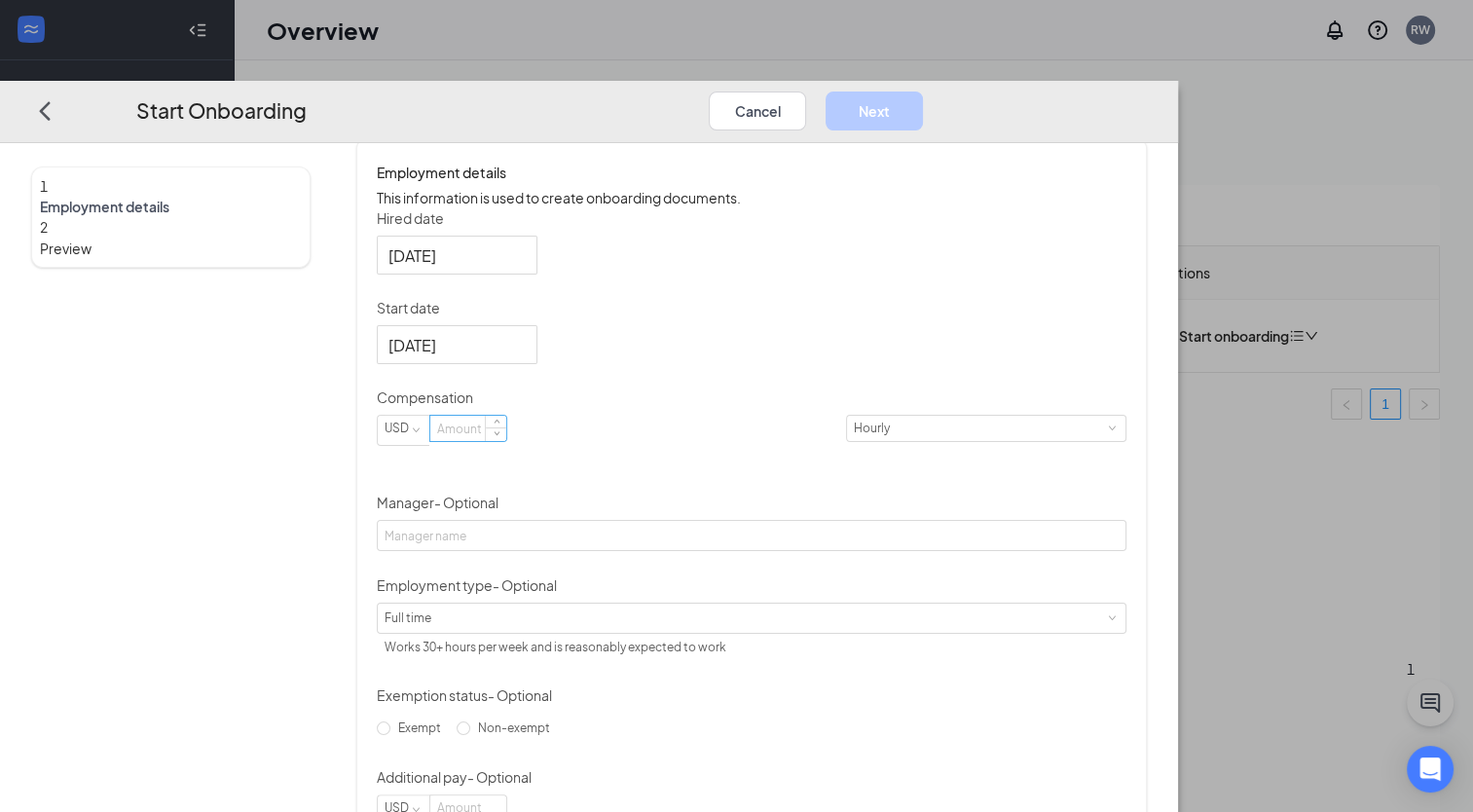
click at [506, 442] on input at bounding box center [468, 430] width 76 height 26
type input "13"
click at [310, 505] on div "1 Employment details 2 Preview" at bounding box center [171, 367] width 280 height 1011
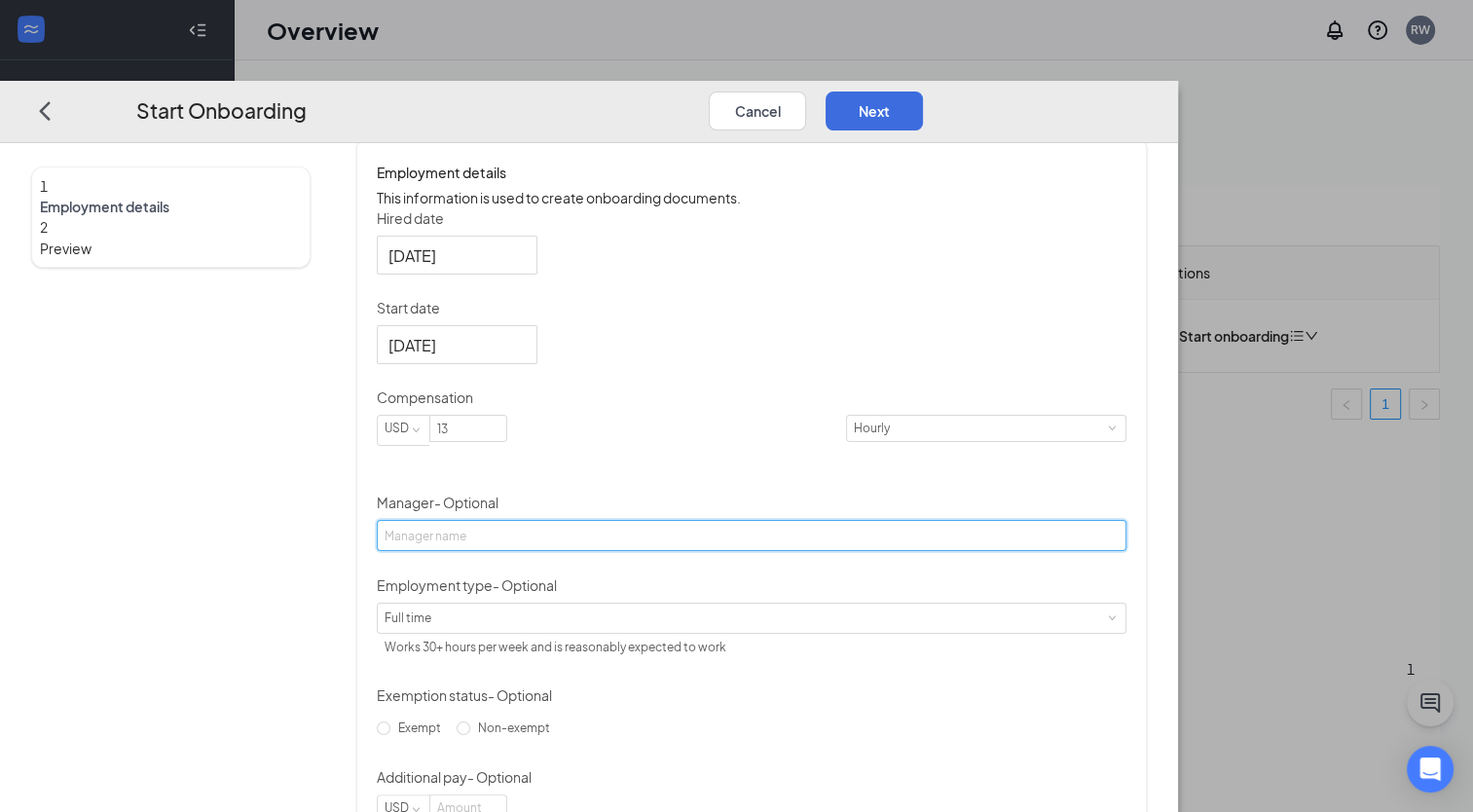
click at [599, 552] on input "Manager - Optional" at bounding box center [751, 536] width 750 height 32
type input "[PERSON_NAME]"
click at [470, 735] on input "Non-exempt" at bounding box center [463, 728] width 14 height 14
radio input "true"
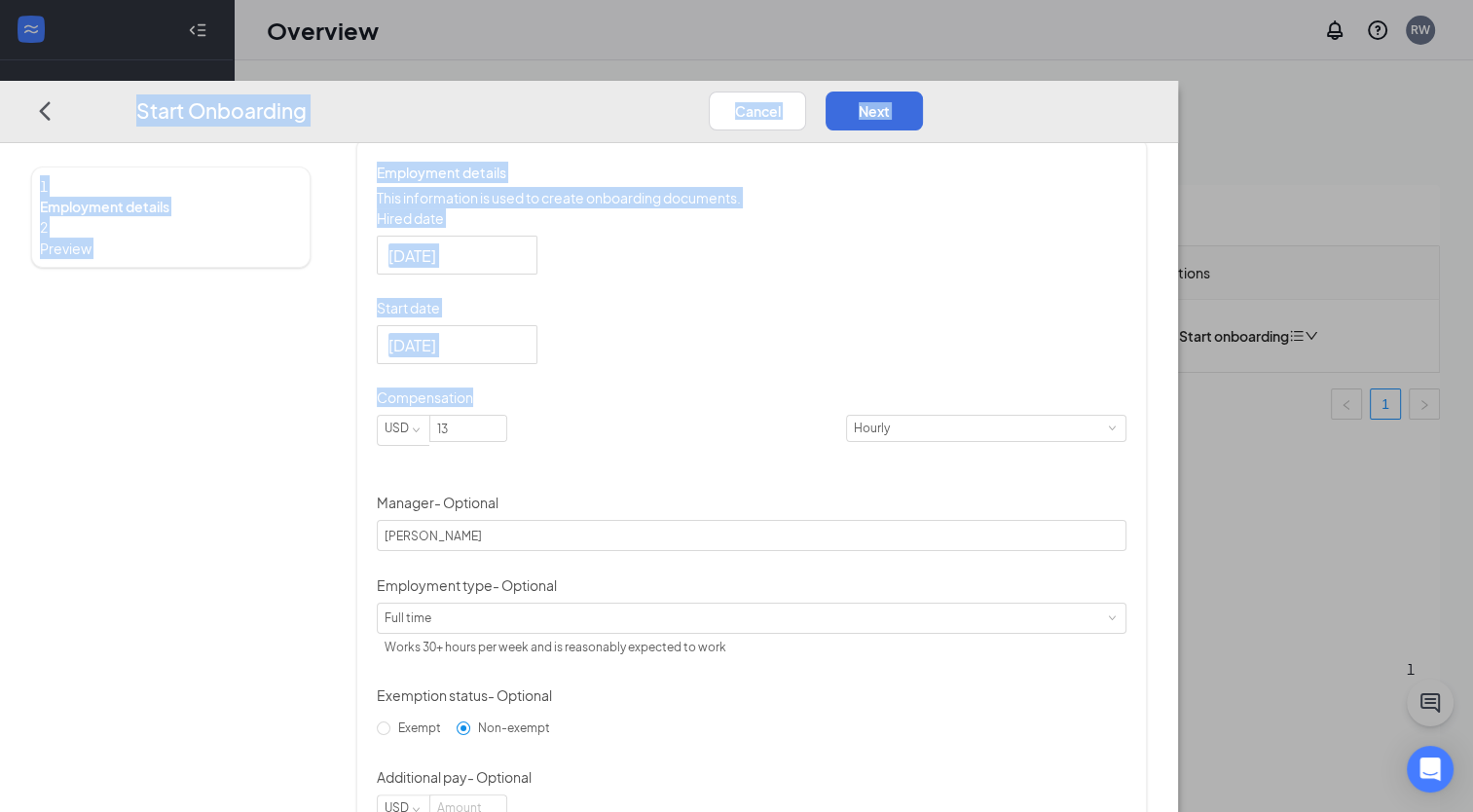
drag, startPoint x: 1456, startPoint y: 411, endPoint x: 1480, endPoint y: 607, distance: 197.5
click at [1473, 607] on html "Home Messages Scheduling Reporting Hiring Applicants Sourcing Tools Job Posting…" at bounding box center [736, 406] width 1473 height 812
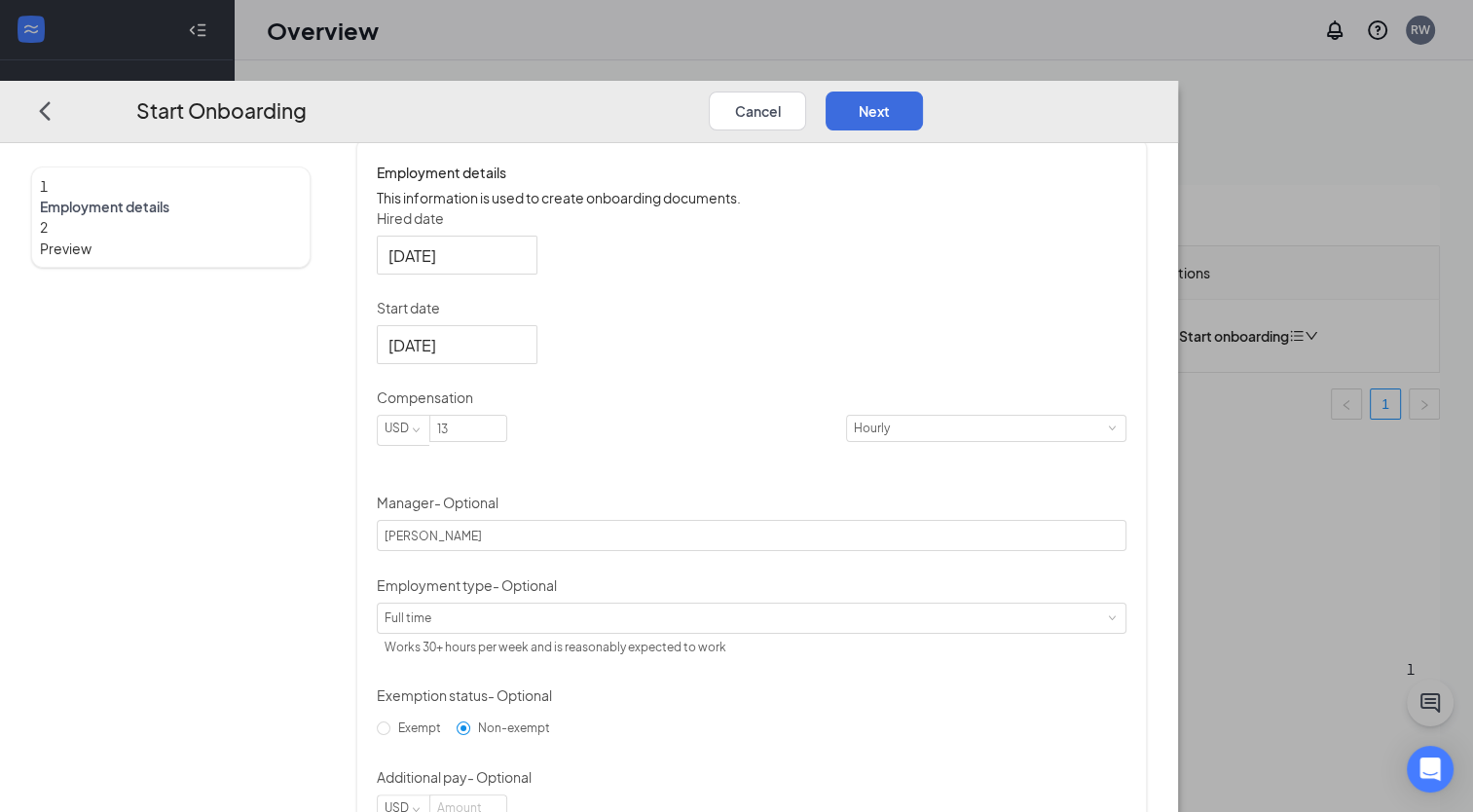
click at [1126, 520] on div "Hired date [DATE] Start date [DATE] [DATE] Su Mo Tu We Th Fr Sa 31 1 2 3 4 5 6 …" at bounding box center [751, 517] width 750 height 617
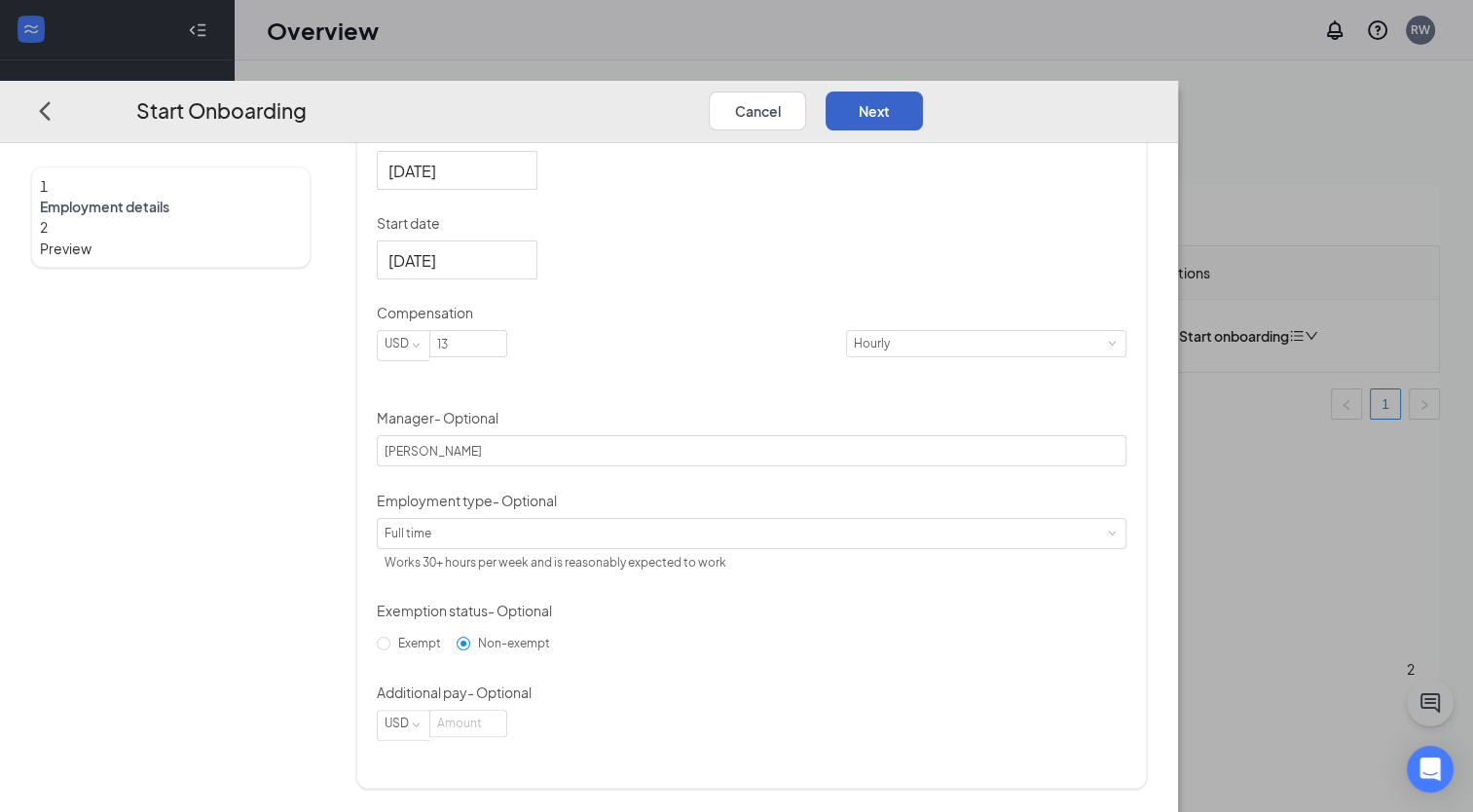
click at [923, 92] on button "Next" at bounding box center [874, 111] width 98 height 39
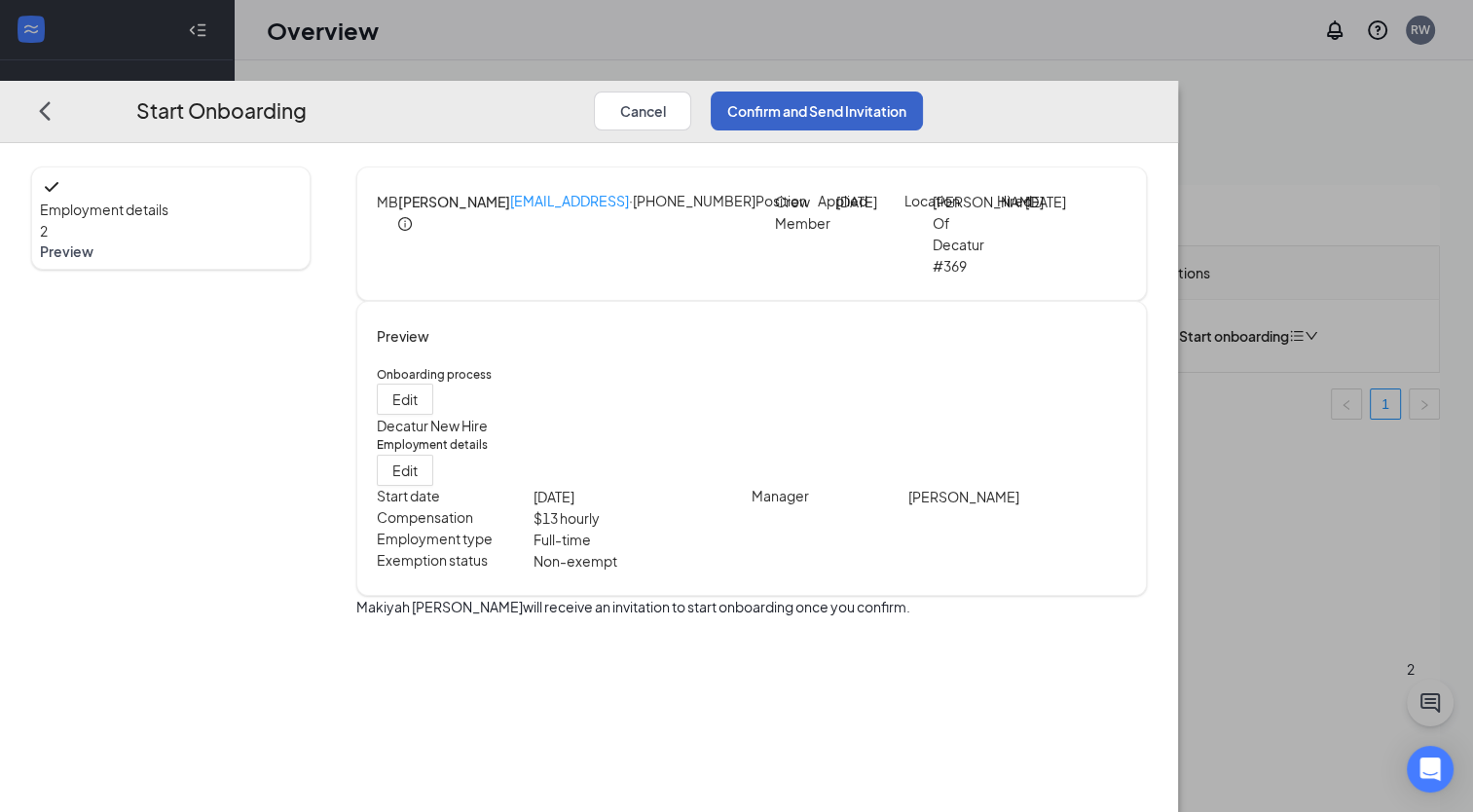
click at [923, 92] on button "Confirm and Send Invitation" at bounding box center [816, 111] width 212 height 39
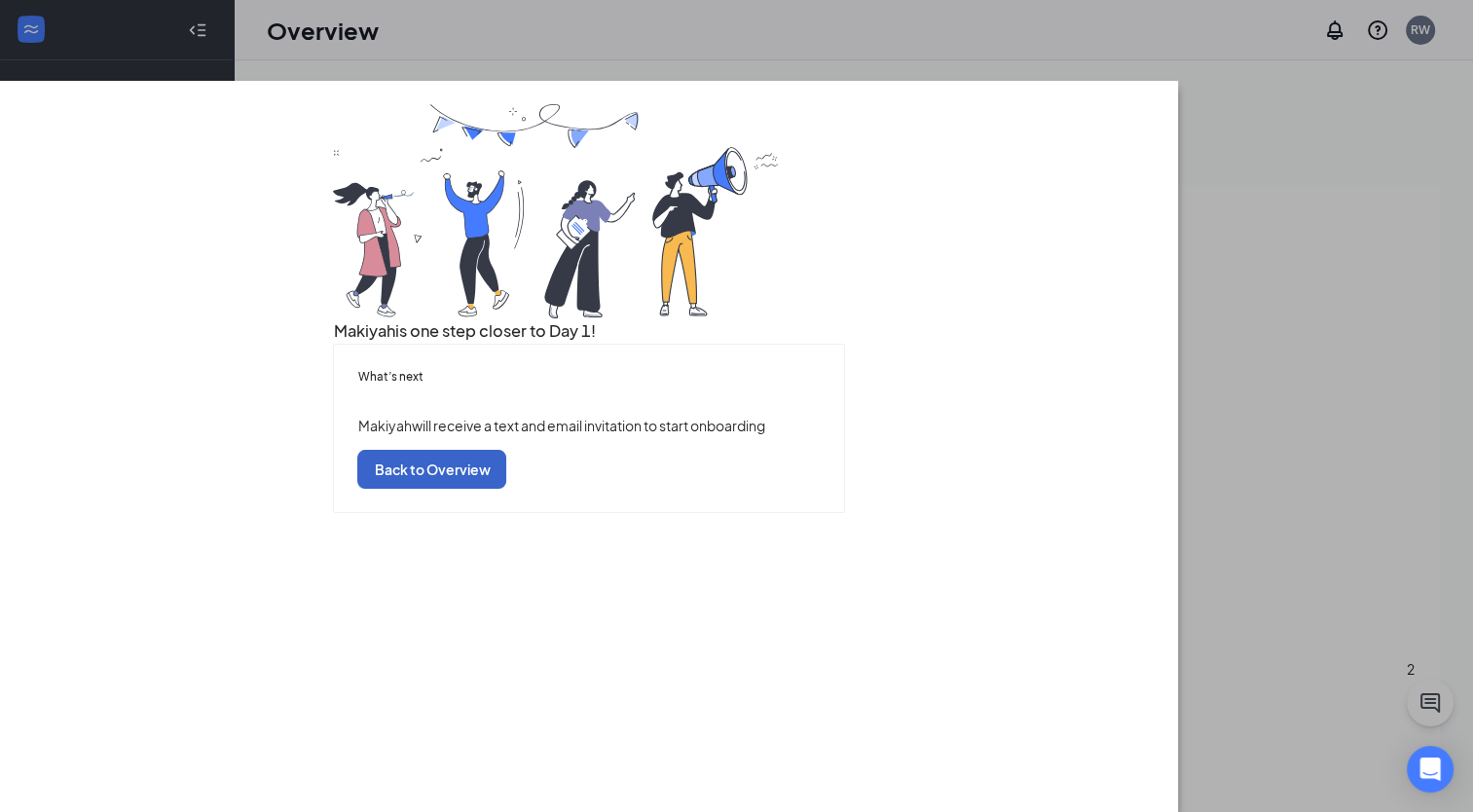
click at [506, 489] on button "Back to Overview" at bounding box center [432, 468] width 149 height 39
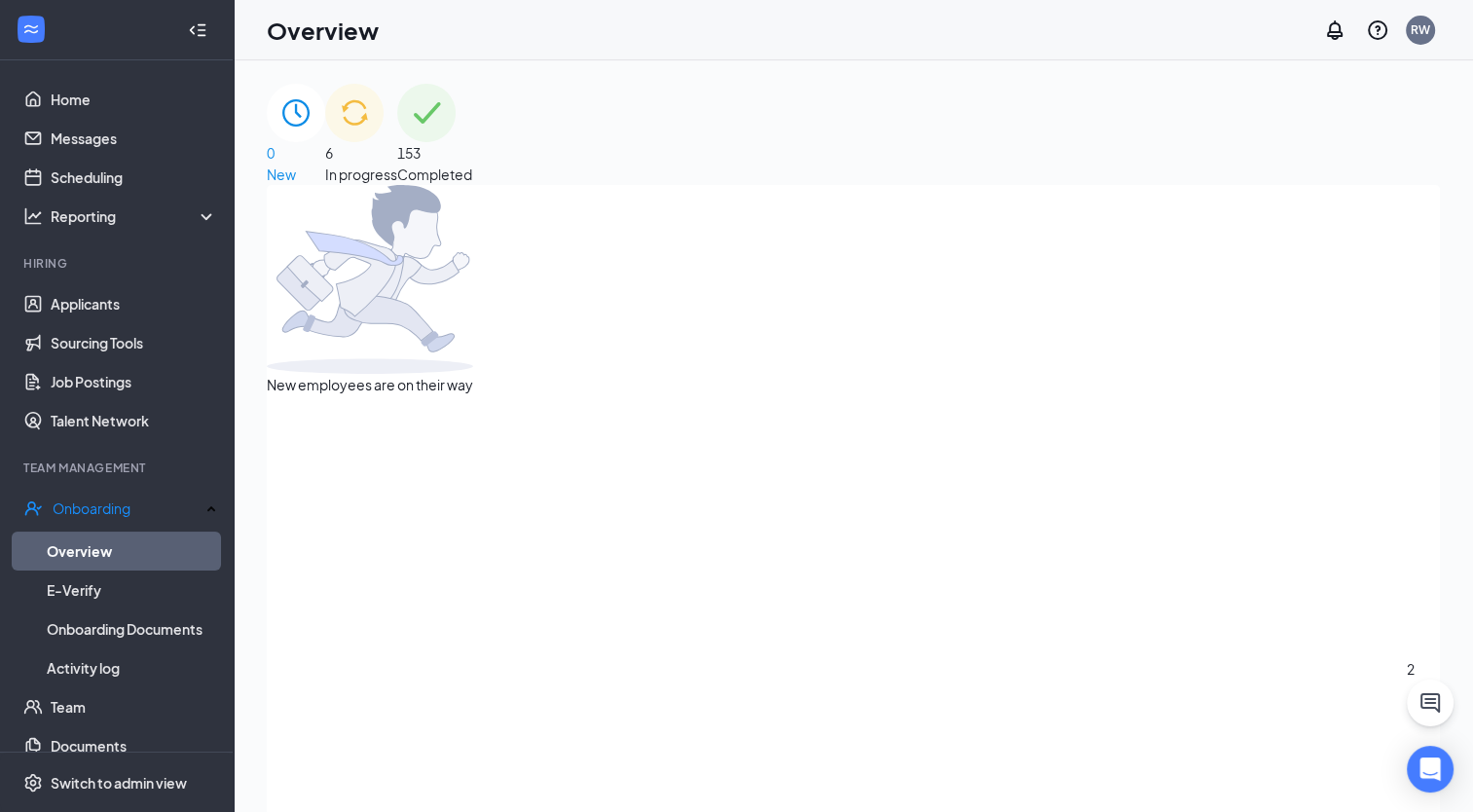
click at [397, 155] on span "6" at bounding box center [361, 153] width 72 height 22
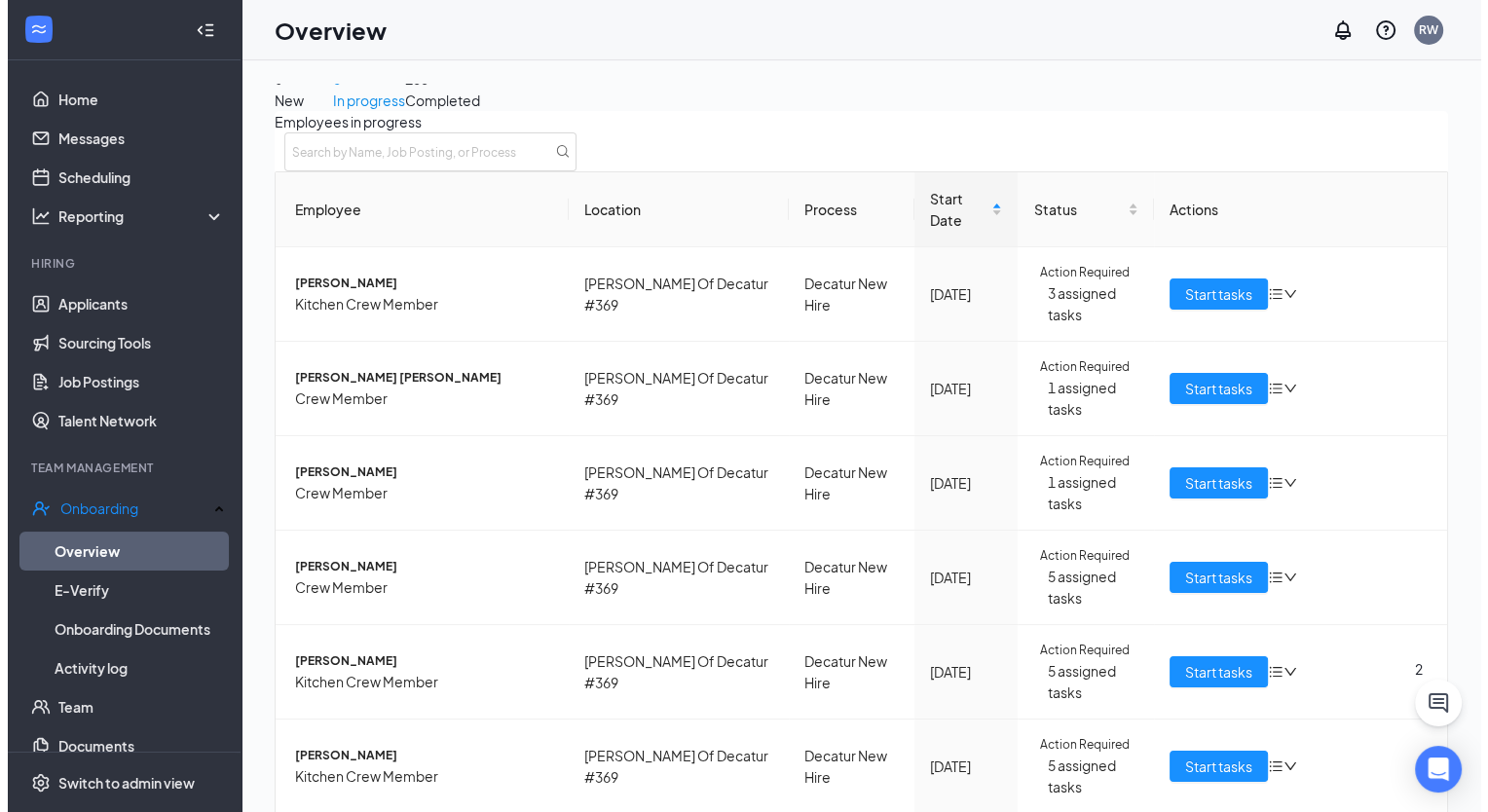
scroll to position [262, 0]
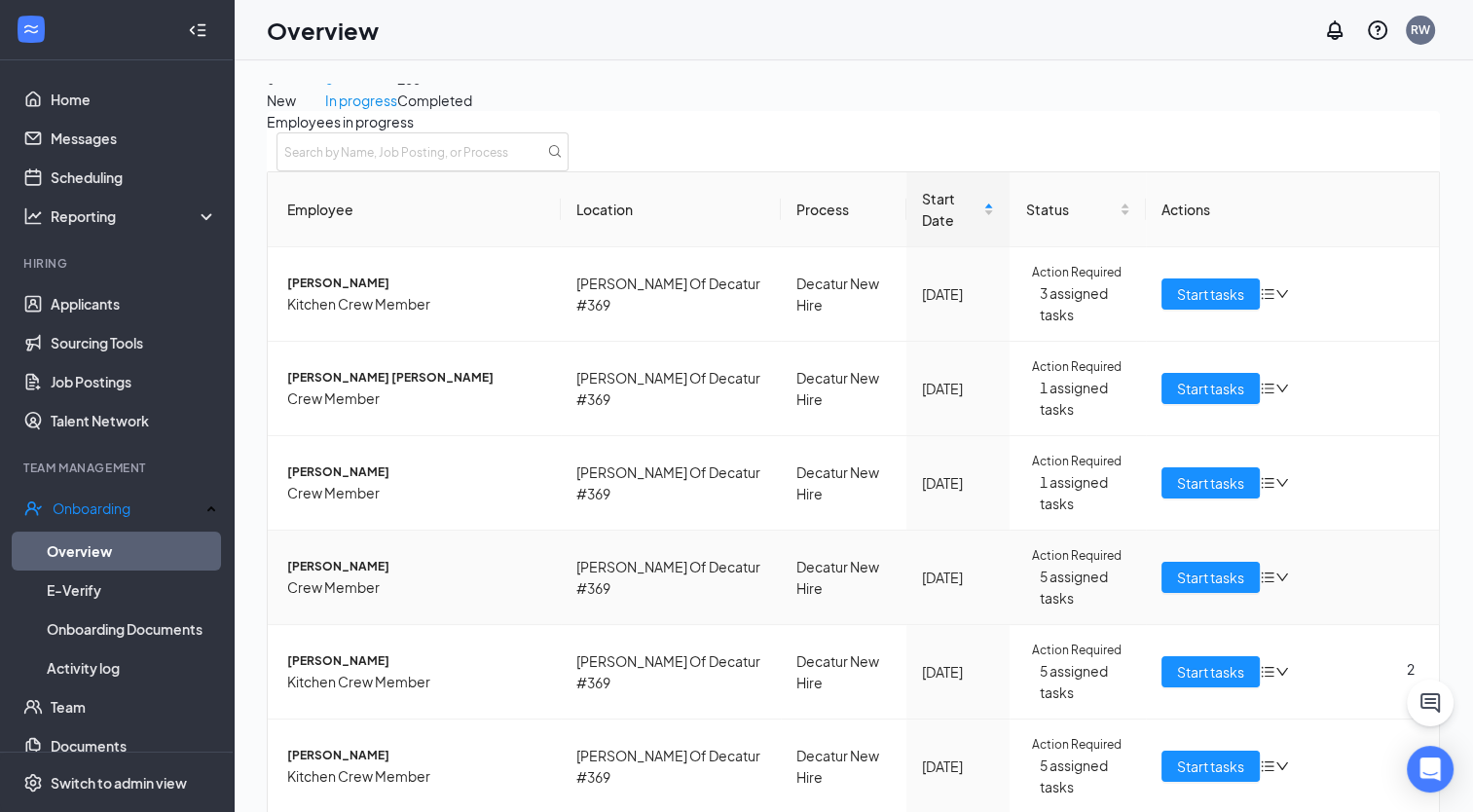
click at [561, 530] on td "[PERSON_NAME] Crew Member" at bounding box center [414, 578] width 293 height 95
click at [90, 151] on link "Messages" at bounding box center [133, 137] width 167 height 39
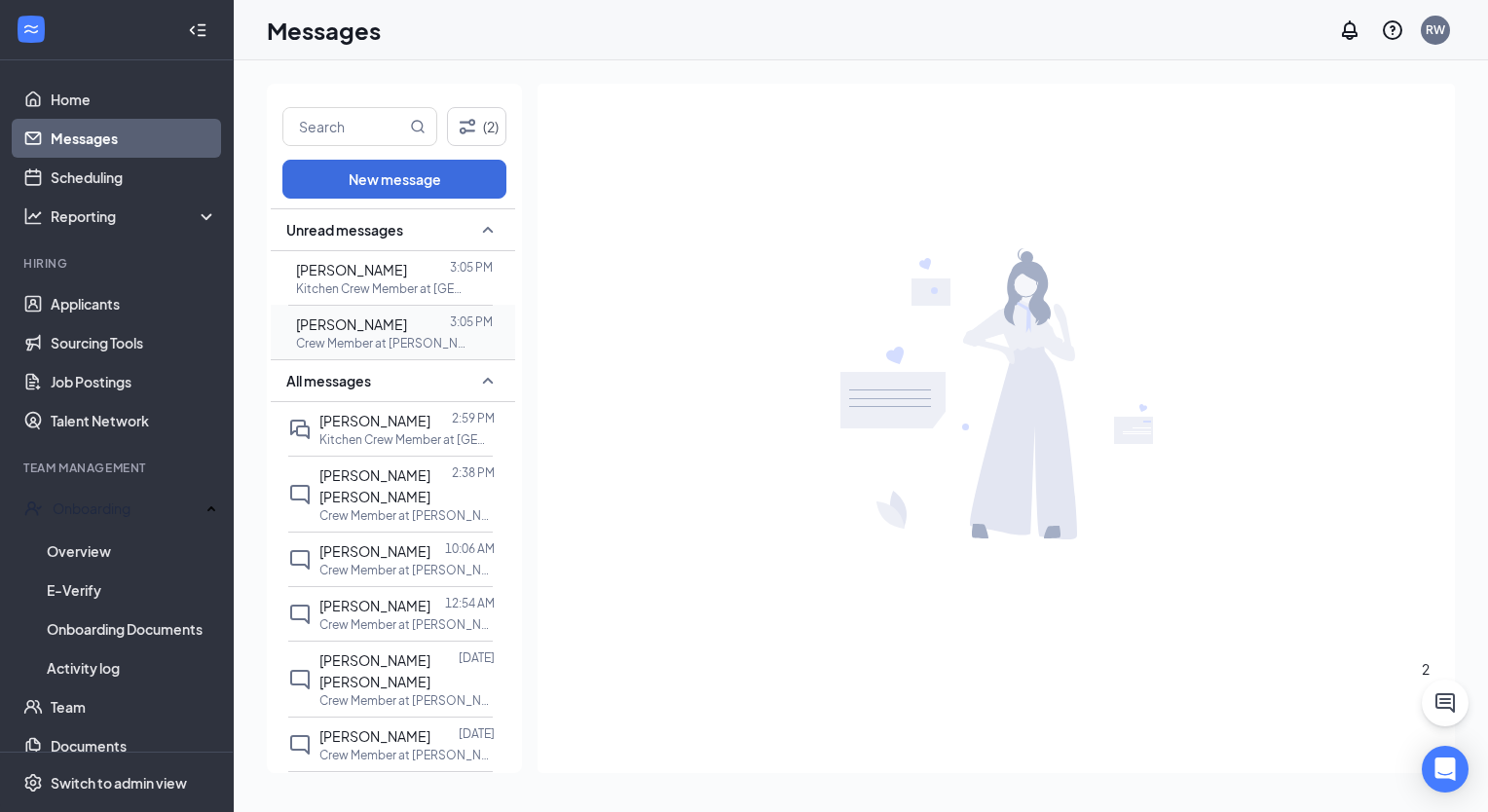
click at [439, 344] on p "Crew Member at [PERSON_NAME] Of Decatur #369" at bounding box center [383, 343] width 175 height 17
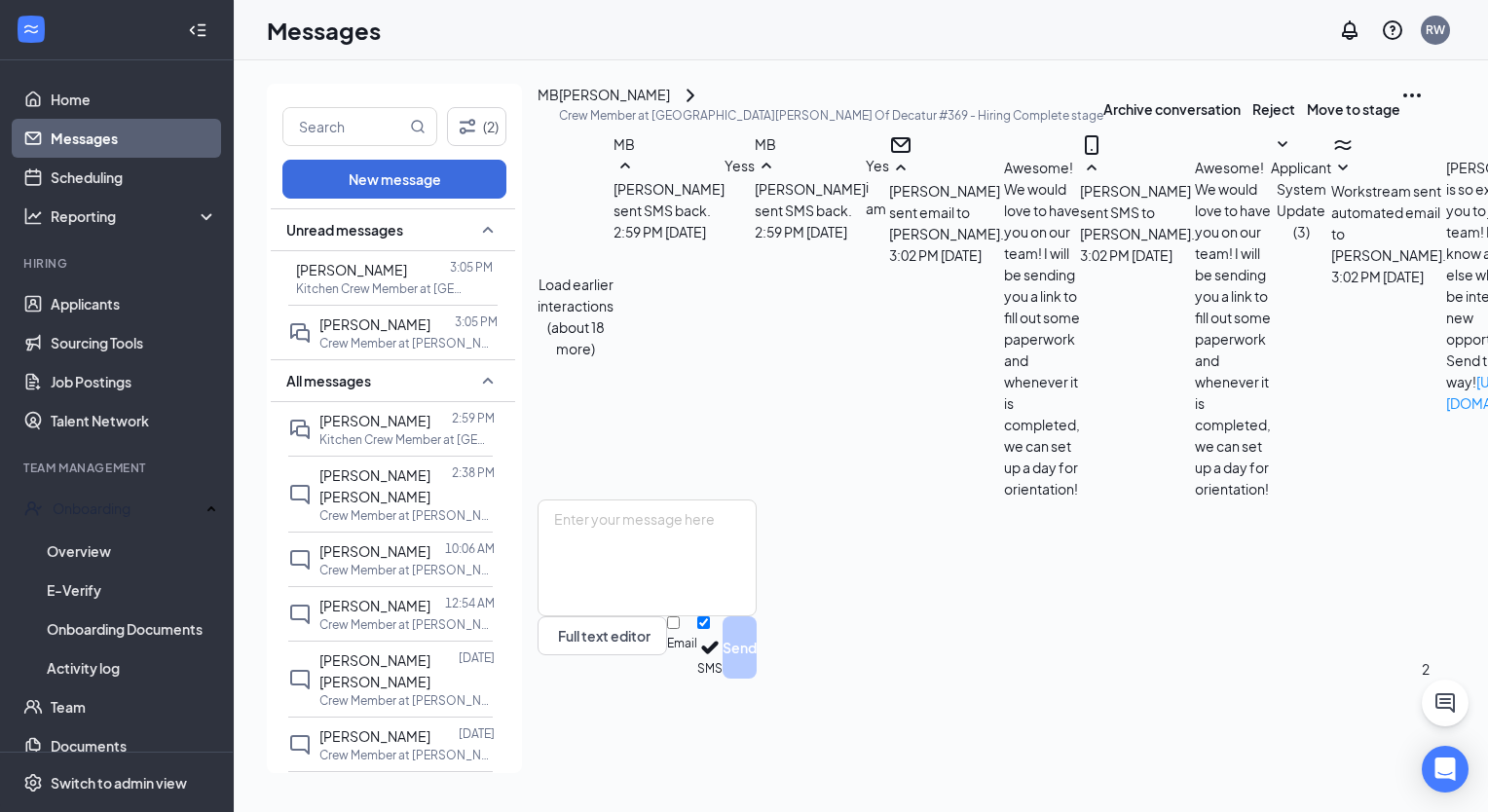
scroll to position [473, 0]
click at [418, 271] on div at bounding box center [428, 270] width 42 height 22
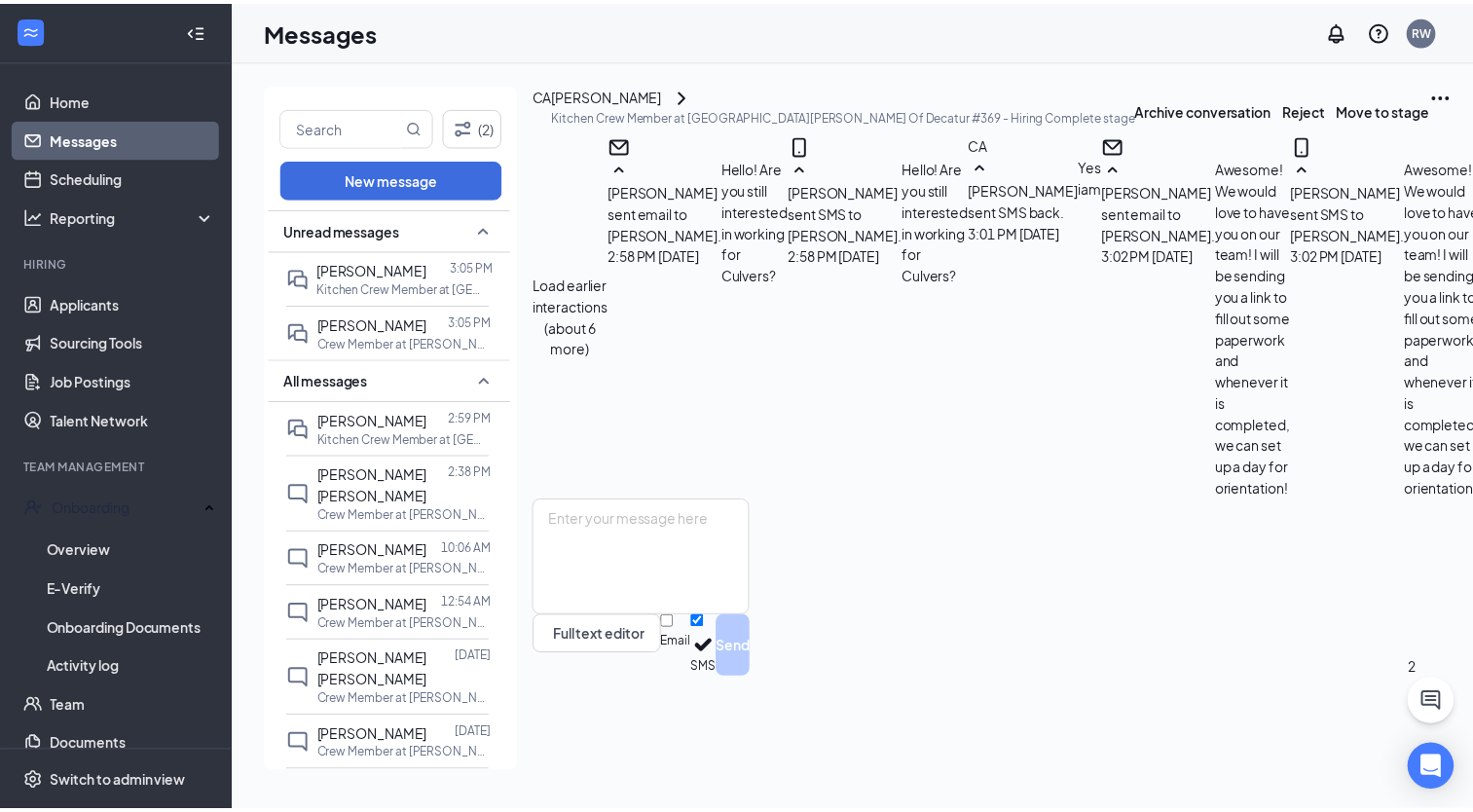
scroll to position [583, 0]
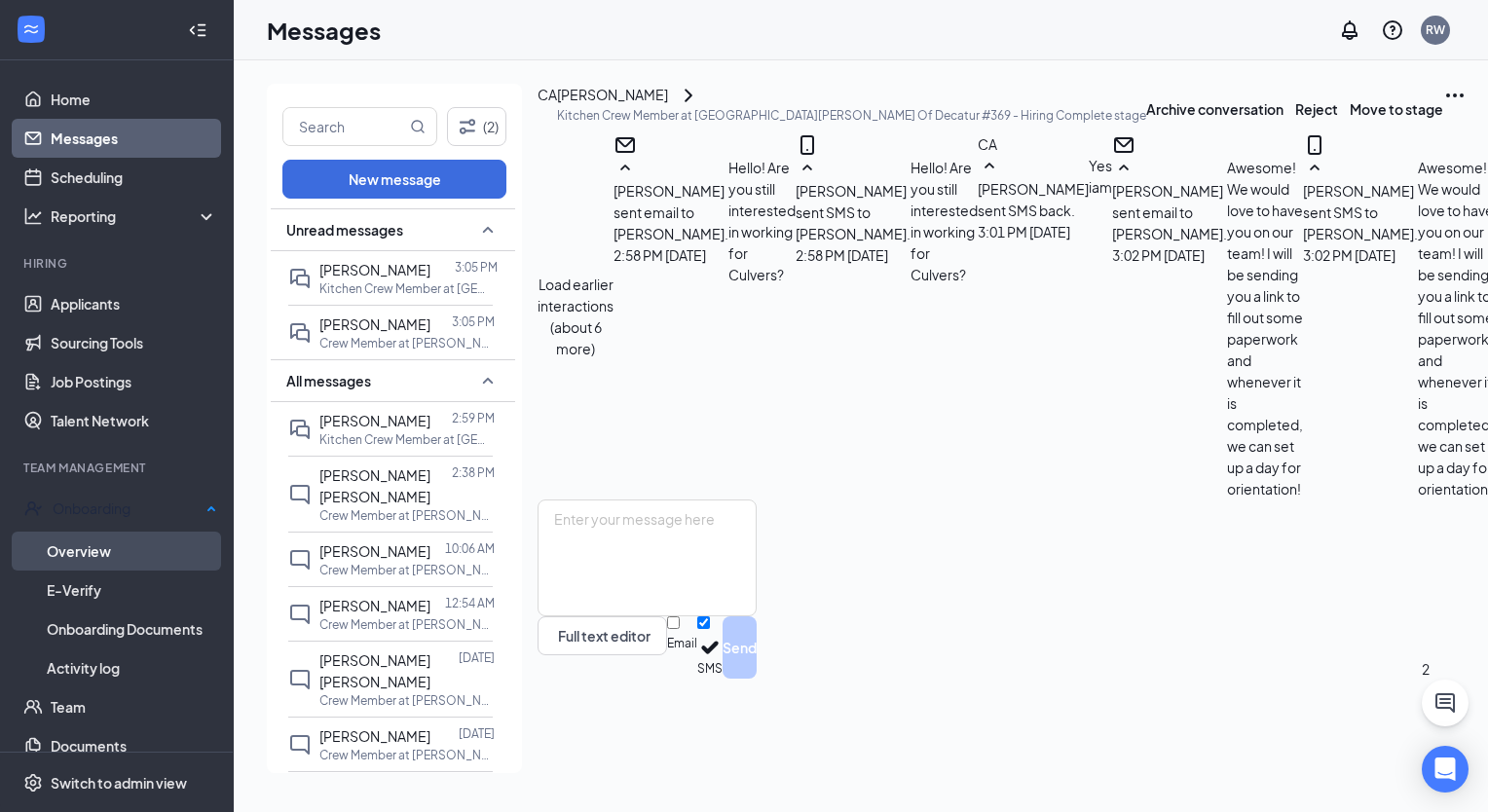
click at [117, 556] on link "Overview" at bounding box center [131, 550] width 170 height 39
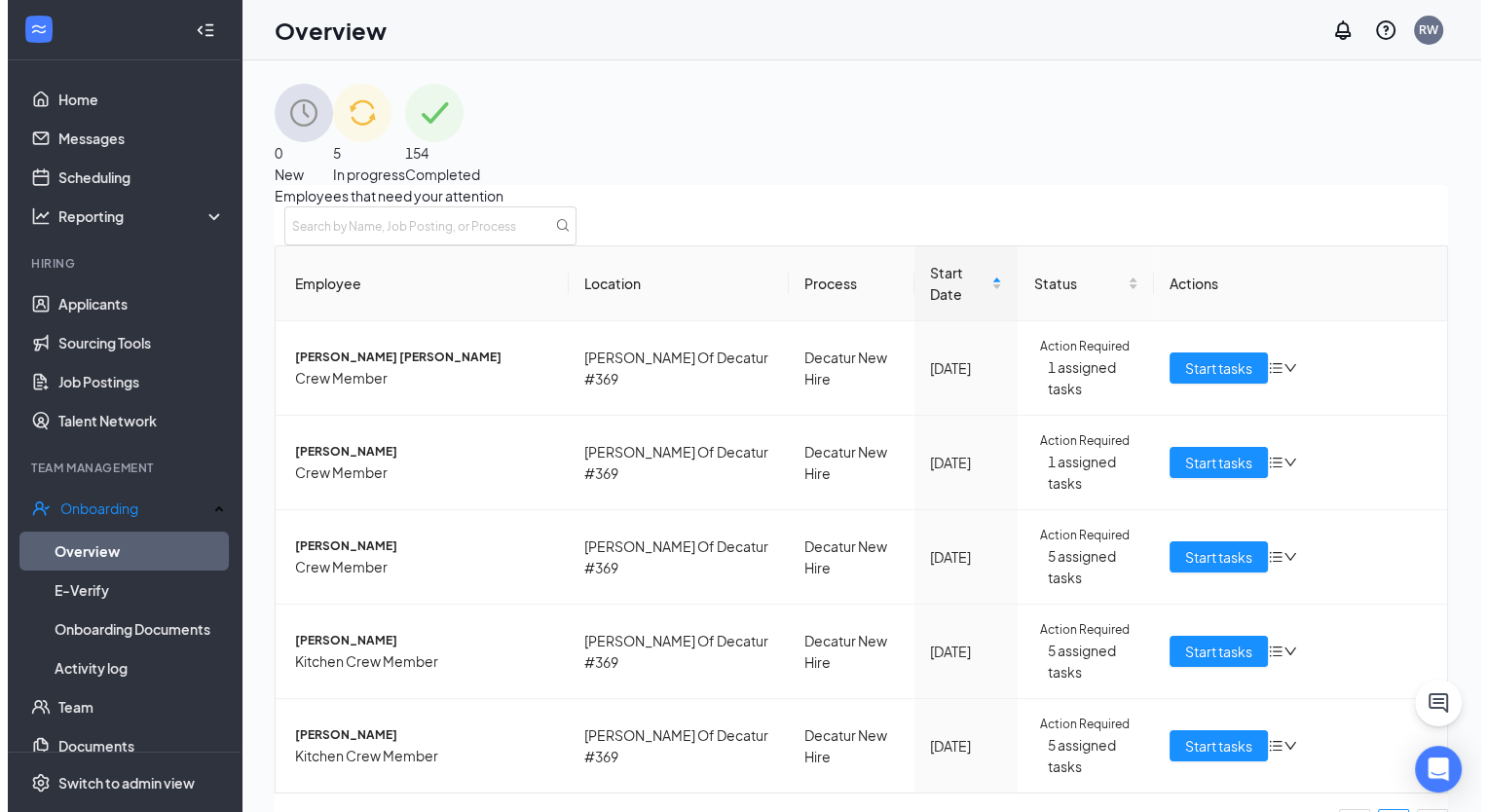
scroll to position [123, 0]
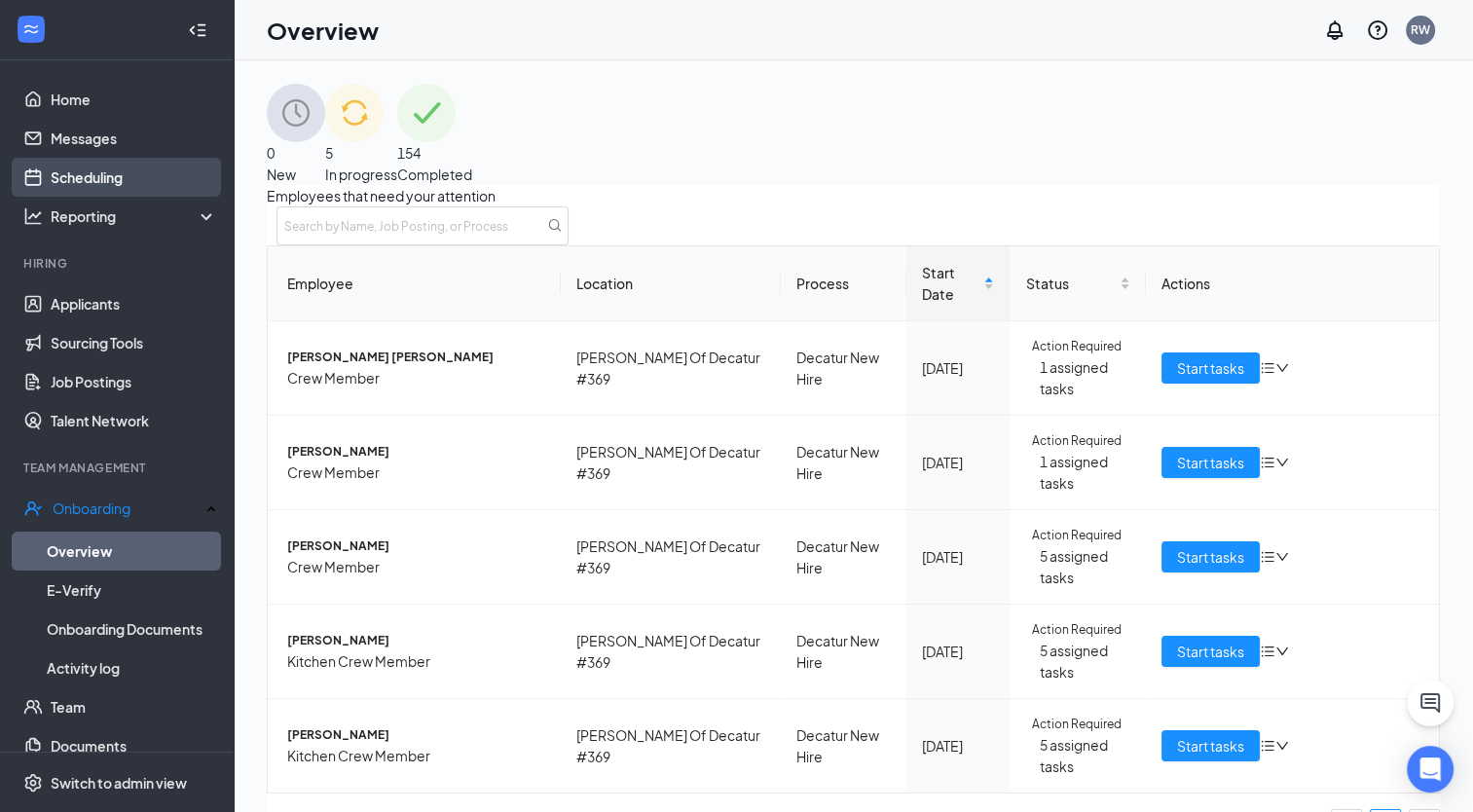
click at [121, 184] on link "Scheduling" at bounding box center [133, 177] width 167 height 39
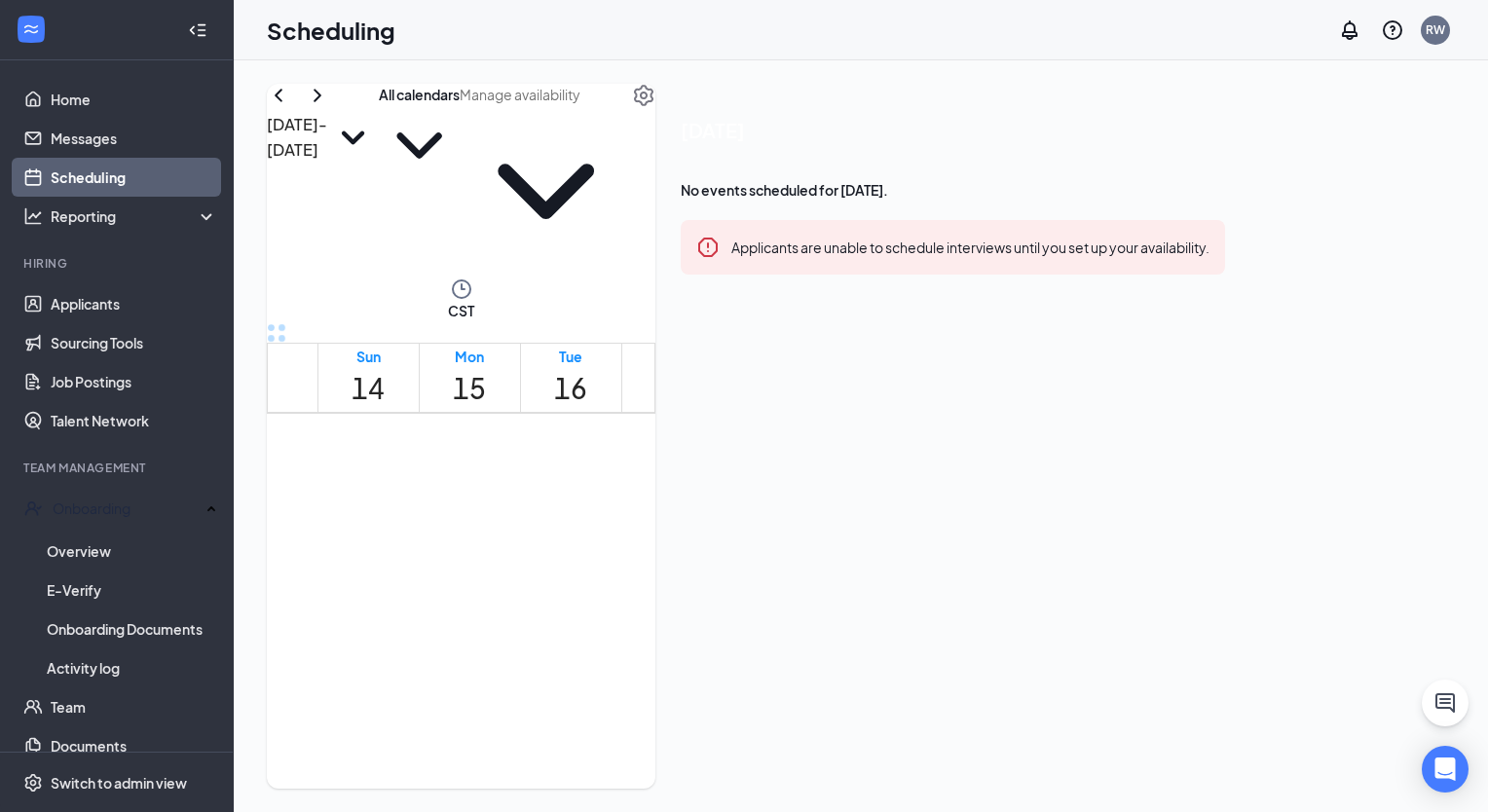
scroll to position [957, 0]
click at [92, 140] on link "Messages" at bounding box center [133, 137] width 167 height 39
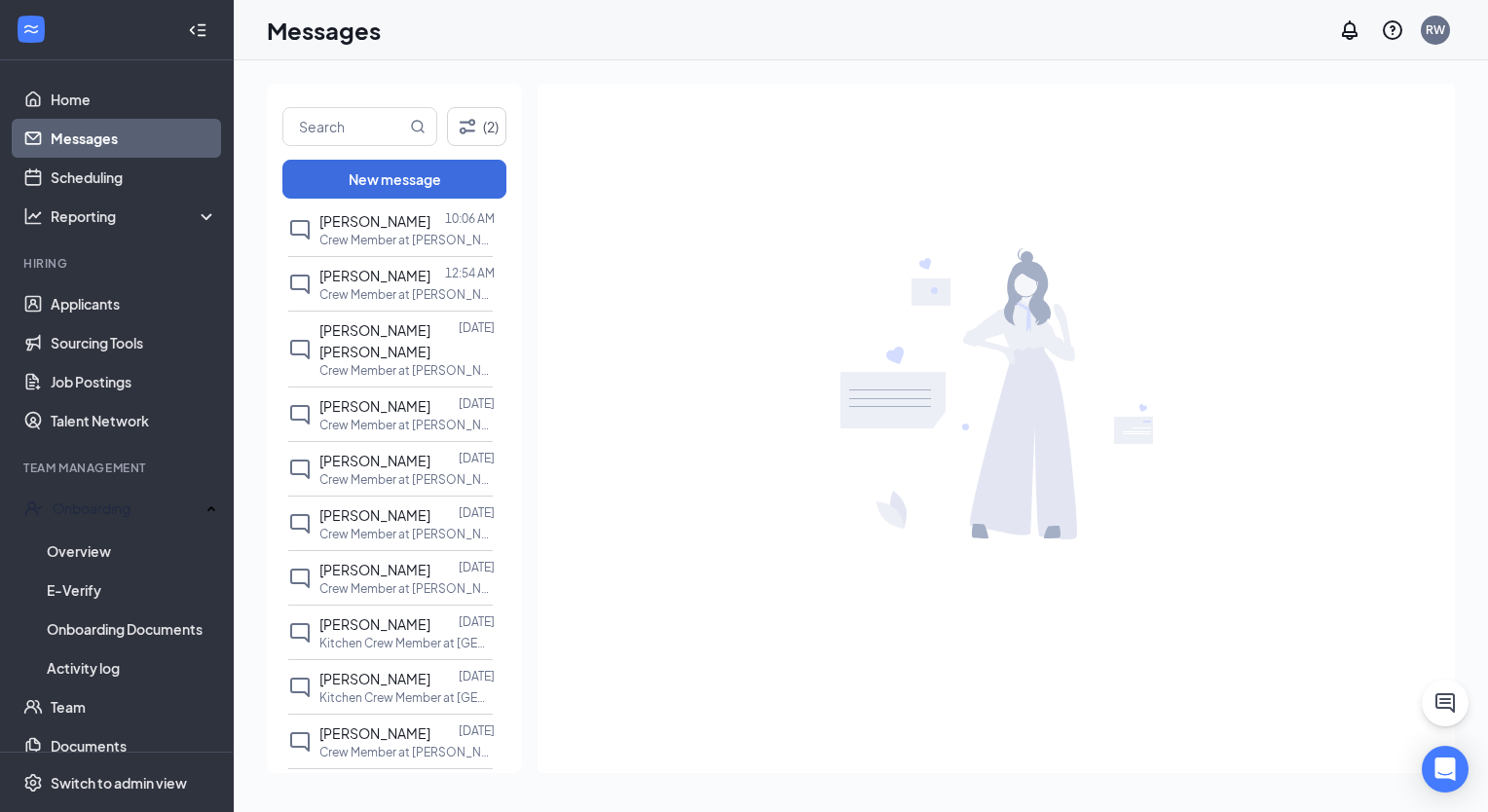
scroll to position [315, 0]
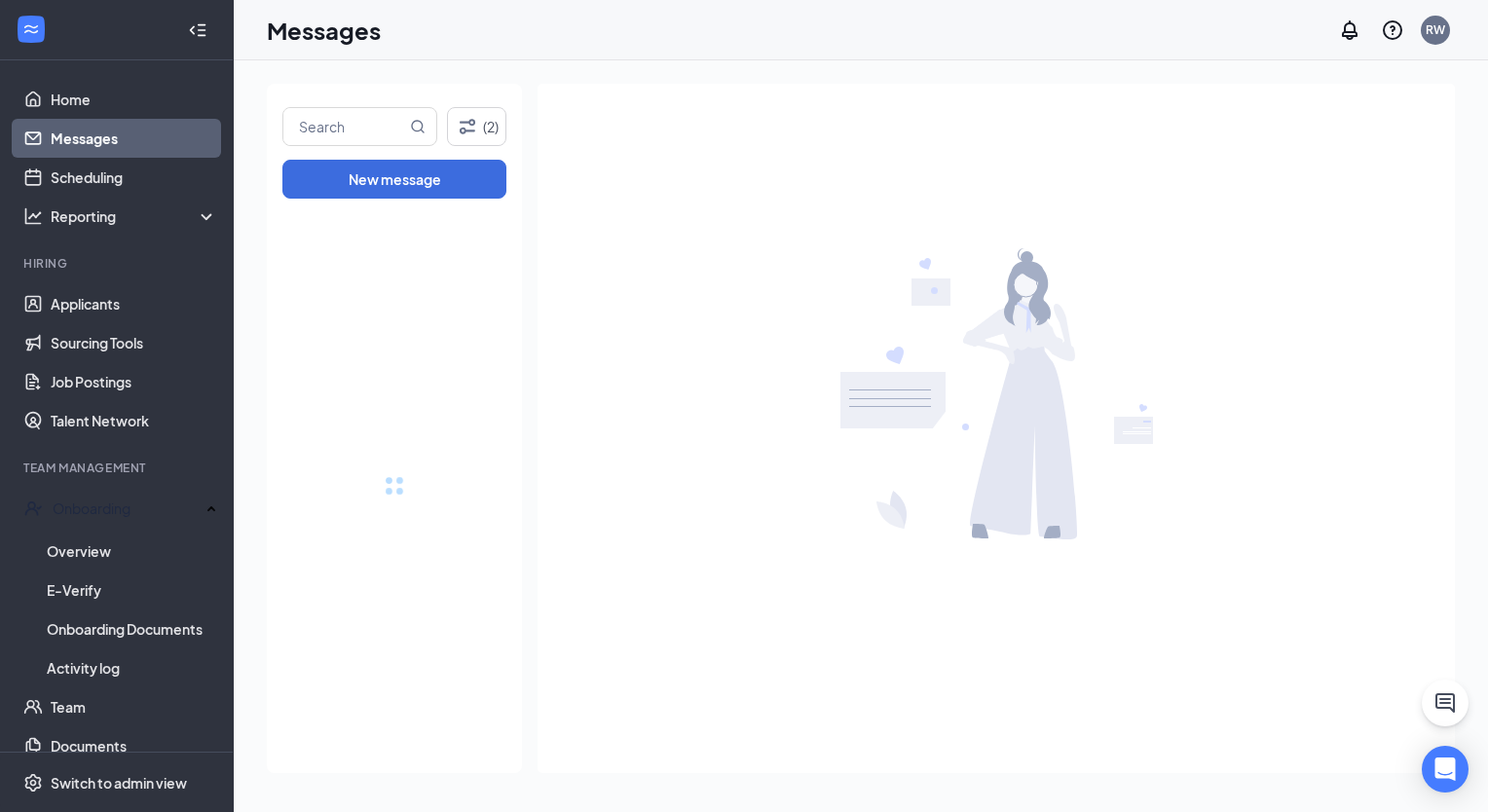
drag, startPoint x: 506, startPoint y: 283, endPoint x: 517, endPoint y: 684, distance: 401.2
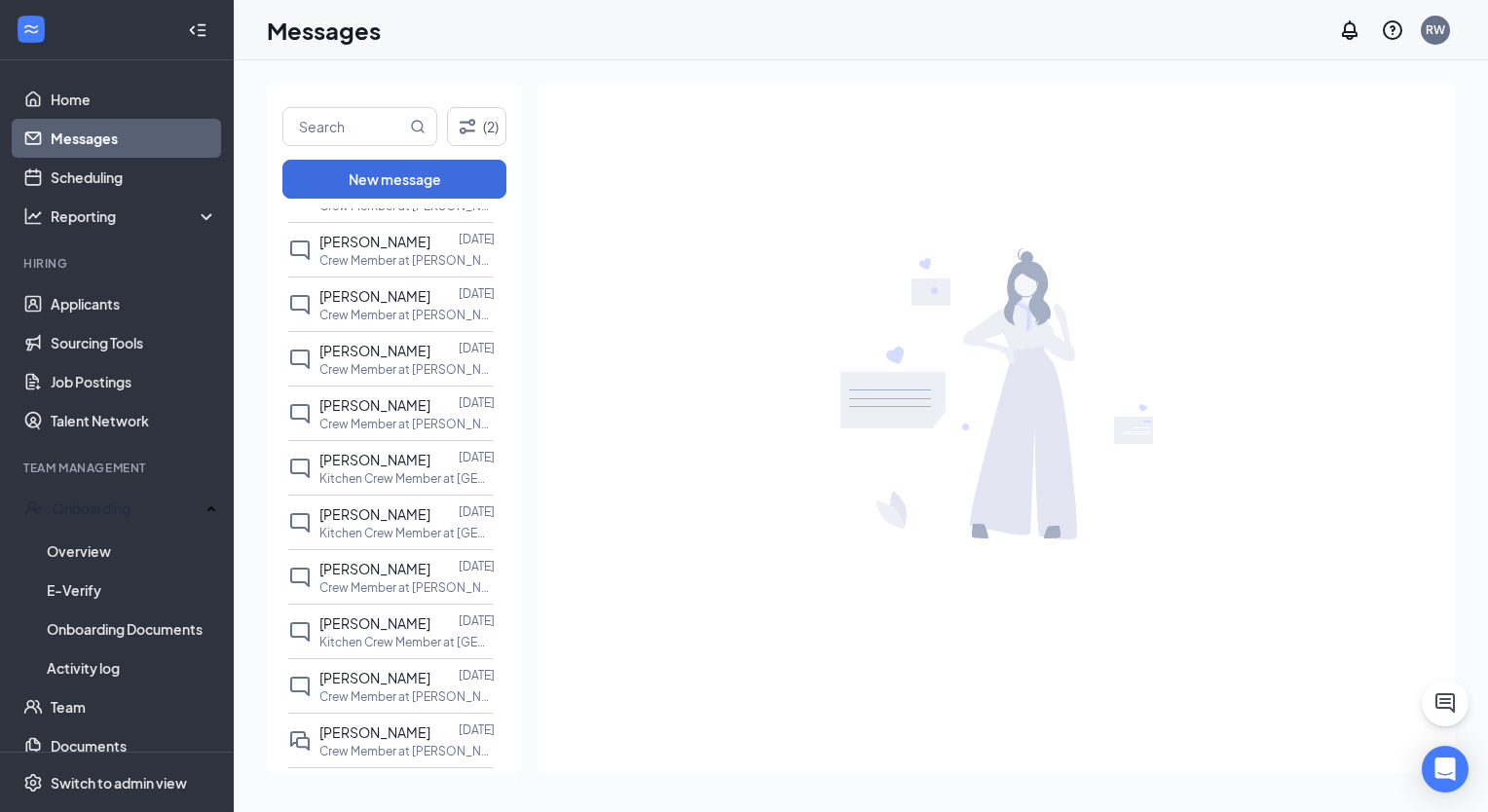
scroll to position [1274, 0]
click at [367, 685] on p "Crew Member at [PERSON_NAME] Of Decatur #369" at bounding box center [406, 692] width 175 height 17
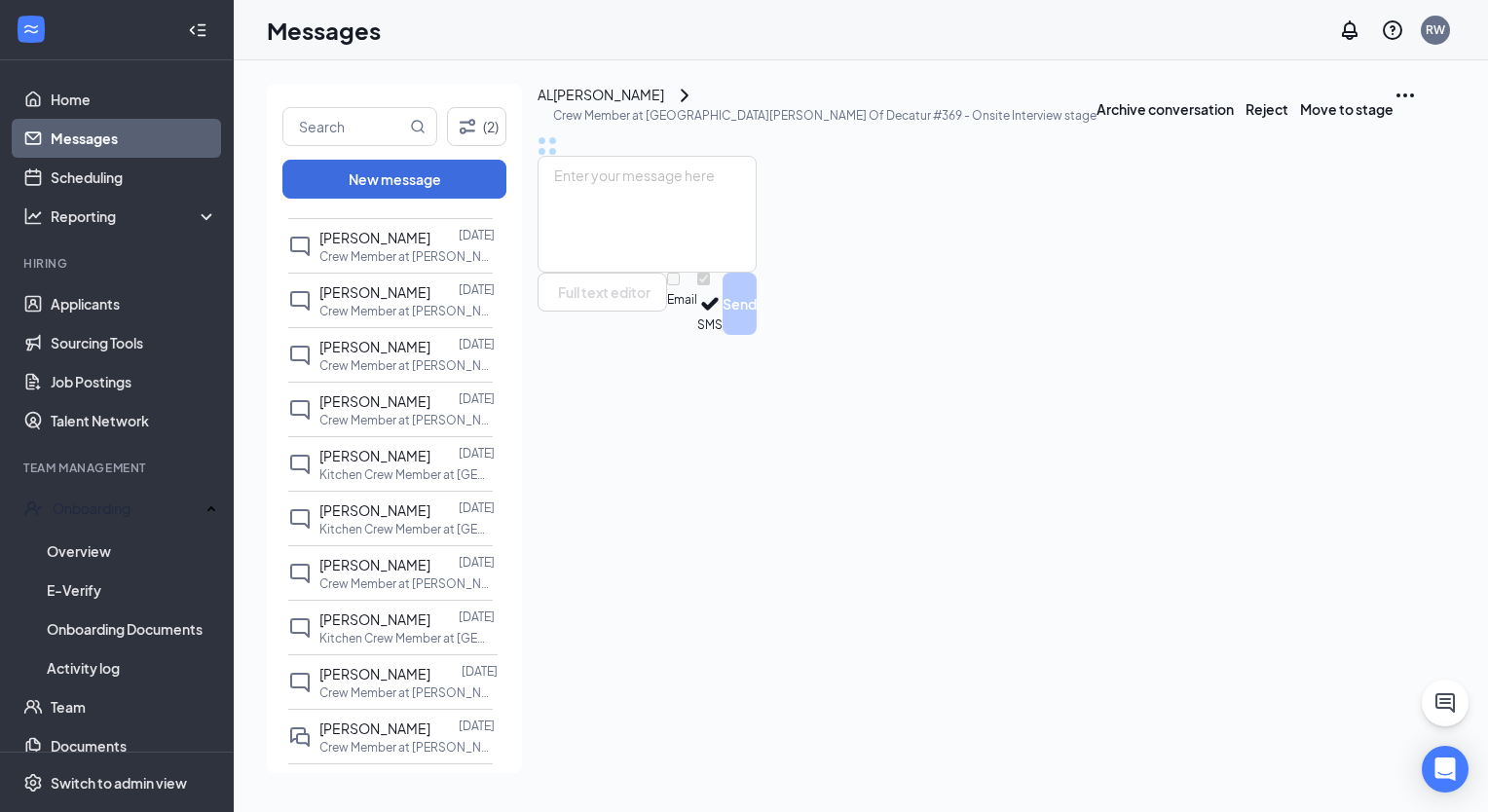
scroll to position [34, 0]
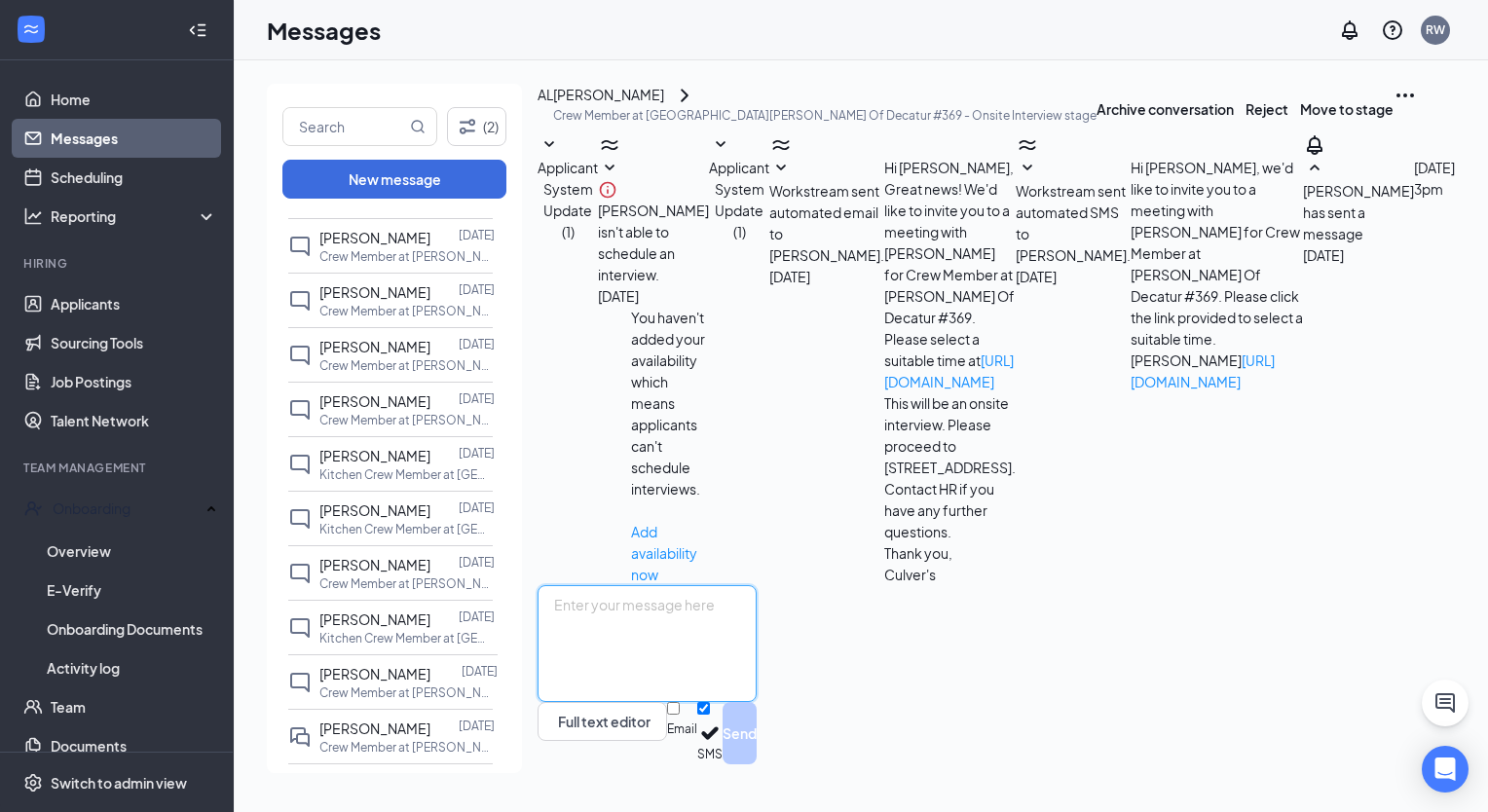
click at [643, 617] on textarea at bounding box center [647, 643] width 219 height 117
click at [624, 609] on textarea "Hello! Can you come in for an interview [DATE] 4:00pm?" at bounding box center [647, 643] width 219 height 117
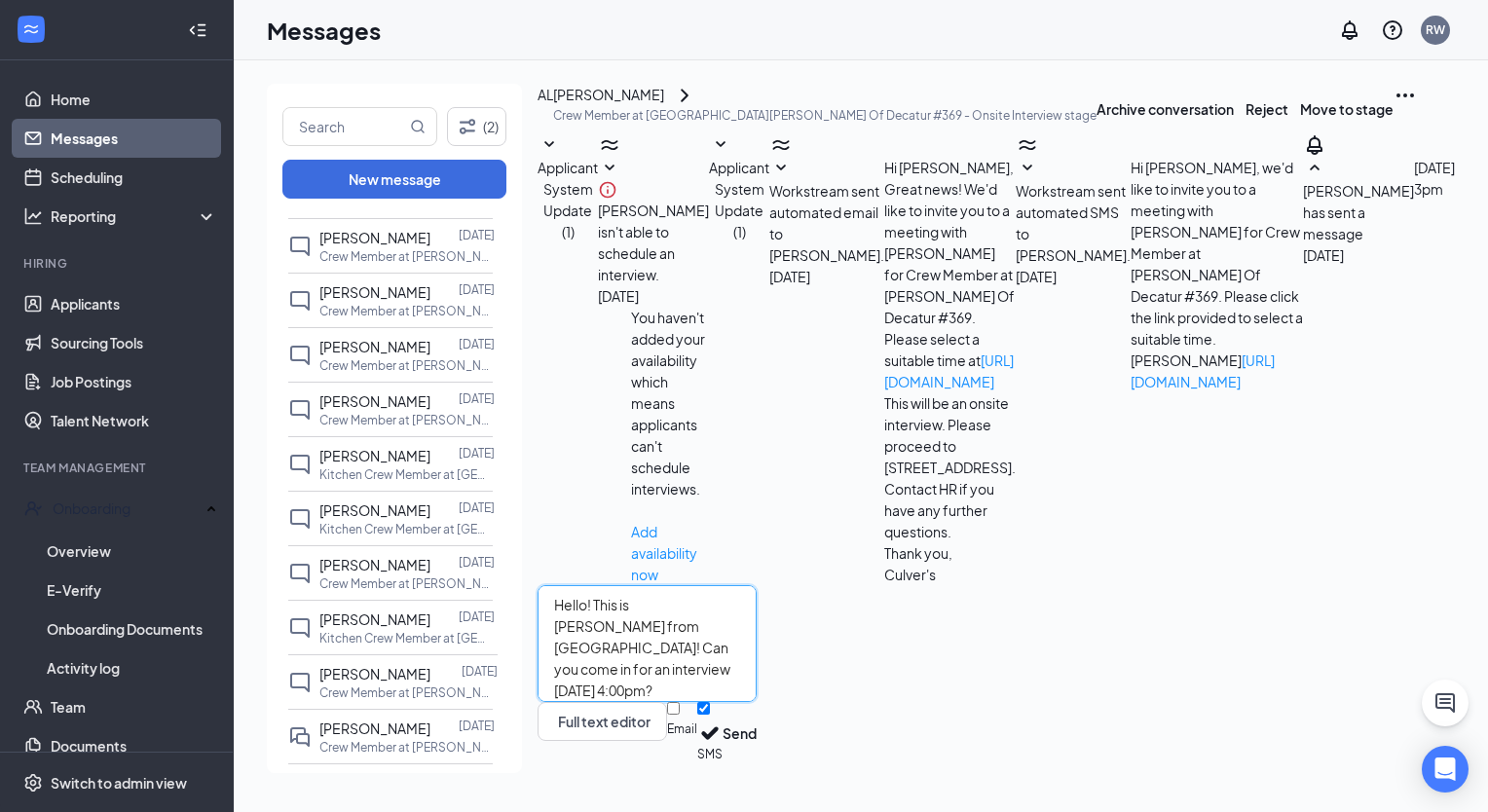
type textarea "Hello! This is [PERSON_NAME] from [GEOGRAPHIC_DATA]! Can you come in for an int…"
click at [680, 714] on input "Email" at bounding box center [673, 708] width 13 height 13
checkbox input "true"
click at [757, 731] on button "Send" at bounding box center [739, 736] width 34 height 67
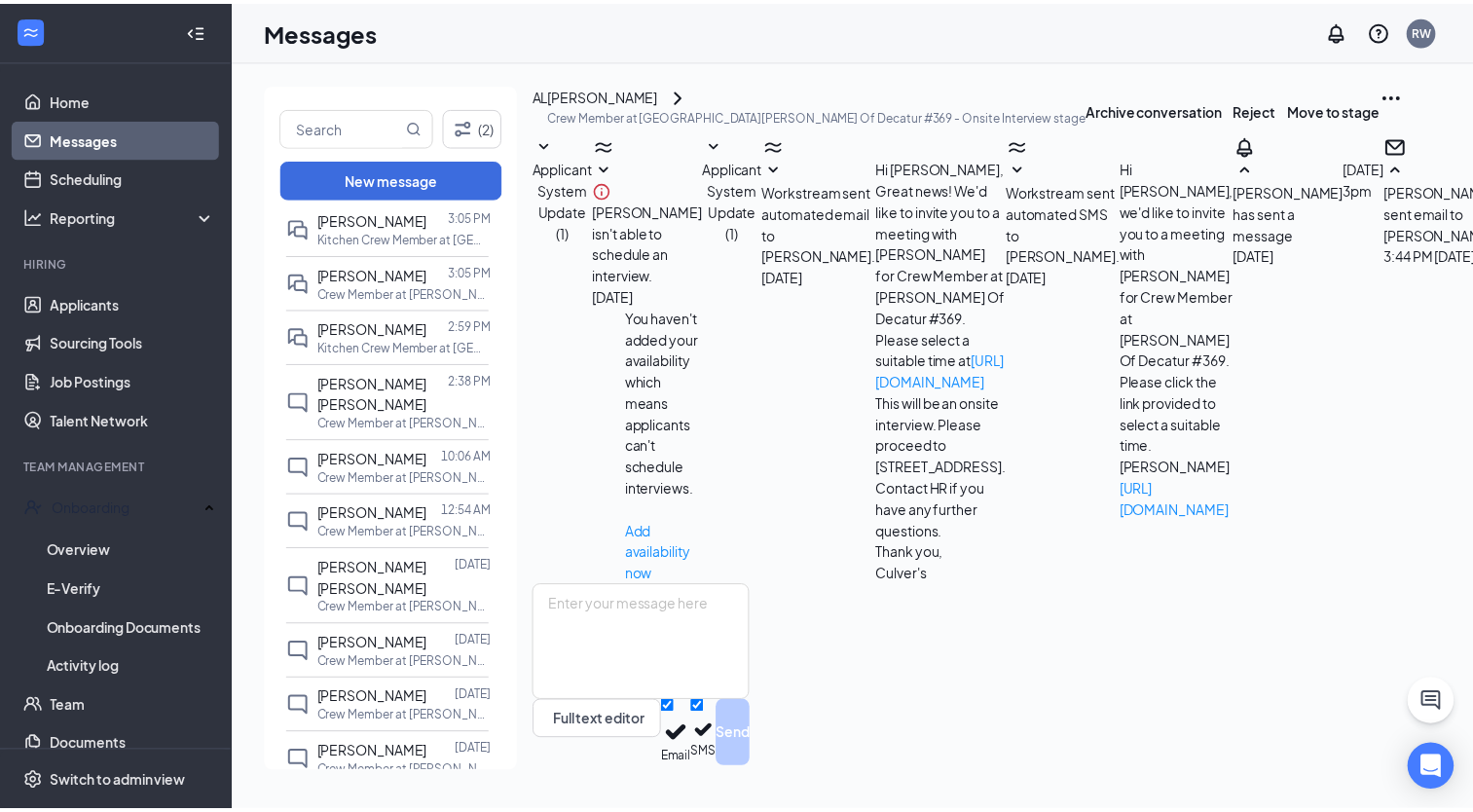
scroll to position [0, 0]
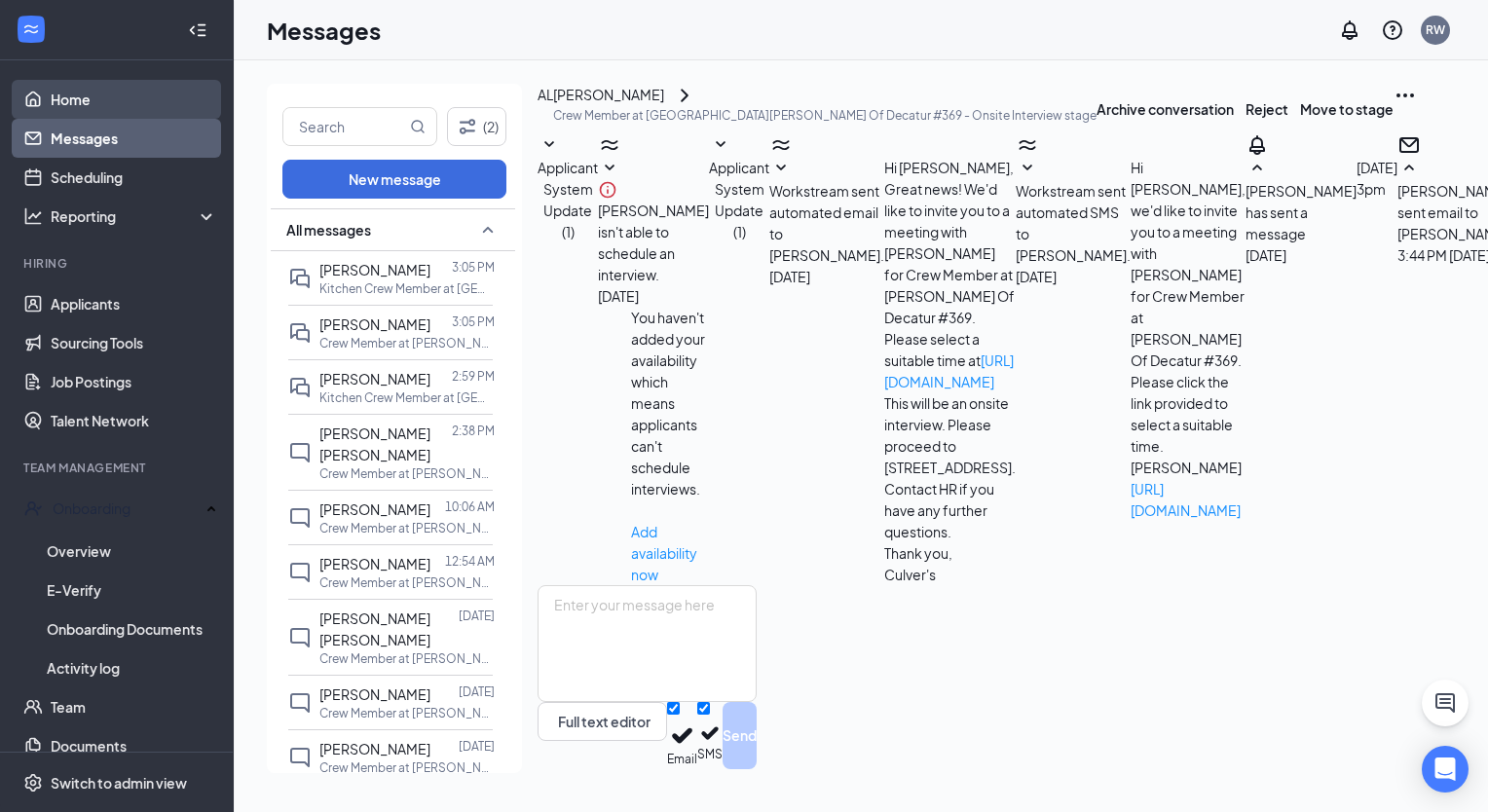
click at [97, 100] on link "Home" at bounding box center [133, 99] width 167 height 39
